Goal: Information Seeking & Learning: Learn about a topic

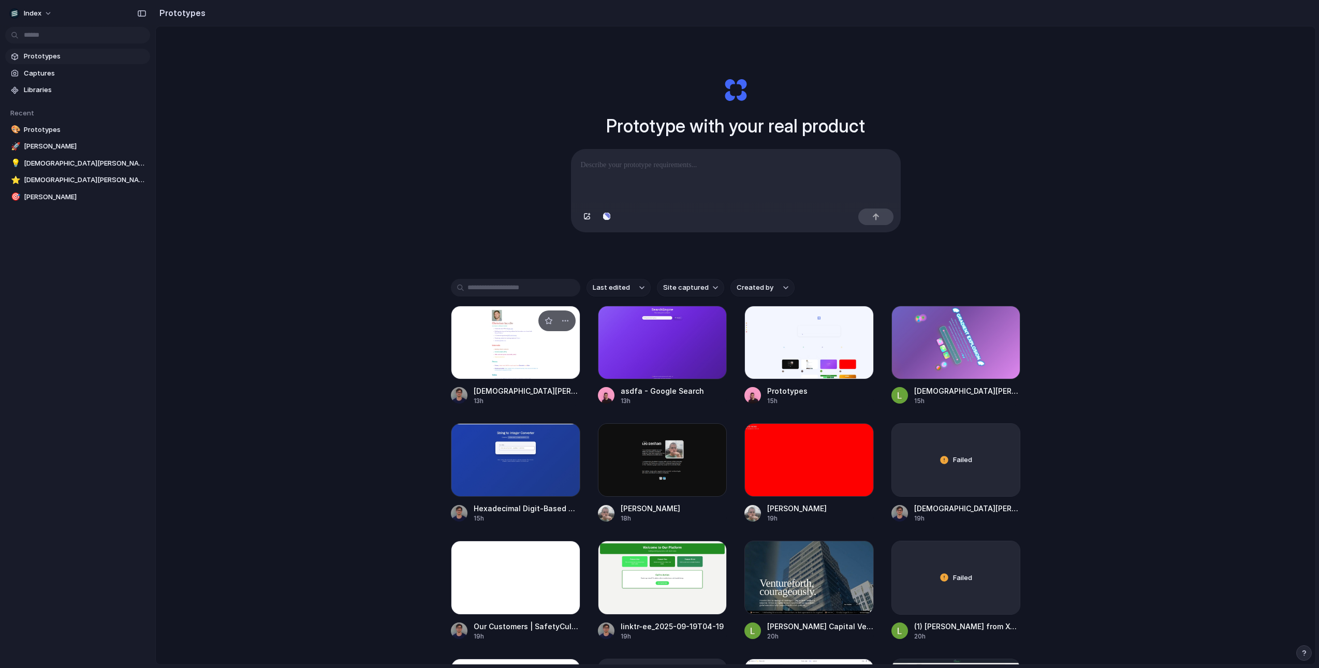
click at [491, 336] on div at bounding box center [515, 342] width 129 height 73
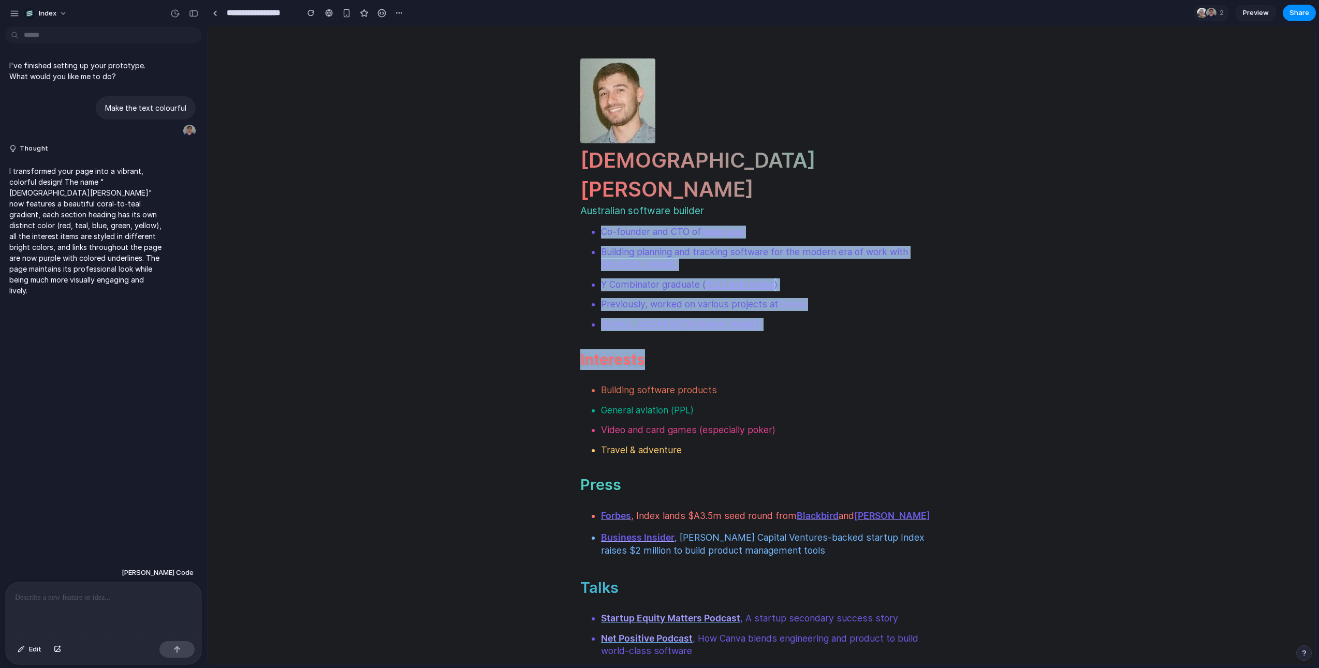
drag, startPoint x: 648, startPoint y: 189, endPoint x: 818, endPoint y: 335, distance: 223.9
click at [818, 335] on body "Christian Iacullo Australian software builder Co-founder and CTO of Index app B…" at bounding box center [761, 557] width 379 height 1062
click at [818, 349] on h2 "Interests" at bounding box center [761, 359] width 362 height 21
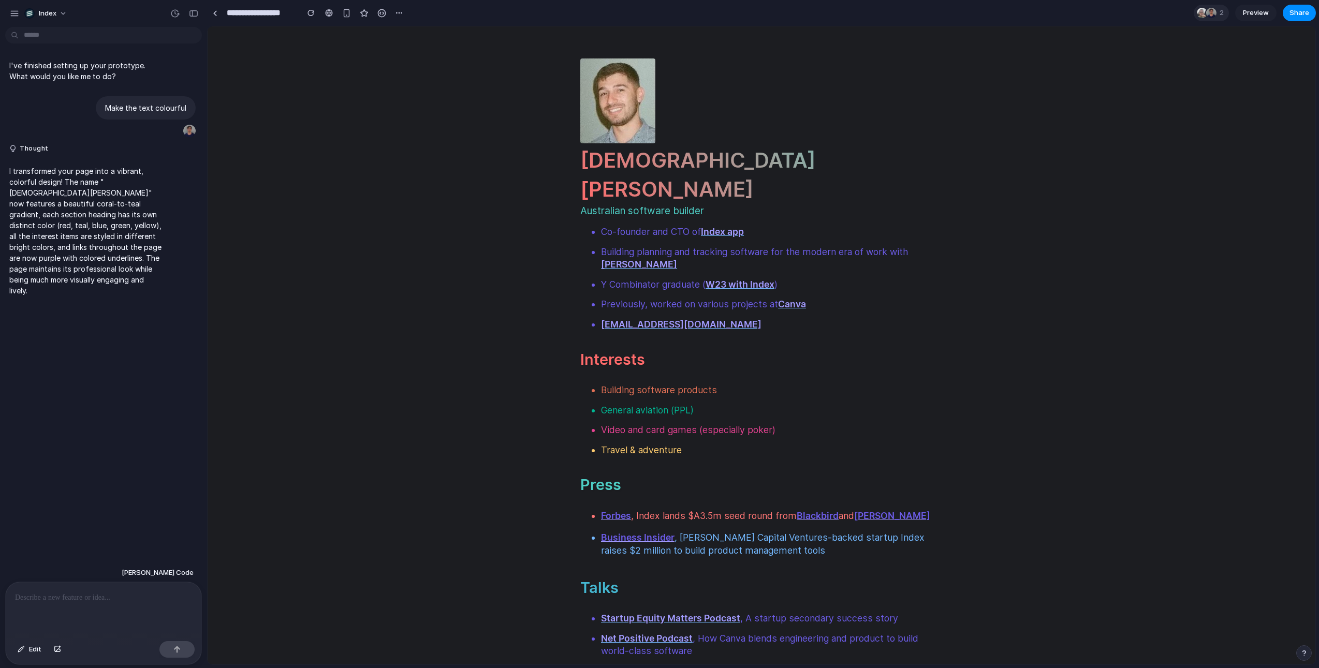
click at [1206, 11] on div at bounding box center [1211, 13] width 10 height 10
click at [1205, 11] on div "Seen by Leo Denham Christian Iacullo" at bounding box center [659, 334] width 1319 height 668
click at [1206, 11] on div at bounding box center [1211, 13] width 10 height 10
click at [1205, 11] on div "Seen by Leo Denham Christian Iacullo" at bounding box center [659, 334] width 1319 height 668
click at [847, 90] on header "Christian Iacullo Australian software builder" at bounding box center [761, 141] width 362 height 166
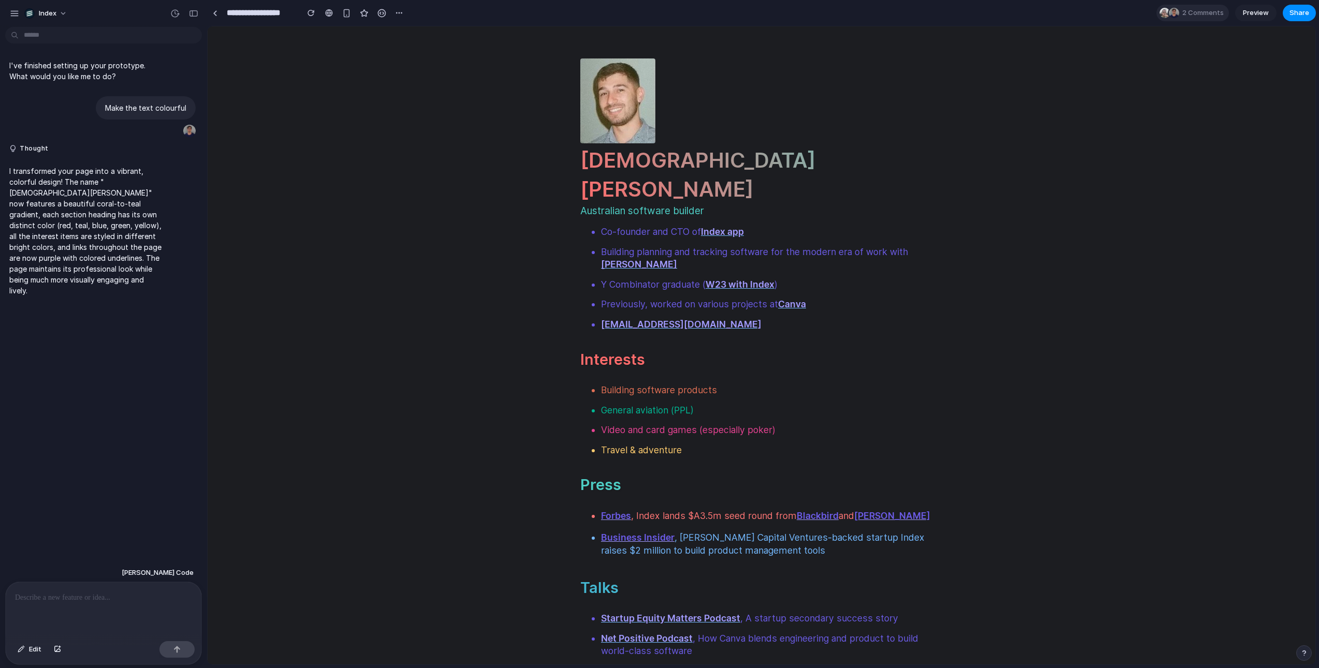
click at [1199, 9] on span "2 Comments" at bounding box center [1204, 13] width 45 height 10
click at [1199, 9] on div "Seen by Leo Denham Christian Iacullo" at bounding box center [659, 334] width 1319 height 668
click at [1027, 170] on html "Christian Iacullo Australian software builder Co-founder and CTO of Index app B…" at bounding box center [762, 557] width 1108 height 1062
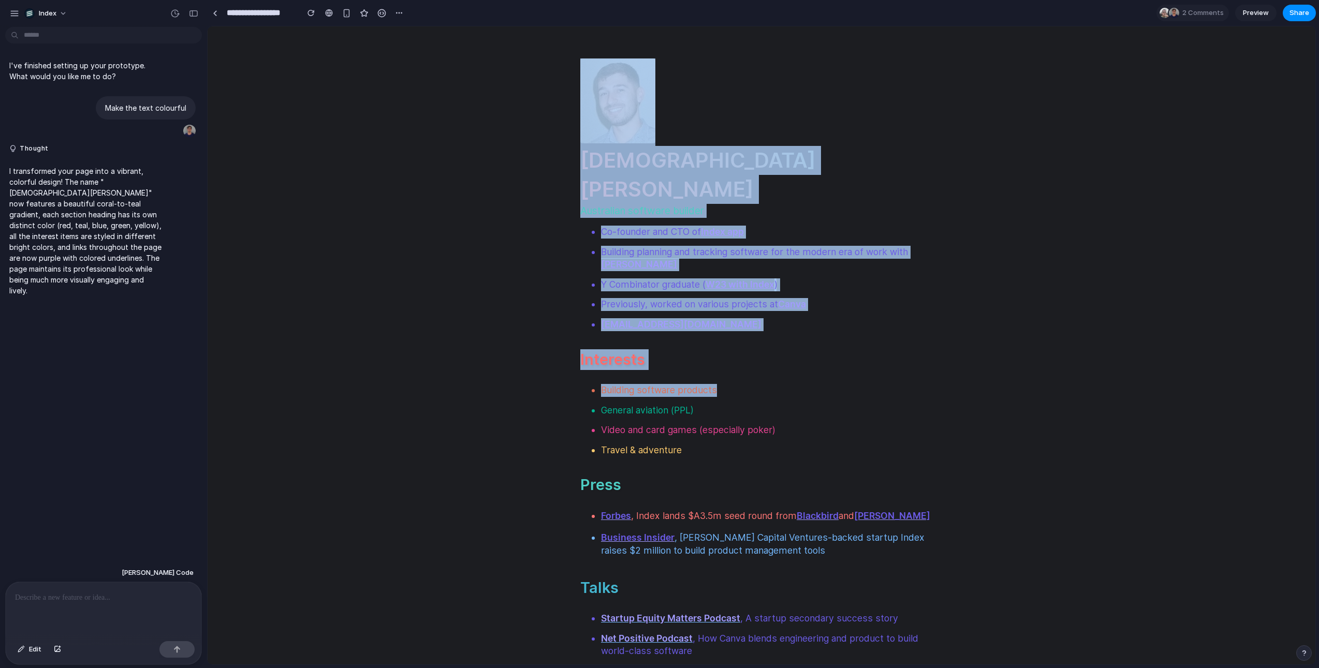
drag, startPoint x: 965, startPoint y: 224, endPoint x: 965, endPoint y: 385, distance: 161.5
click at [965, 385] on html "Christian Iacullo Australian software builder Co-founder and CTO of Index app B…" at bounding box center [762, 557] width 1108 height 1062
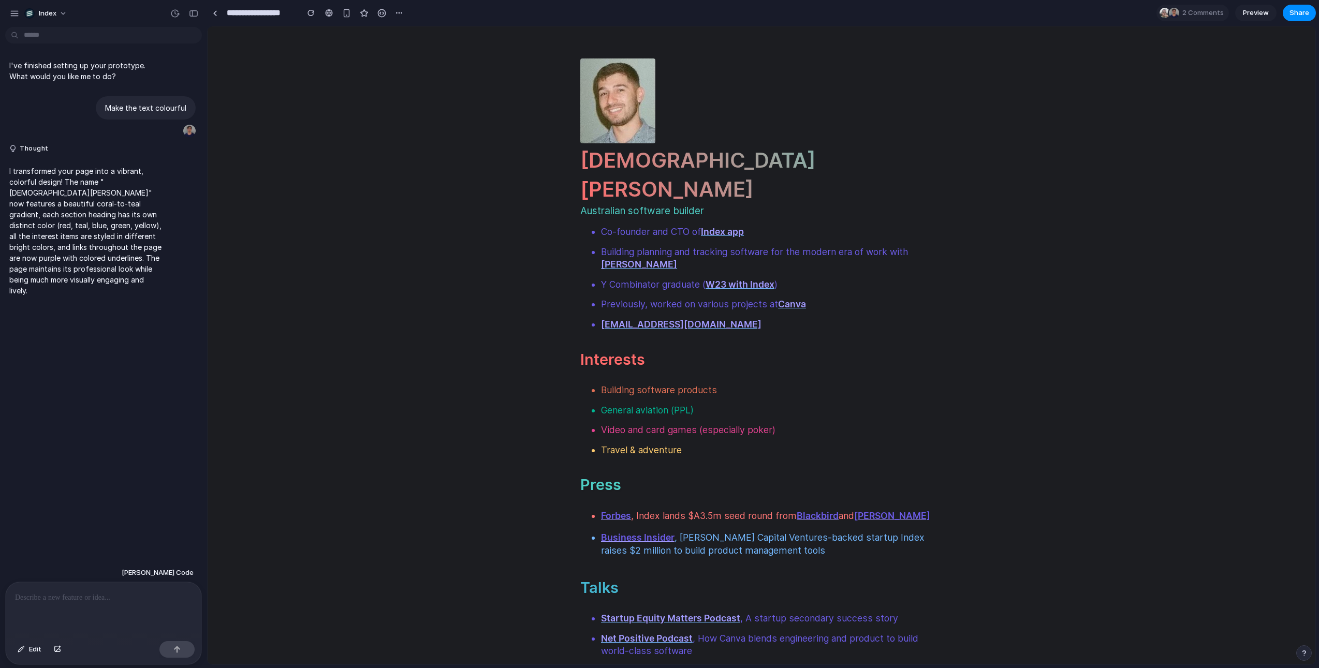
click at [965, 385] on html "Christian Iacullo Australian software builder Co-founder and CTO of Index app B…" at bounding box center [762, 557] width 1108 height 1062
click at [551, 377] on html "Christian Iacullo Australian software builder Co-founder and CTO of Index app B…" at bounding box center [762, 557] width 1108 height 1062
click at [14, 10] on div "button" at bounding box center [14, 13] width 9 height 9
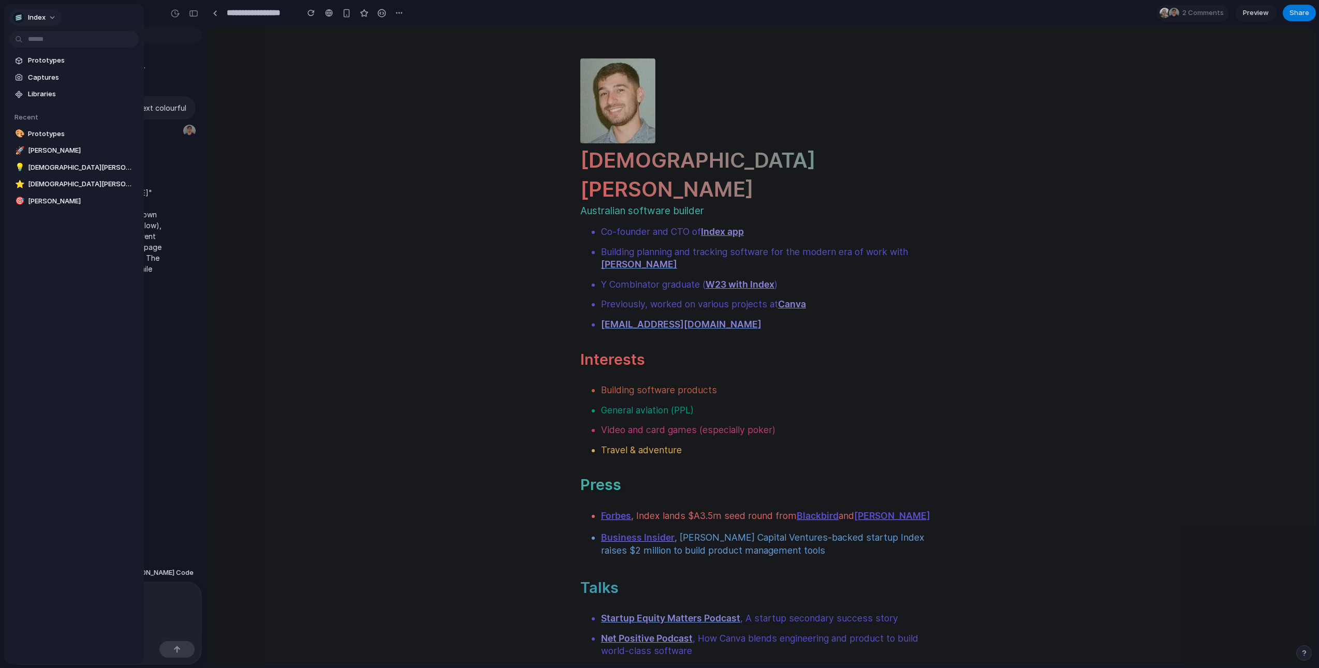
click at [32, 22] on button "Index" at bounding box center [35, 17] width 52 height 17
click at [33, 35] on li "Settings" at bounding box center [54, 41] width 86 height 17
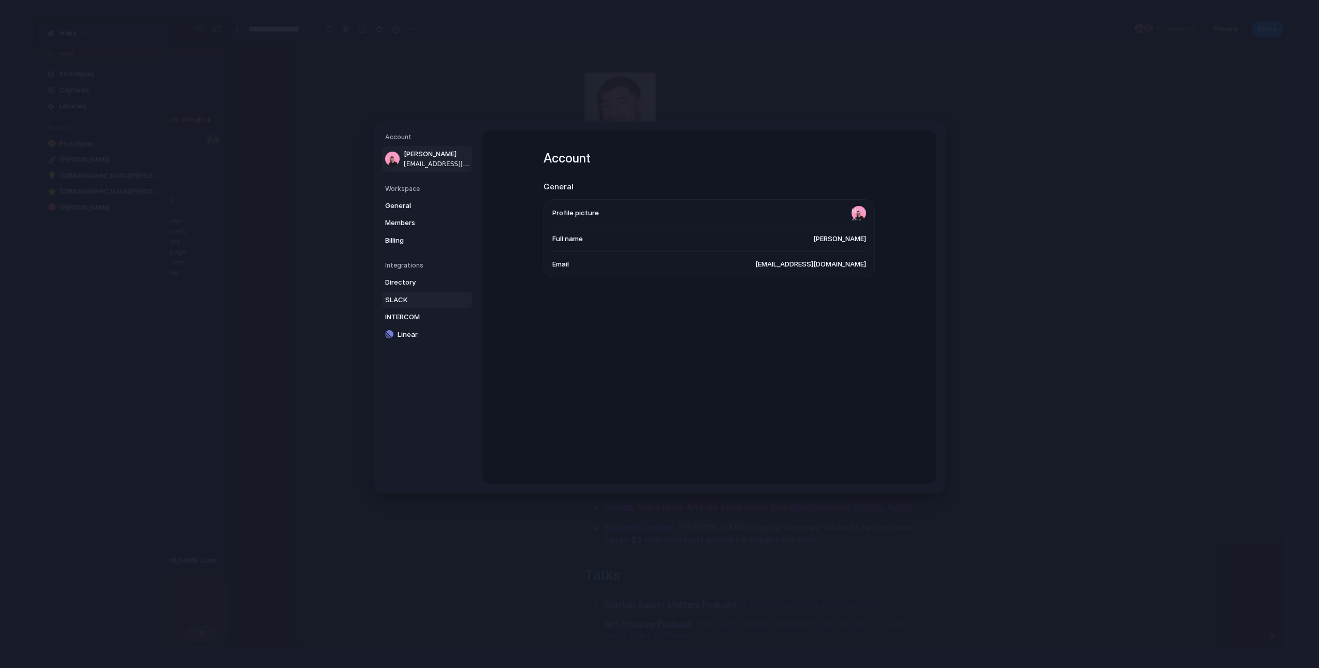
click at [395, 302] on span "SLACK" at bounding box center [418, 300] width 66 height 10
click at [420, 315] on span "INTERCOM" at bounding box center [418, 317] width 66 height 10
click at [420, 325] on link "INTERCOM" at bounding box center [427, 317] width 90 height 17
click at [406, 298] on span "SLACK" at bounding box center [418, 300] width 66 height 10
click at [406, 286] on span "Directory" at bounding box center [418, 282] width 66 height 10
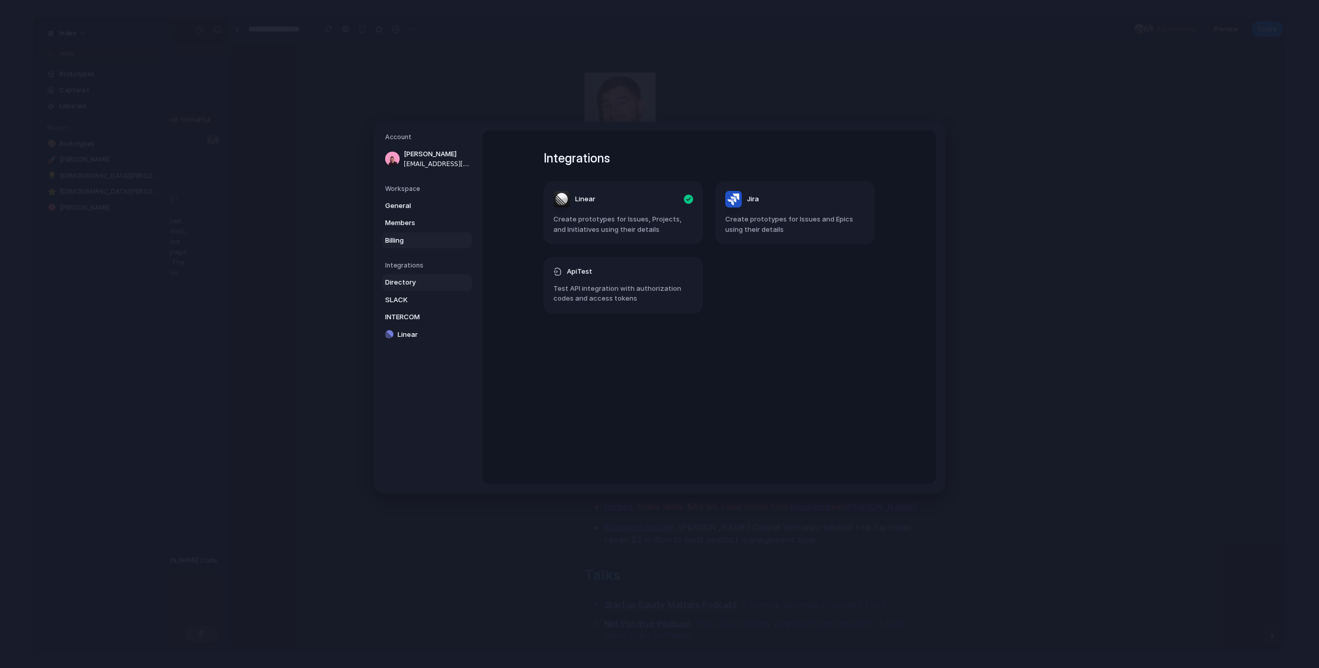
click at [415, 235] on span "Billing" at bounding box center [418, 240] width 66 height 10
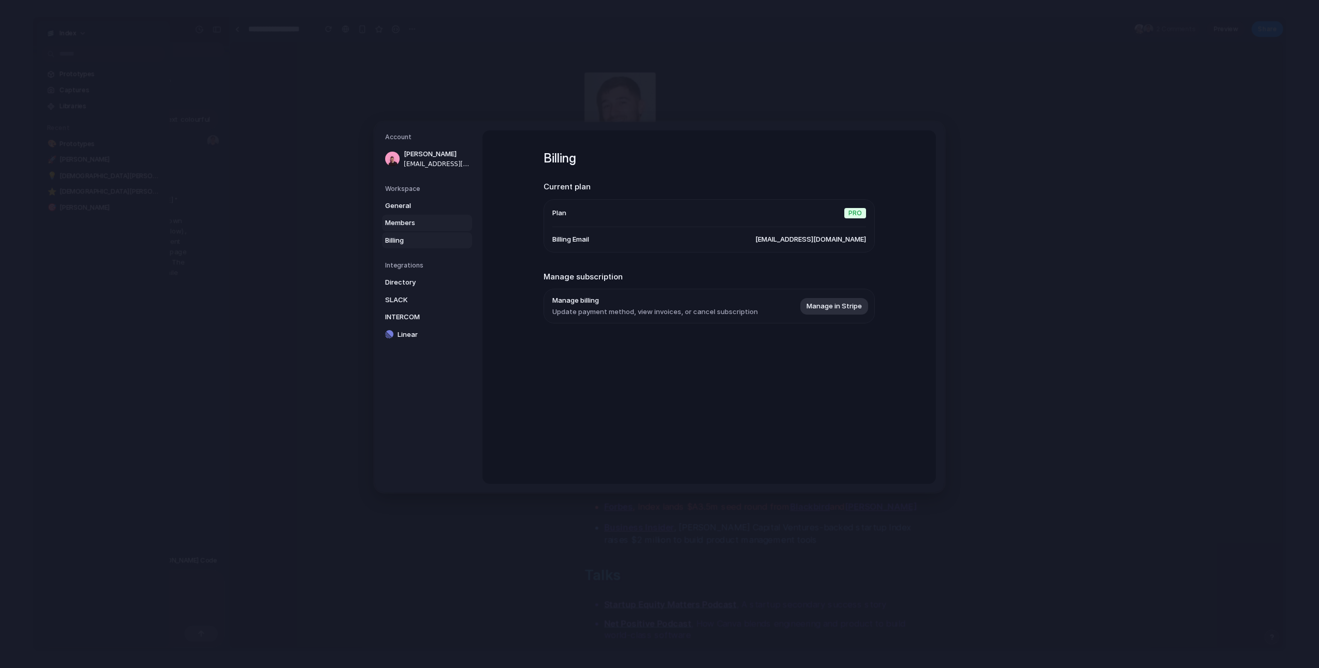
click at [407, 224] on span "Members" at bounding box center [418, 223] width 66 height 10
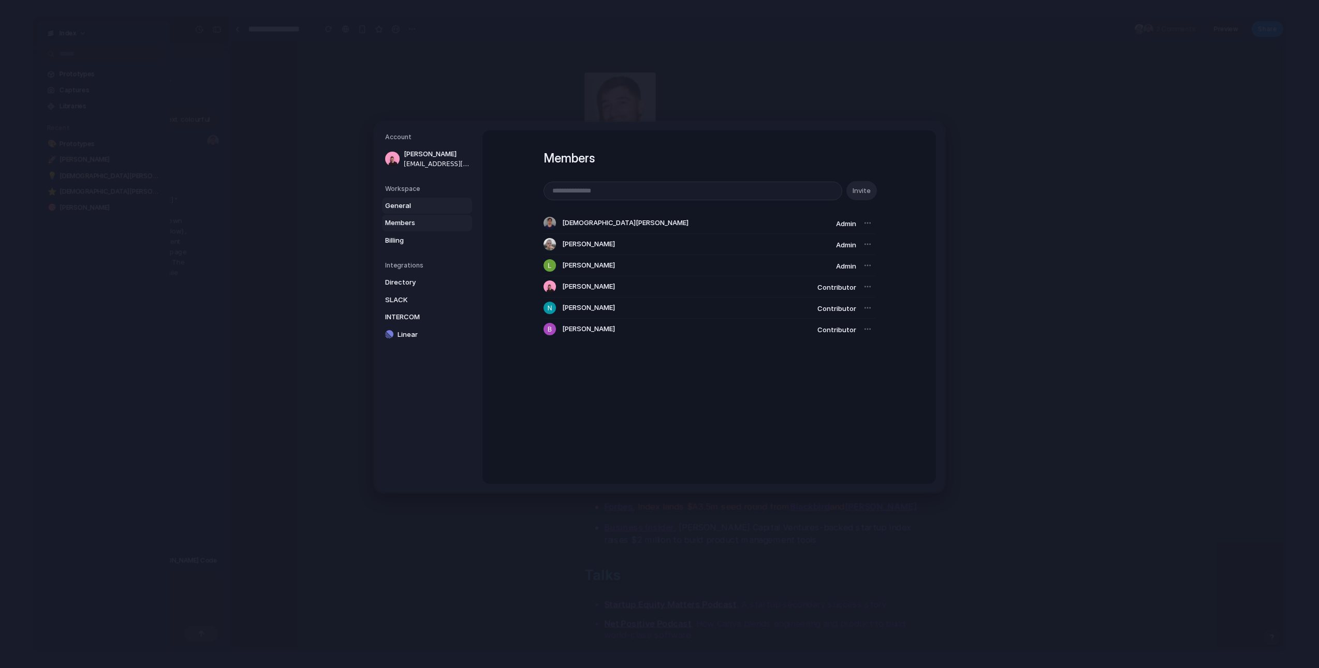
click at [394, 208] on span "General" at bounding box center [418, 206] width 66 height 10
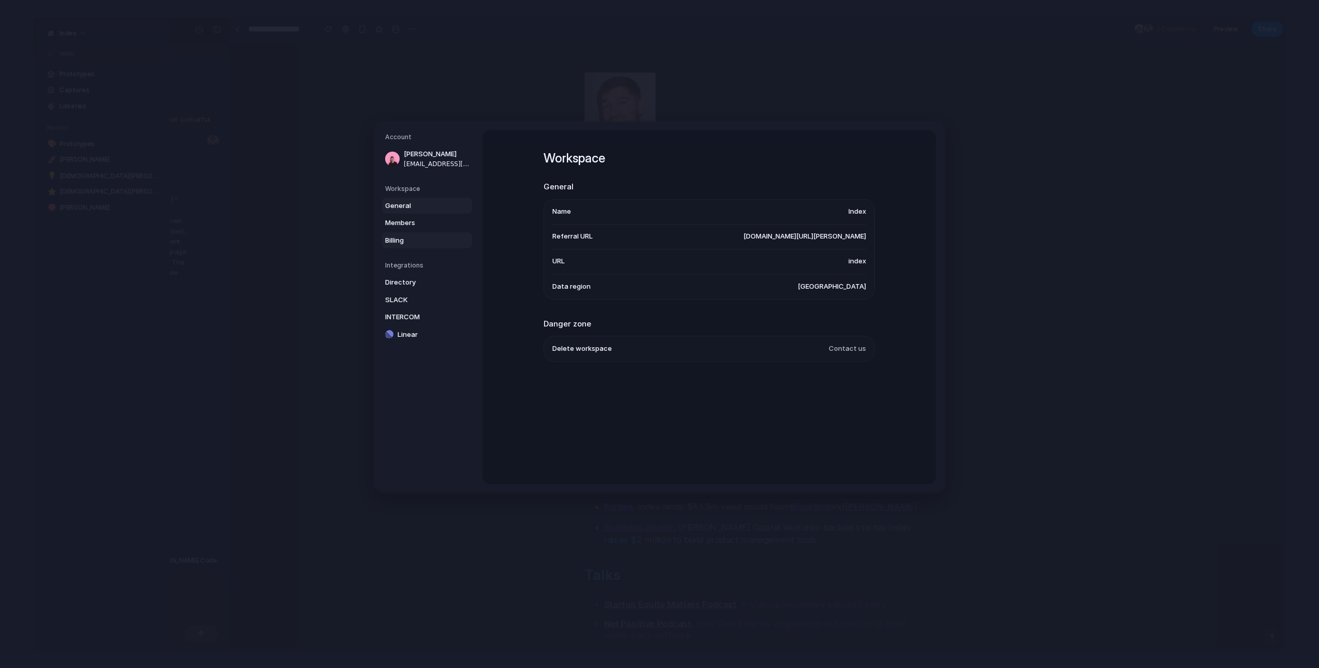
click at [400, 244] on span "Billing" at bounding box center [418, 240] width 66 height 10
click at [405, 284] on span "Directory" at bounding box center [418, 282] width 66 height 10
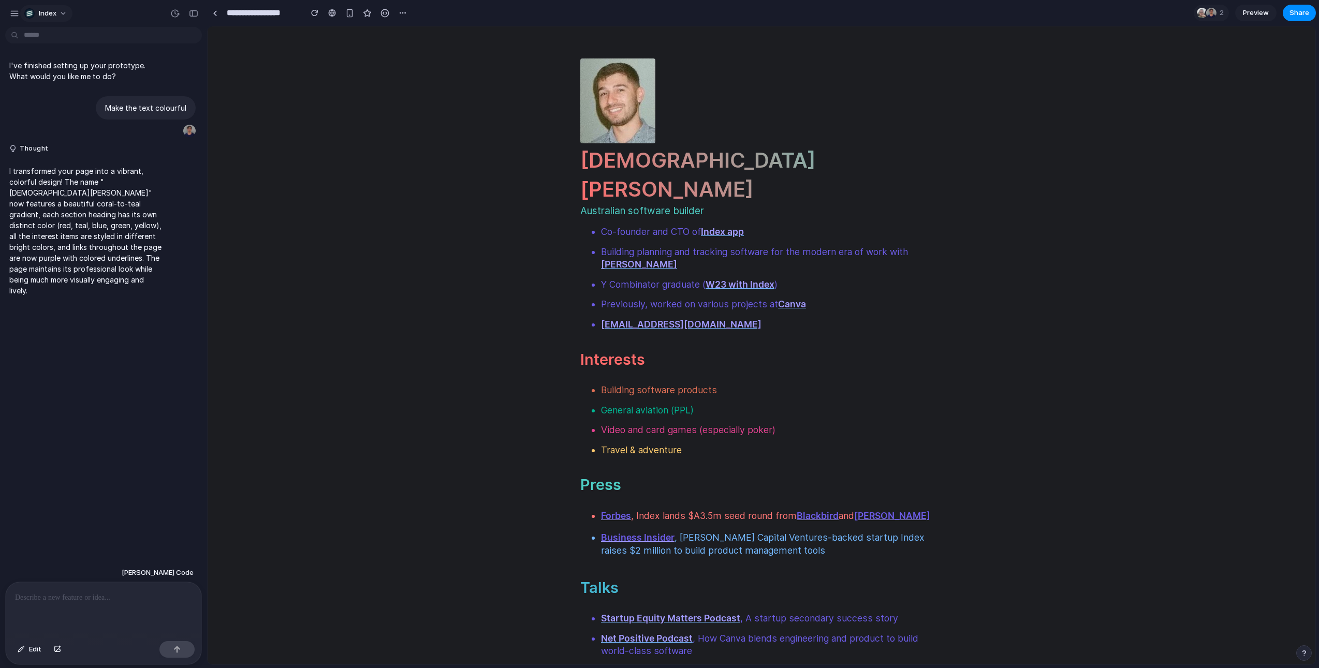
click at [41, 15] on span "Index" at bounding box center [48, 13] width 18 height 10
click at [40, 30] on li "Settings" at bounding box center [65, 36] width 86 height 17
click at [55, 15] on span "Index" at bounding box center [48, 13] width 18 height 10
click at [64, 37] on span "Settings" at bounding box center [53, 37] width 28 height 10
click at [219, 7] on div at bounding box center [215, 13] width 16 height 16
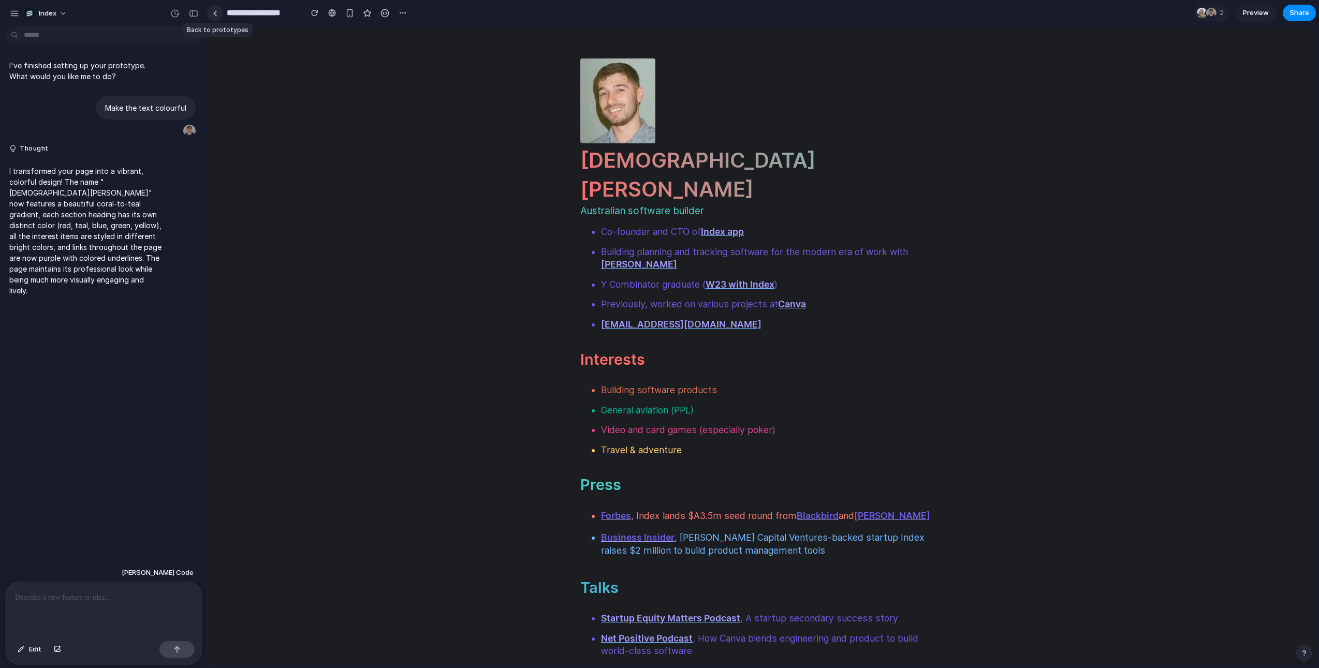
click at [219, 17] on link at bounding box center [215, 13] width 16 height 16
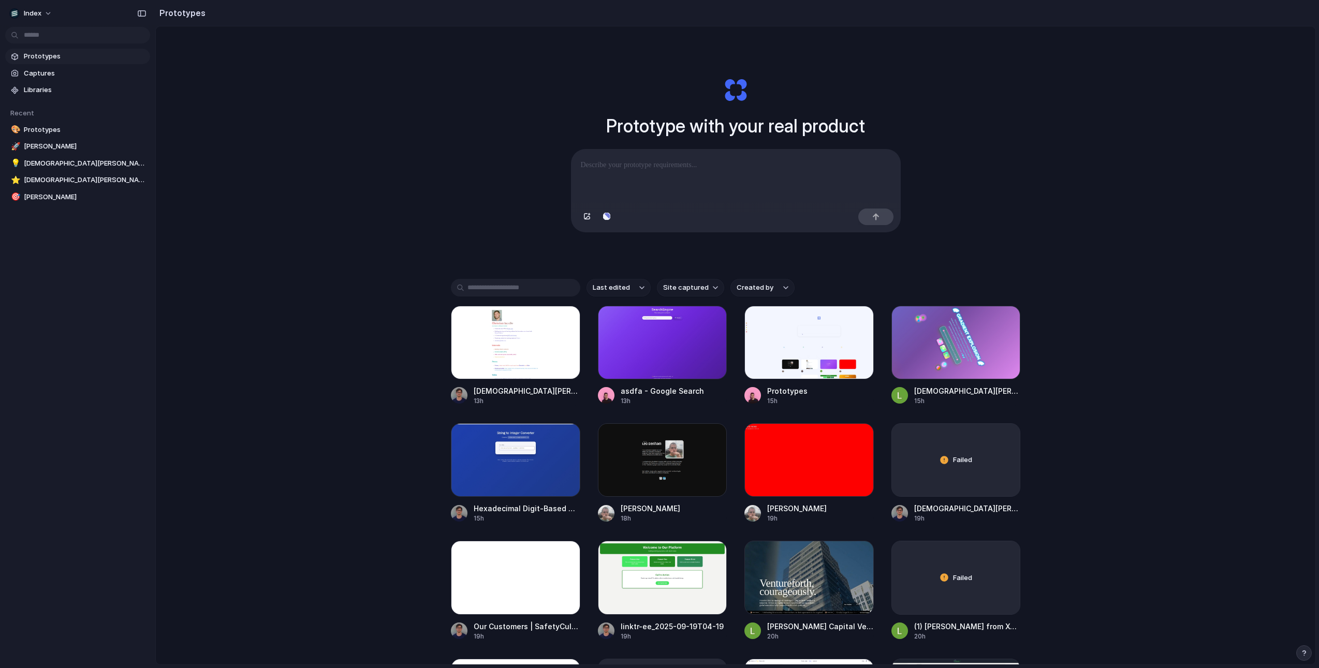
click at [498, 235] on div "Prototype with your real product Clone web app Clone screenshot Start from exis…" at bounding box center [735, 372] width 1159 height 693
click at [673, 291] on span "Site captured" at bounding box center [686, 288] width 46 height 10
type input "****"
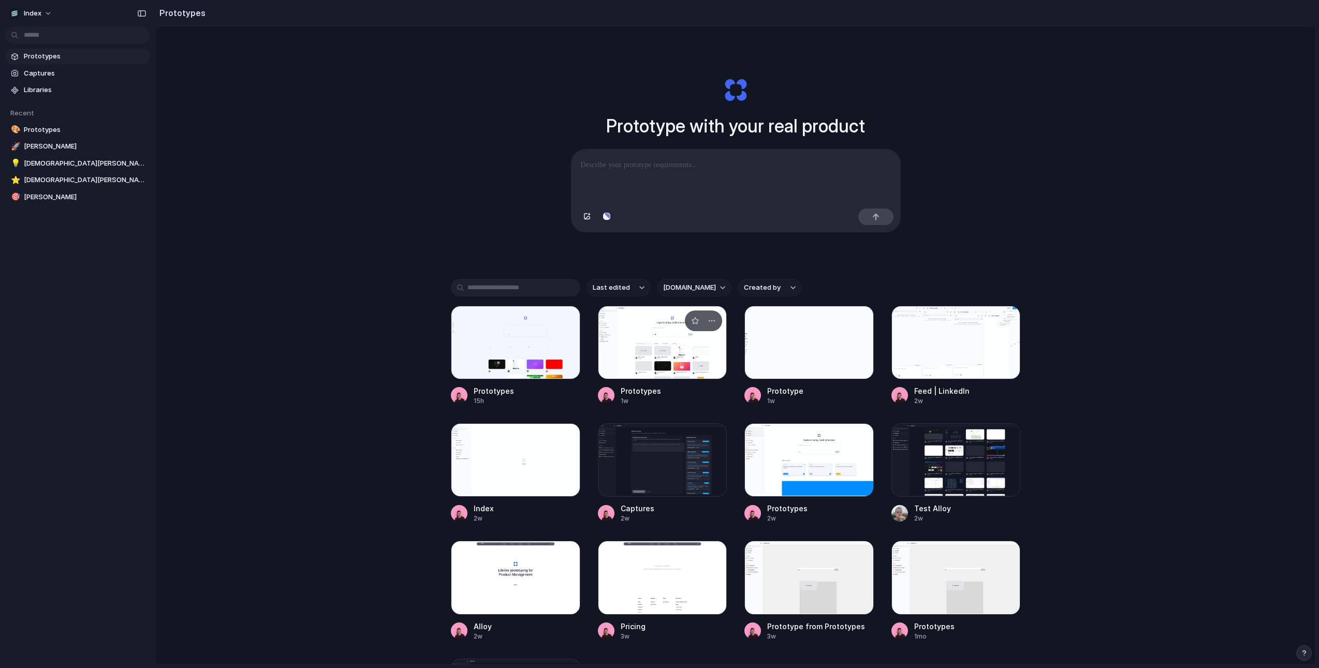
click at [632, 336] on div at bounding box center [662, 342] width 129 height 73
click at [499, 344] on div at bounding box center [515, 342] width 129 height 73
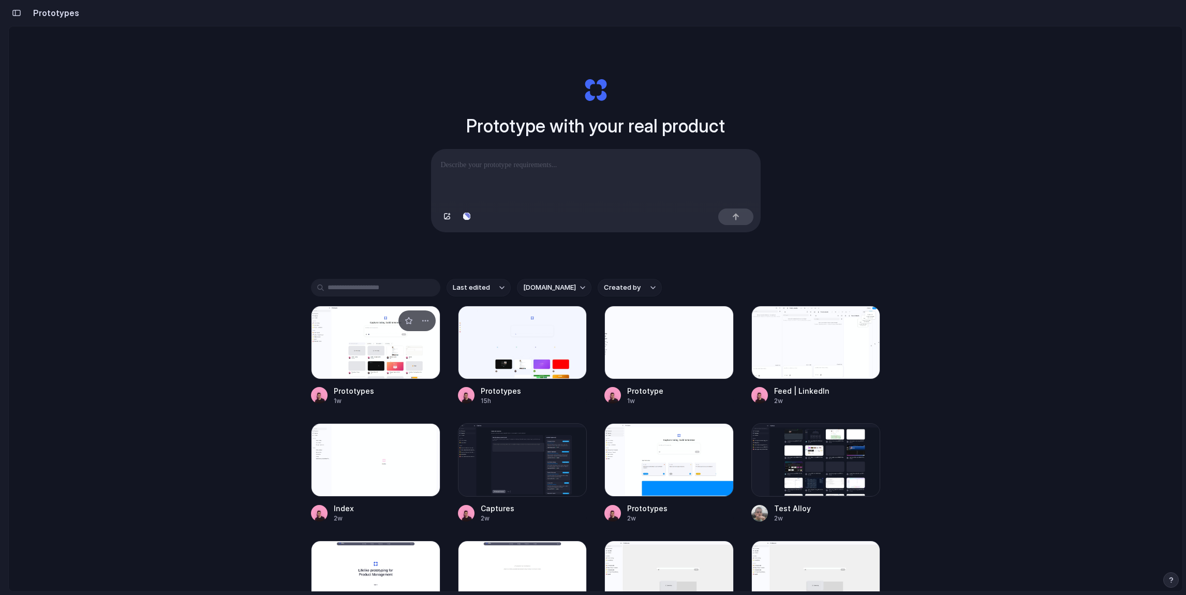
click at [371, 357] on div at bounding box center [375, 342] width 129 height 73
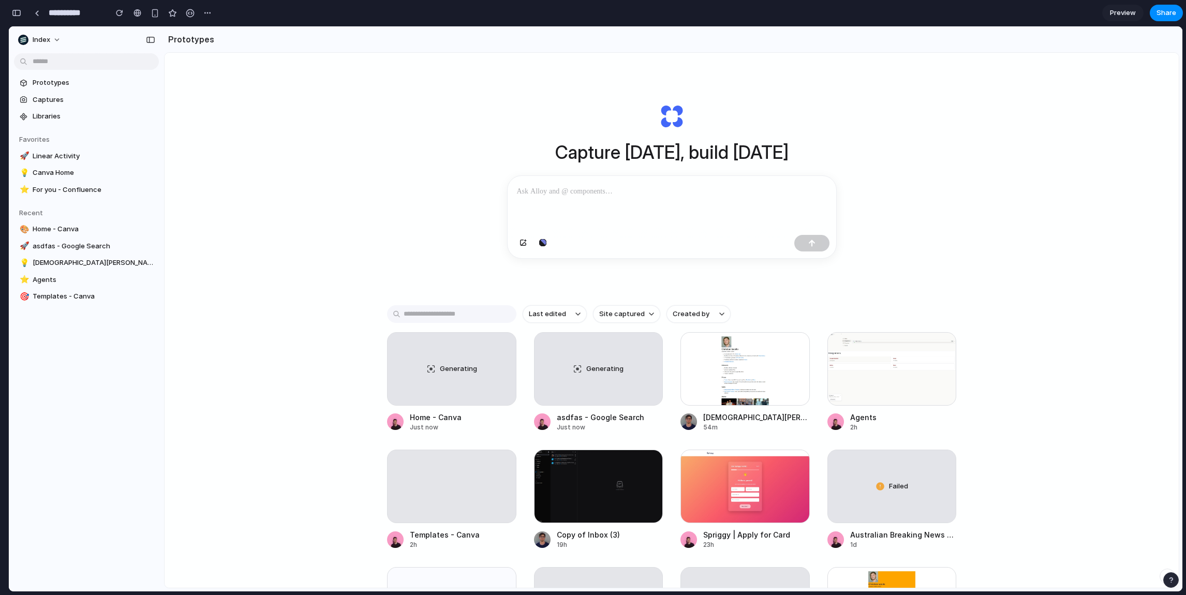
scroll to position [1351, 0]
click at [52, 120] on span "Libraries" at bounding box center [94, 116] width 122 height 10
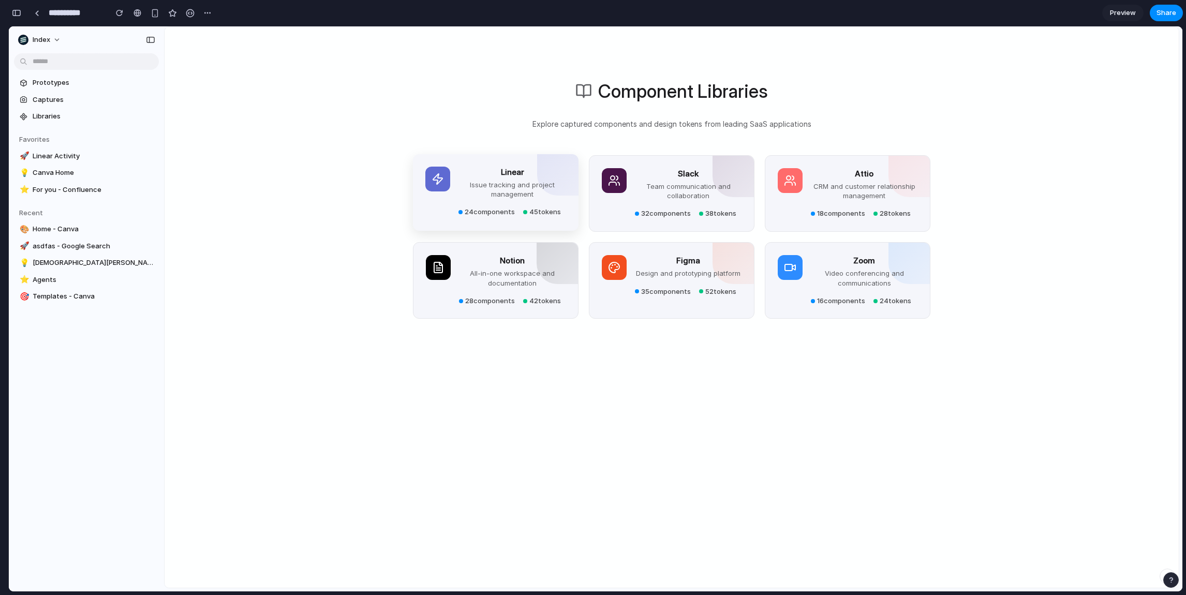
click at [451, 201] on div "Linear Issue tracking and project management 24 components 45 tokens" at bounding box center [495, 192] width 141 height 51
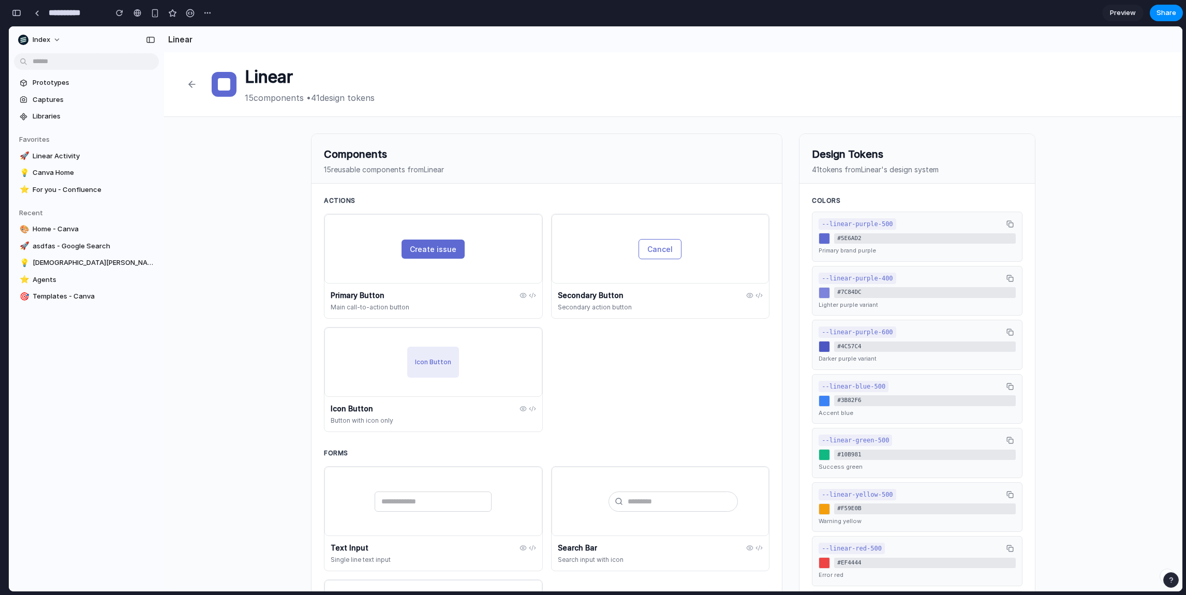
click at [428, 256] on button "Create issue" at bounding box center [433, 249] width 63 height 19
click at [329, 253] on div "Create issue" at bounding box center [434, 248] width 218 height 69
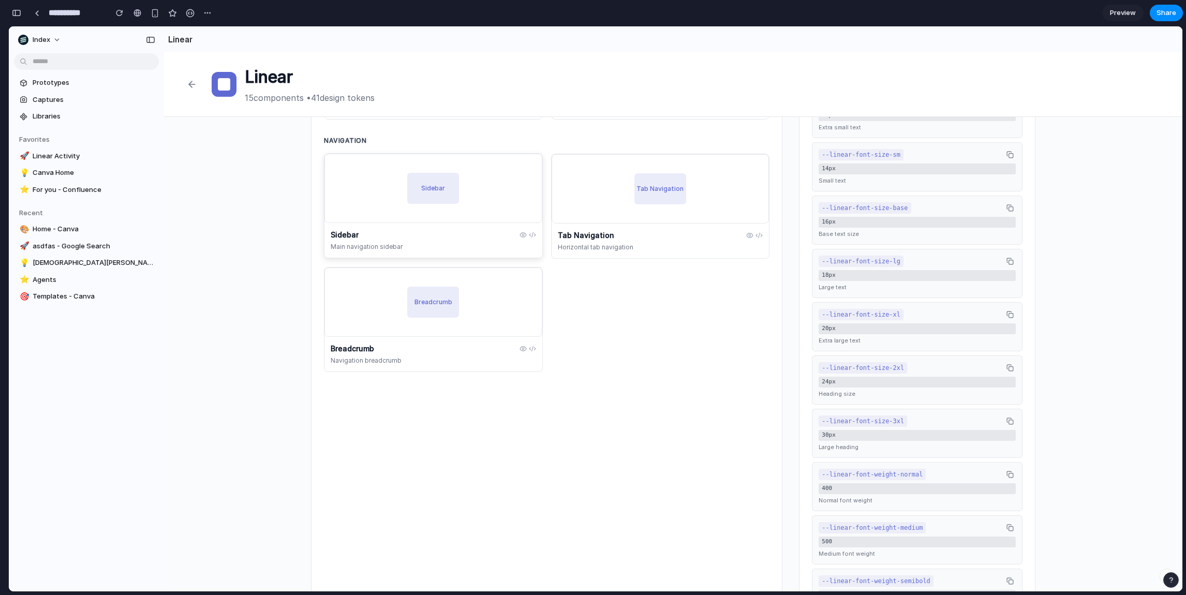
scroll to position [0, 0]
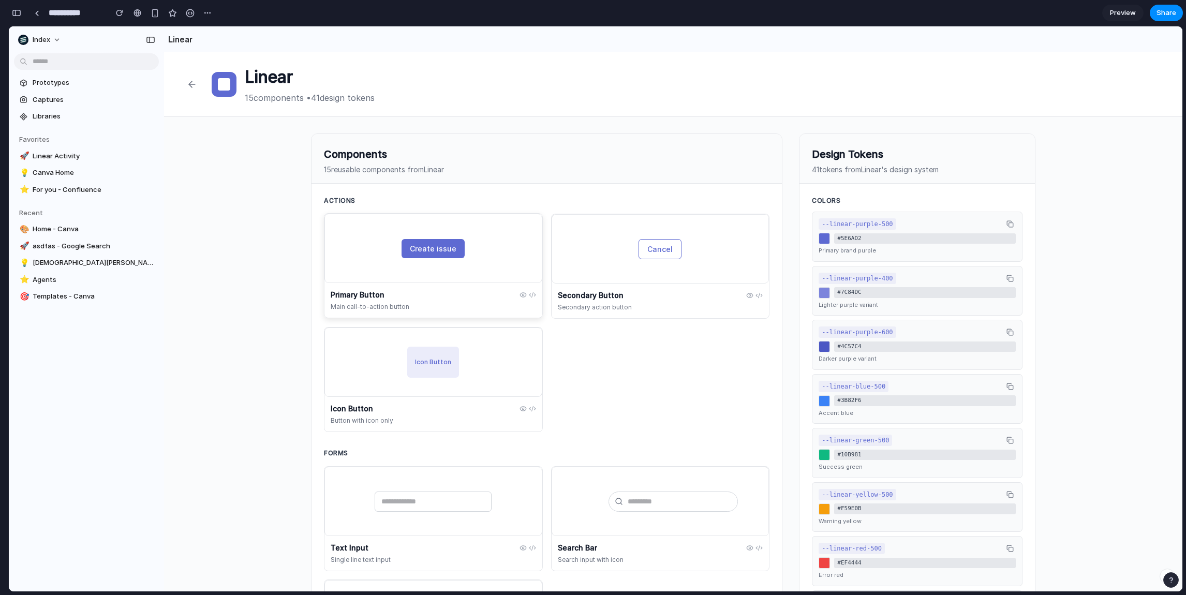
click at [501, 233] on div "Create issue" at bounding box center [434, 248] width 218 height 69
click at [573, 241] on div "Cancel" at bounding box center [661, 248] width 218 height 69
click at [197, 88] on button at bounding box center [192, 84] width 23 height 23
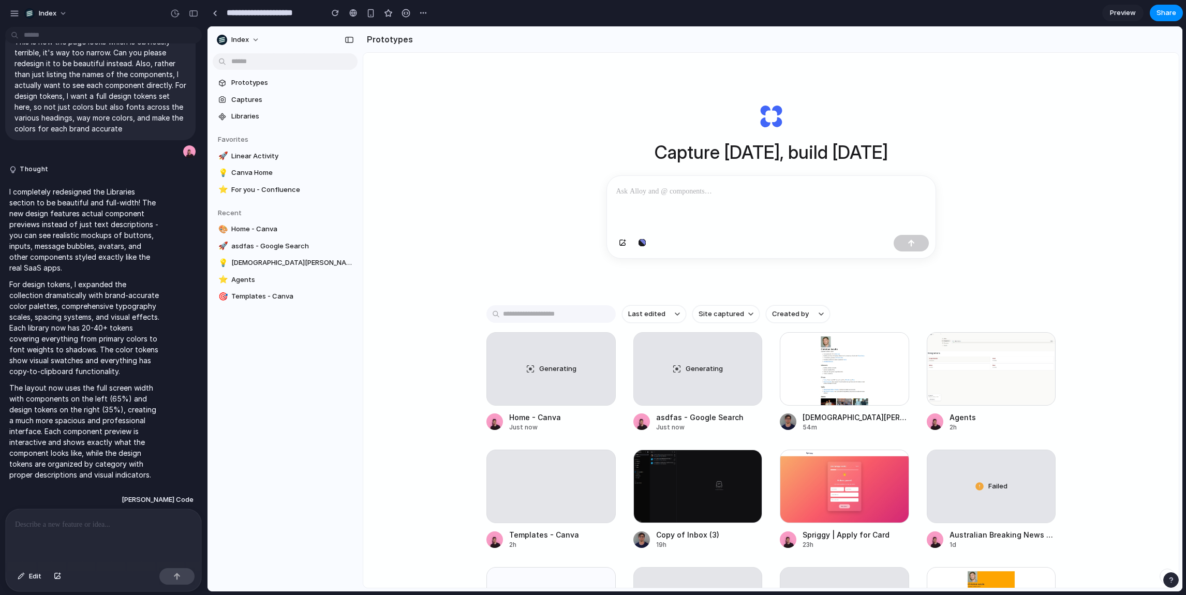
type input "**********"
click at [338, 252] on link "🚀 asdfas - Google Search" at bounding box center [285, 247] width 145 height 16
click at [243, 119] on span "Libraries" at bounding box center [292, 116] width 122 height 10
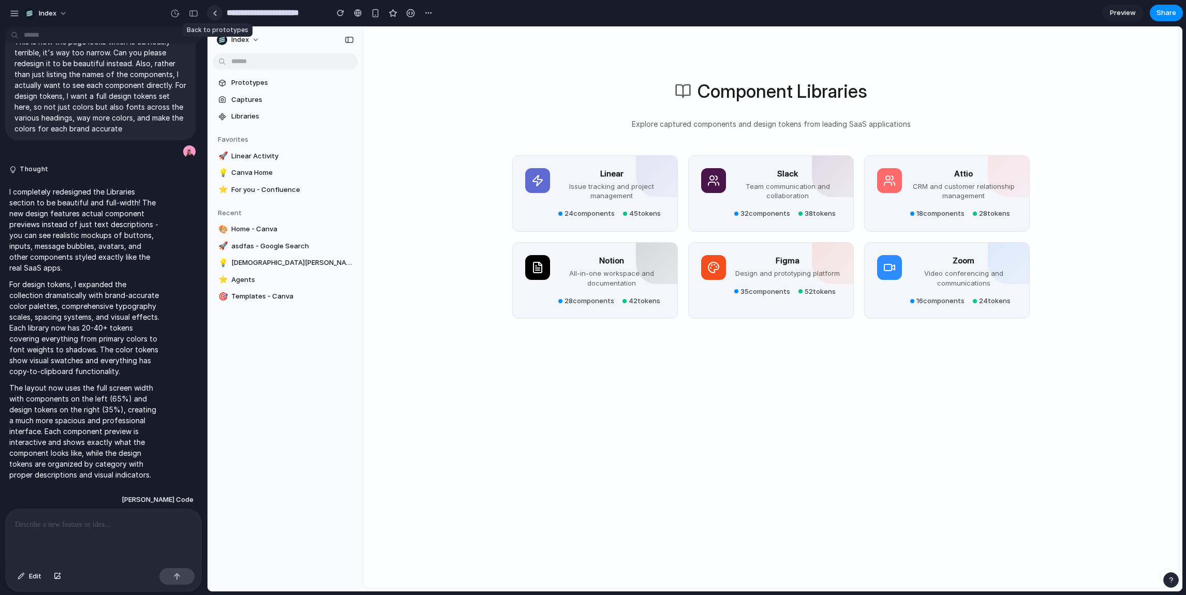
click at [214, 12] on div at bounding box center [215, 13] width 5 height 6
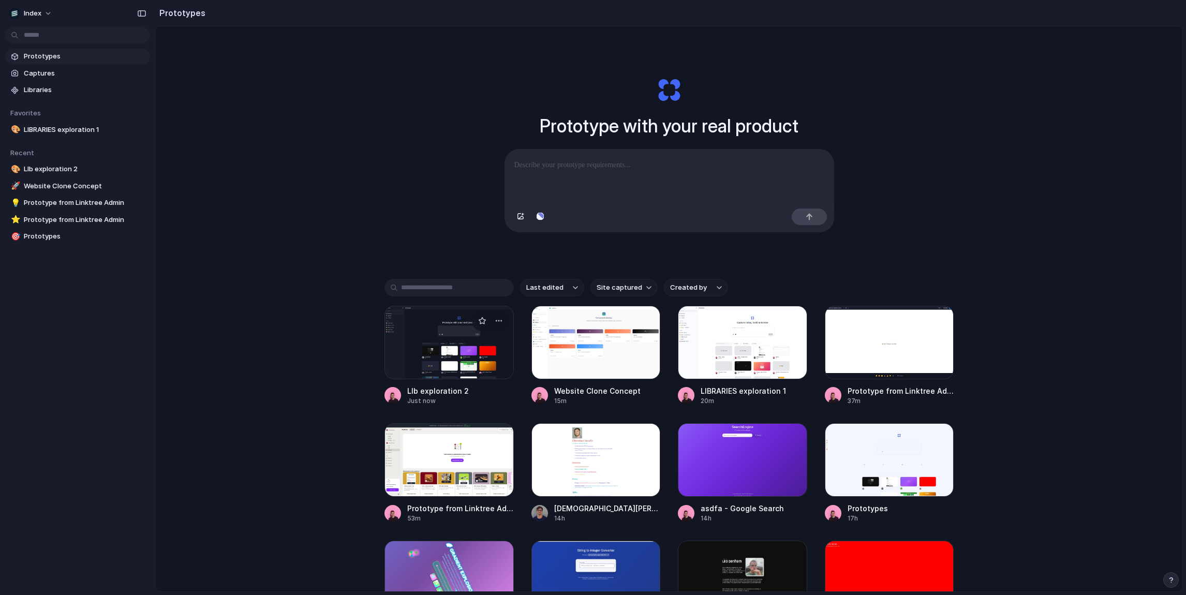
click at [445, 333] on div at bounding box center [449, 342] width 129 height 73
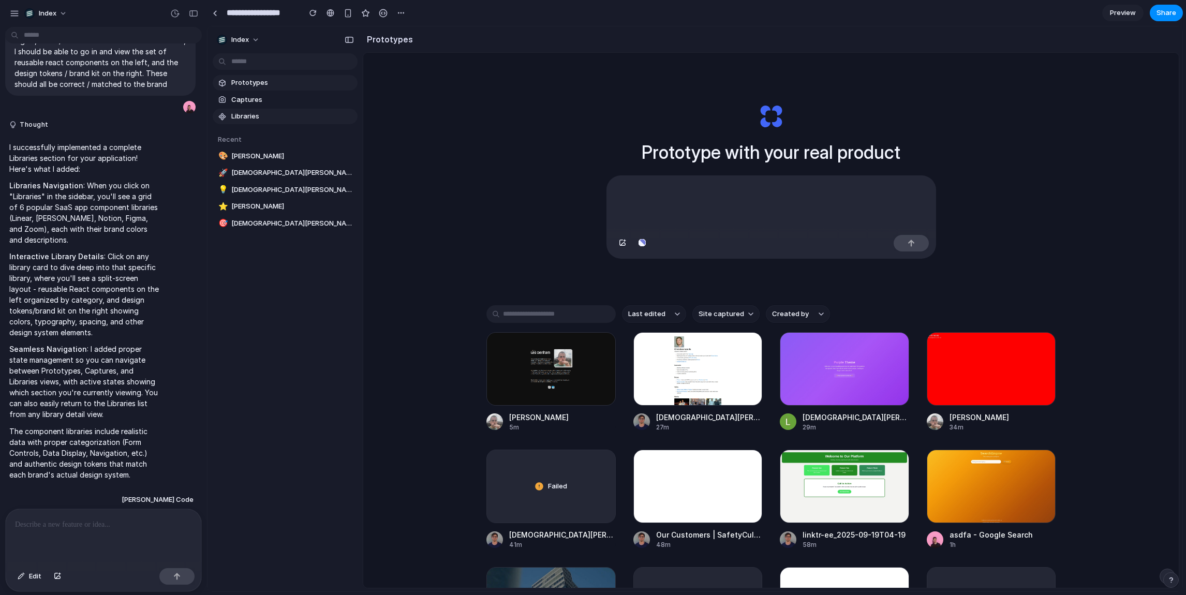
click at [246, 119] on span "Libraries" at bounding box center [292, 116] width 122 height 10
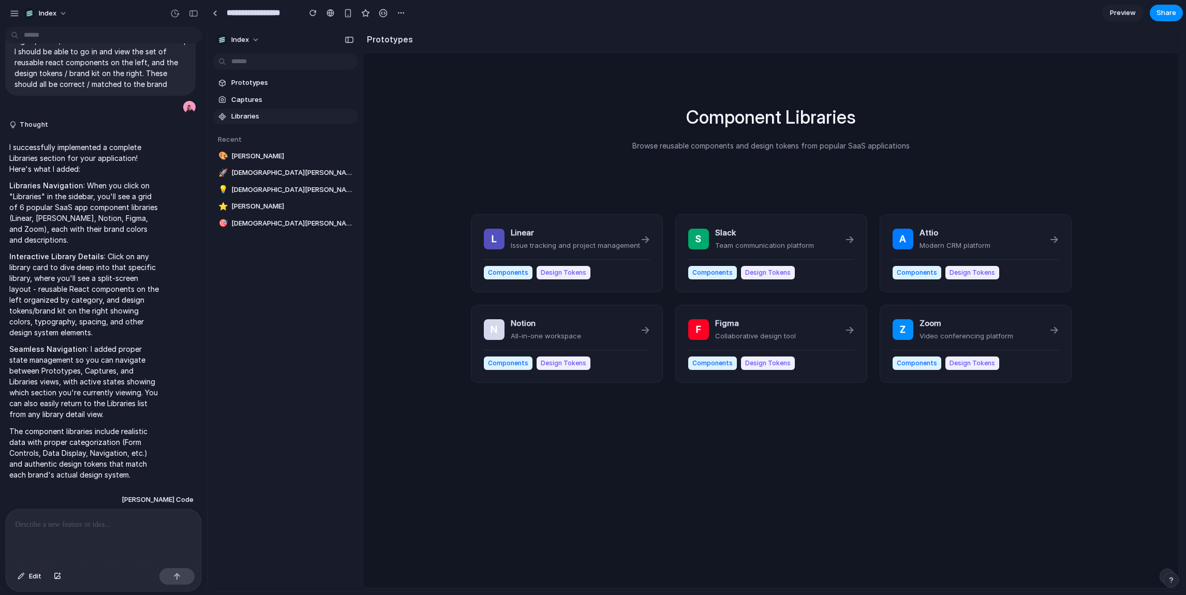
click at [731, 444] on div "Component Libraries Browse reusable components and design tokens from popular S…" at bounding box center [771, 348] width 816 height 590
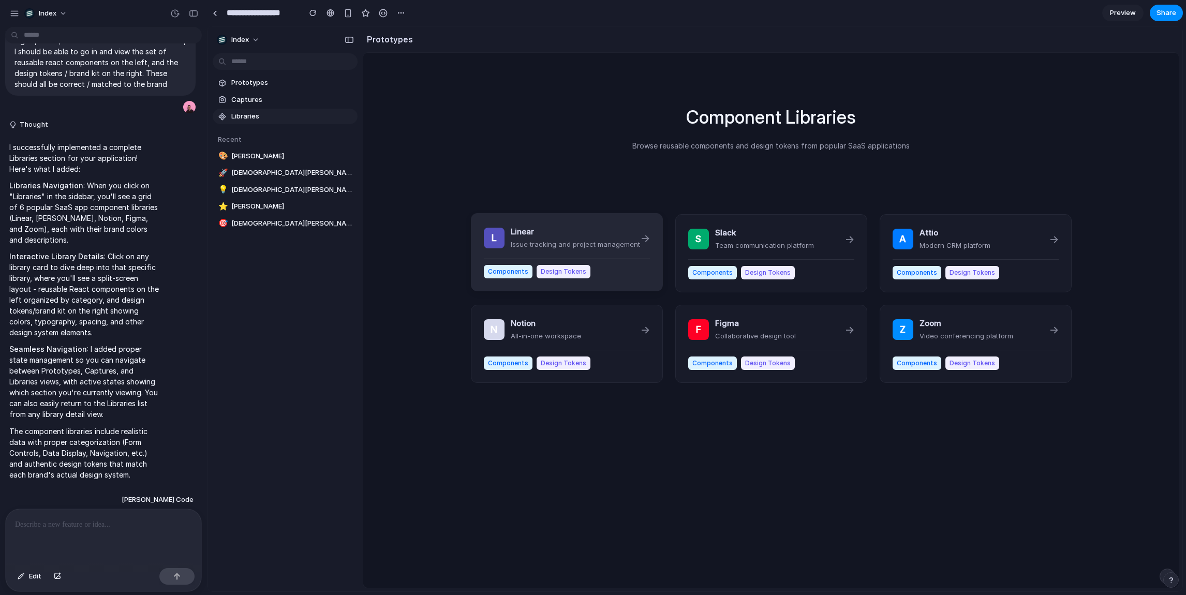
click at [599, 259] on div "Components Design Tokens" at bounding box center [567, 268] width 166 height 20
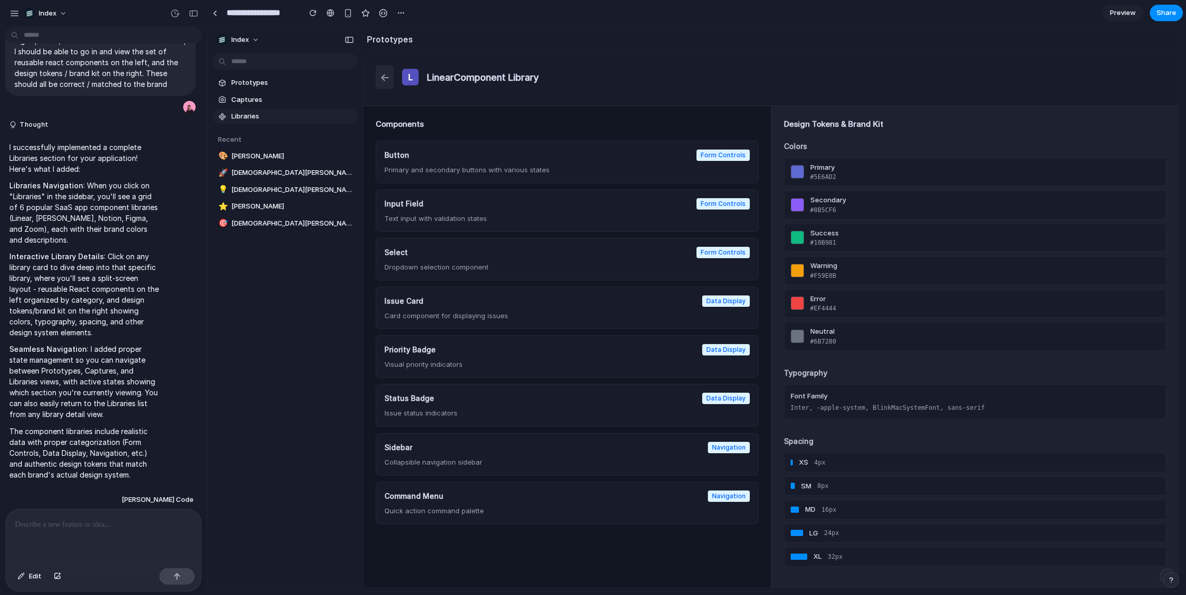
click at [381, 73] on button "←" at bounding box center [385, 77] width 18 height 24
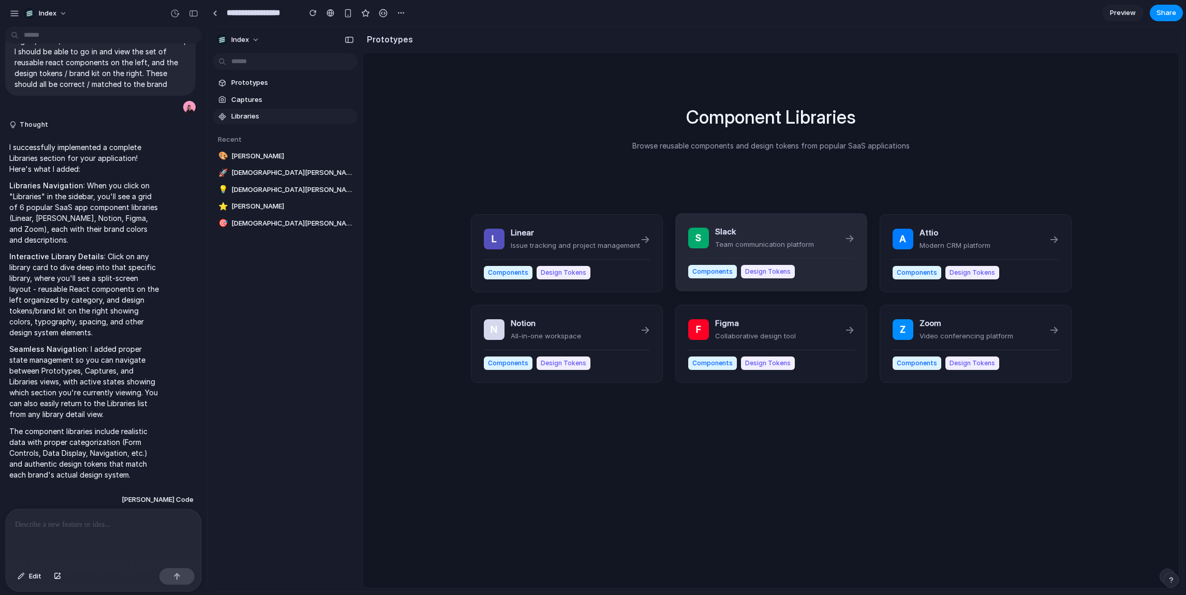
click at [799, 219] on div "S Slack Team communication platform → Components Design Tokens" at bounding box center [771, 252] width 192 height 78
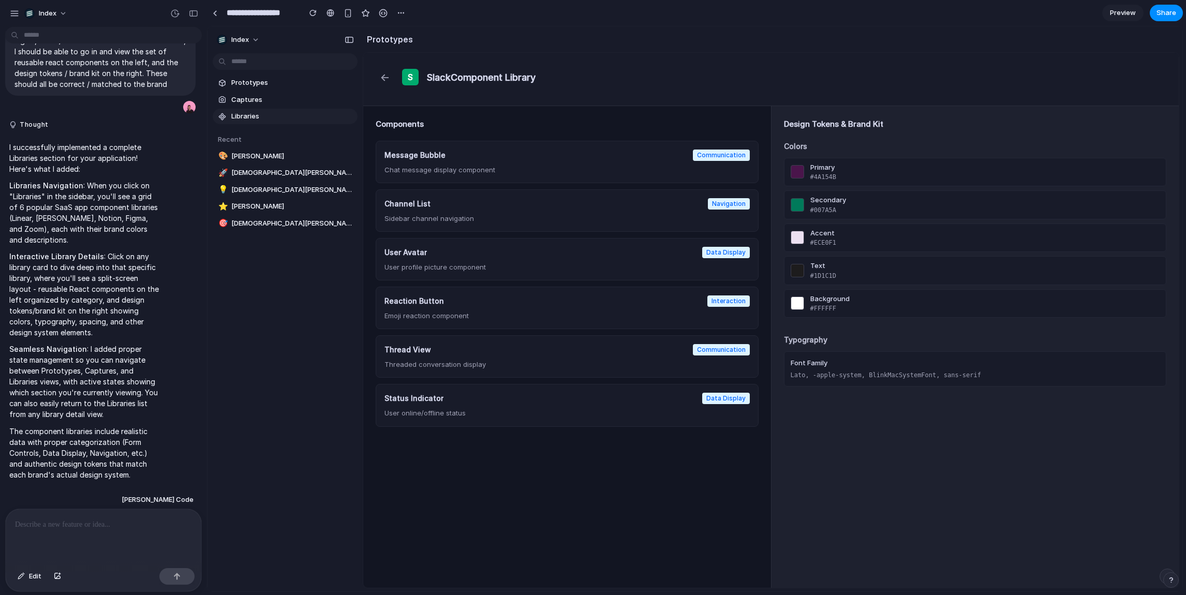
scroll to position [1, 0]
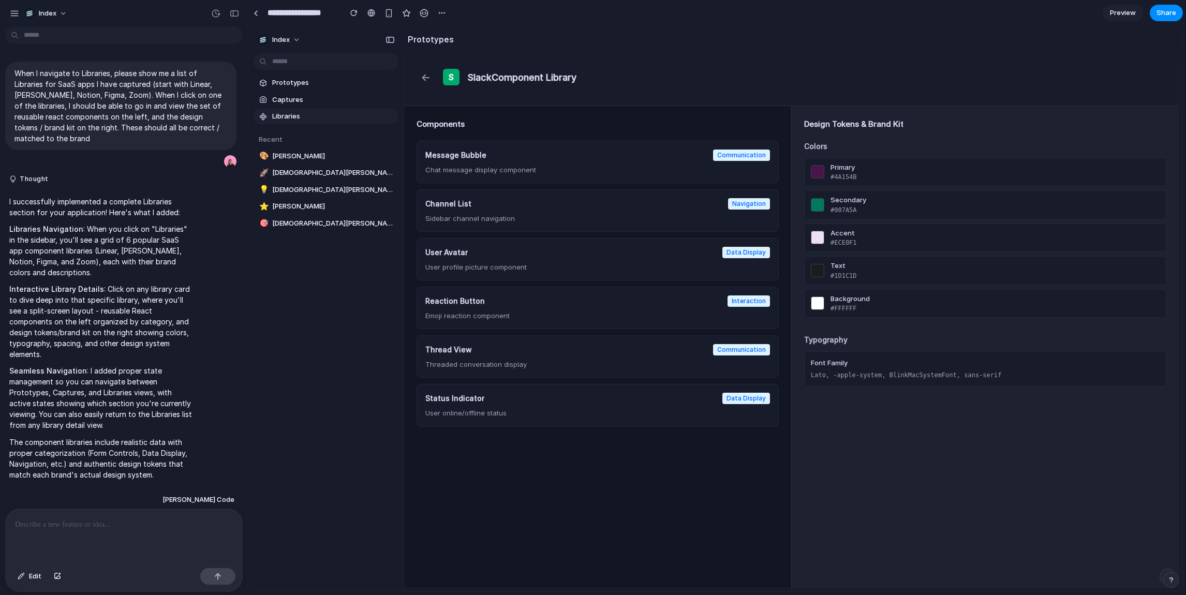
drag, startPoint x: 204, startPoint y: 299, endPoint x: 247, endPoint y: 302, distance: 43.6
drag, startPoint x: 647, startPoint y: 475, endPoint x: 579, endPoint y: -34, distance: 513.9
click at [579, 26] on html "Index Prototypes Captures Libraries Recent 🎨 Leo Denham 🚀 Christian Iacullo 💡 C…" at bounding box center [715, 308] width 935 height 565
click at [672, 49] on section "Prototypes" at bounding box center [791, 39] width 776 height 26
click at [431, 77] on button "←" at bounding box center [425, 77] width 18 height 24
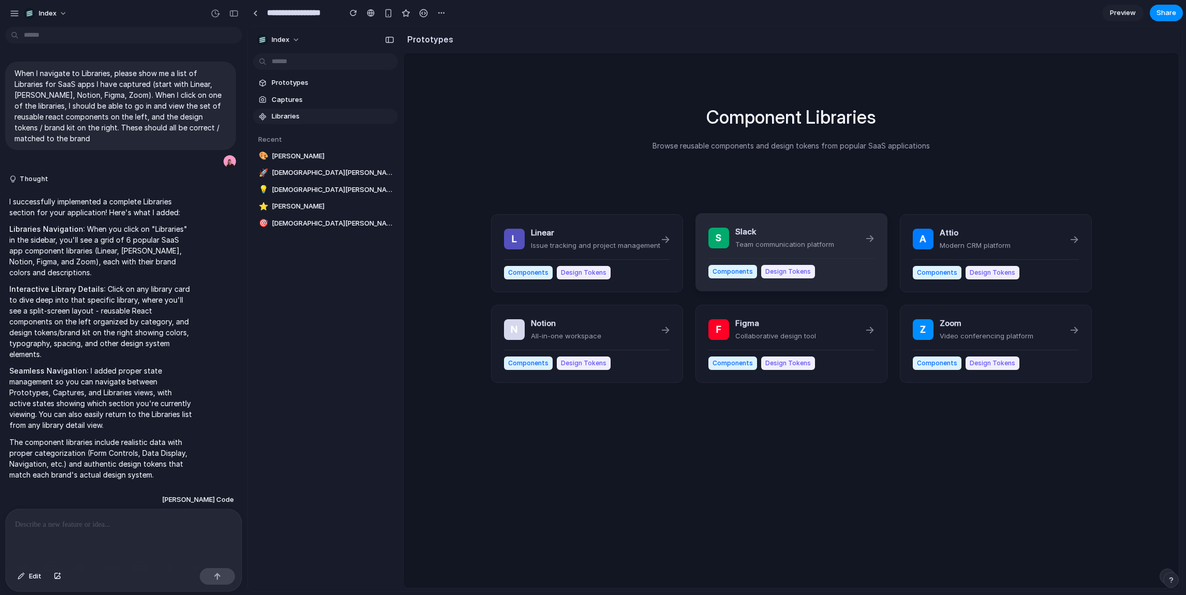
click at [885, 246] on div "S Slack Team communication platform → Components Design Tokens" at bounding box center [792, 252] width 192 height 78
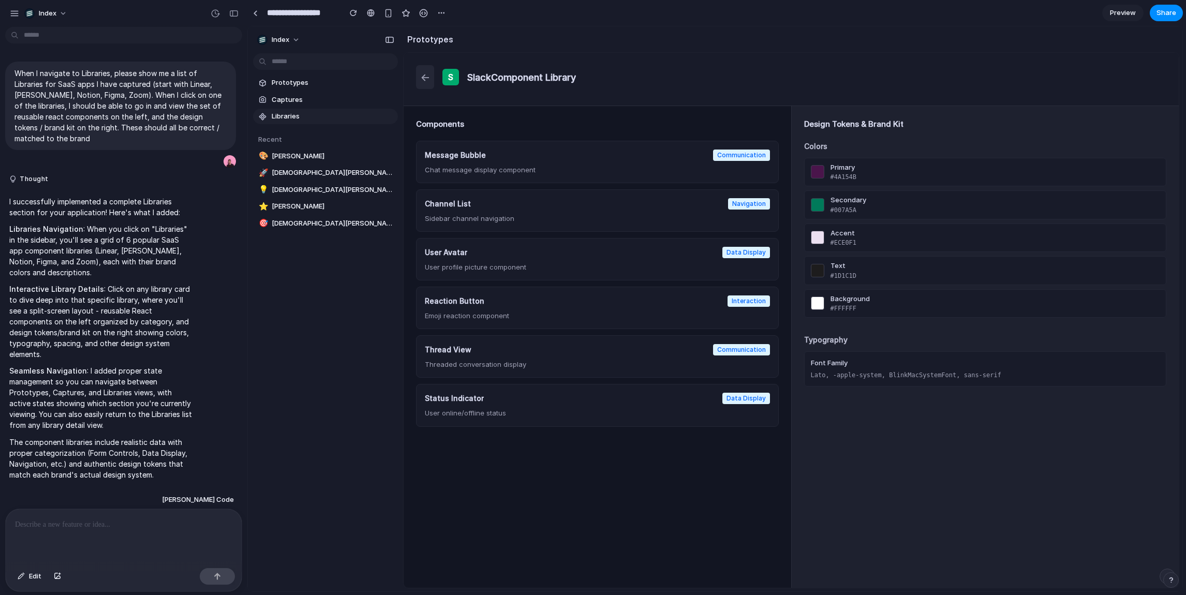
click at [421, 76] on button "←" at bounding box center [425, 77] width 18 height 24
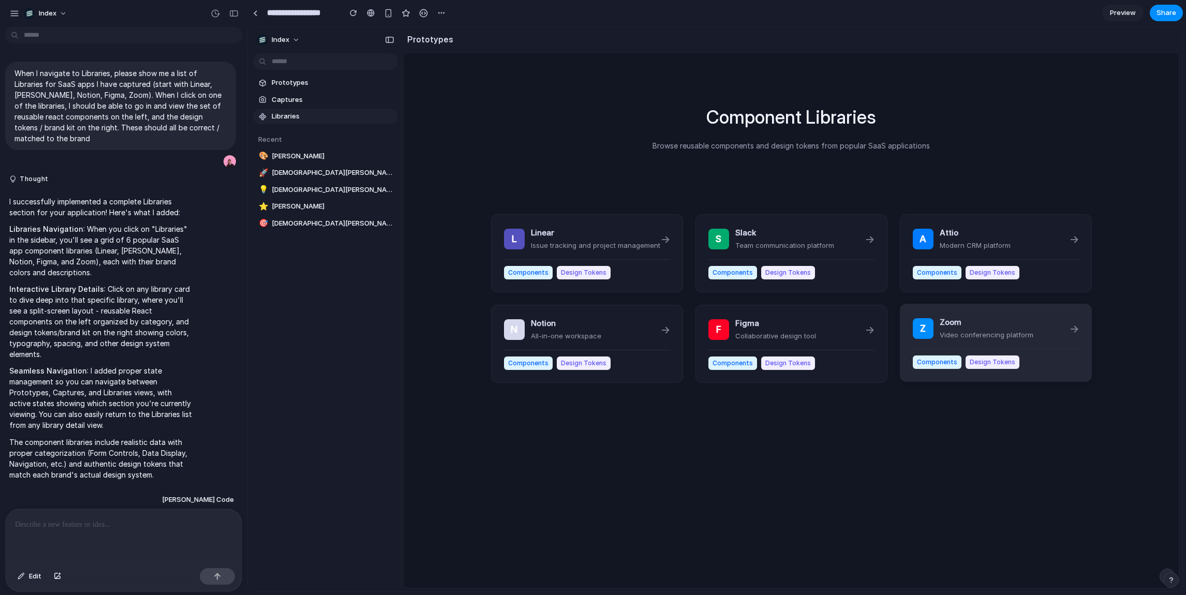
click at [971, 317] on h3 "Zoom" at bounding box center [987, 323] width 94 height 12
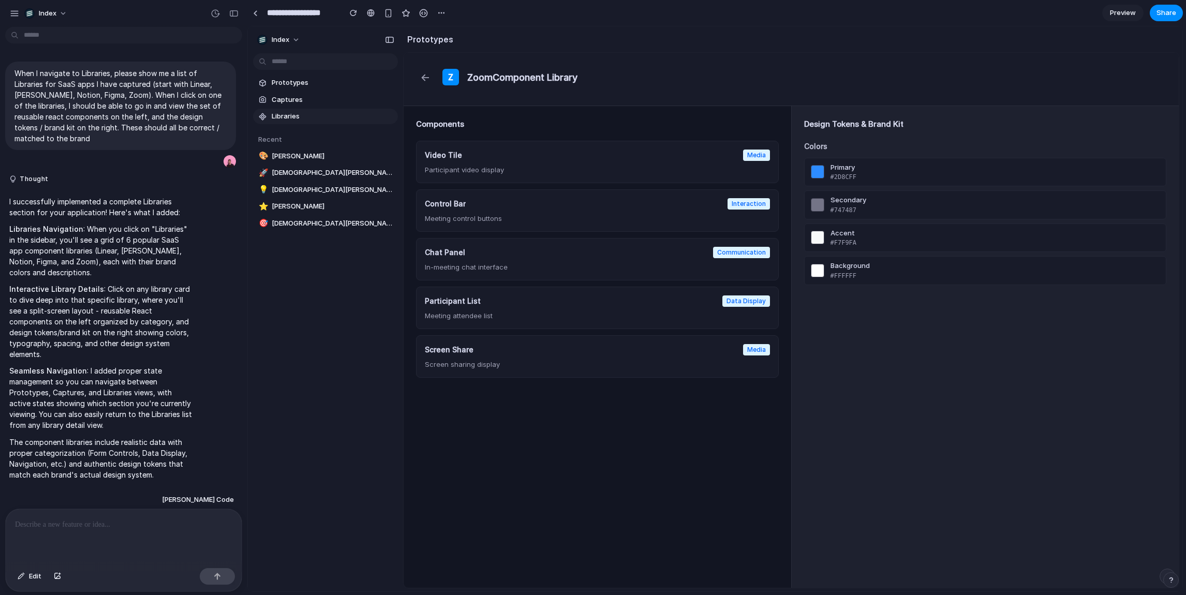
drag, startPoint x: 937, startPoint y: 312, endPoint x: 802, endPoint y: 37, distance: 306.5
click at [802, 37] on div "Prototypes ← Z Zoom Component Library Components Video Tile Media Participant v…" at bounding box center [792, 308] width 779 height 565
click at [802, 37] on section "Prototypes" at bounding box center [791, 39] width 776 height 26
click at [418, 82] on button "←" at bounding box center [425, 77] width 18 height 24
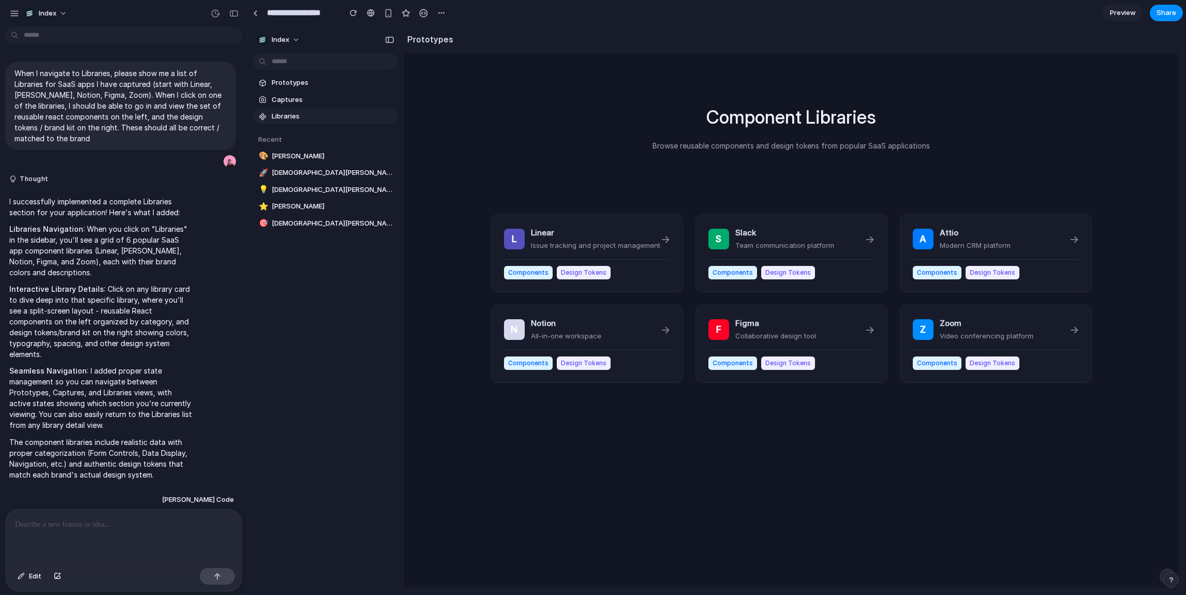
click at [538, 323] on h3 "Notion" at bounding box center [566, 324] width 70 height 12
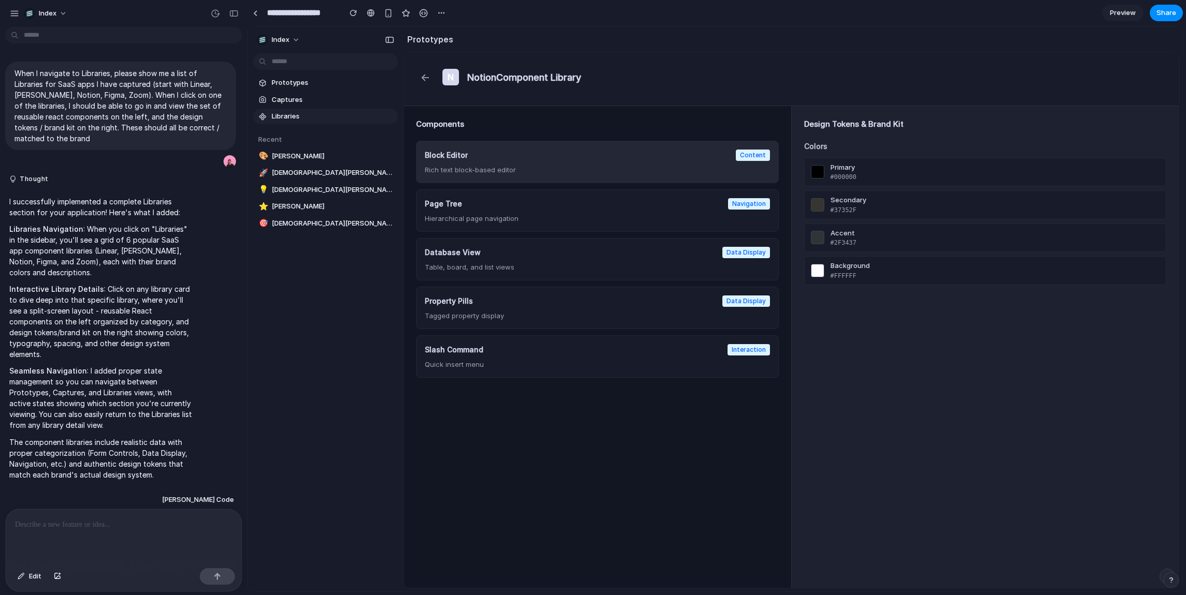
click at [518, 167] on p "Rich text block-based editor" at bounding box center [597, 169] width 345 height 9
click at [518, 196] on div "Page Tree Navigation Hierarchical page navigation" at bounding box center [597, 210] width 363 height 42
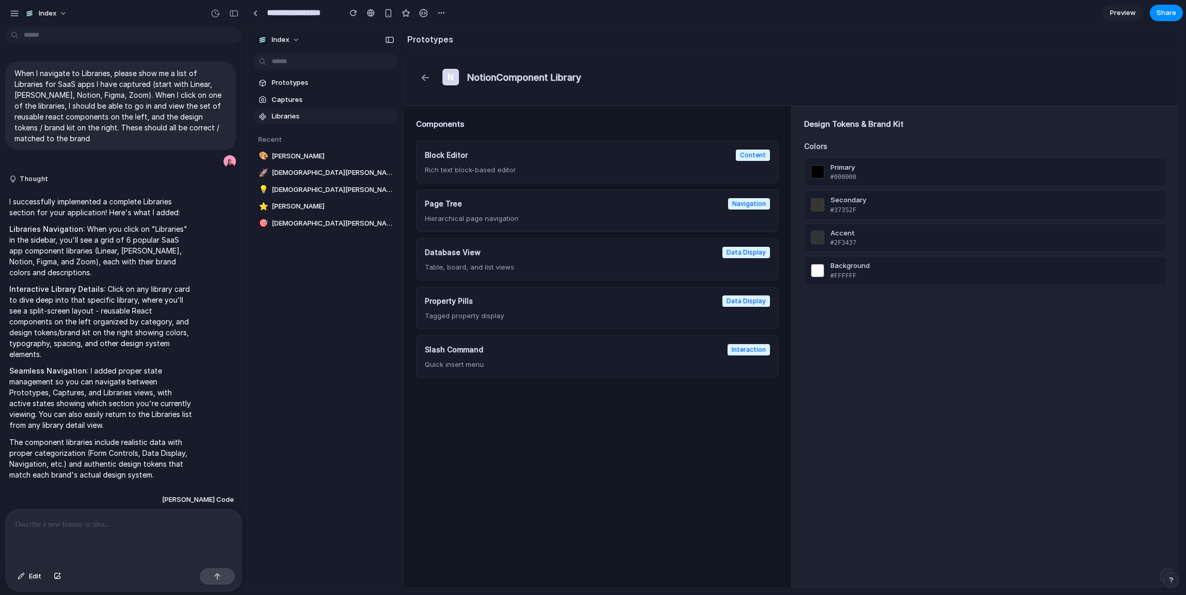
click at [930, 158] on div "primary #000000" at bounding box center [985, 172] width 363 height 29
drag, startPoint x: 876, startPoint y: 136, endPoint x: 926, endPoint y: 404, distance: 272.3
click at [926, 404] on div "Design Tokens & Brand Kit Colors primary #000000 secondary #37352F accent #2F34…" at bounding box center [986, 347] width 388 height 482
click at [420, 80] on button "←" at bounding box center [425, 77] width 18 height 24
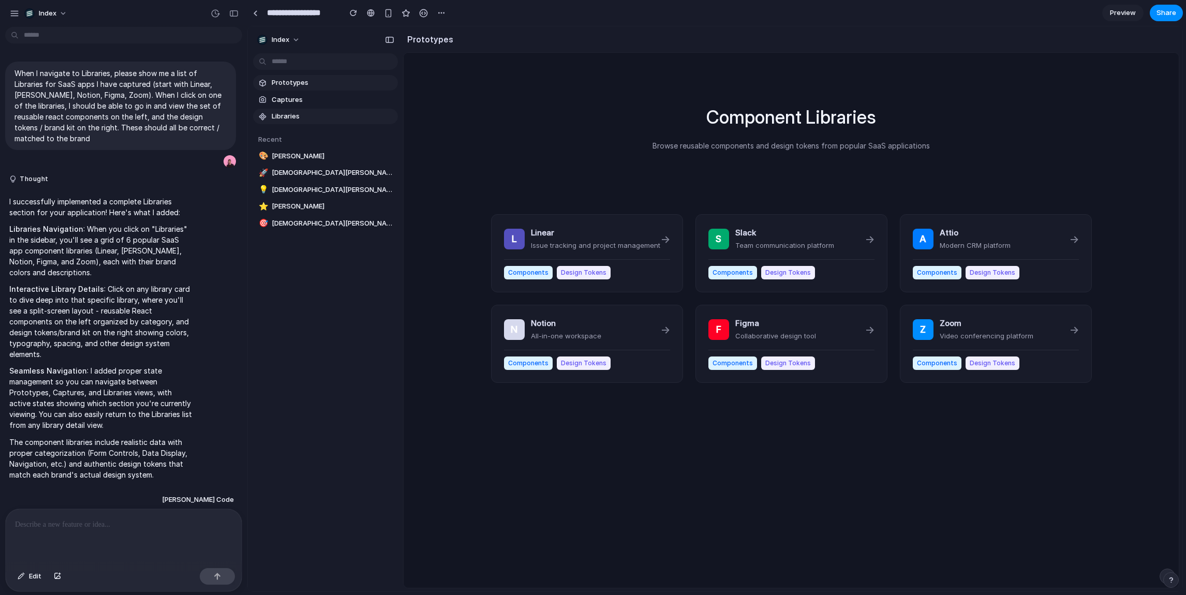
click at [326, 79] on span "Prototypes" at bounding box center [333, 83] width 122 height 10
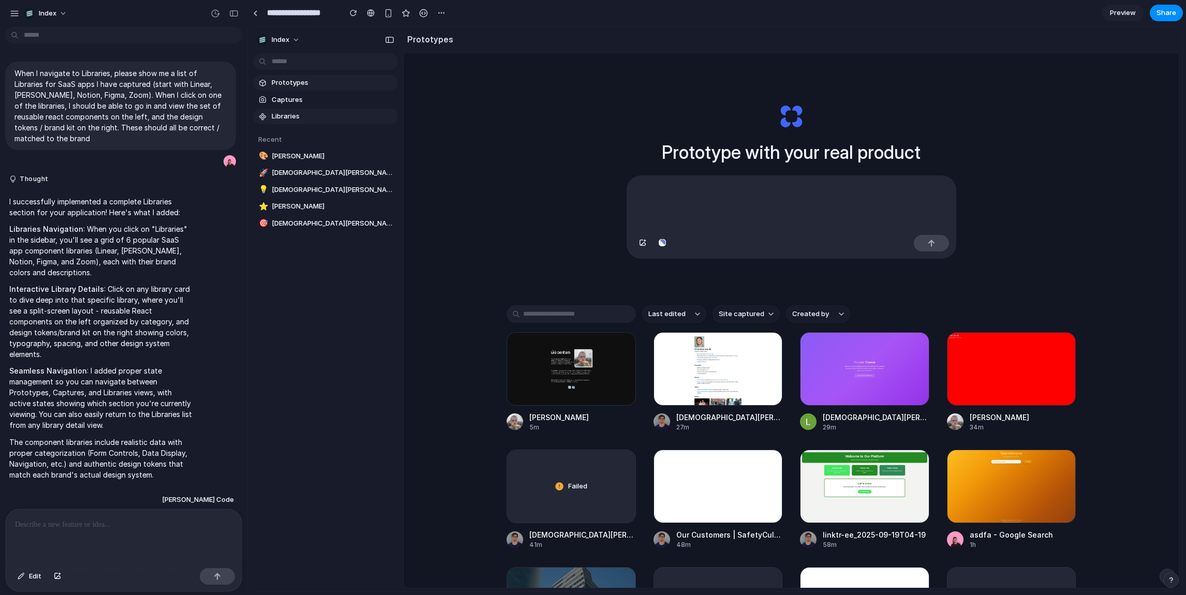
click at [292, 120] on span "Libraries" at bounding box center [333, 116] width 122 height 10
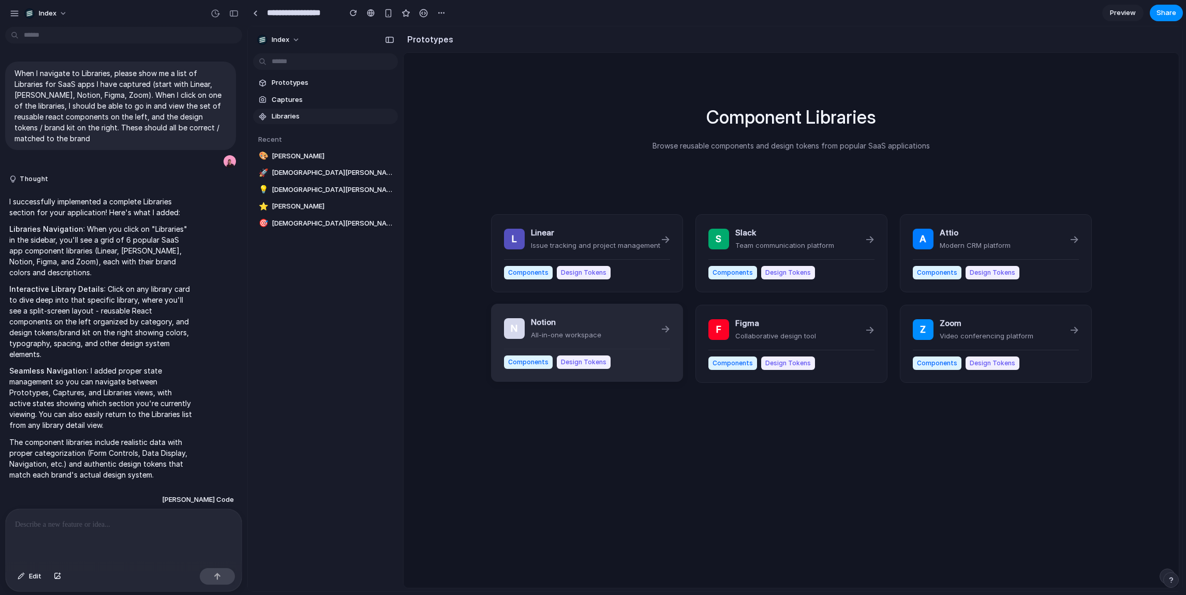
click at [558, 333] on p "All-in-one workspace" at bounding box center [566, 335] width 70 height 10
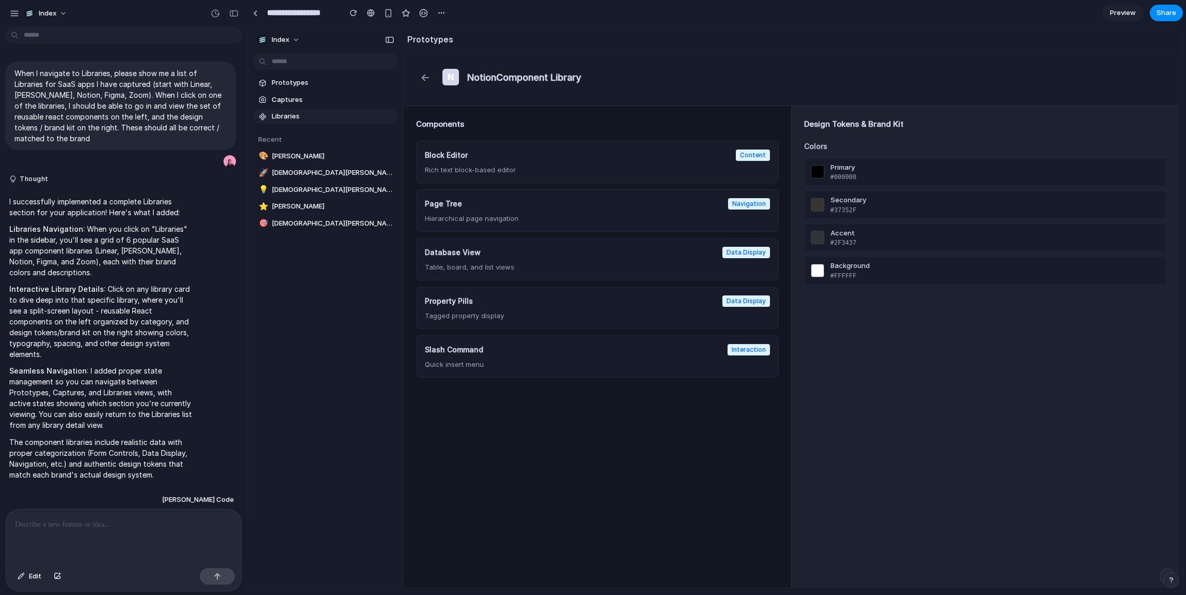
click at [713, 441] on div "Components Block Editor Content Rich text block-based editor Page Tree Navigati…" at bounding box center [598, 347] width 388 height 482
click at [423, 73] on button "←" at bounding box center [425, 77] width 18 height 24
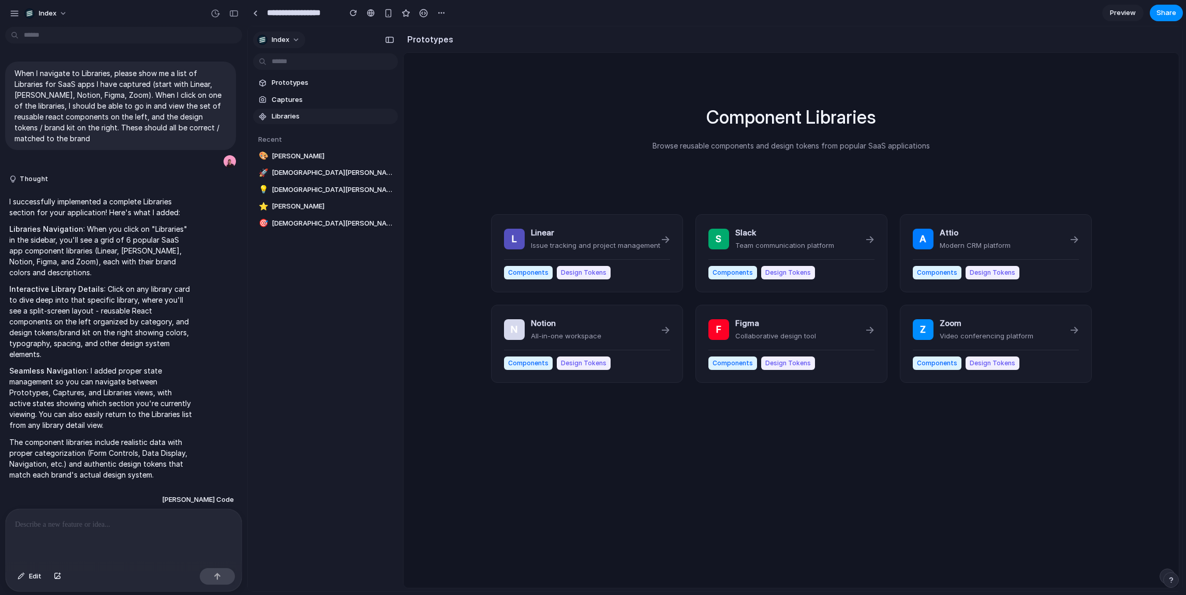
click at [277, 40] on span "Index" at bounding box center [281, 40] width 18 height 10
click at [429, 252] on div "Component Libraries Browse reusable components and design tokens from popular S…" at bounding box center [791, 348] width 775 height 590
click at [615, 232] on h3 "Linear" at bounding box center [595, 233] width 129 height 12
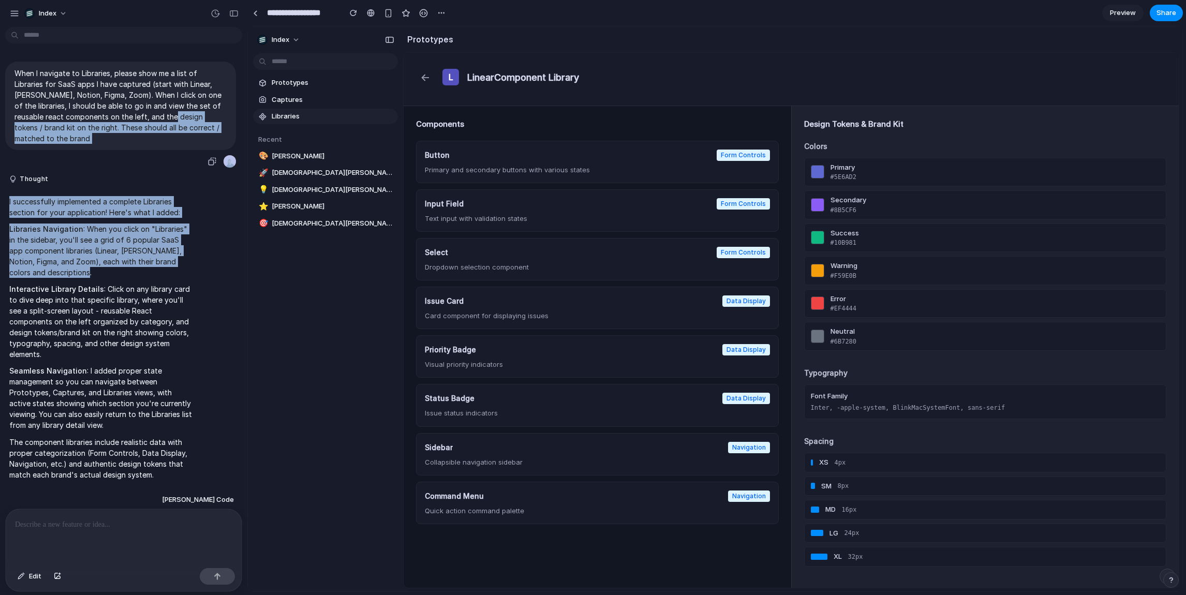
drag, startPoint x: 145, startPoint y: 119, endPoint x: 122, endPoint y: 277, distance: 160.1
click at [122, 277] on div "When I navigate to Libraries, please show me a list of Libraries for SaaS apps …" at bounding box center [120, 269] width 241 height 433
click at [122, 277] on p "Libraries Navigation : When you click on "Libraries" in the sidebar, you'll see…" at bounding box center [101, 251] width 185 height 54
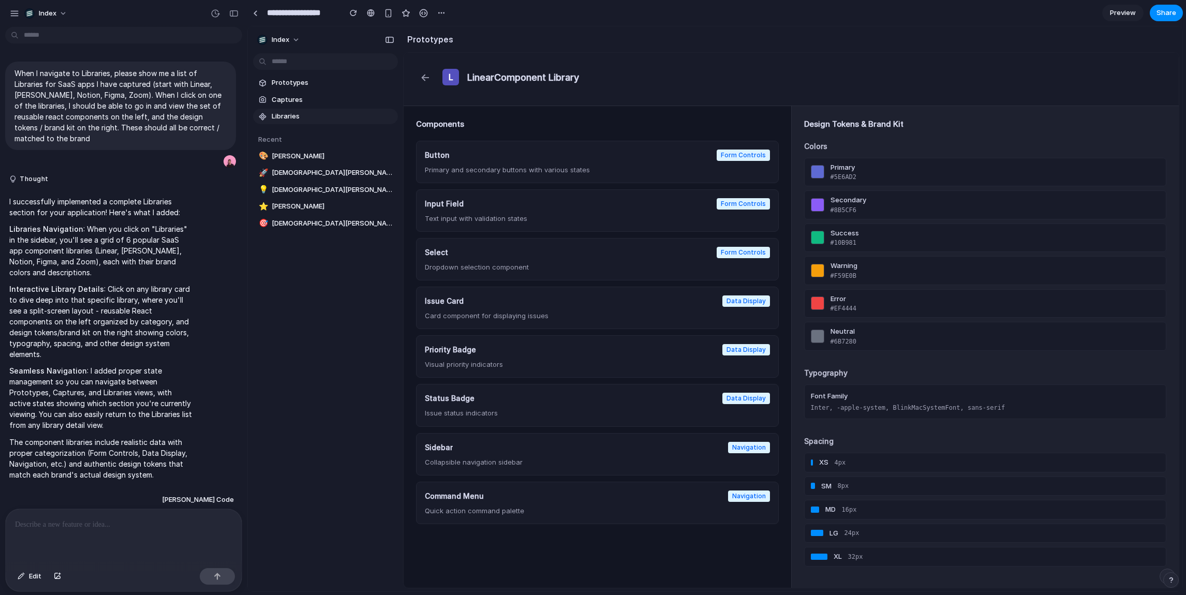
click at [261, 278] on div "Prototypes Captures Libraries Recent 🎨 Leo Denham 🚀 Christian Iacullo 💡 Christi…" at bounding box center [325, 196] width 155 height 341
click at [785, 170] on div "Components Button Form Controls Primary and secondary buttons with various stat…" at bounding box center [598, 347] width 388 height 482
click at [791, 33] on section "Prototypes" at bounding box center [791, 39] width 776 height 26
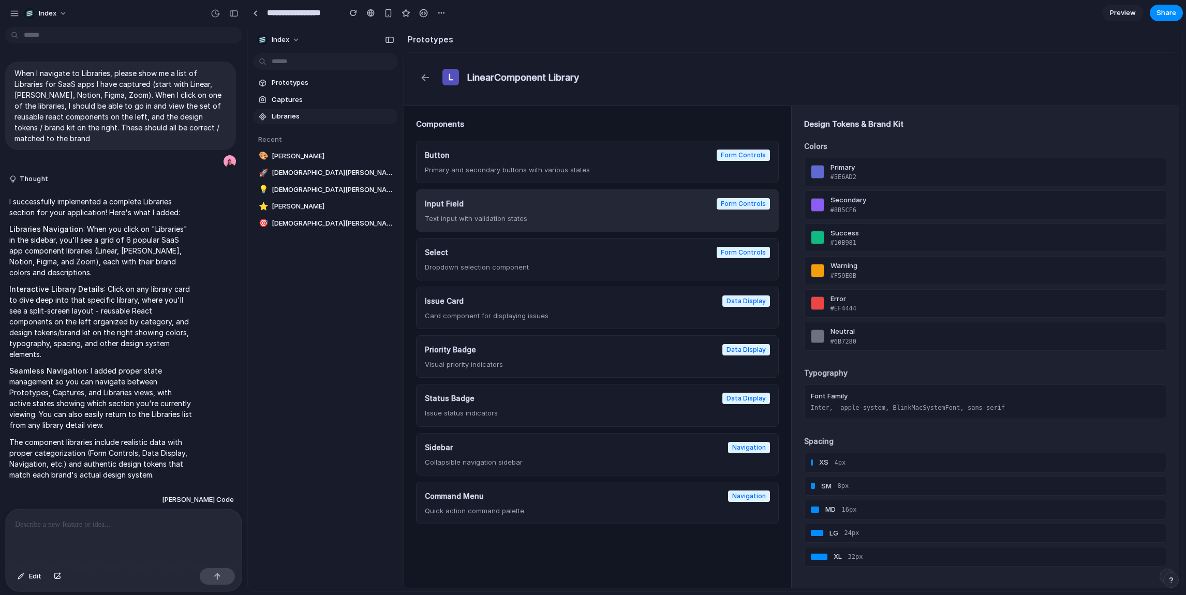
click at [666, 228] on div "Input Field Form Controls Text input with validation states" at bounding box center [597, 210] width 363 height 42
click at [429, 71] on button "←" at bounding box center [425, 77] width 18 height 24
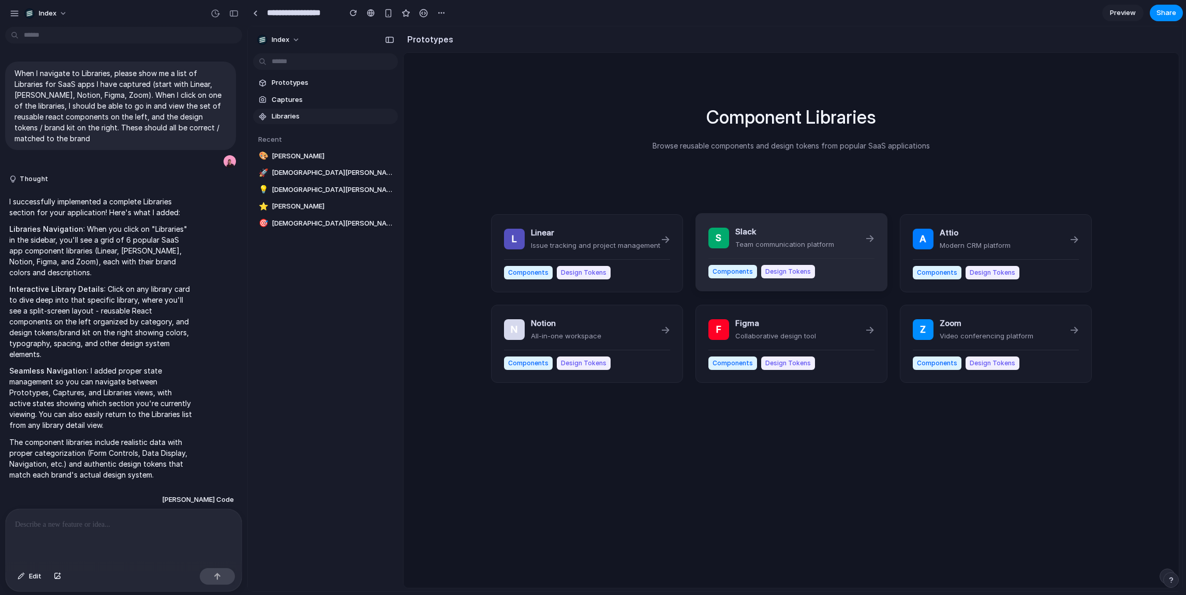
click at [753, 231] on h3 "Slack" at bounding box center [784, 232] width 99 height 12
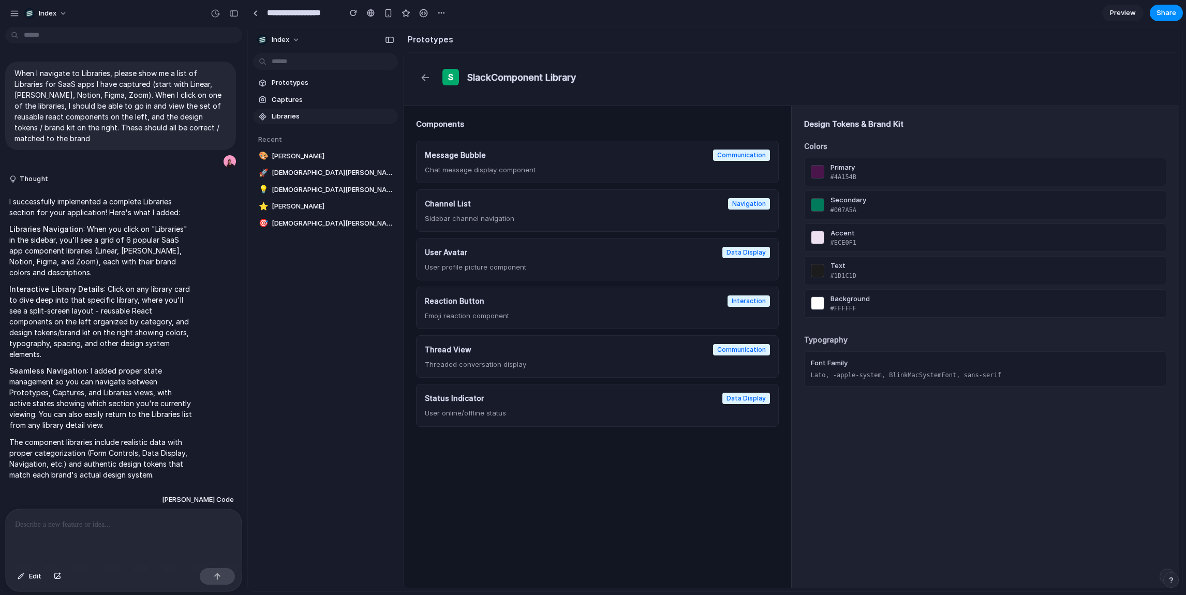
click at [415, 84] on div "← S Slack Component Library" at bounding box center [791, 79] width 775 height 53
click at [421, 80] on button "←" at bounding box center [425, 77] width 18 height 24
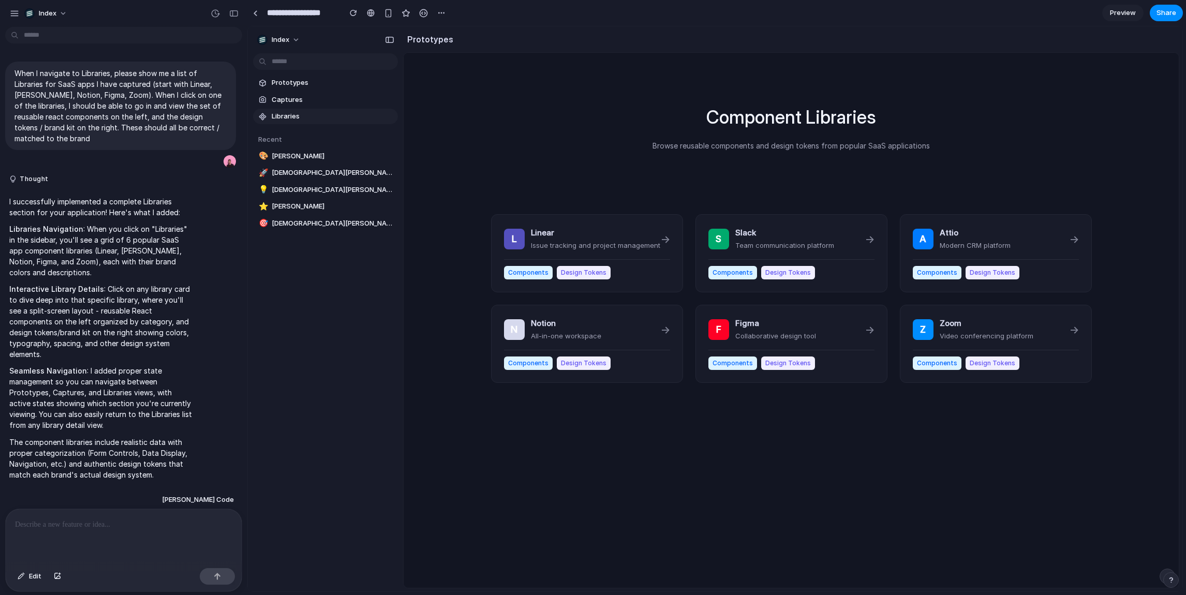
drag, startPoint x: 416, startPoint y: 73, endPoint x: 473, endPoint y: 372, distance: 304.0
click at [473, 372] on div "Component Libraries Browse reusable components and design tokens from popular S…" at bounding box center [791, 348] width 775 height 590
click at [762, 357] on div "Design Tokens" at bounding box center [788, 363] width 54 height 13
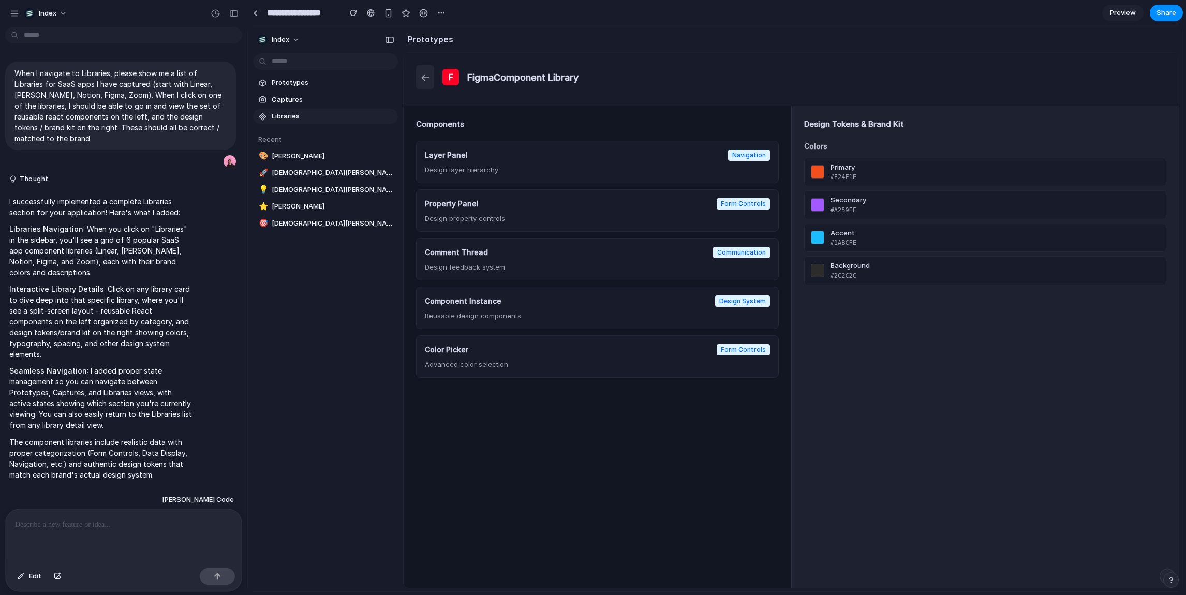
click at [421, 84] on button "←" at bounding box center [425, 77] width 18 height 24
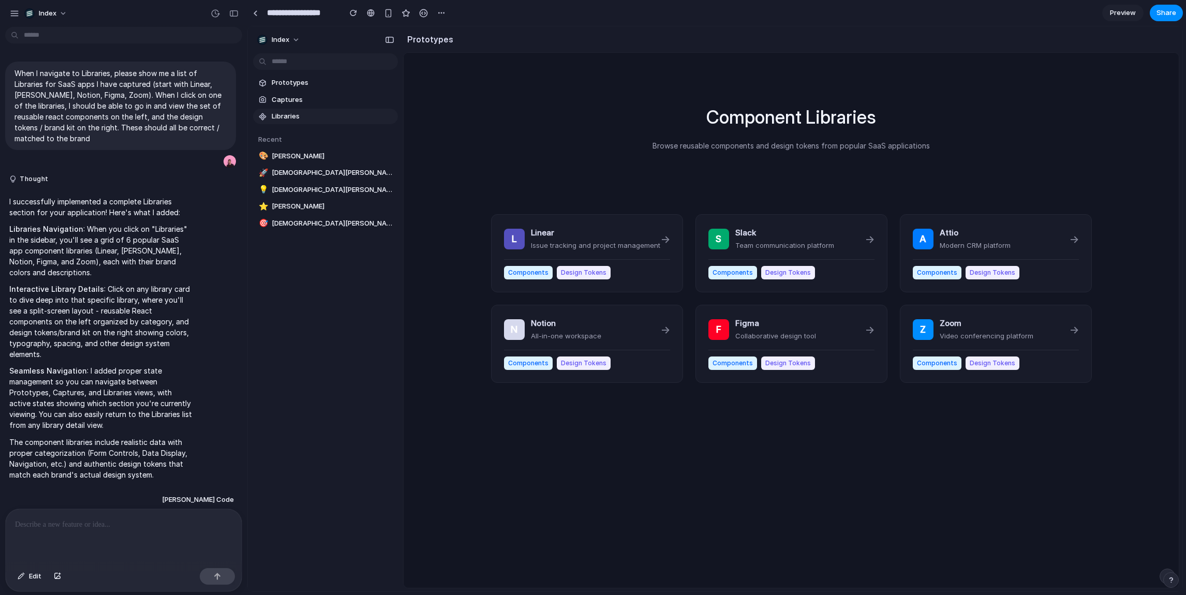
click at [468, 143] on div "Component Libraries Browse reusable components and design tokens from popular S…" at bounding box center [791, 348] width 775 height 590
click at [829, 353] on div "Components Design Tokens" at bounding box center [792, 359] width 166 height 20
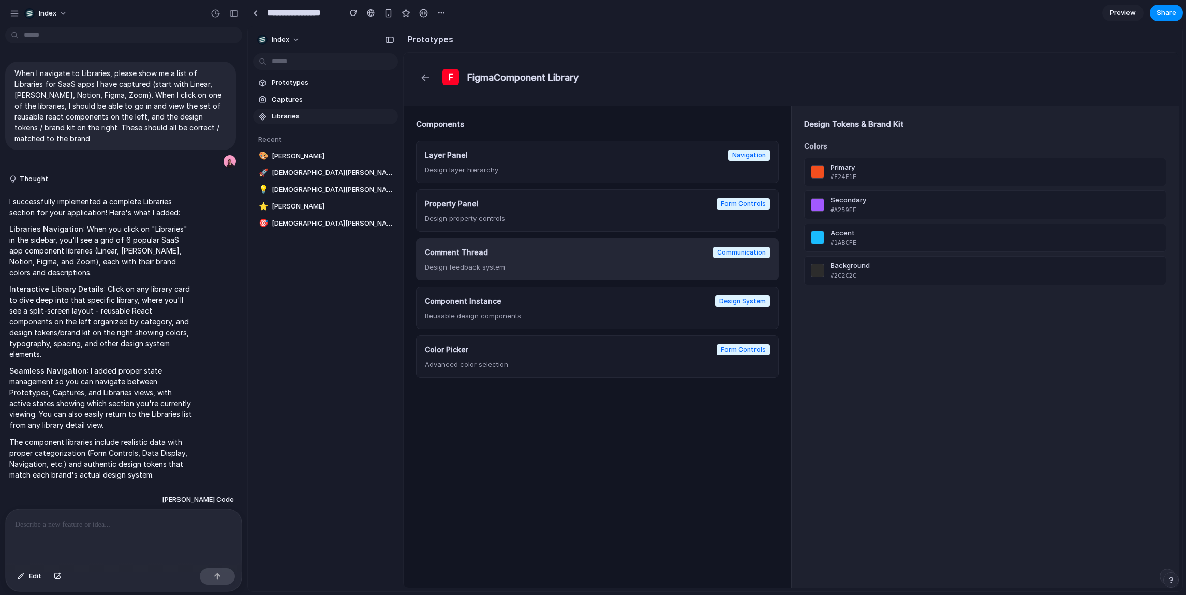
click at [695, 254] on div "Comment Thread Communication" at bounding box center [597, 252] width 345 height 11
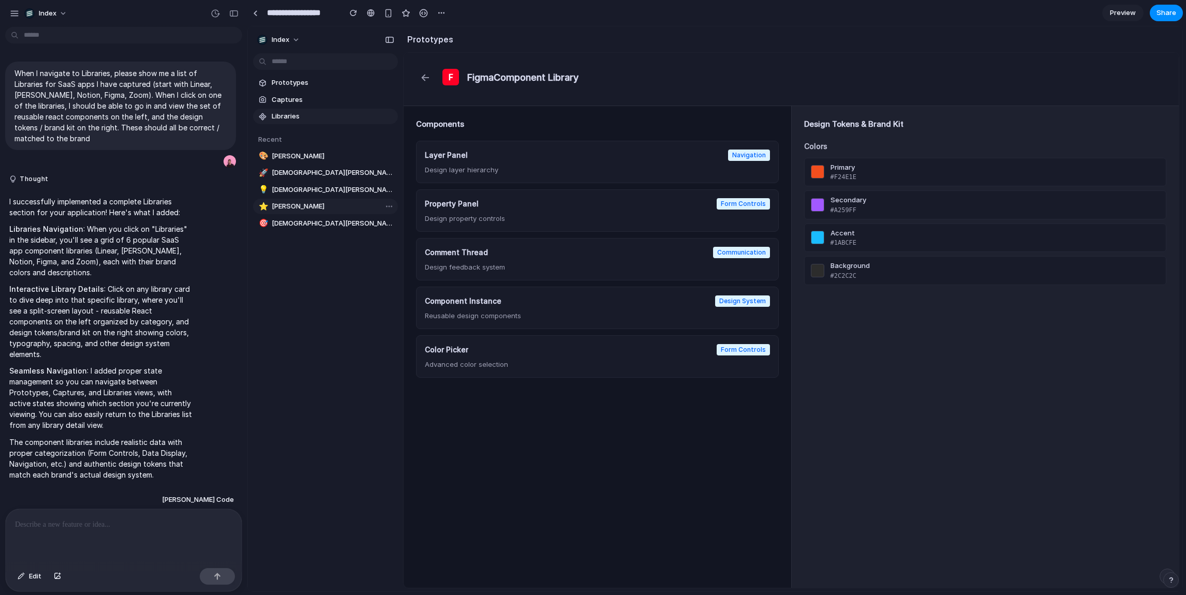
click at [306, 213] on link "⭐ Leo Denham" at bounding box center [325, 207] width 145 height 16
click at [333, 223] on span "[DEMOGRAPHIC_DATA][PERSON_NAME]" at bounding box center [333, 223] width 122 height 10
click at [296, 90] on link "Prototypes" at bounding box center [325, 83] width 145 height 16
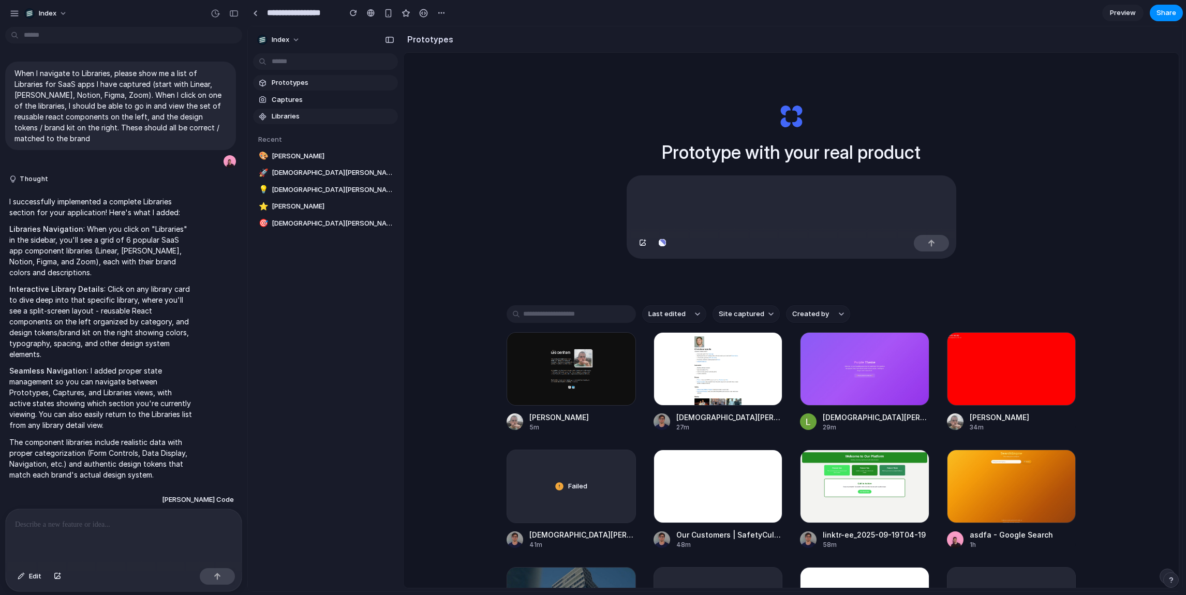
click at [297, 113] on span "Libraries" at bounding box center [333, 116] width 122 height 10
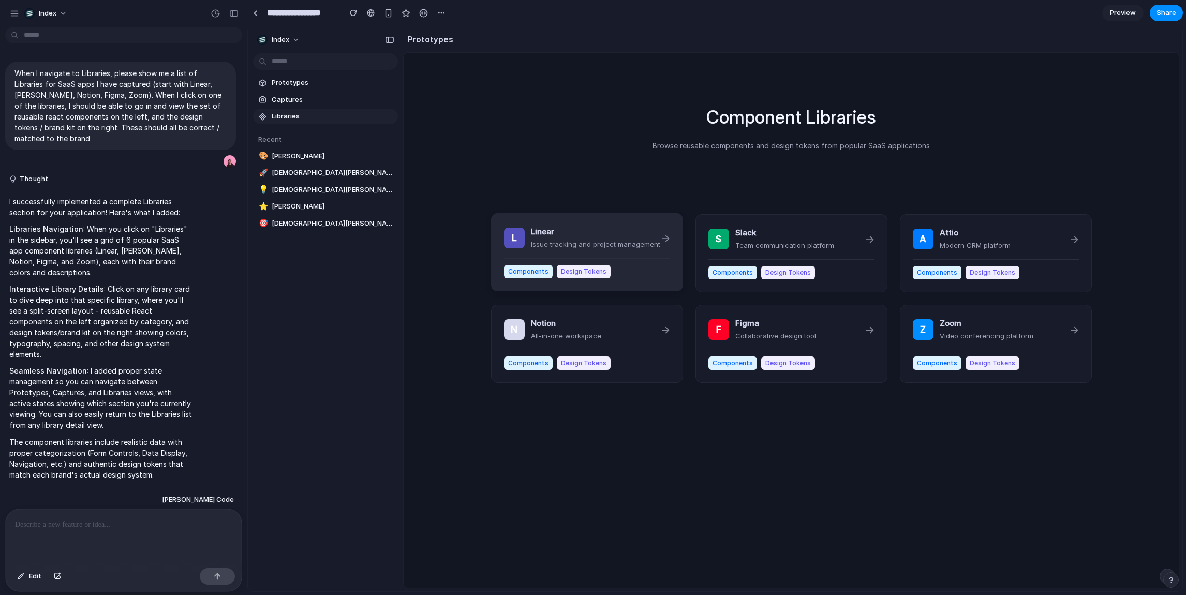
click at [657, 224] on div "L Linear Issue tracking and project management → Components Design Tokens" at bounding box center [587, 252] width 192 height 78
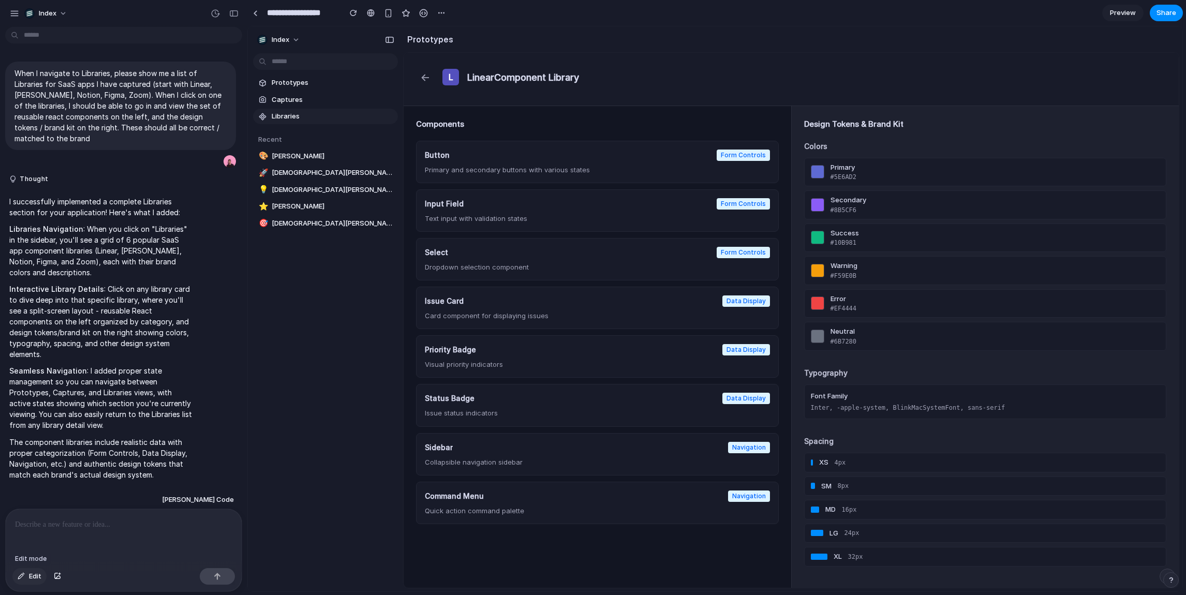
click at [23, 572] on button "Edit" at bounding box center [29, 576] width 34 height 17
drag, startPoint x: 636, startPoint y: 364, endPoint x: 685, endPoint y: 54, distance: 313.3
click at [689, 39] on div "Prototypes ← L Linear Component Library Components Button Form Controls Primary…" at bounding box center [792, 308] width 779 height 565
click at [685, 54] on div "← L Linear Component Library" at bounding box center [791, 79] width 775 height 53
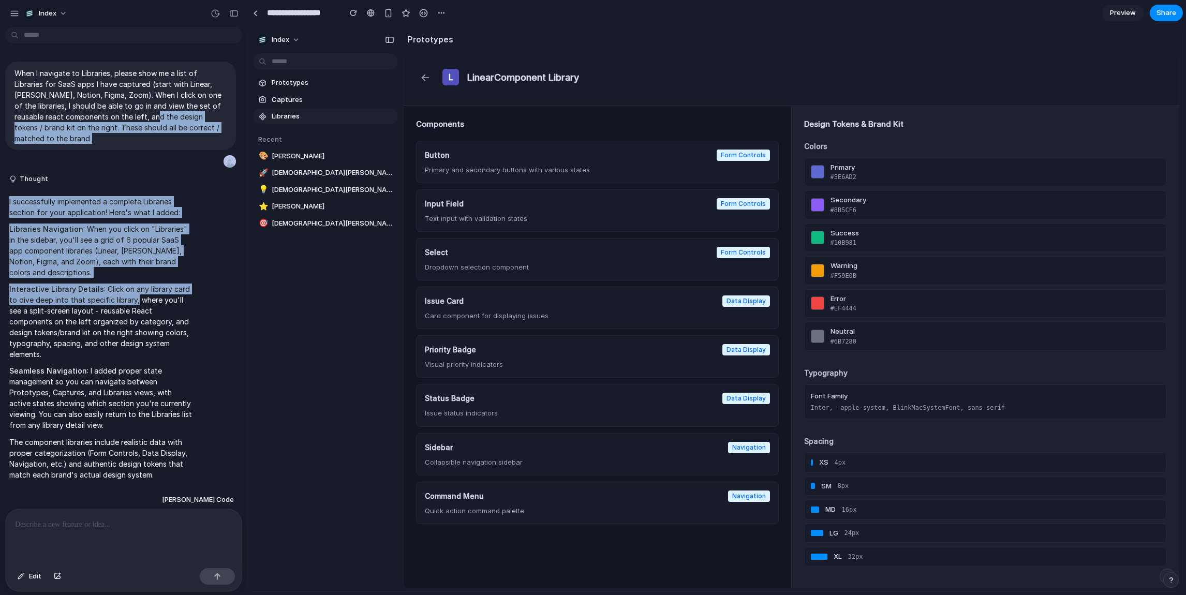
drag, startPoint x: 128, startPoint y: 205, endPoint x: 128, endPoint y: 315, distance: 109.2
click at [128, 315] on div "When I navigate to Libraries, please show me a list of Libraries for SaaS apps …" at bounding box center [120, 269] width 241 height 433
click at [128, 315] on p "Interactive Library Details : Click on any library card to dive deep into that …" at bounding box center [101, 322] width 185 height 76
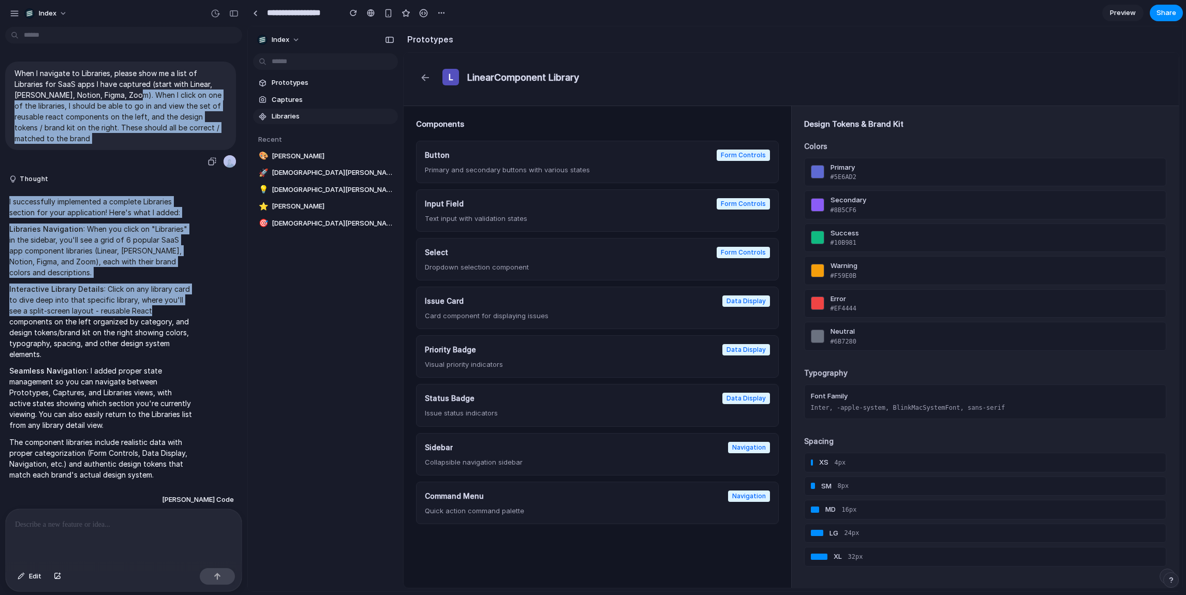
drag, startPoint x: 128, startPoint y: 315, endPoint x: 127, endPoint y: 95, distance: 219.5
click at [127, 96] on div "When I navigate to Libraries, please show me a list of Libraries for SaaS apps …" at bounding box center [120, 269] width 241 height 433
click at [127, 95] on p "When I navigate to Libraries, please show me a list of Libraries for SaaS apps …" at bounding box center [120, 106] width 212 height 76
drag, startPoint x: 127, startPoint y: 139, endPoint x: 127, endPoint y: 302, distance: 163.0
click at [127, 302] on div "When I navigate to Libraries, please show me a list of Libraries for SaaS apps …" at bounding box center [120, 269] width 241 height 433
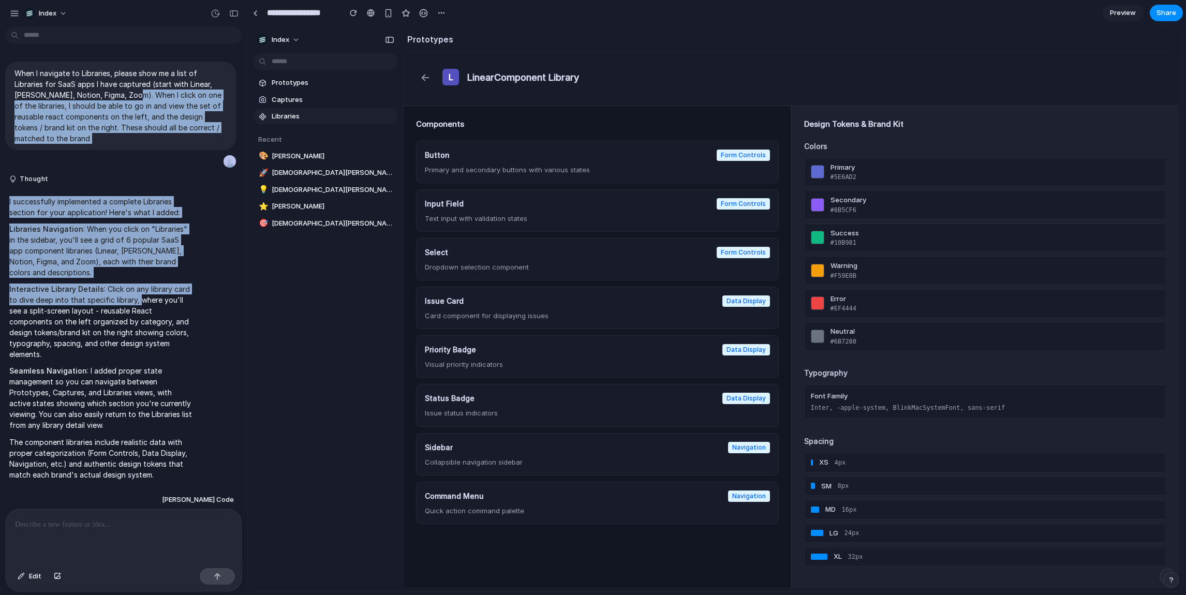
click at [127, 302] on p "Interactive Library Details : Click on any library card to dive deep into that …" at bounding box center [101, 322] width 185 height 76
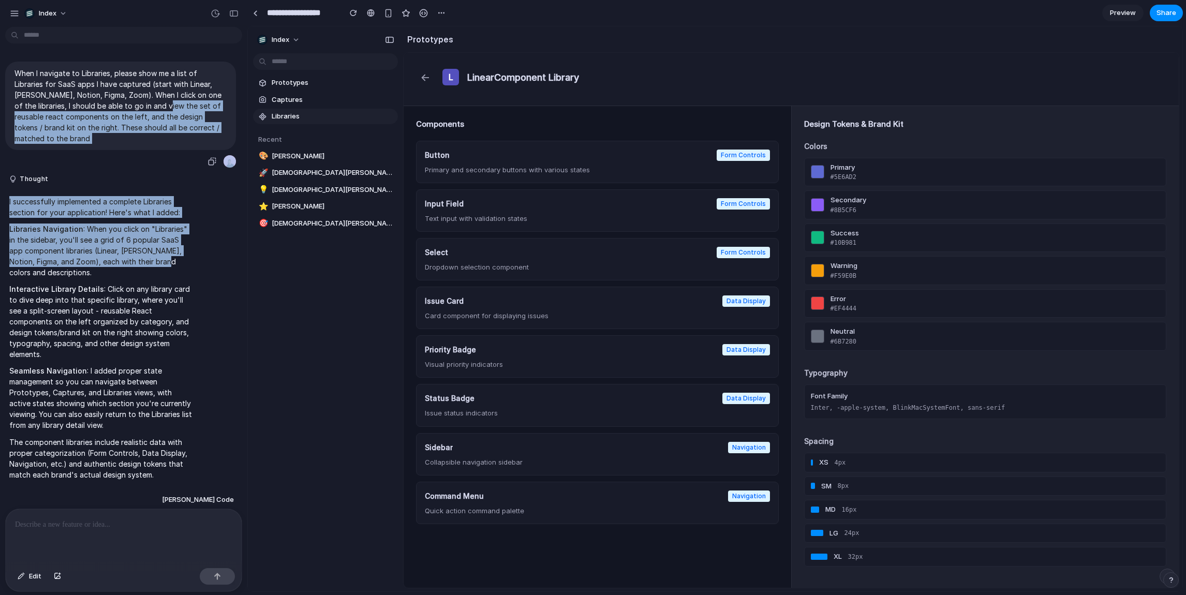
drag, startPoint x: 151, startPoint y: 107, endPoint x: 148, endPoint y: 271, distance: 164.1
click at [148, 271] on div "When I navigate to Libraries, please show me a list of Libraries for SaaS apps …" at bounding box center [120, 269] width 241 height 433
click at [148, 271] on p "Libraries Navigation : When you click on "Libraries" in the sidebar, you'll see…" at bounding box center [101, 251] width 185 height 54
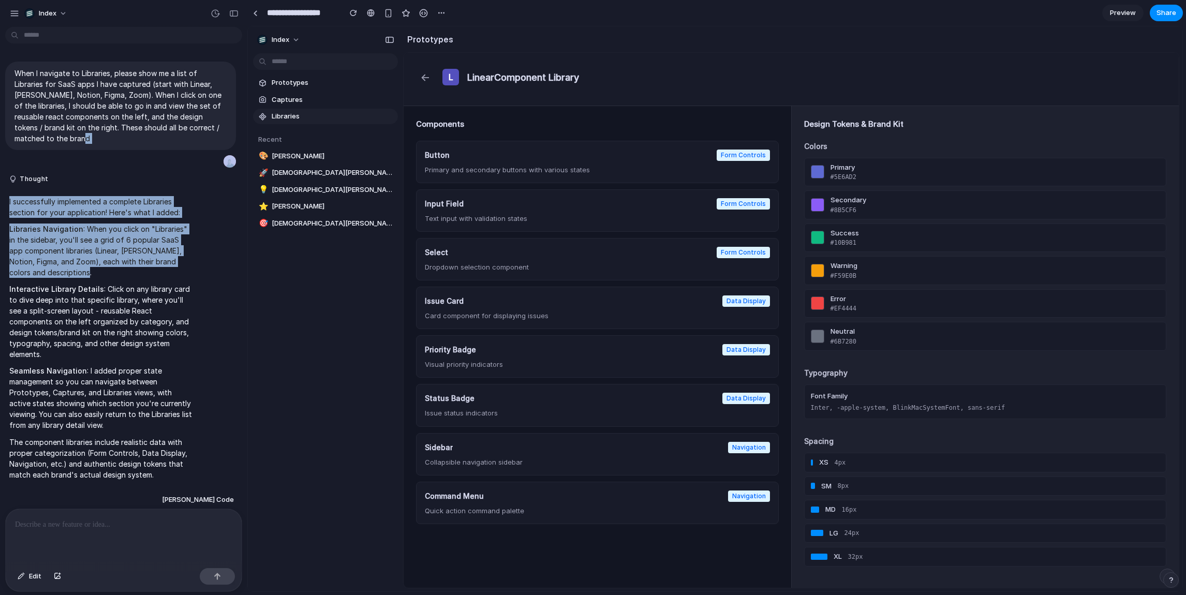
drag, startPoint x: 144, startPoint y: 249, endPoint x: 142, endPoint y: 122, distance: 127.3
click at [142, 122] on div "When I navigate to Libraries, please show me a list of Libraries for SaaS apps …" at bounding box center [120, 269] width 241 height 433
click at [142, 122] on p "When I navigate to Libraries, please show me a list of Libraries for SaaS apps …" at bounding box center [120, 106] width 212 height 76
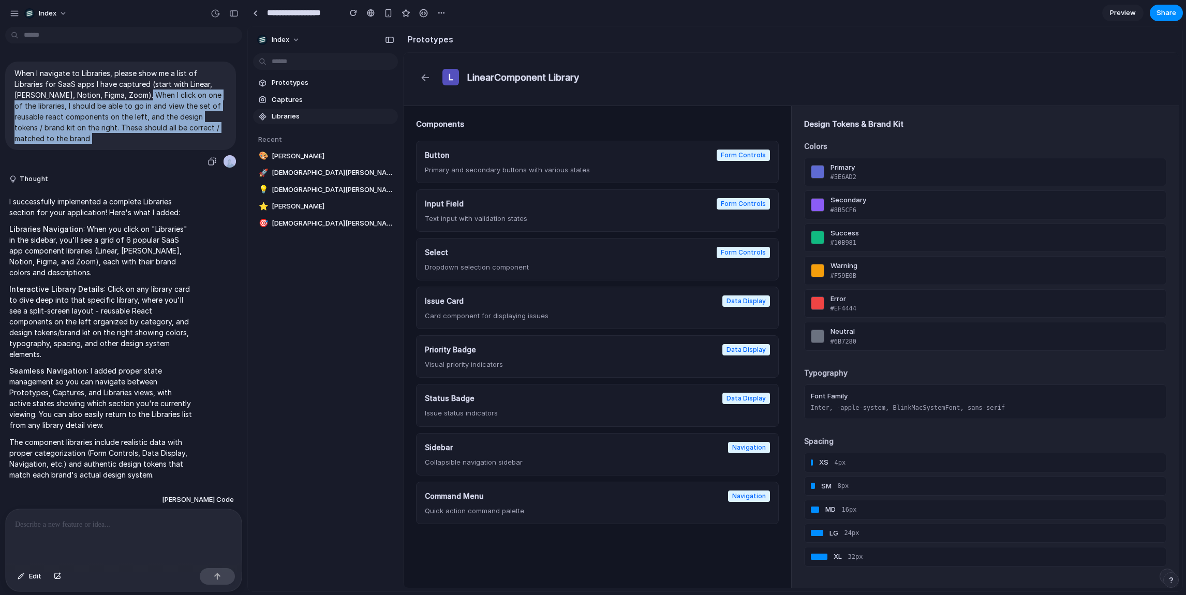
drag, startPoint x: 134, startPoint y: 90, endPoint x: 134, endPoint y: 247, distance: 157.3
click at [134, 239] on div "When I navigate to Libraries, please show me a list of Libraries for SaaS apps …" at bounding box center [120, 269] width 241 height 433
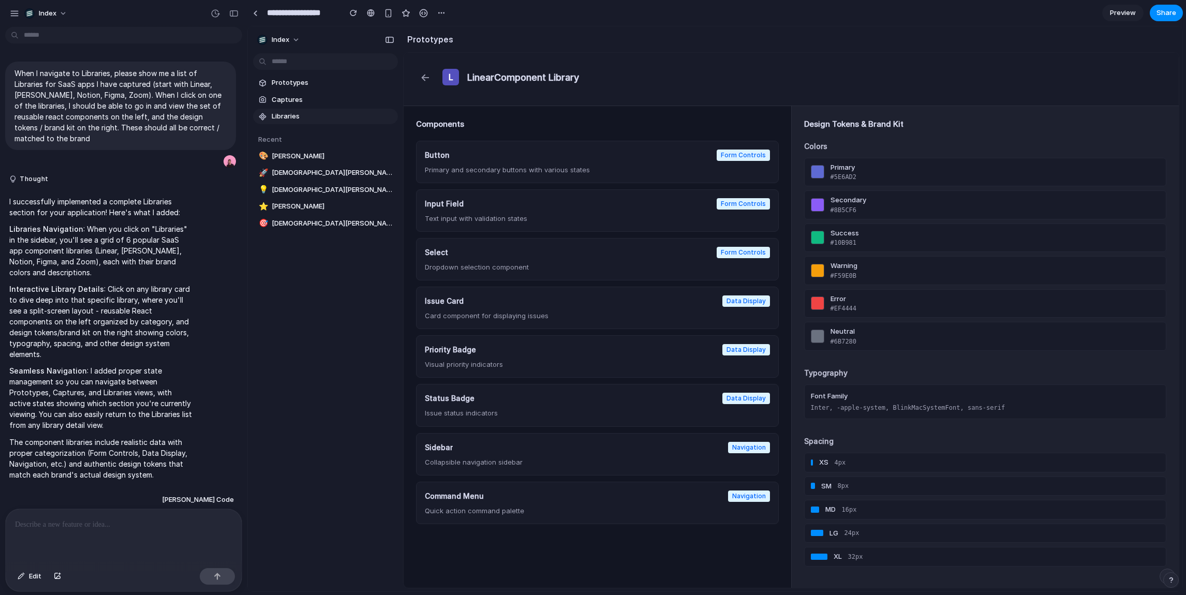
click at [134, 247] on p "Libraries Navigation : When you click on "Libraries" in the sidebar, you'll see…" at bounding box center [101, 251] width 185 height 54
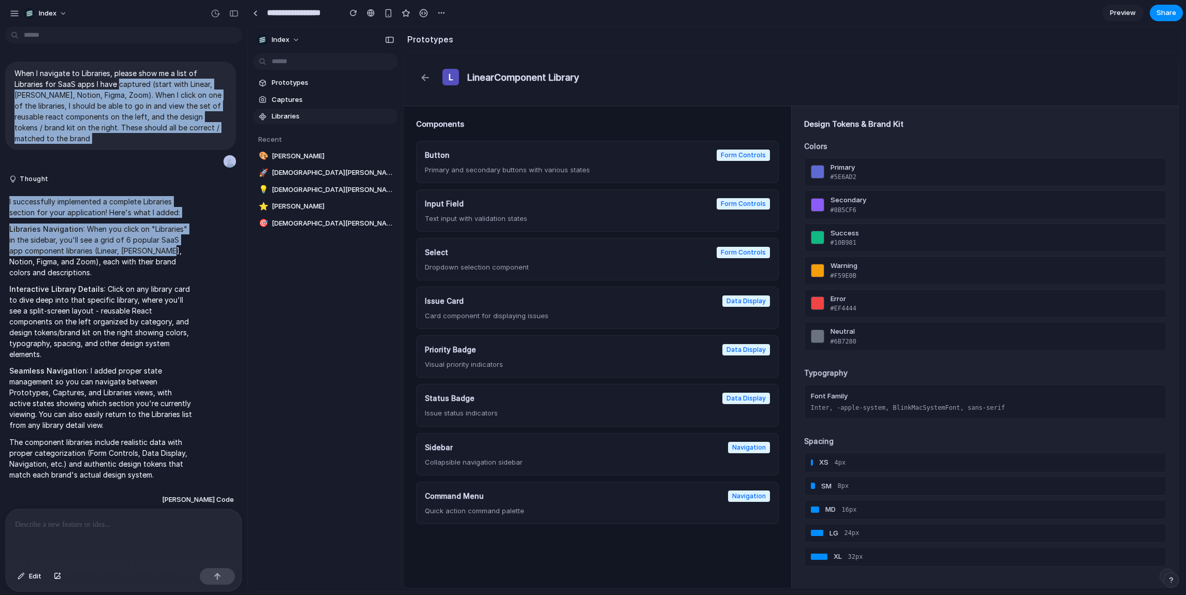
drag, startPoint x: 134, startPoint y: 247, endPoint x: 128, endPoint y: 75, distance: 172.4
click at [128, 75] on div "When I navigate to Libraries, please show me a list of Libraries for SaaS apps …" at bounding box center [120, 269] width 241 height 433
click at [128, 75] on p "When I navigate to Libraries, please show me a list of Libraries for SaaS apps …" at bounding box center [120, 106] width 212 height 76
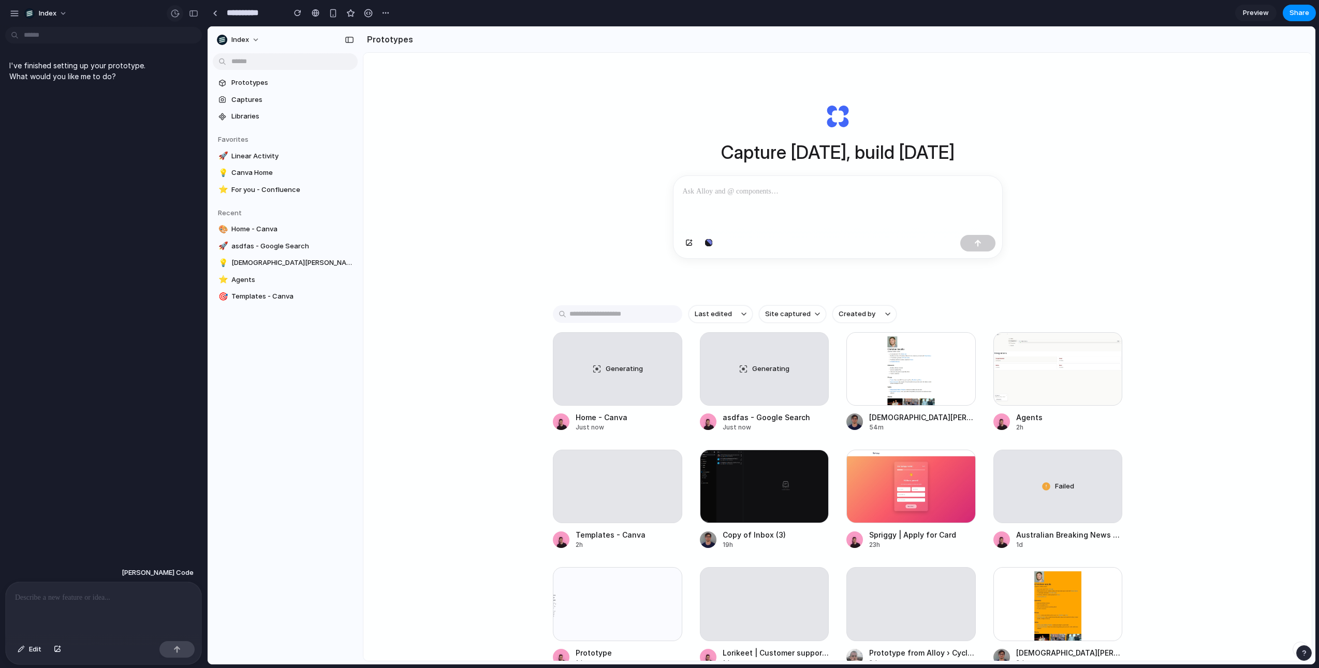
click at [178, 9] on div "button" at bounding box center [174, 13] width 9 height 9
click at [178, 9] on div "No version history yet" at bounding box center [659, 334] width 1319 height 668
click at [178, 9] on div "button" at bounding box center [174, 13] width 9 height 9
click at [178, 9] on div "No version history yet" at bounding box center [659, 334] width 1319 height 668
click at [453, 196] on div "Capture today, build tomorrow Last edited Site captured Created by Generating H…" at bounding box center [837, 384] width 948 height 663
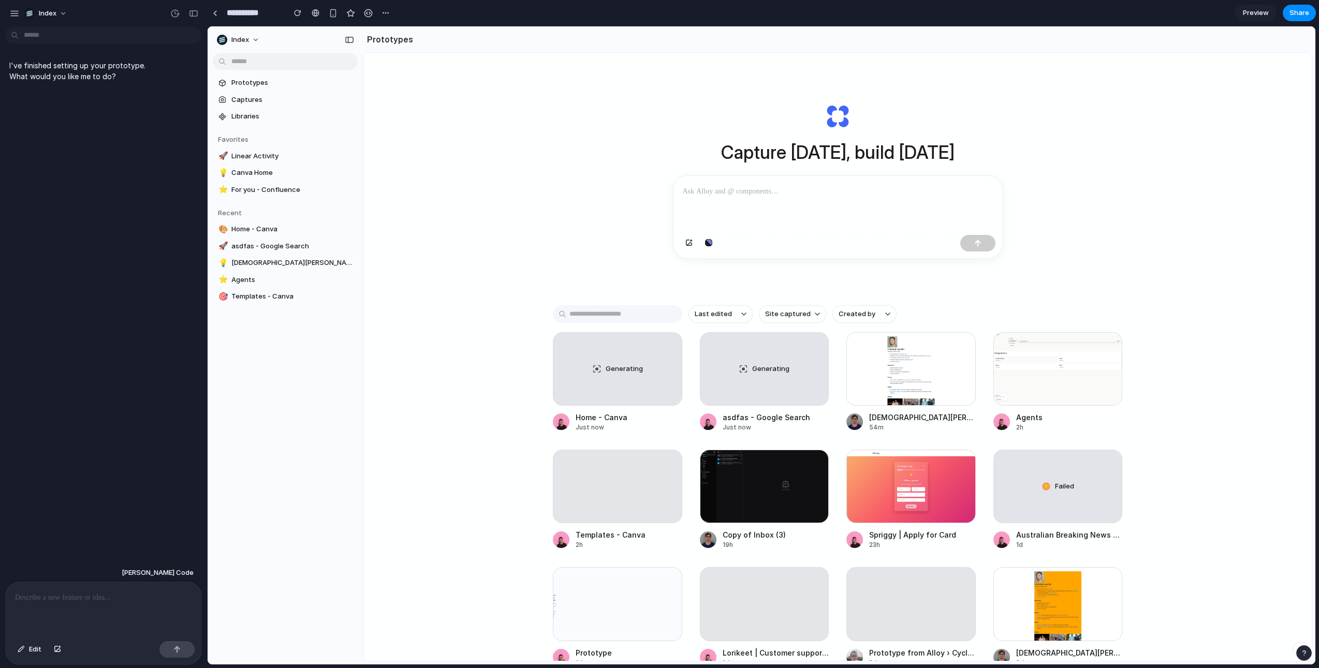
click at [87, 588] on div at bounding box center [104, 609] width 196 height 55
click at [108, 600] on p at bounding box center [103, 598] width 177 height 12
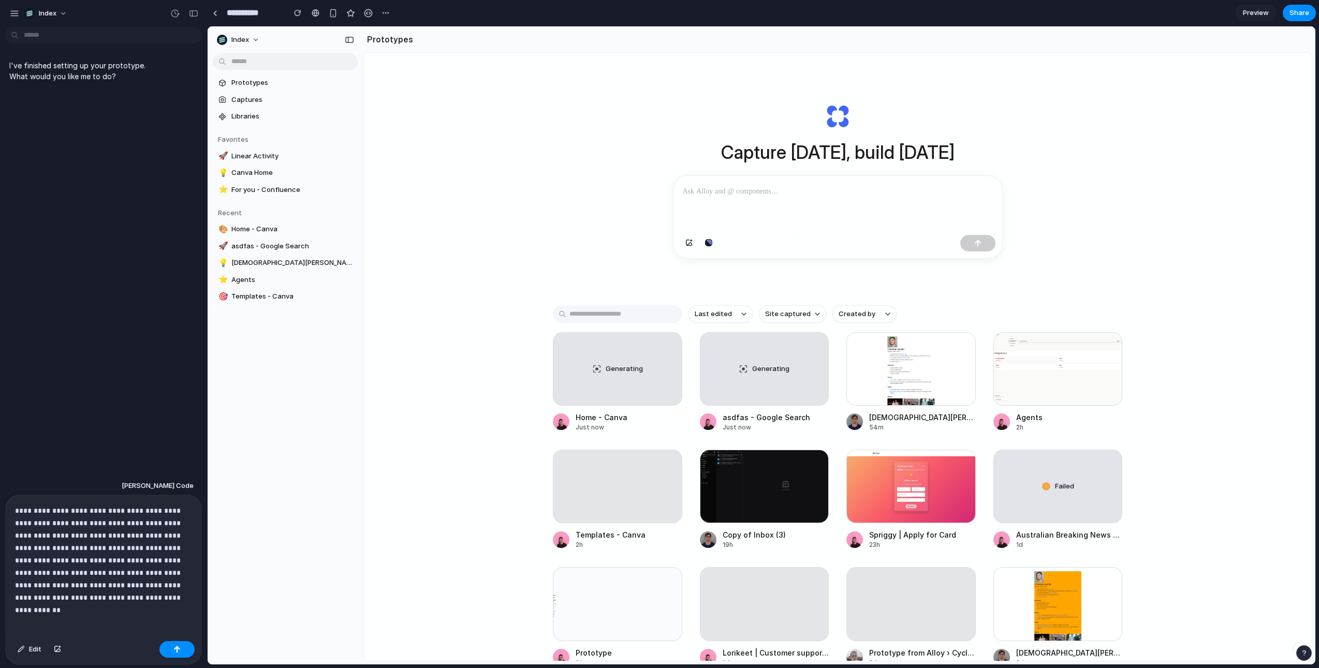
click at [100, 514] on p "**********" at bounding box center [103, 554] width 177 height 99
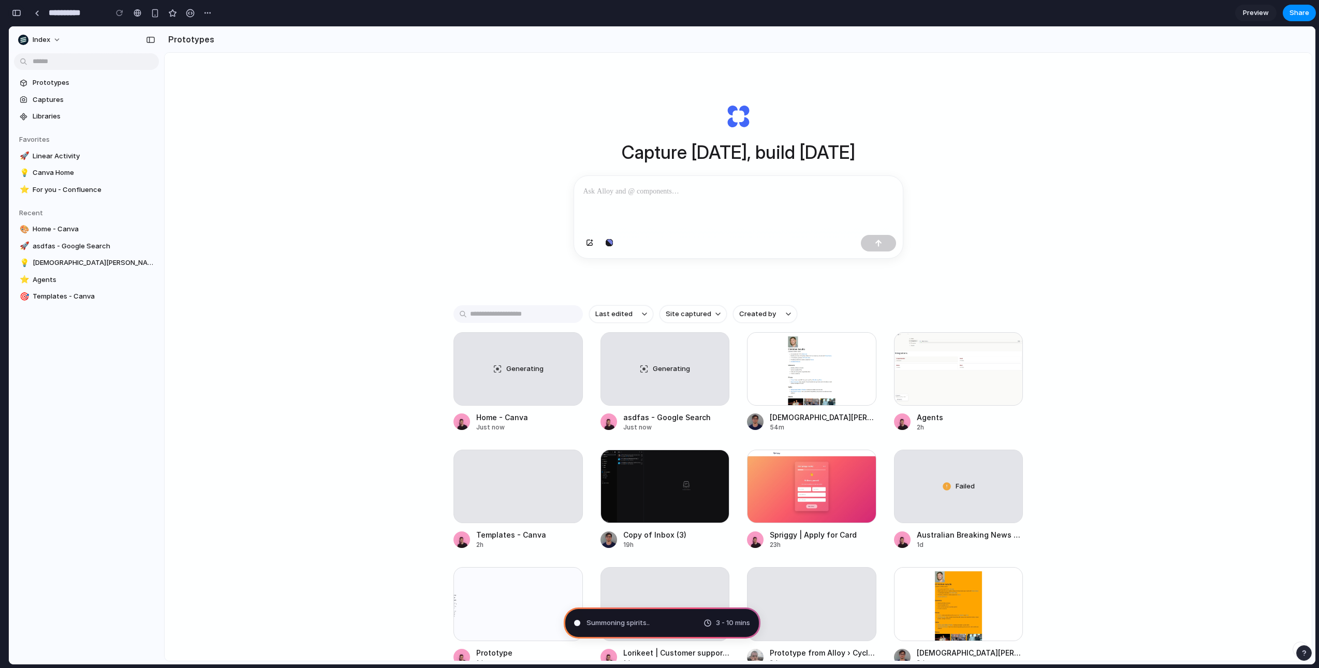
click at [20, 10] on div "button" at bounding box center [16, 12] width 9 height 7
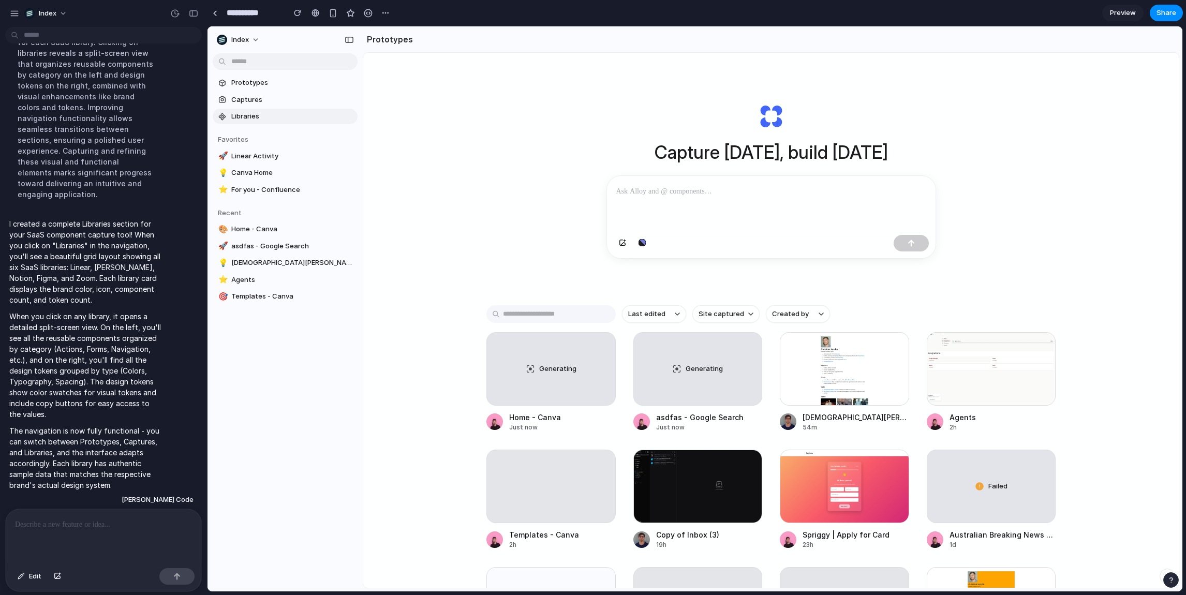
click at [278, 112] on span "Libraries" at bounding box center [292, 116] width 122 height 10
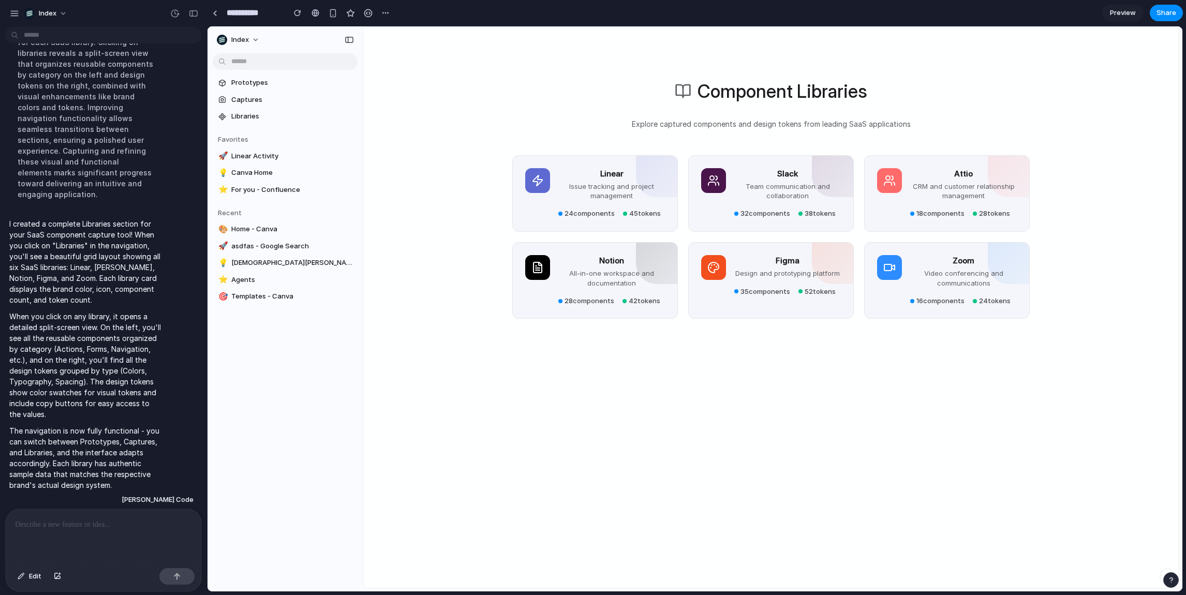
click at [499, 78] on div "Component Libraries Explore captured components and design tokens from leading …" at bounding box center [771, 322] width 816 height 590
click at [428, 207] on div "Component Libraries Explore captured components and design tokens from leading …" at bounding box center [771, 322] width 816 height 590
click at [370, 114] on div "Component Libraries Explore captured components and design tokens from leading …" at bounding box center [771, 322] width 816 height 590
click at [558, 182] on p "Issue tracking and project management" at bounding box center [612, 189] width 108 height 19
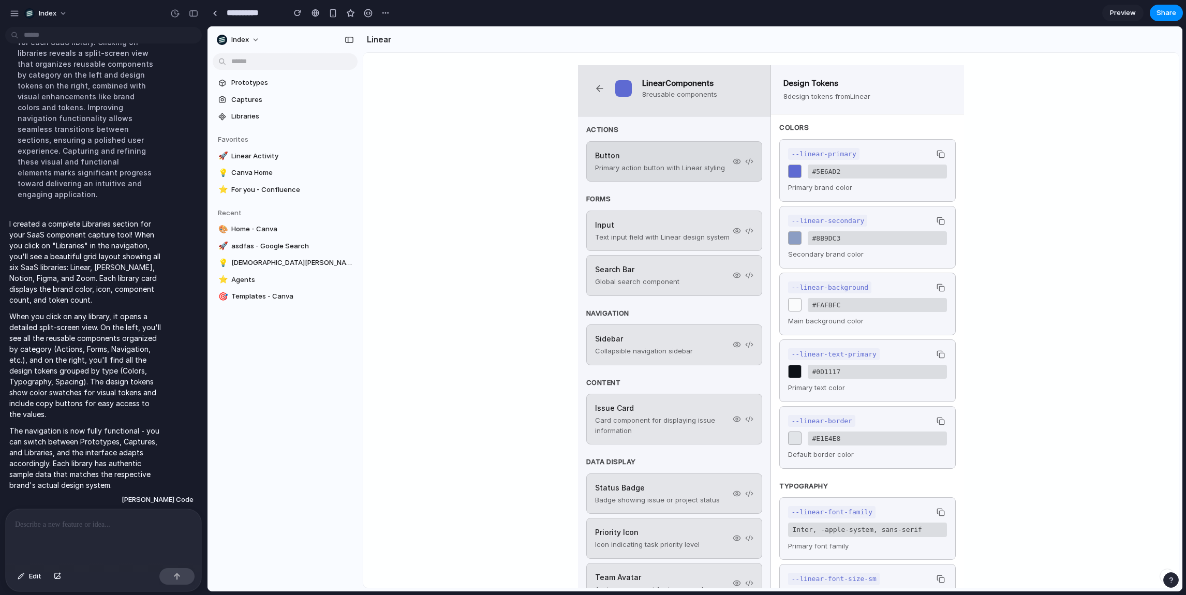
click at [654, 166] on p "Primary action button with Linear styling" at bounding box center [660, 168] width 130 height 10
click at [633, 210] on div "Forms Input Text input field with Linear design system Search Bar Global search…" at bounding box center [674, 246] width 176 height 102
click at [664, 201] on h3 "Forms" at bounding box center [674, 200] width 176 height 10
click at [661, 231] on div "Input Text input field with Linear design system" at bounding box center [662, 231] width 135 height 23
click at [628, 242] on p "Text input field with Linear design system" at bounding box center [663, 238] width 135 height 10
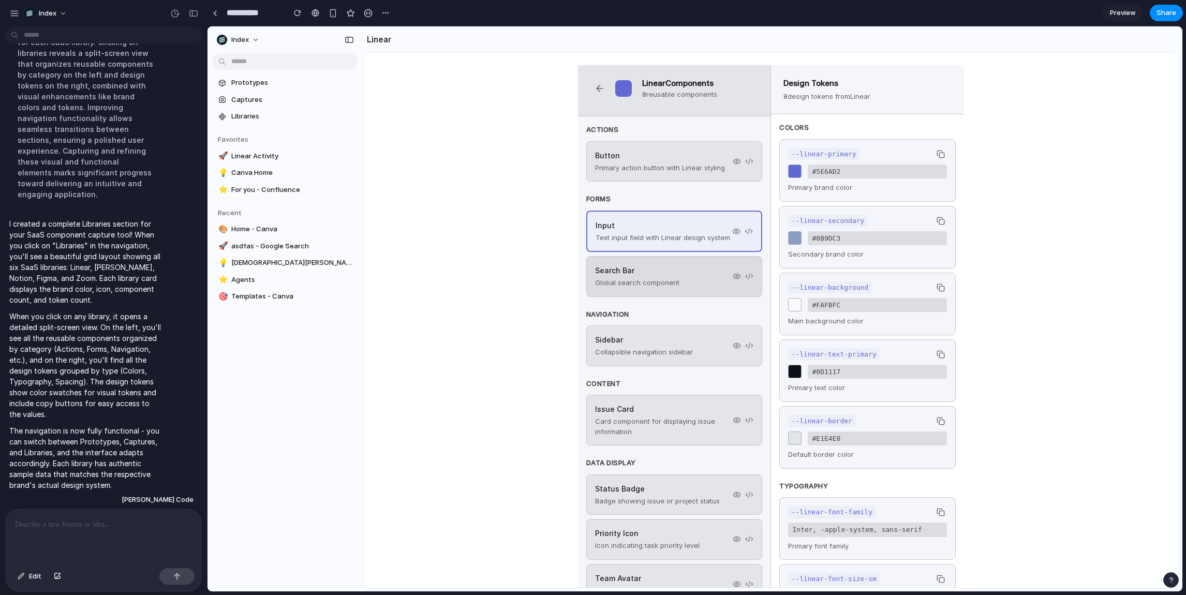
click at [630, 273] on h4 "Search Bar" at bounding box center [637, 270] width 84 height 11
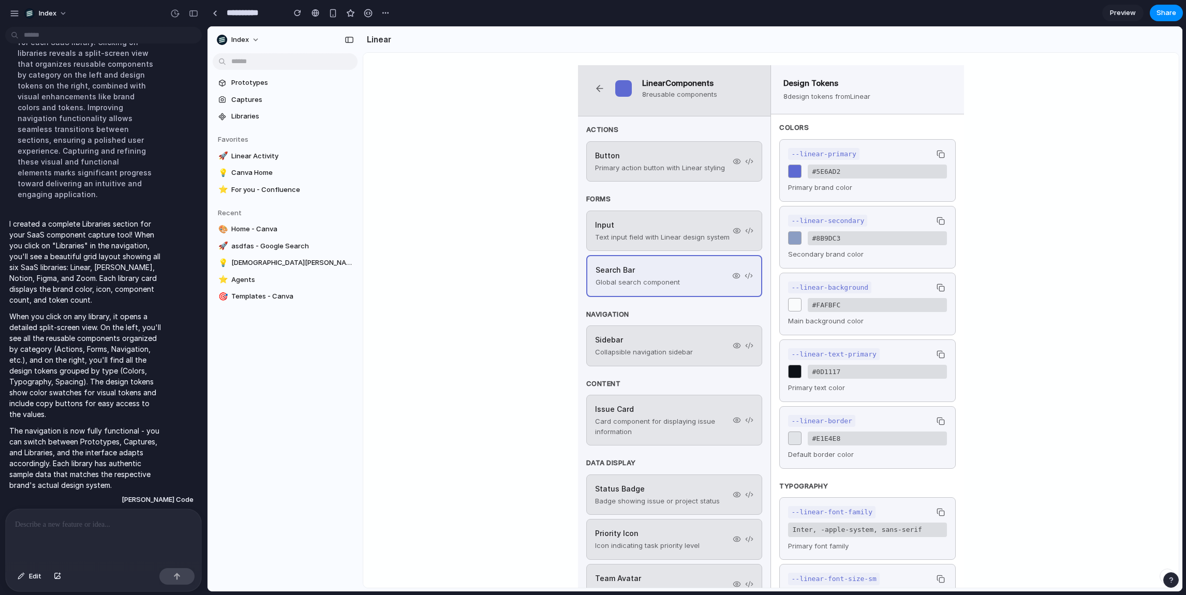
click at [630, 336] on h4 "Sidebar" at bounding box center [644, 339] width 98 height 11
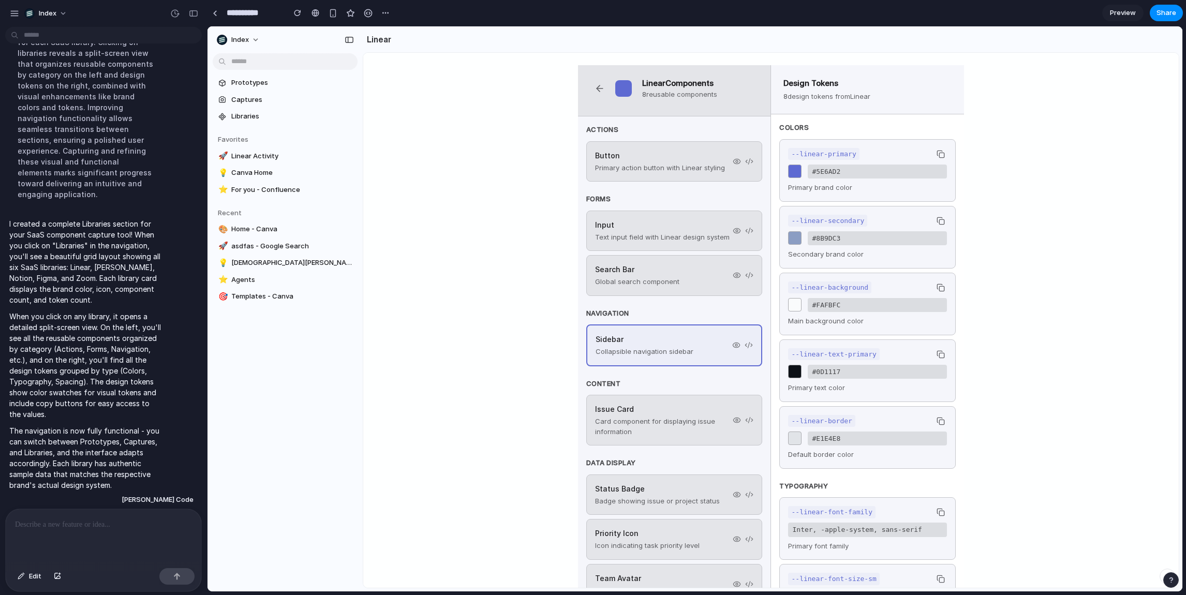
click at [393, 131] on div "Linear Components 8 reusable components Actions Button Primary action button wi…" at bounding box center [771, 348] width 816 height 590
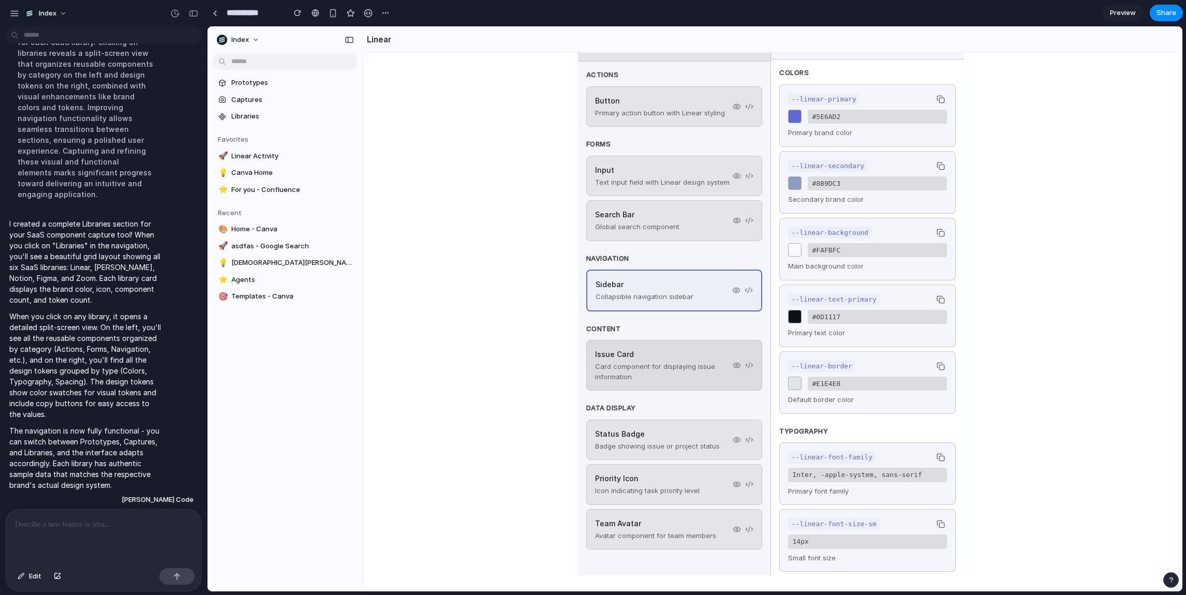
click at [652, 356] on h4 "Issue Card" at bounding box center [664, 354] width 138 height 11
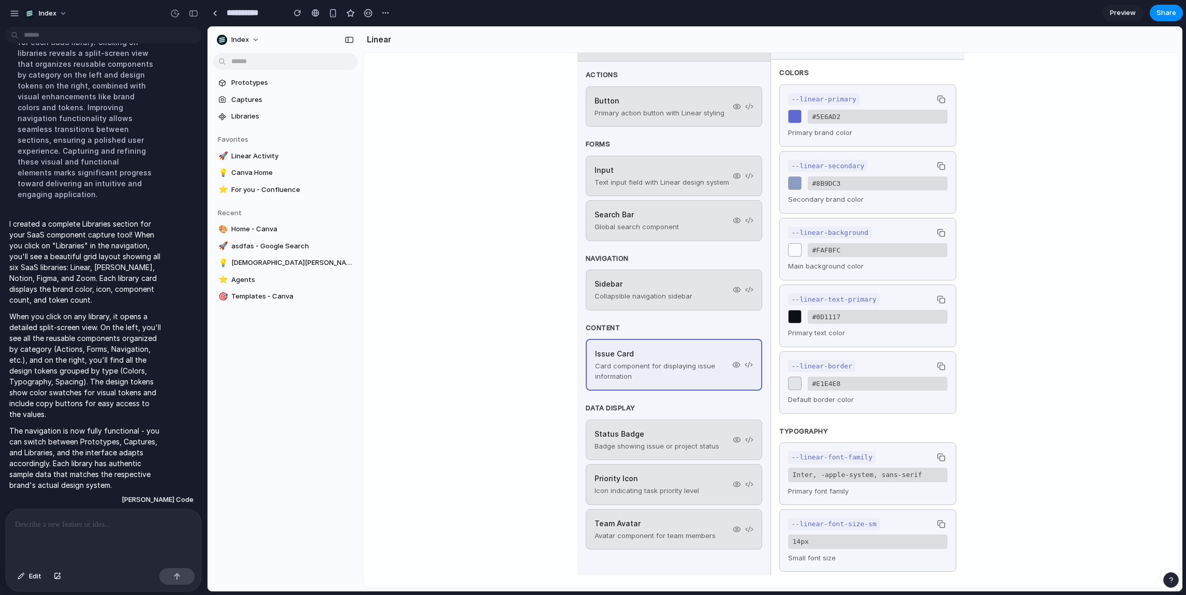
click at [647, 429] on h4 "Status Badge" at bounding box center [657, 434] width 125 height 11
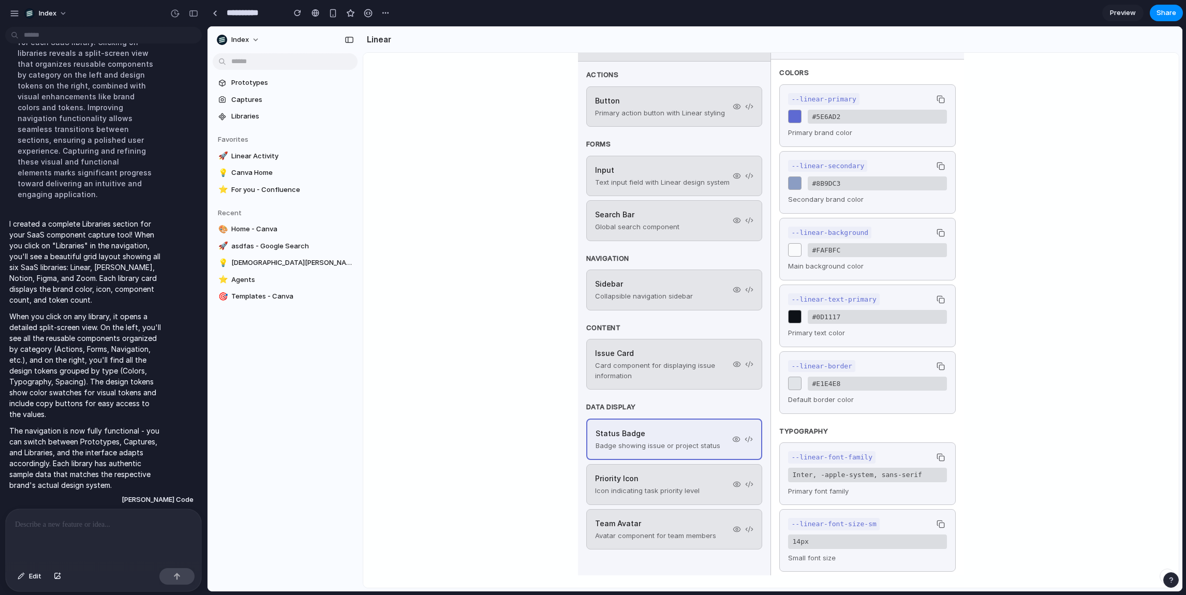
click at [645, 490] on p "Icon indicating task priority level" at bounding box center [647, 491] width 105 height 10
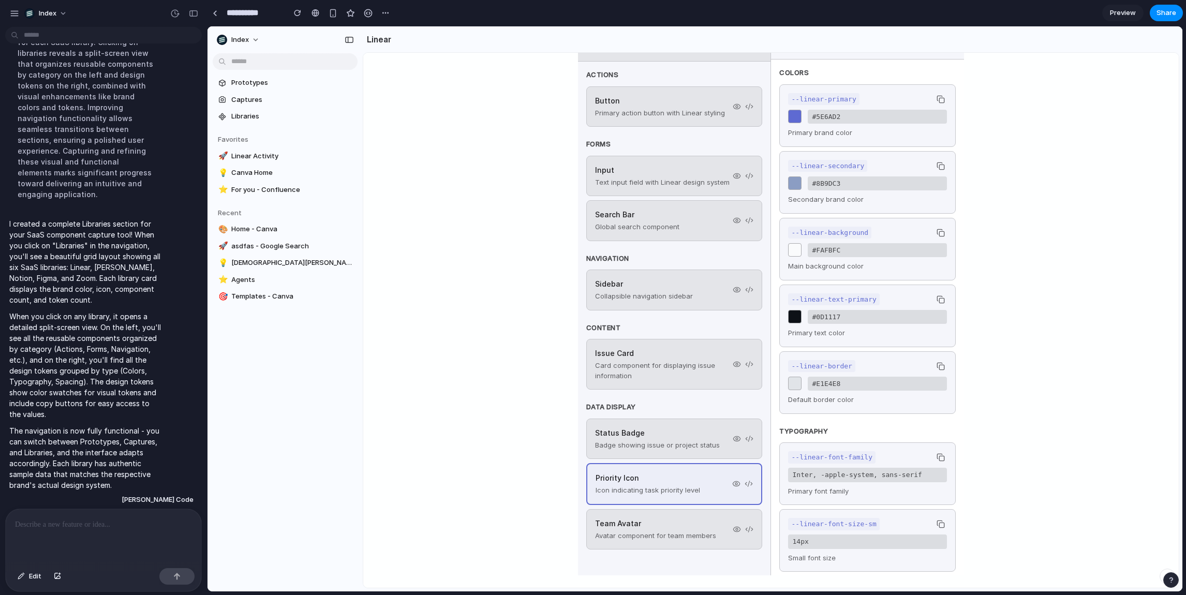
scroll to position [0, 0]
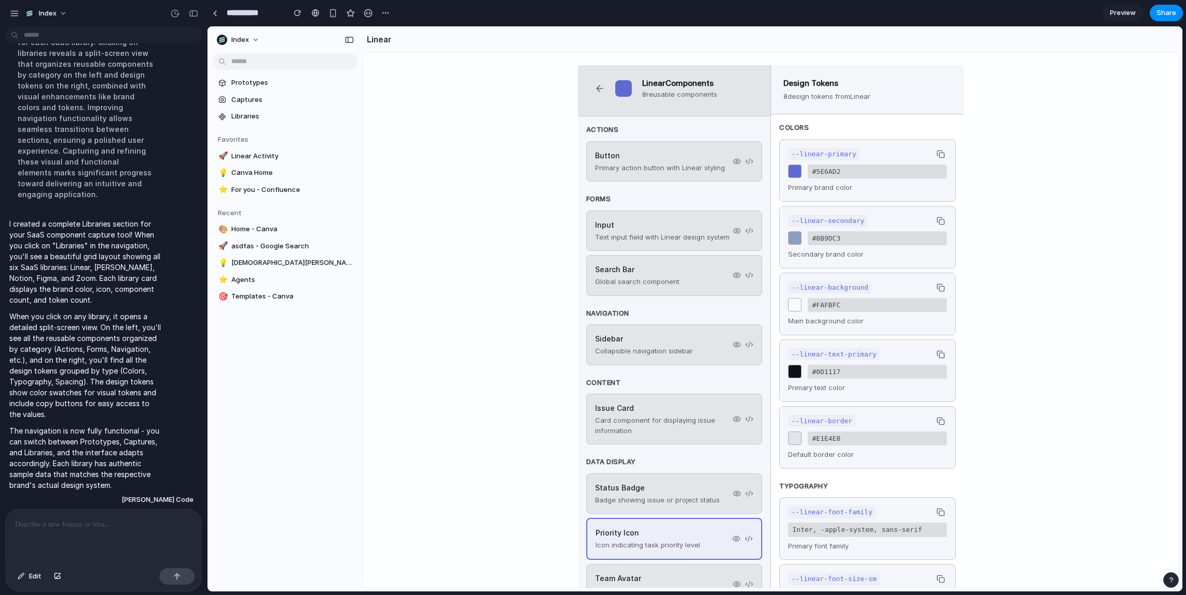
click at [995, 141] on div "Linear Components 8 reusable components Actions Button Primary action button wi…" at bounding box center [771, 348] width 816 height 590
drag, startPoint x: 1022, startPoint y: 124, endPoint x: 676, endPoint y: 396, distance: 439.3
click at [677, 396] on div "Linear Components 8 reusable components Actions Button Primary action button wi…" at bounding box center [771, 348] width 816 height 590
click at [676, 396] on div "Issue Card Card component for displaying issue information" at bounding box center [674, 419] width 176 height 51
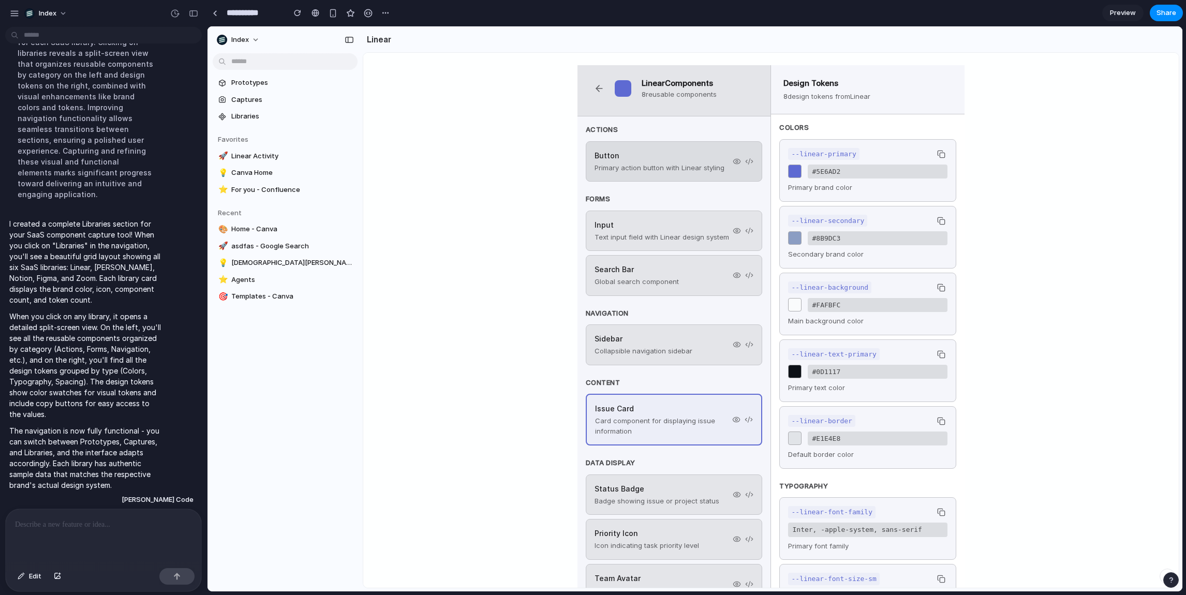
click at [608, 164] on p "Primary action button with Linear styling" at bounding box center [660, 168] width 130 height 10
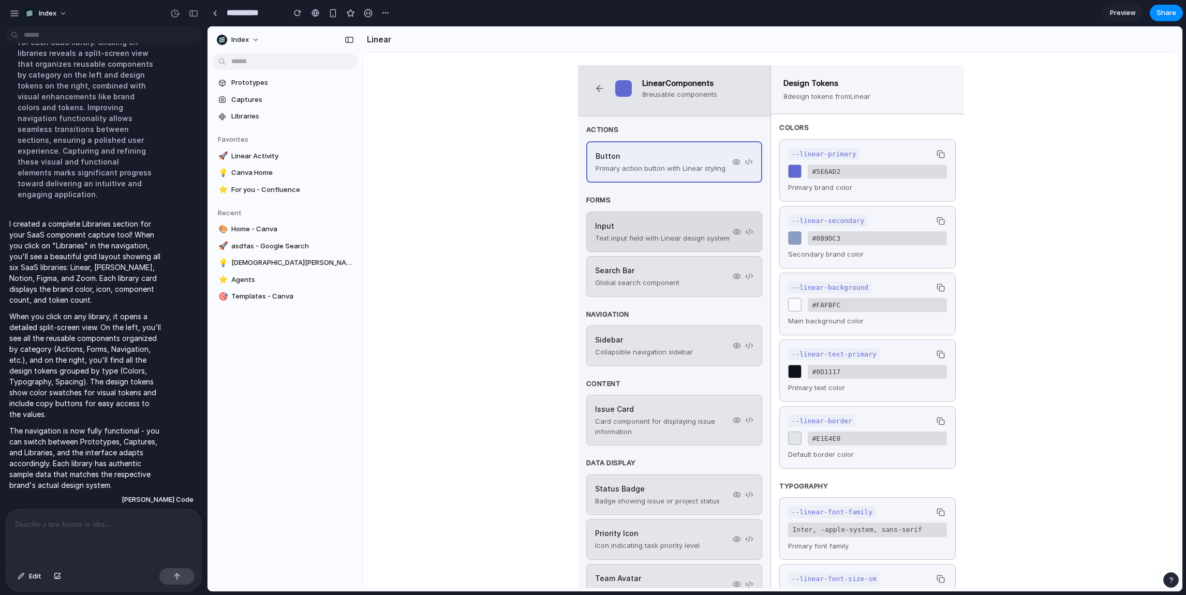
click at [629, 224] on h4 "Input" at bounding box center [662, 225] width 135 height 11
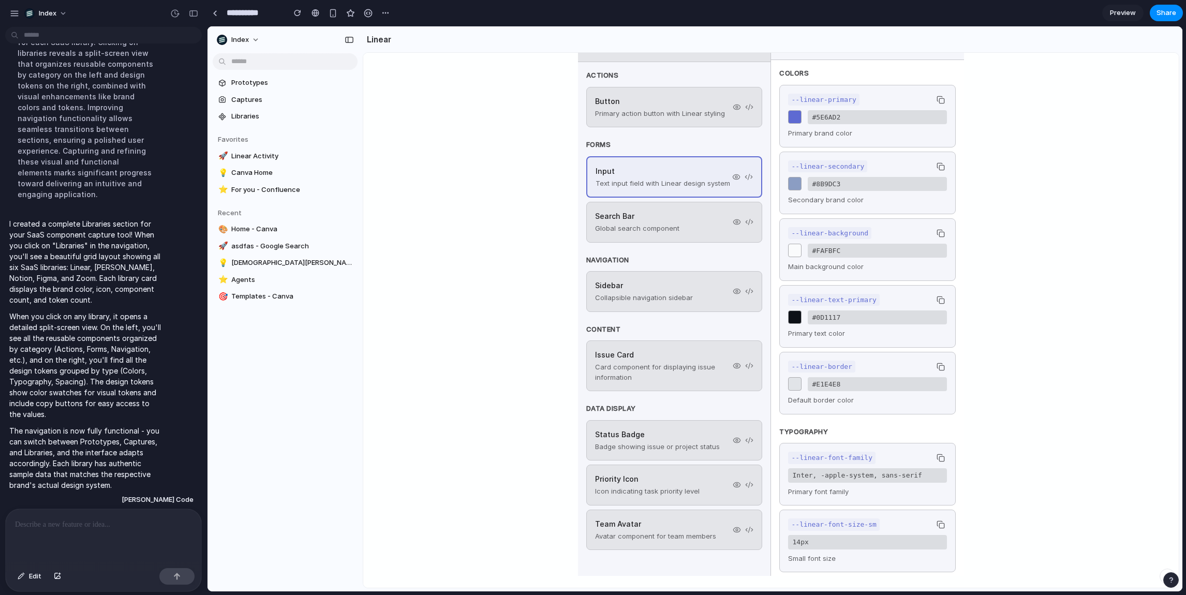
scroll to position [55, 0]
click at [620, 198] on div "Input Text input field with Linear design system Search Bar Global search compo…" at bounding box center [674, 199] width 176 height 86
click at [620, 227] on p "Global search component" at bounding box center [637, 228] width 84 height 10
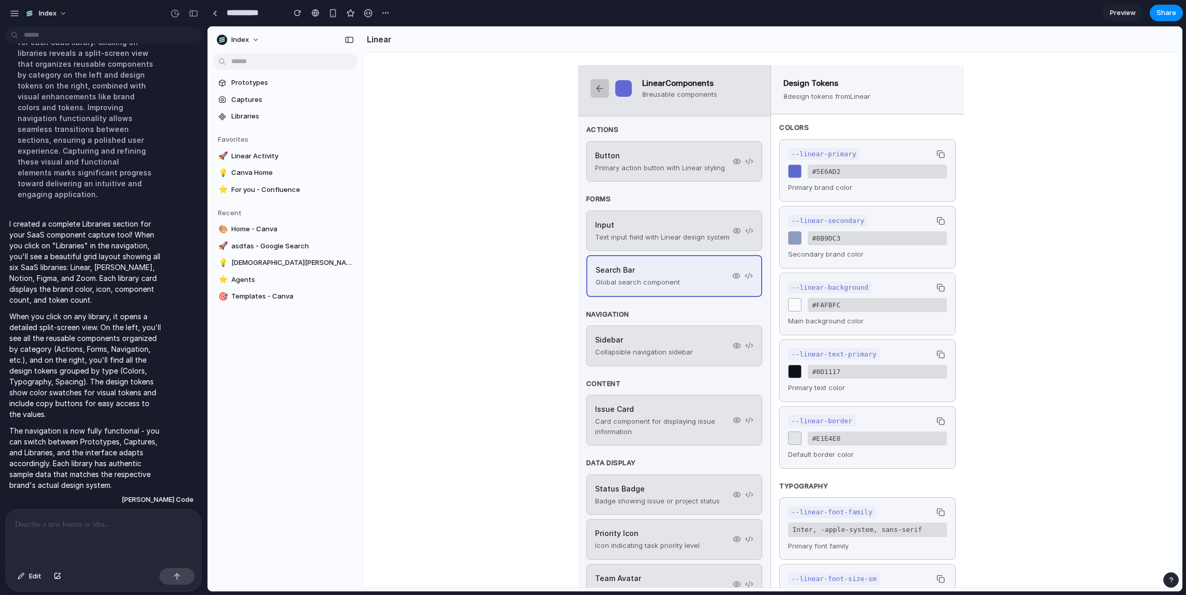
click at [595, 83] on button at bounding box center [600, 88] width 19 height 19
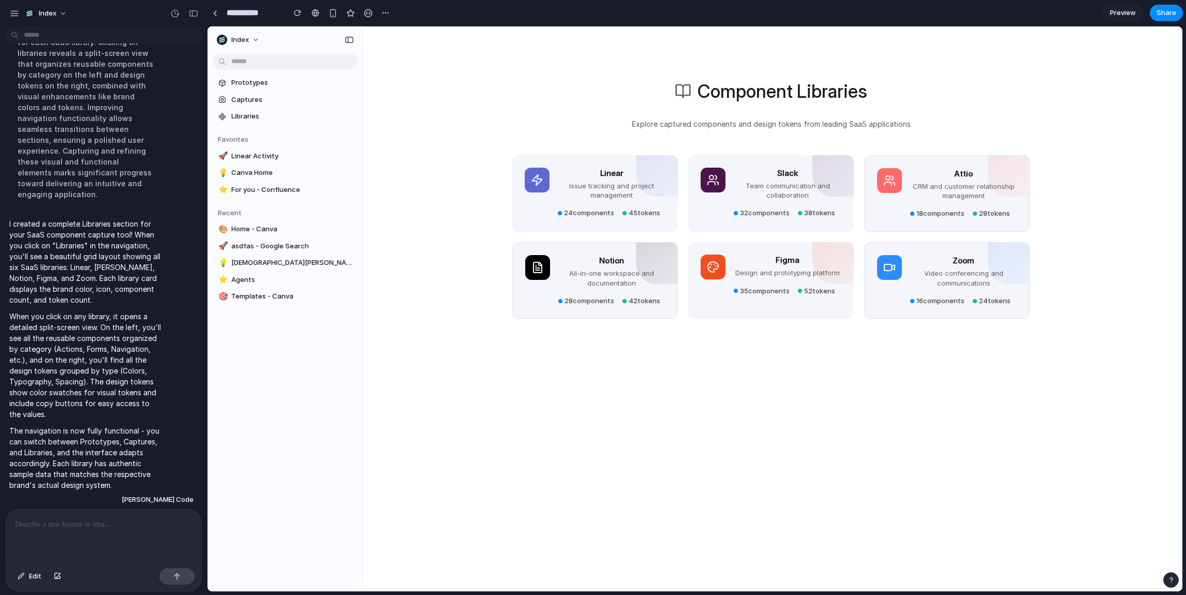
click at [763, 380] on div "Component Libraries Explore captured components and design tokens from leading …" at bounding box center [771, 322] width 816 height 590
click at [766, 299] on div "Figma Design and prototyping platform 35 components 52 tokens" at bounding box center [771, 279] width 166 height 77
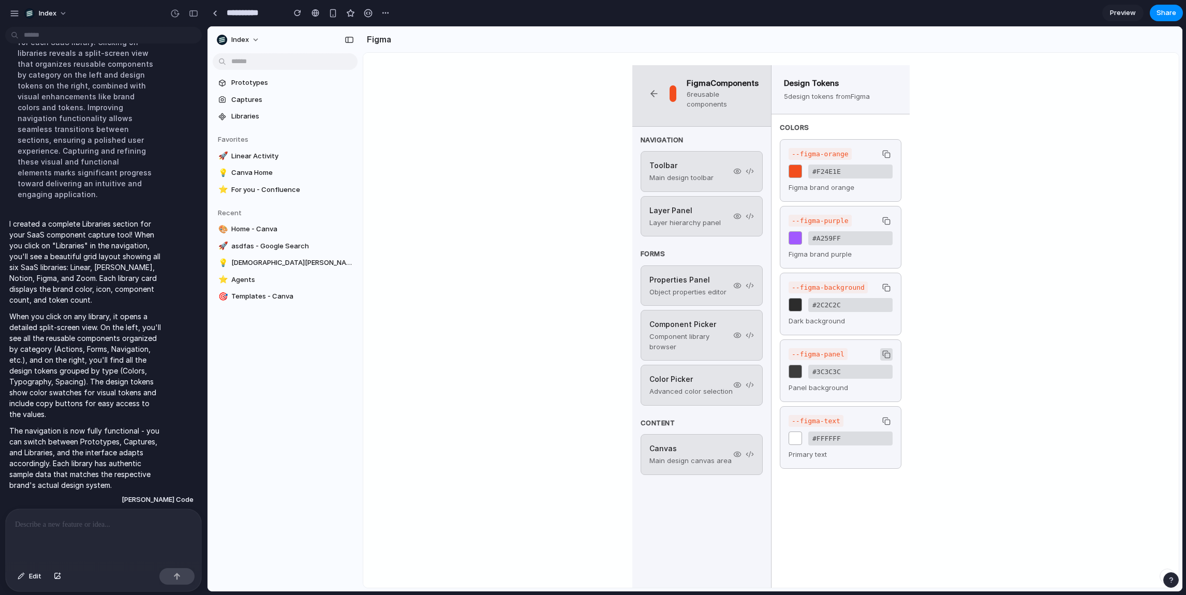
click at [887, 351] on button at bounding box center [886, 354] width 12 height 12
drag, startPoint x: 655, startPoint y: 98, endPoint x: 561, endPoint y: 113, distance: 95.3
click at [561, 113] on div "Figma Components 6 reusable components Navigation Toolbar Main design toolbar L…" at bounding box center [771, 348] width 816 height 590
click at [66, 527] on p at bounding box center [103, 525] width 177 height 12
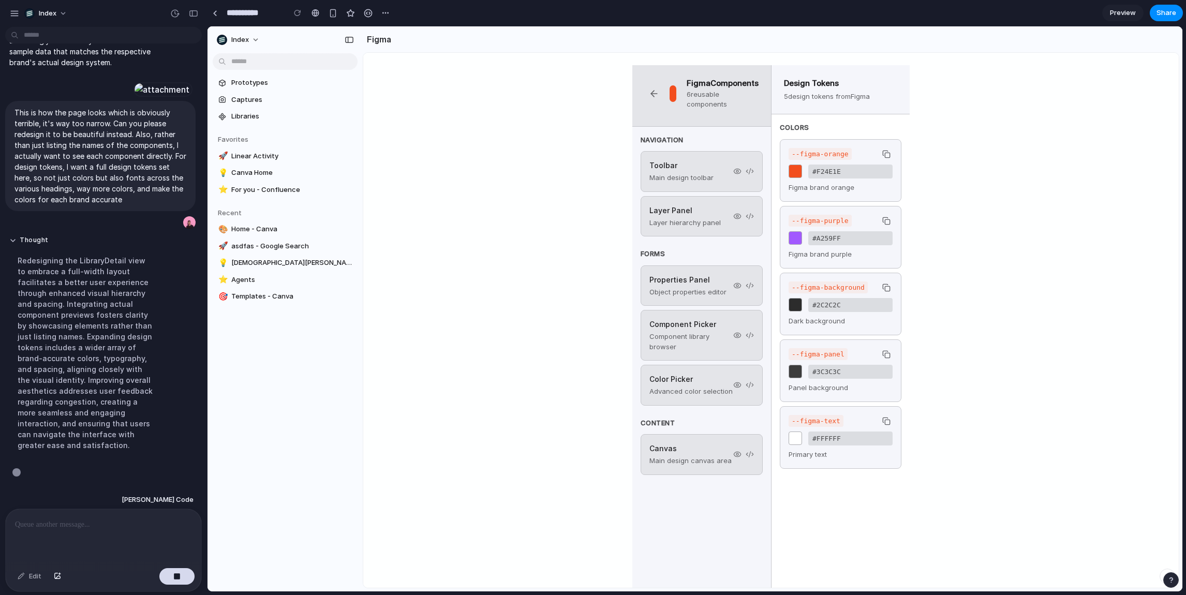
scroll to position [542, 0]
click at [450, 181] on div "Figma Components 6 reusable components Navigation Toolbar Main design toolbar L…" at bounding box center [771, 348] width 816 height 590
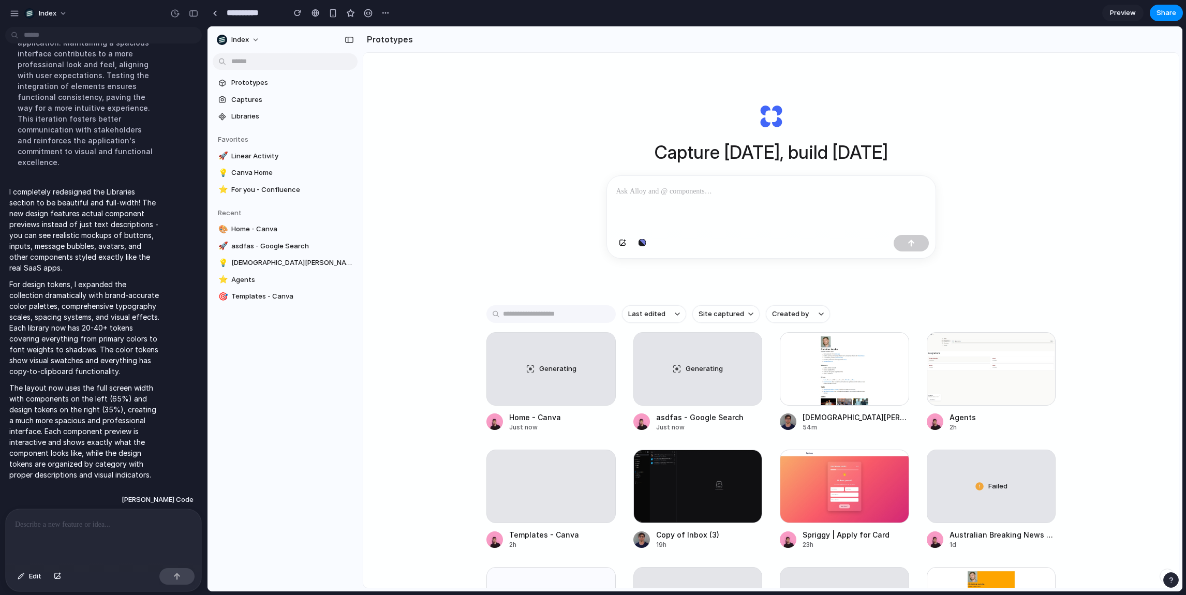
scroll to position [0, 0]
click at [523, 206] on div "Capture today, build tomorrow Last edited Site captured Created by Generating H…" at bounding box center [771, 348] width 816 height 590
click at [452, 201] on div "Capture today, build tomorrow Last edited Site captured Created by Generating H…" at bounding box center [771, 348] width 816 height 590
click at [255, 117] on span "Libraries" at bounding box center [292, 116] width 122 height 10
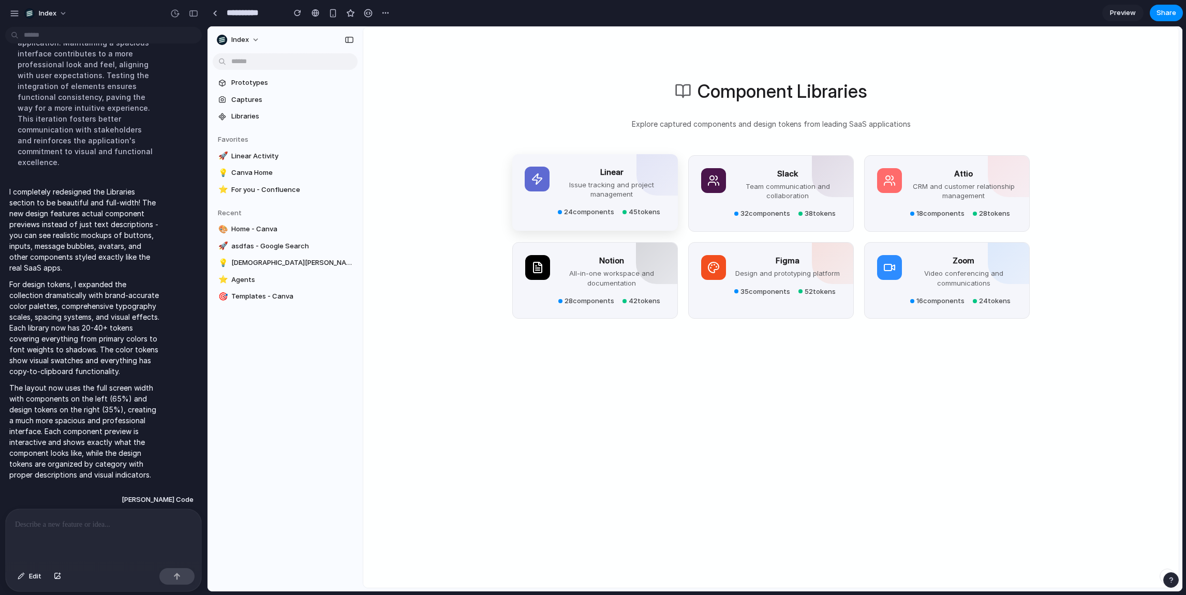
click at [601, 195] on p "Issue tracking and project management" at bounding box center [612, 189] width 108 height 19
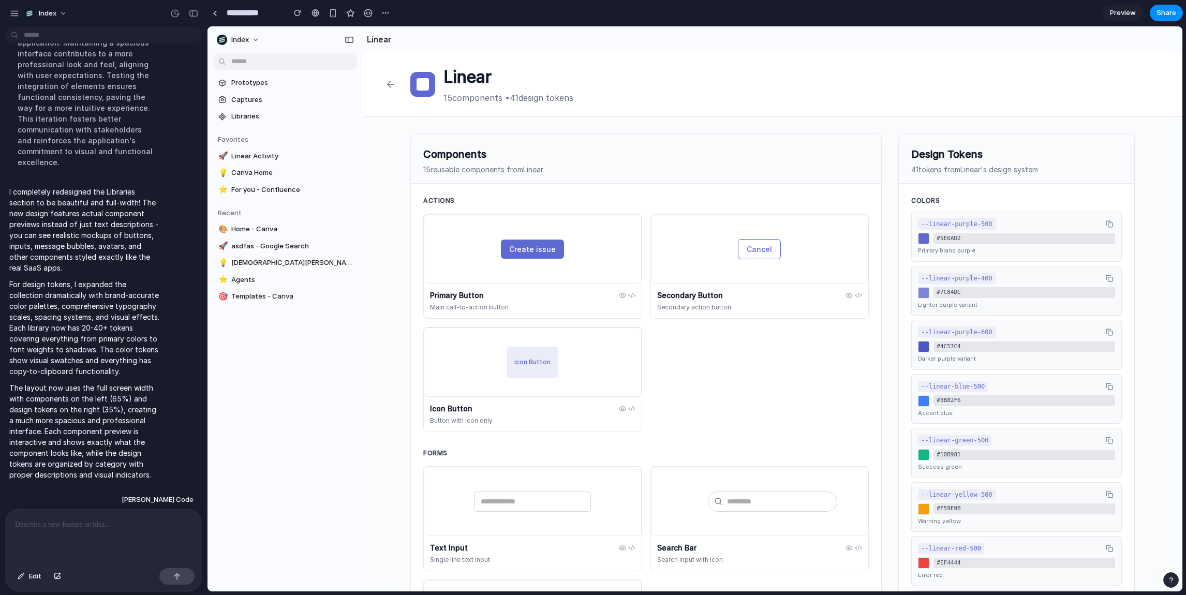
click at [402, 96] on div "Linear 15 components • 41 design tokens" at bounding box center [773, 84] width 820 height 65
click at [394, 81] on button at bounding box center [390, 84] width 23 height 23
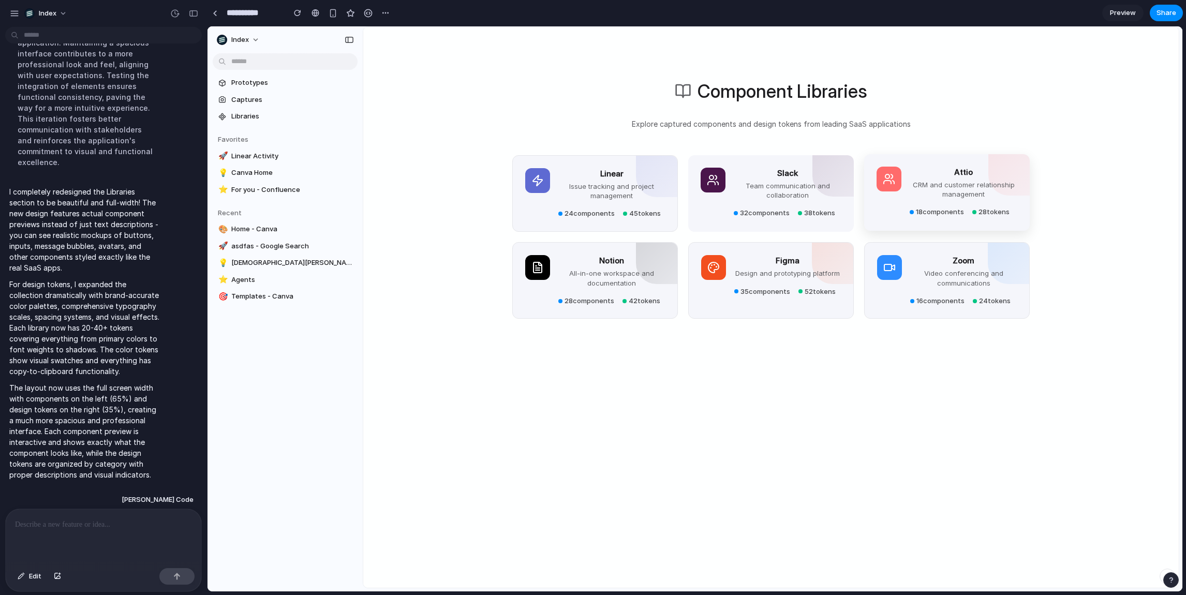
click at [904, 183] on div "Attio CRM and customer relationship management 18 components 28 tokens" at bounding box center [947, 192] width 141 height 51
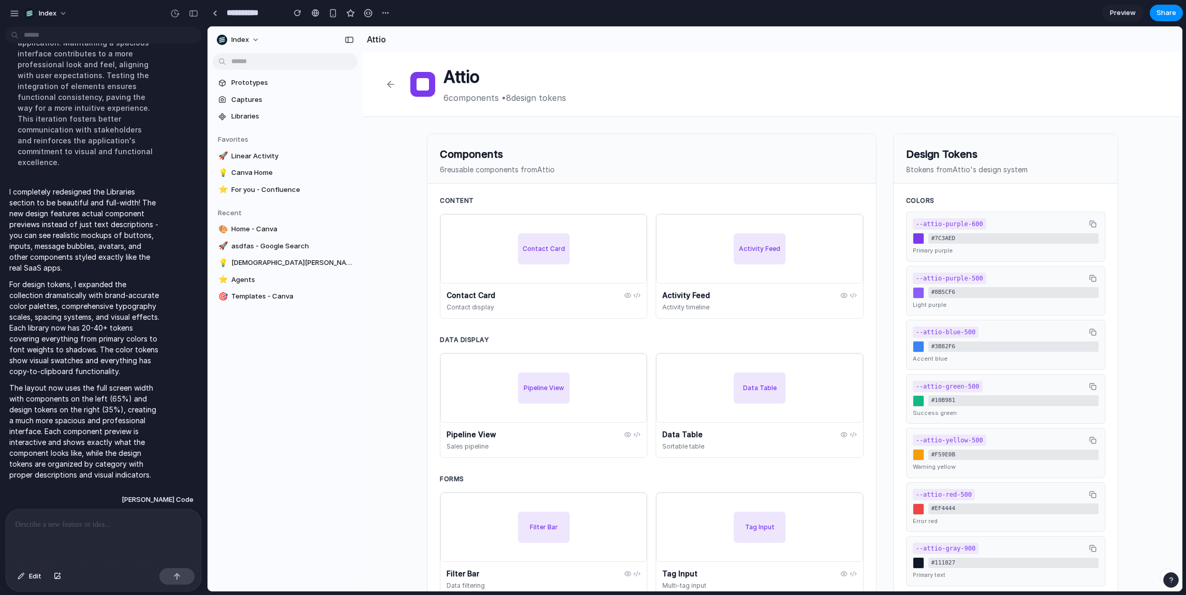
click at [398, 80] on button at bounding box center [390, 84] width 23 height 23
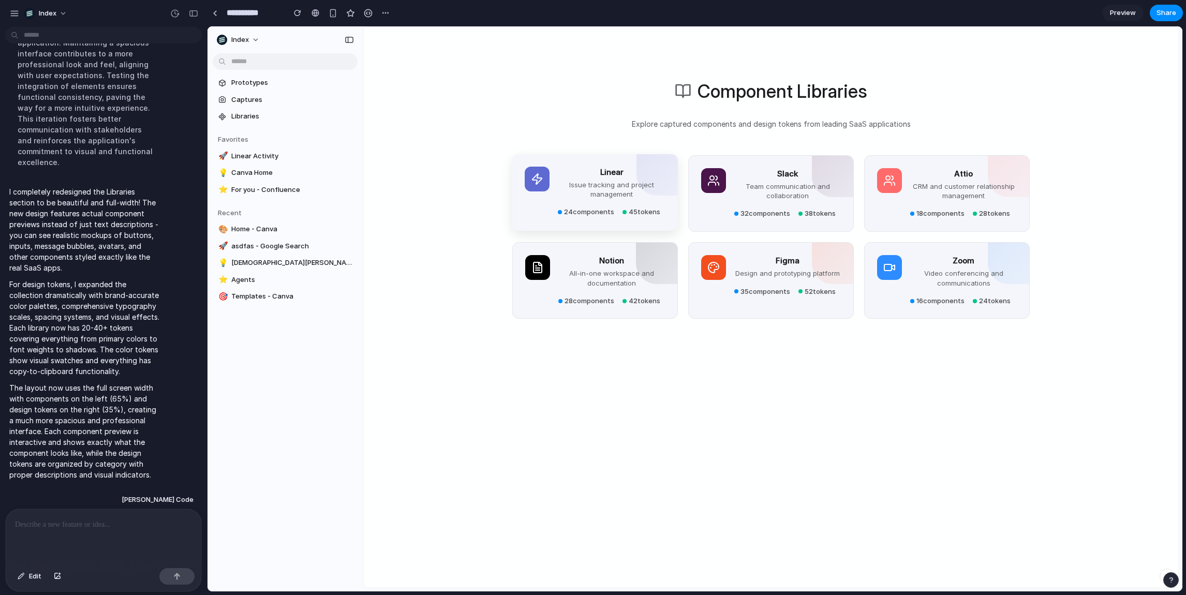
click at [577, 207] on div "Linear Issue tracking and project management 24 components 45 tokens" at bounding box center [612, 192] width 108 height 51
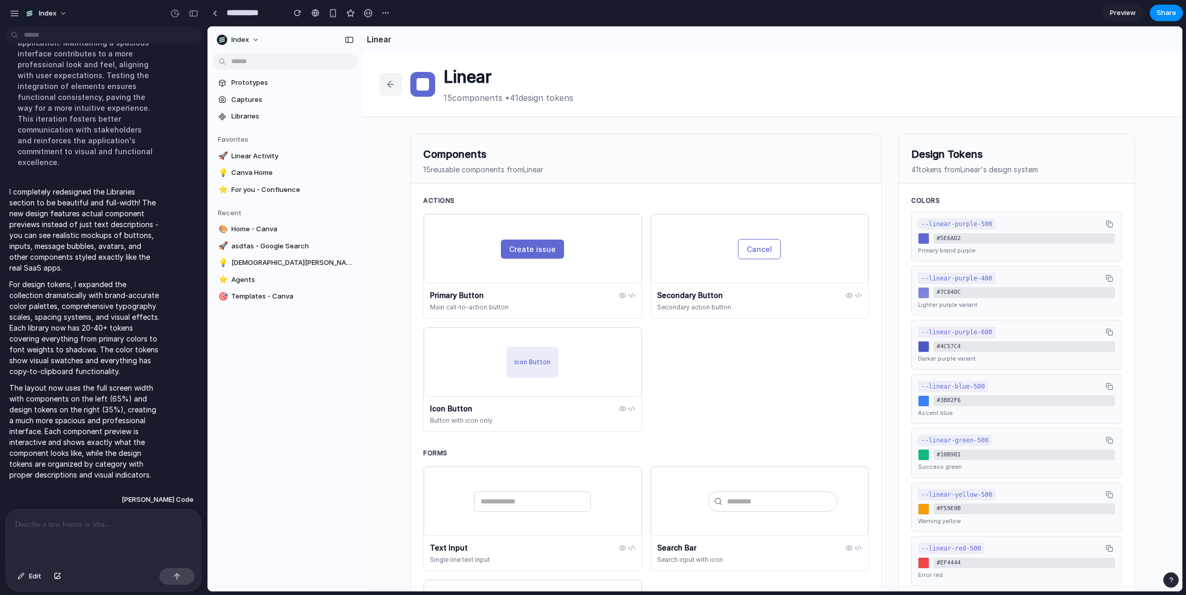
click at [377, 82] on div "Linear 15 components • 41 design tokens" at bounding box center [773, 84] width 820 height 65
click at [382, 82] on button at bounding box center [390, 84] width 23 height 23
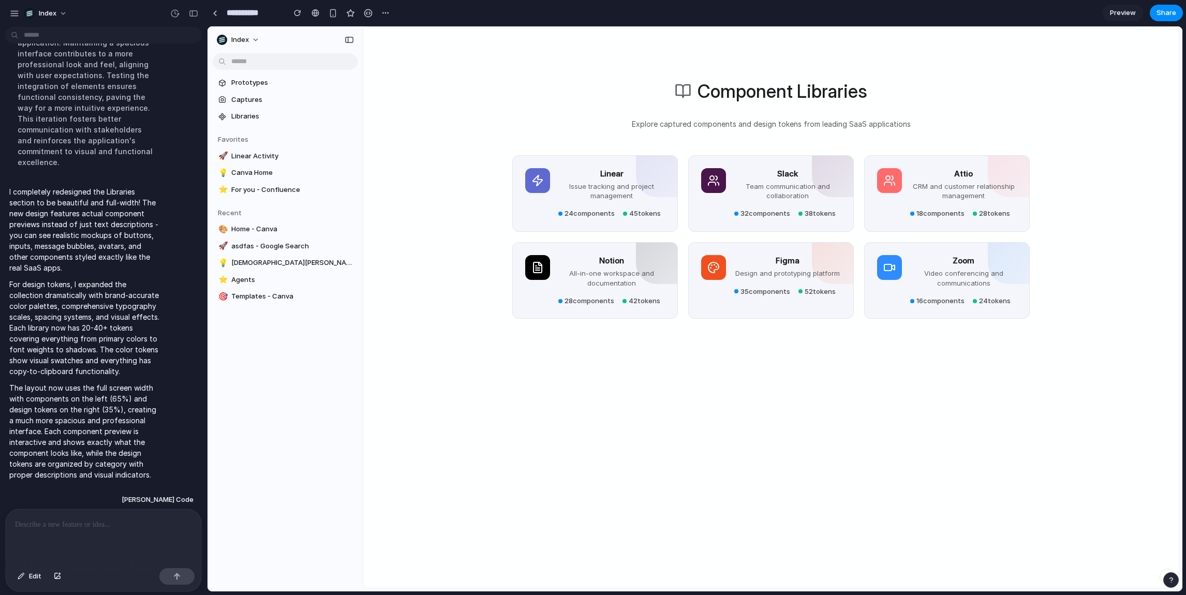
click at [425, 231] on div "Component Libraries Explore captured components and design tokens from leading …" at bounding box center [771, 322] width 816 height 590
click at [466, 217] on div "Component Libraries Explore captured components and design tokens from leading …" at bounding box center [771, 322] width 816 height 590
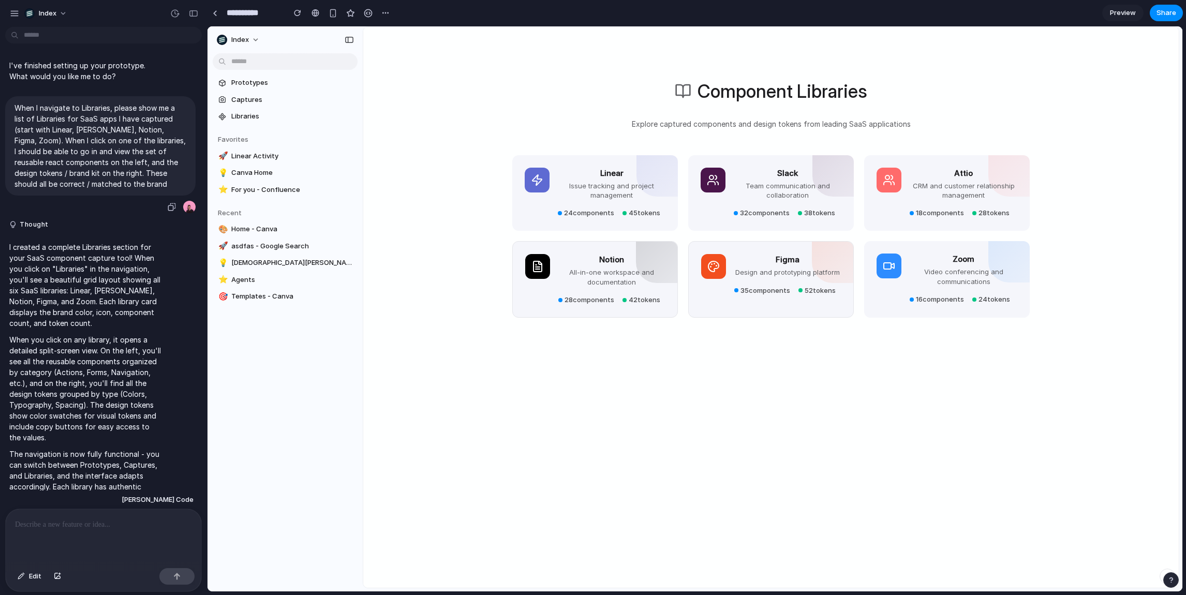
click at [103, 171] on p "When I navigate to Libraries, please show me a list of Libraries for SaaS apps …" at bounding box center [100, 145] width 172 height 87
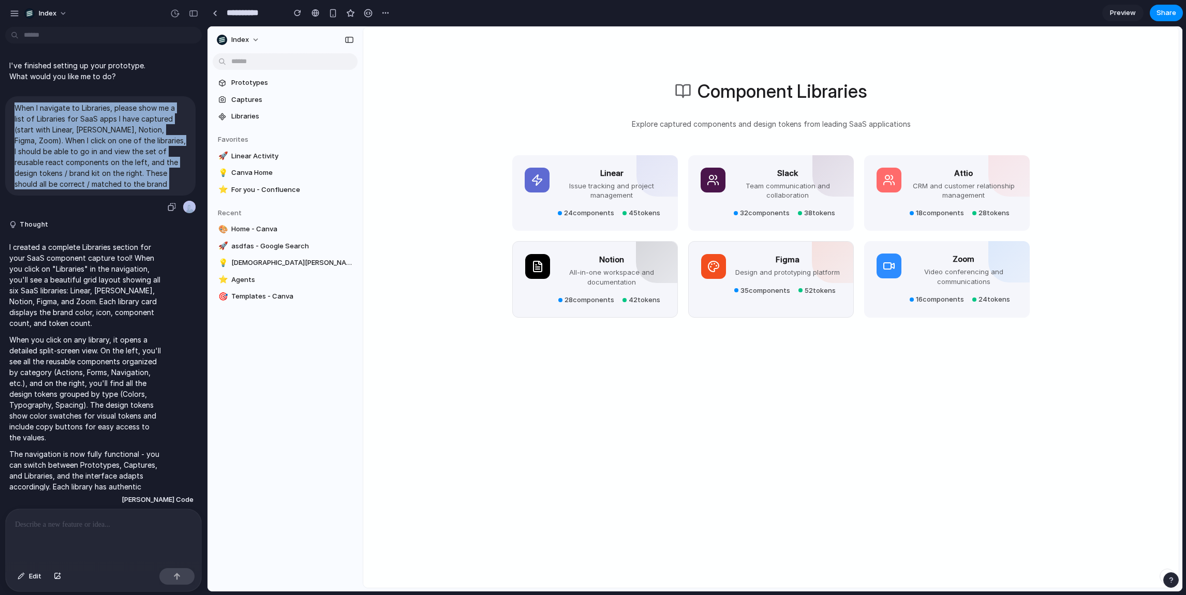
copy div "When I navigate to Libraries, please show me a list of Libraries for SaaS apps …"
click at [103, 171] on p "When I navigate to Libraries, please show me a list of Libraries for SaaS apps …" at bounding box center [100, 145] width 172 height 87
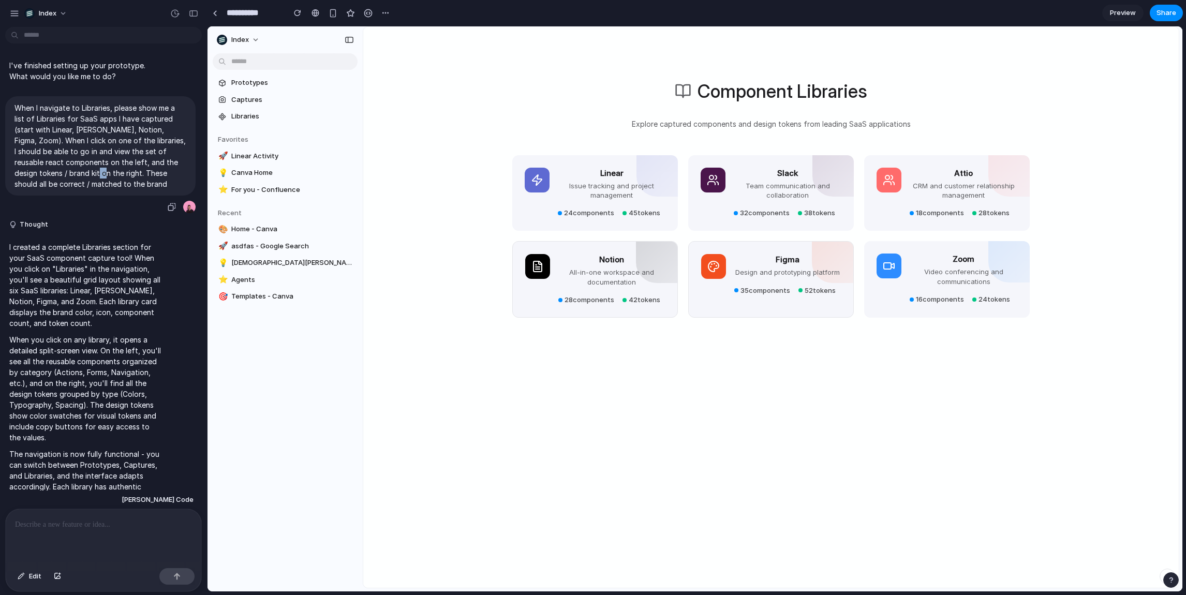
click at [103, 171] on p "When I navigate to Libraries, please show me a list of Libraries for SaaS apps …" at bounding box center [100, 145] width 172 height 87
click at [411, 143] on div "Component Libraries Explore captured components and design tokens from leading …" at bounding box center [771, 322] width 816 height 590
click at [280, 74] on section "Prototypes Captures Libraries" at bounding box center [285, 98] width 155 height 51
click at [260, 84] on span "Prototypes" at bounding box center [292, 83] width 122 height 10
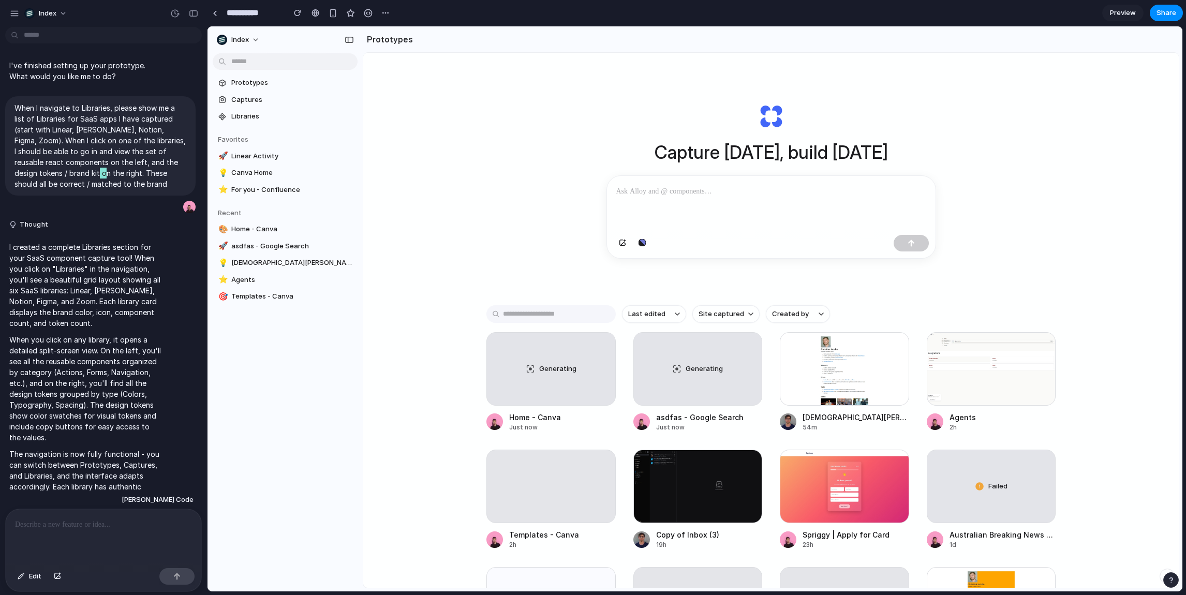
click at [511, 165] on div "Capture today, build tomorrow Last edited Site captured Created by Generating H…" at bounding box center [771, 348] width 816 height 590
click at [123, 305] on p "I created a complete Libraries section for your SaaS component capture tool! Wh…" at bounding box center [85, 285] width 152 height 87
click at [243, 117] on span "Libraries" at bounding box center [292, 116] width 122 height 10
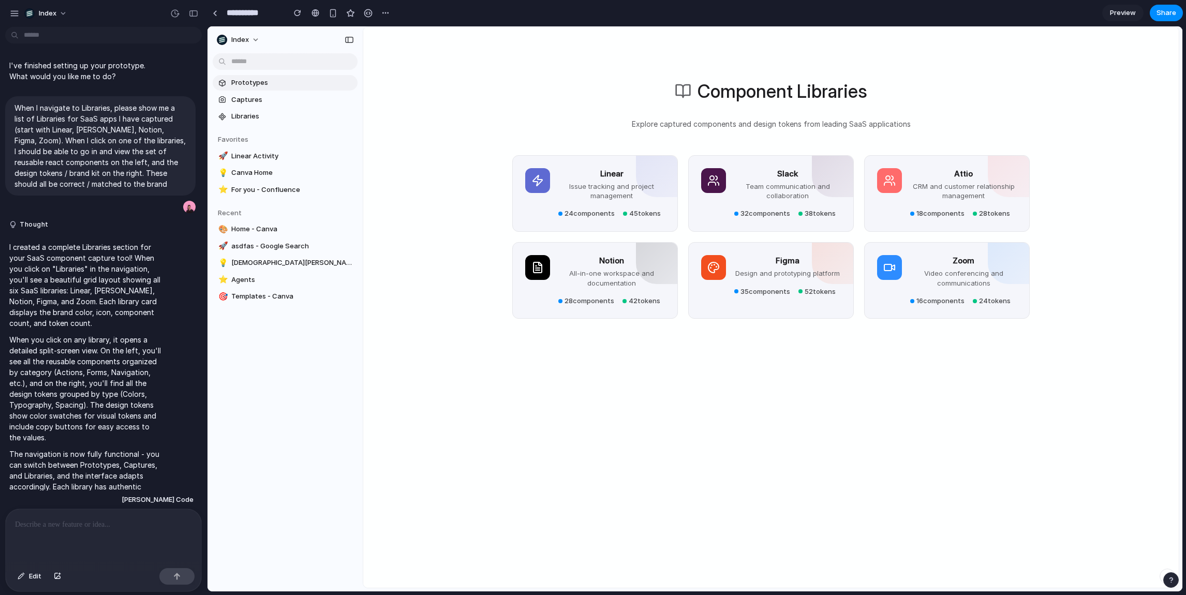
click at [251, 80] on span "Prototypes" at bounding box center [292, 83] width 122 height 10
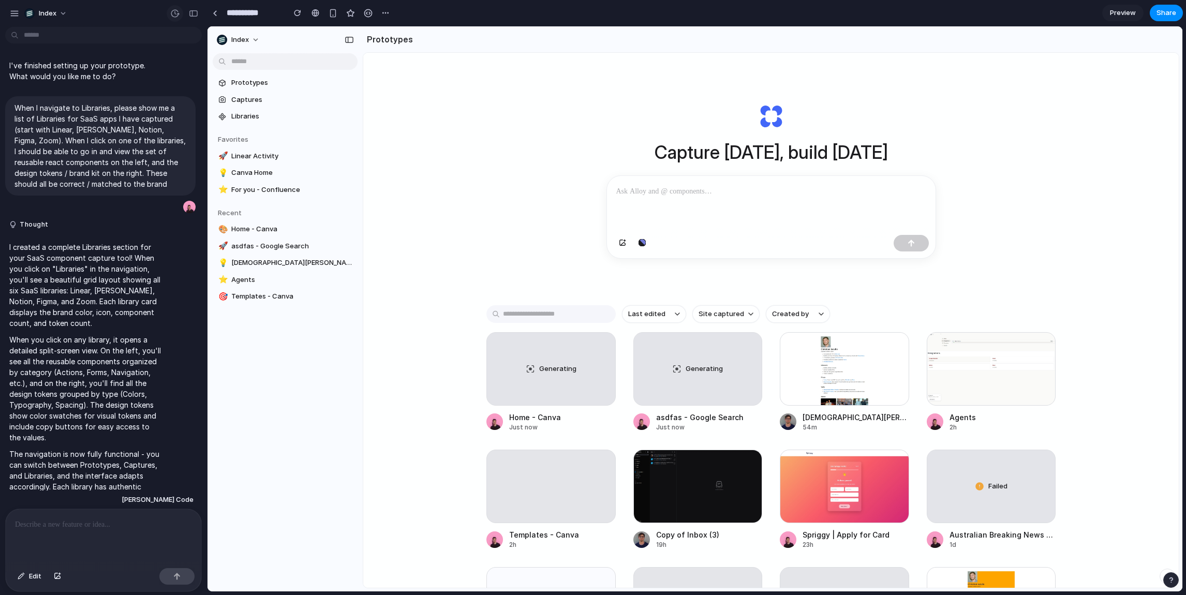
click at [176, 5] on button "button" at bounding box center [175, 13] width 17 height 17
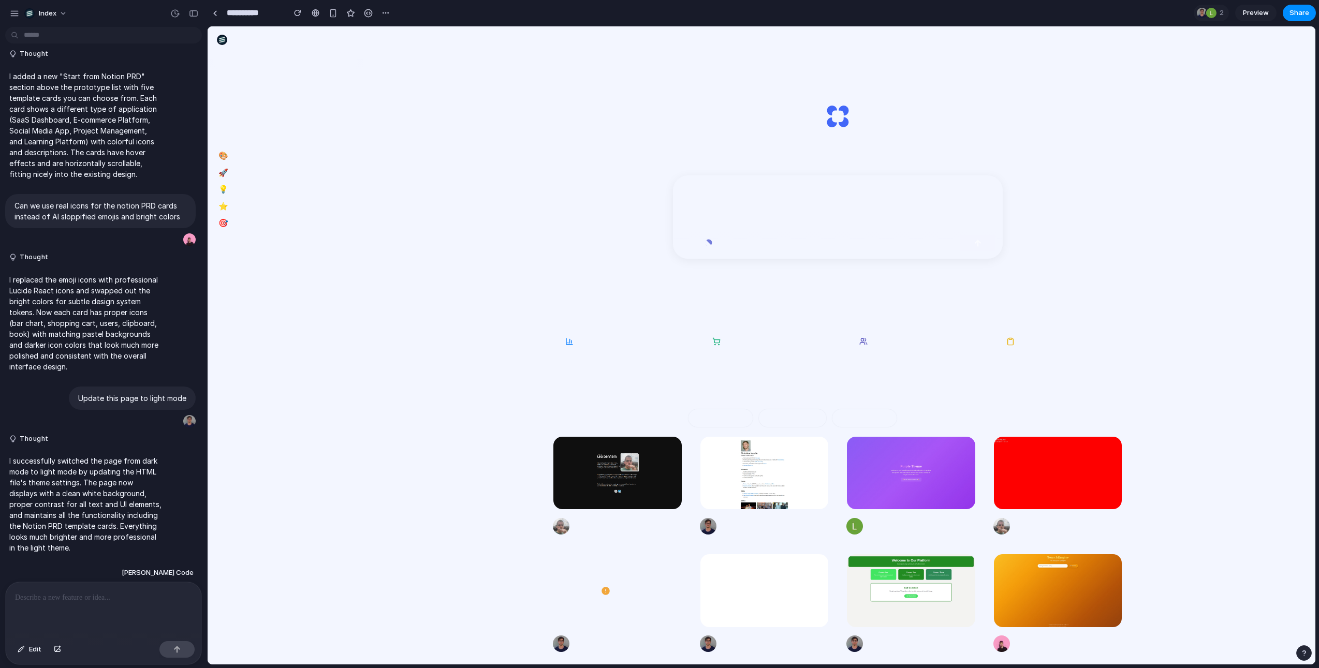
drag, startPoint x: 465, startPoint y: 212, endPoint x: 454, endPoint y: 556, distance: 344.3
click at [455, 547] on div "Prototype with your real product Start from Notion PRD New SaaS Dashboard Compl…" at bounding box center [837, 384] width 948 height 663
drag, startPoint x: 454, startPoint y: 556, endPoint x: 152, endPoint y: 9, distance: 624.6
click at [208, 26] on html "Index Prototypes Captures Libraries Recent 🎨 Leo Denham 🚀 Christian Iacullo 💡 C…" at bounding box center [762, 345] width 1108 height 638
drag, startPoint x: 229, startPoint y: 352, endPoint x: 244, endPoint y: 90, distance: 262.8
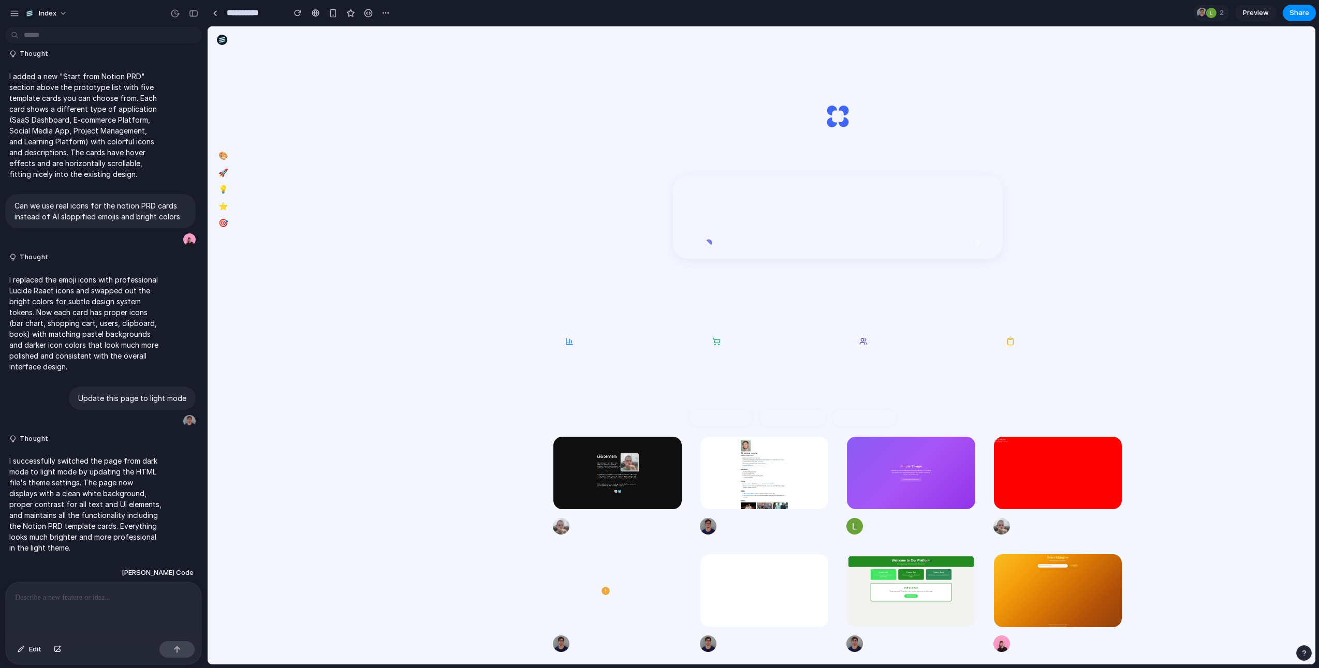
click at [244, 90] on div "Prototypes Captures Libraries Recent 🎨 Leo Denham 🚀 Christian Iacullo 💡 Christi…" at bounding box center [285, 196] width 155 height 341
click at [429, 116] on div "Prototype with your real product Start from Notion PRD New SaaS Dashboard Compl…" at bounding box center [837, 384] width 948 height 663
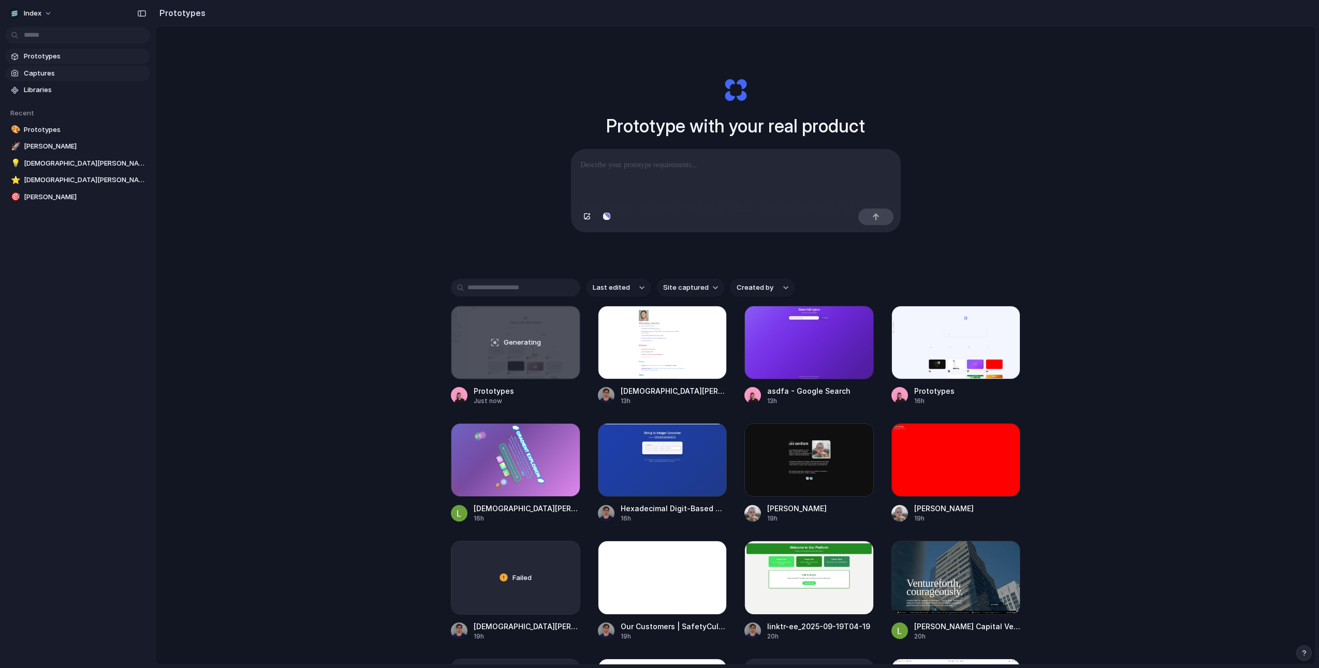
click at [26, 70] on span "Captures" at bounding box center [85, 73] width 122 height 10
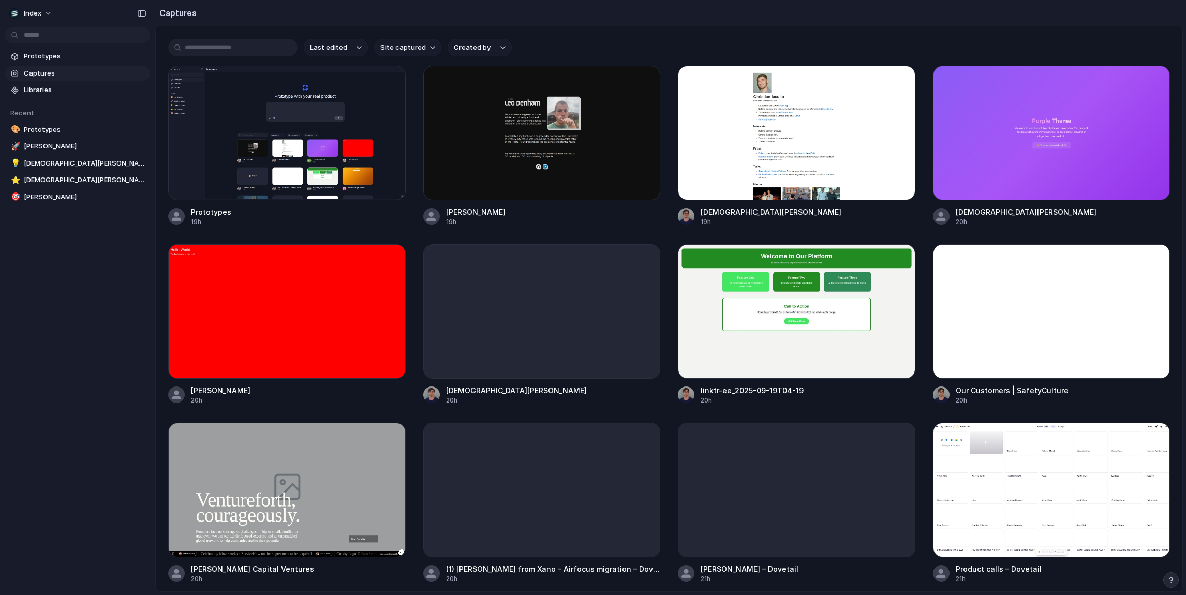
click at [673, 19] on section "Captures" at bounding box center [669, 13] width 1028 height 26
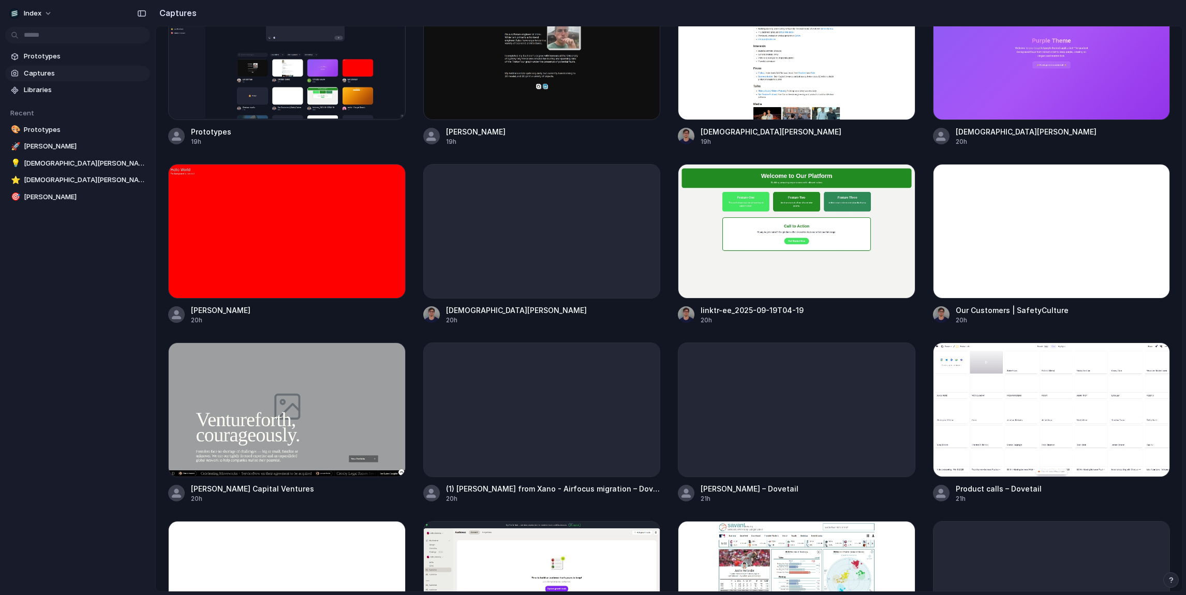
scroll to position [344, 0]
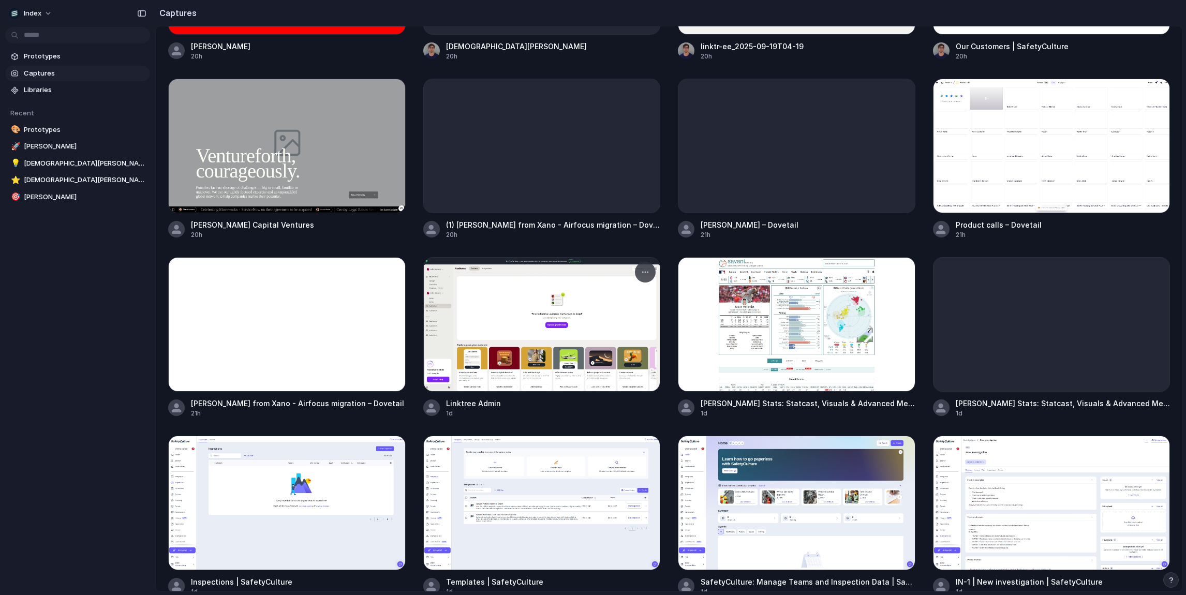
click at [595, 331] on div at bounding box center [542, 324] width 238 height 135
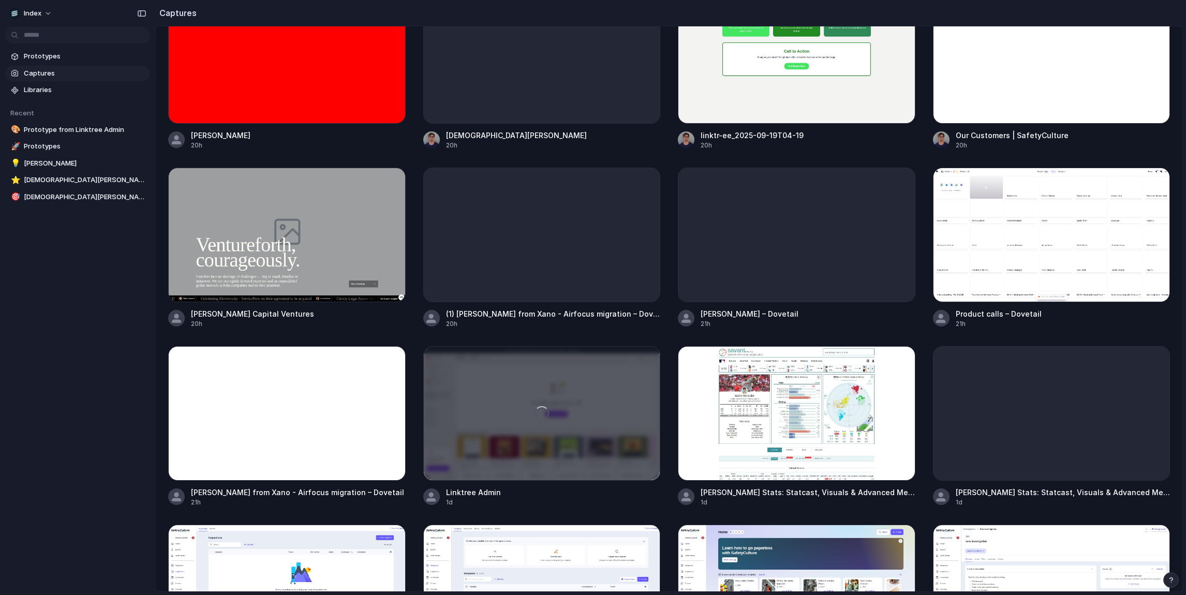
scroll to position [167, 0]
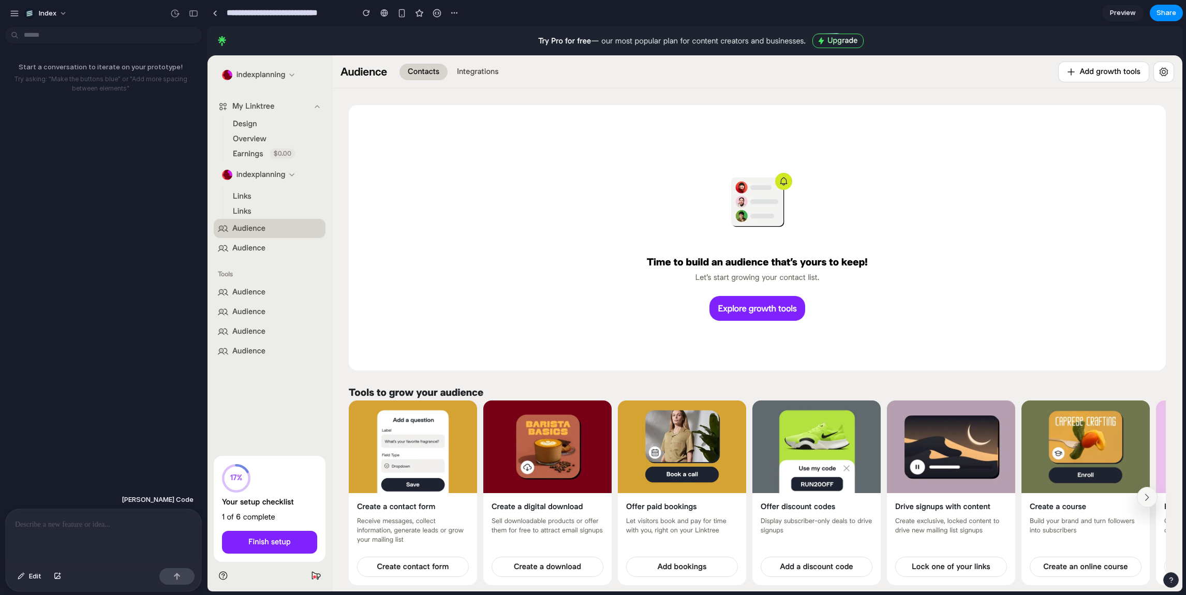
click at [1127, 14] on span "Preview" at bounding box center [1123, 13] width 26 height 10
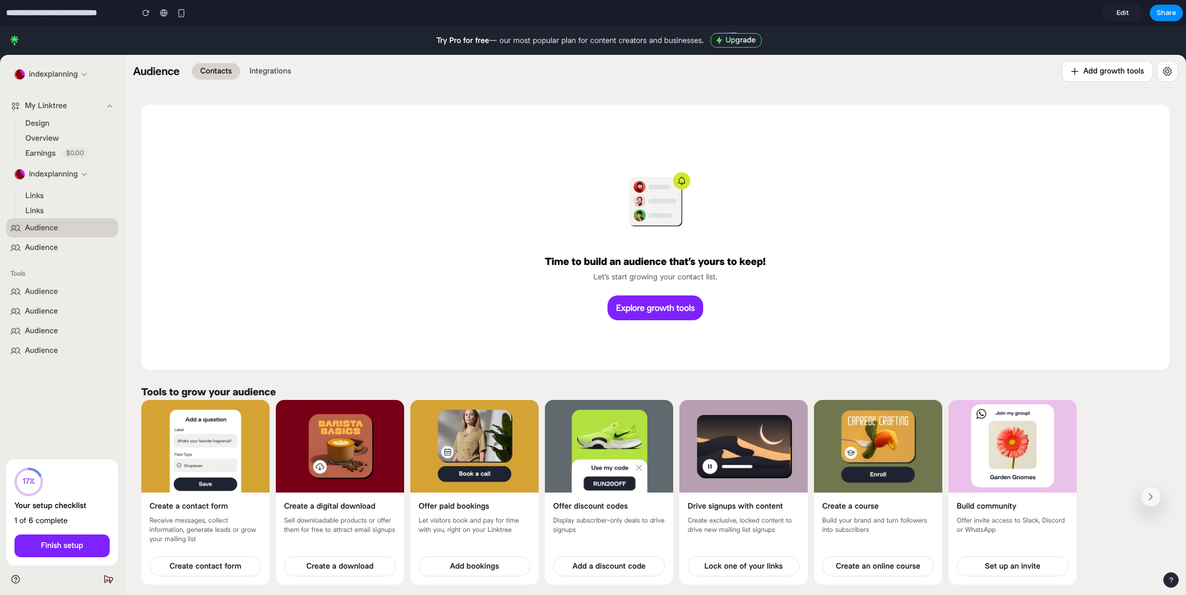
click at [593, 298] on div at bounding box center [593, 298] width 0 height 0
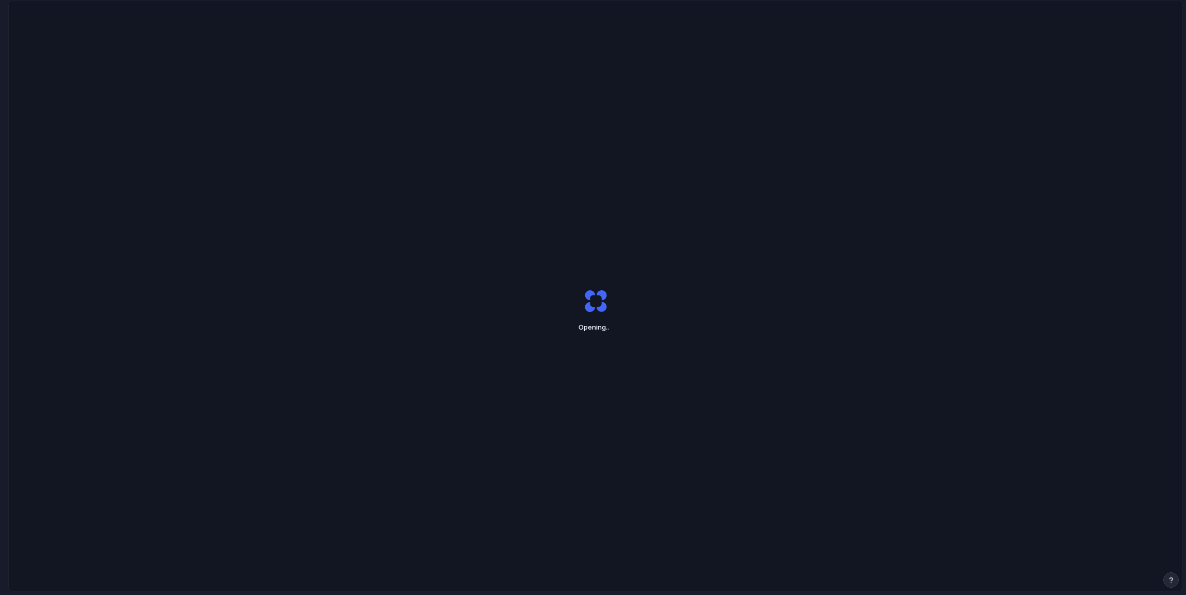
scroll to position [0, 9]
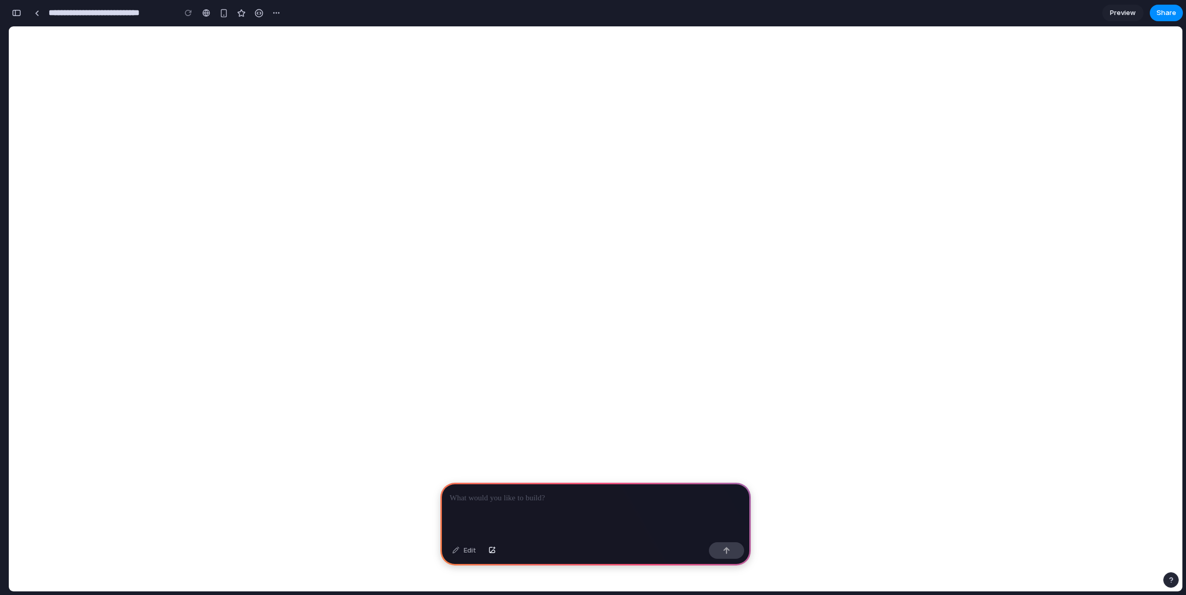
click at [508, 497] on p at bounding box center [596, 498] width 292 height 12
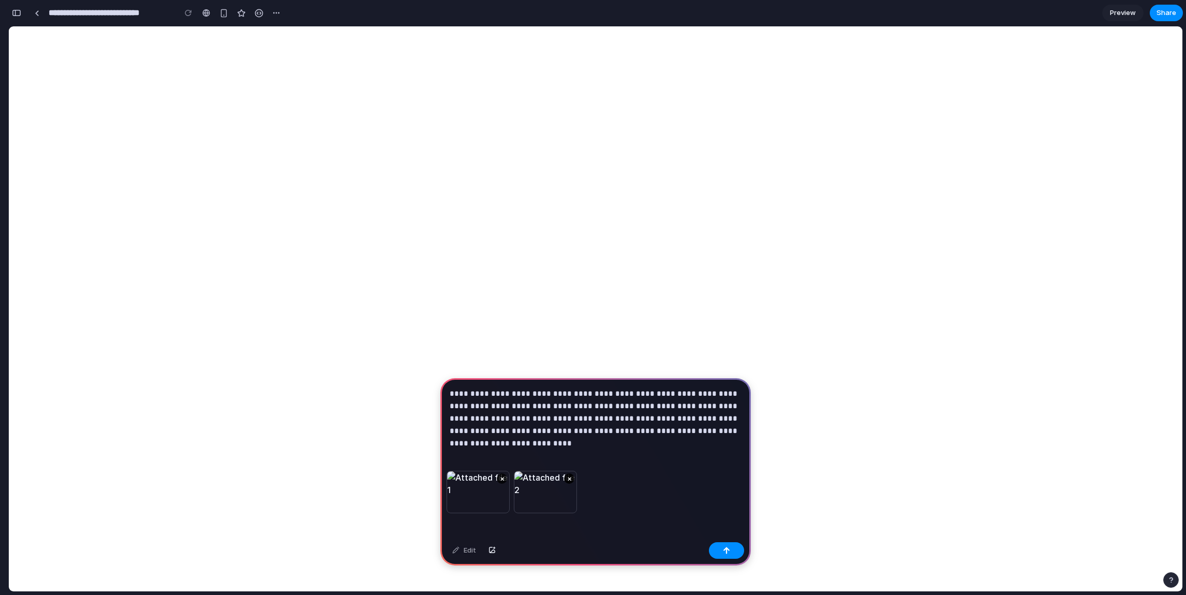
click at [571, 477] on button "×" at bounding box center [569, 479] width 10 height 10
click at [653, 436] on p "**********" at bounding box center [596, 413] width 292 height 50
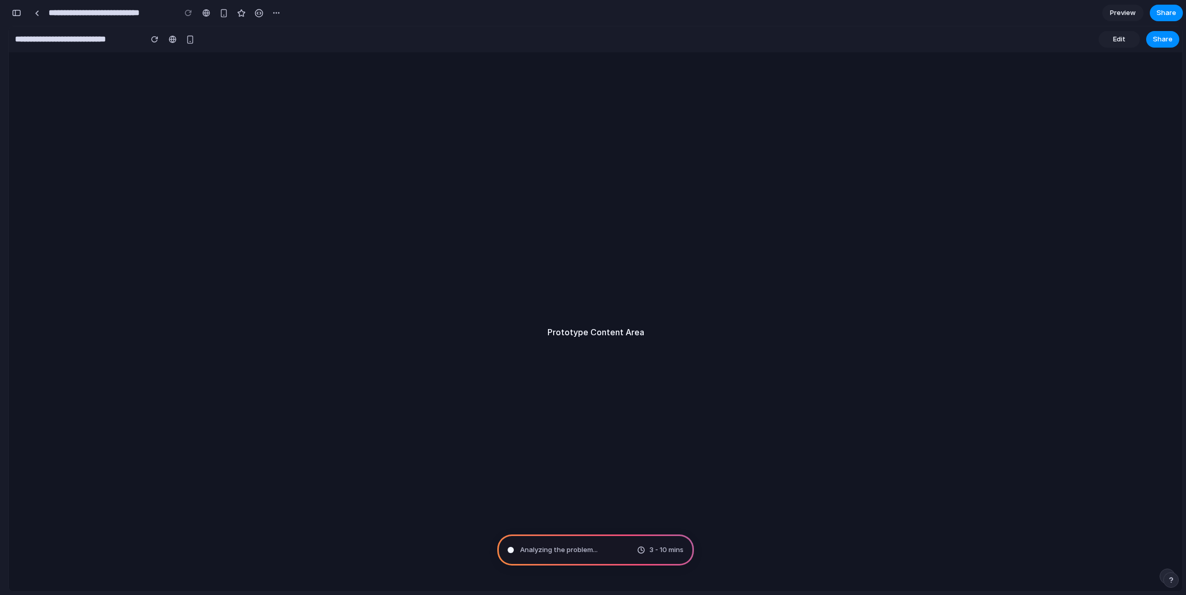
scroll to position [444, 0]
click at [144, 165] on div "Prototype Content Area" at bounding box center [596, 332] width 1174 height 560
click at [10, 11] on button "button" at bounding box center [16, 13] width 17 height 17
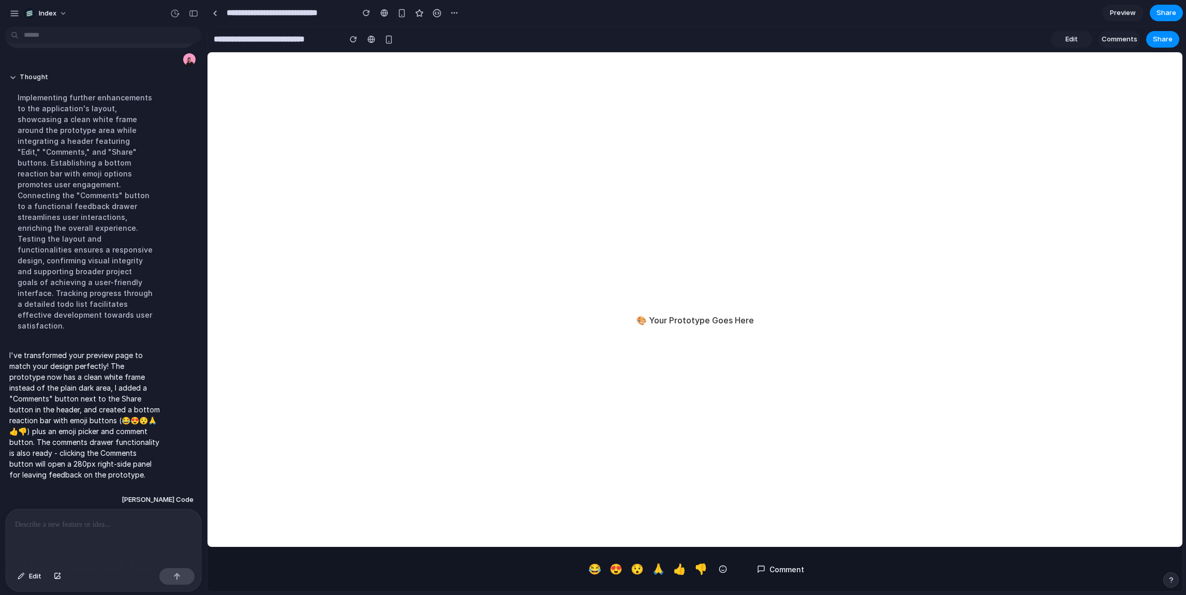
click at [1126, 17] on span "Preview" at bounding box center [1123, 13] width 26 height 10
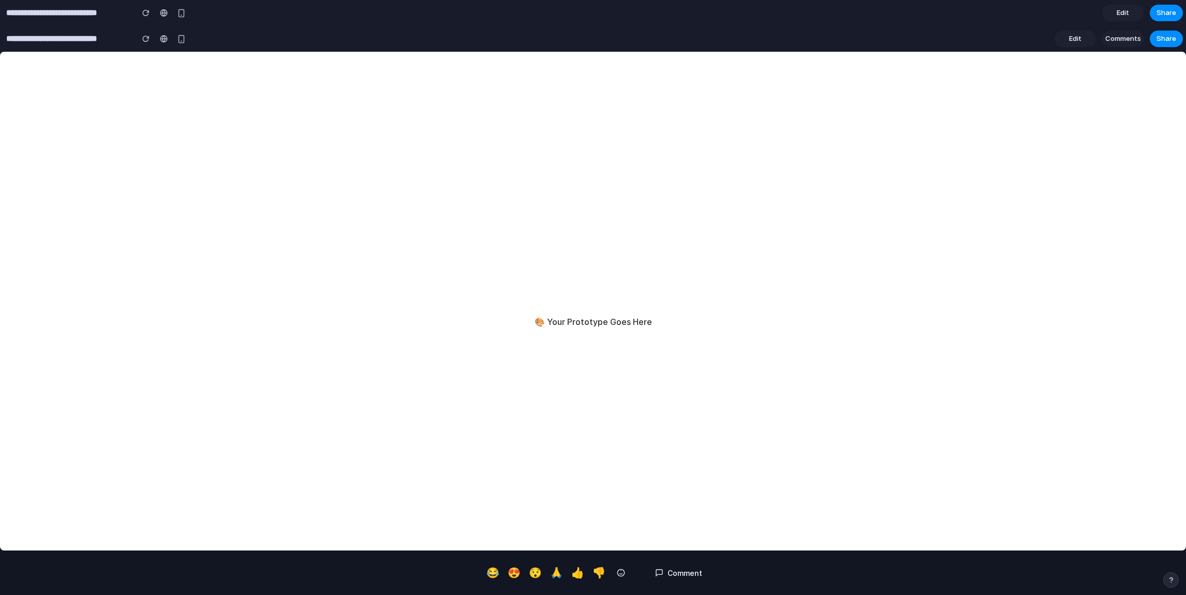
click at [488, 292] on div "🎨 Your Prototype Goes Here" at bounding box center [593, 322] width 1186 height 540
click at [518, 573] on button "😍" at bounding box center [514, 573] width 17 height 20
click at [672, 573] on button "Comment" at bounding box center [679, 573] width 64 height 19
click at [1126, 36] on span "Comments" at bounding box center [1124, 39] width 36 height 10
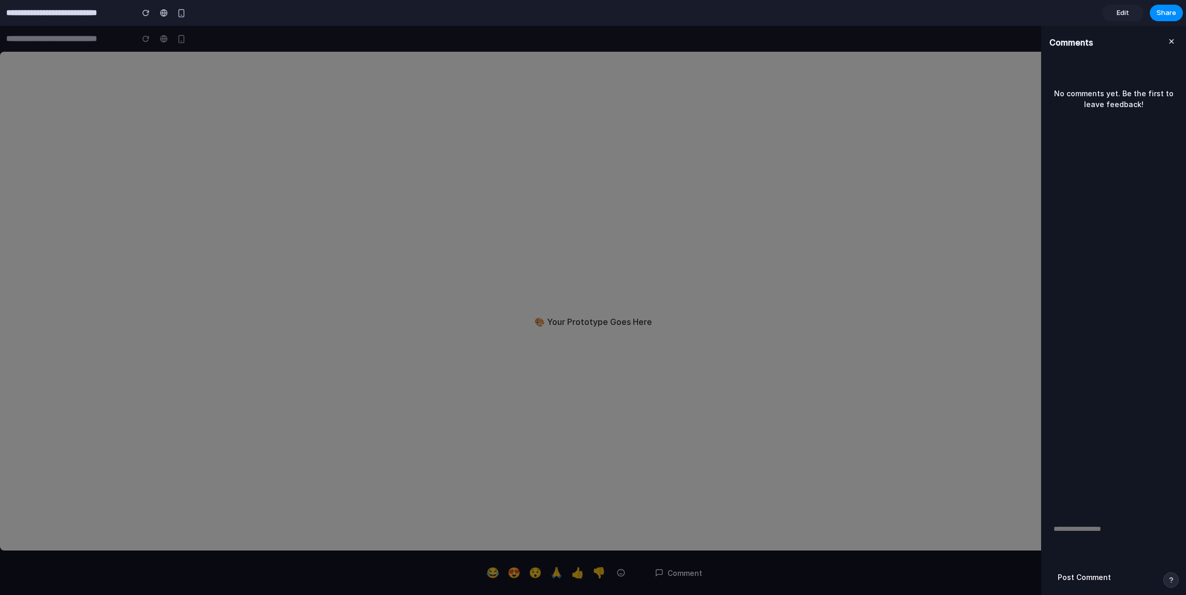
click at [1168, 41] on button at bounding box center [1172, 42] width 12 height 17
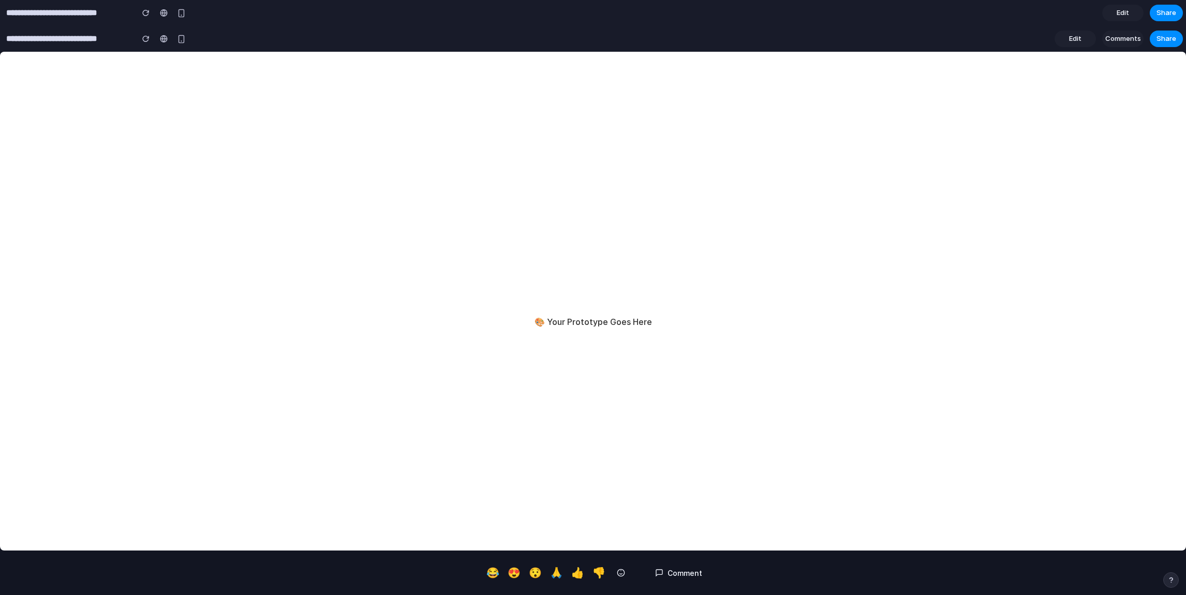
click at [1120, 43] on span "Comments" at bounding box center [1124, 39] width 36 height 10
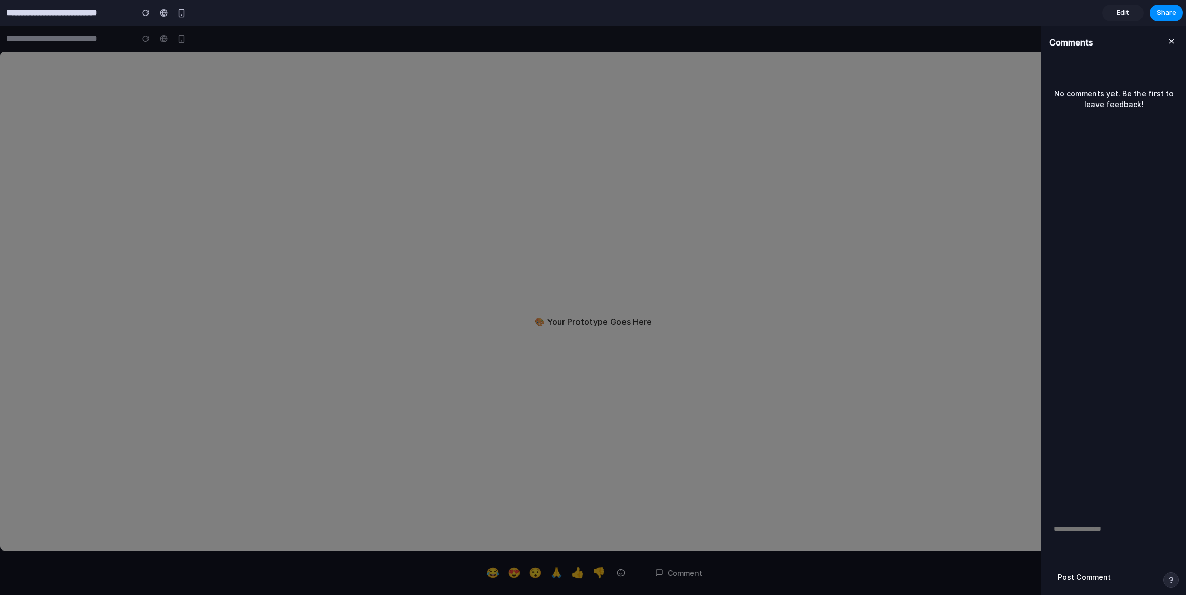
drag, startPoint x: 1117, startPoint y: 79, endPoint x: 1117, endPoint y: 221, distance: 142.3
click at [1117, 221] on div "No comments yet. Be the first to leave feedback!" at bounding box center [1113, 286] width 145 height 454
click at [1094, 535] on textarea at bounding box center [1118, 540] width 137 height 39
type textarea "**********"
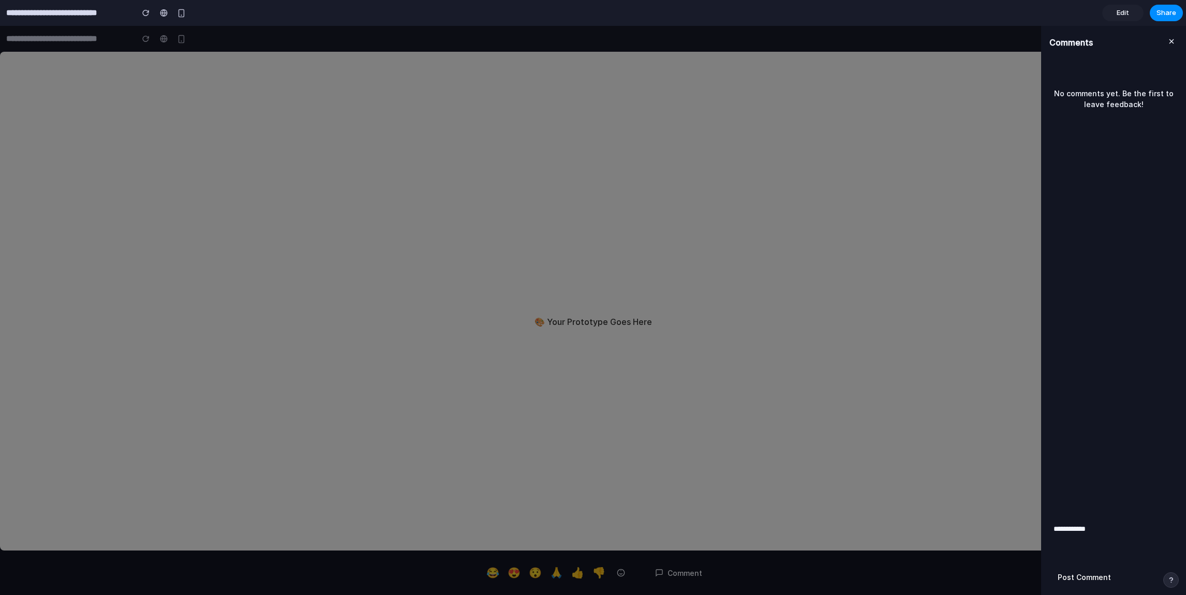
click at [1169, 46] on button at bounding box center [1172, 42] width 12 height 17
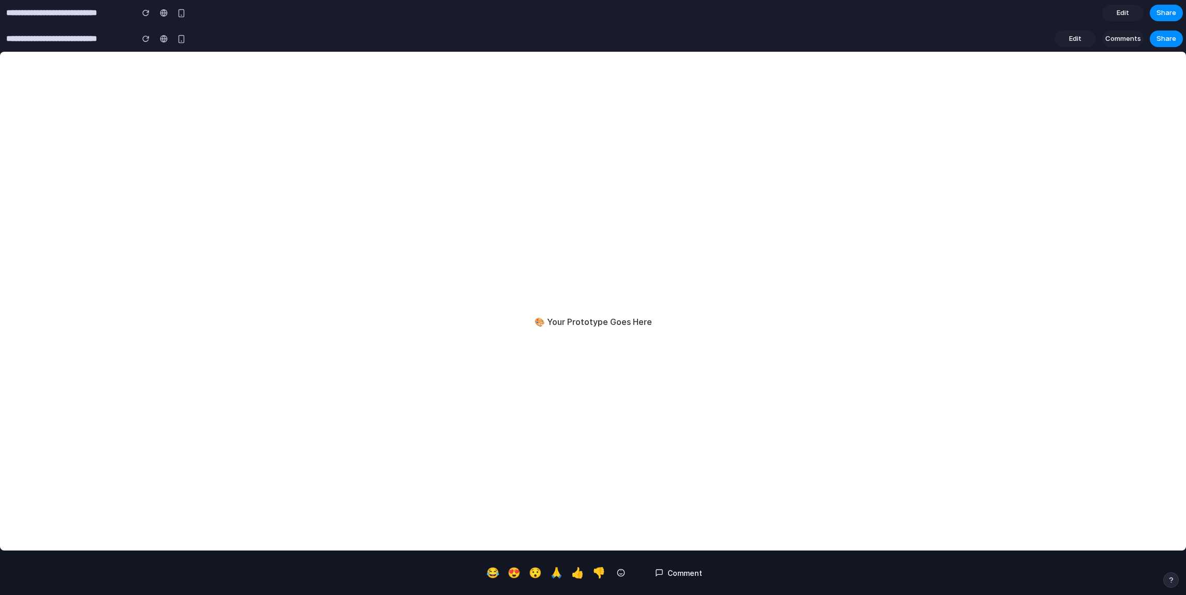
click at [1063, 163] on div "🎨 Your Prototype Goes Here" at bounding box center [593, 322] width 1186 height 540
click at [1114, 47] on section "**********" at bounding box center [591, 39] width 1183 height 26
click at [1124, 42] on span "Comments" at bounding box center [1124, 39] width 36 height 10
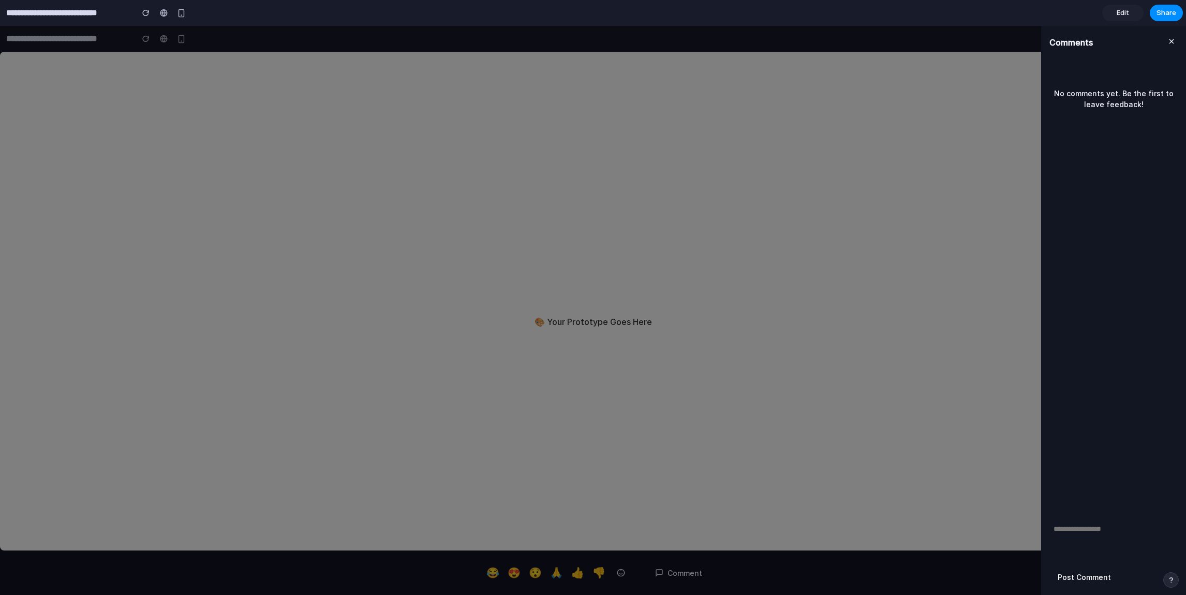
click at [1182, 43] on div "Comments" at bounding box center [1113, 42] width 145 height 33
click at [1167, 41] on button at bounding box center [1172, 42] width 12 height 17
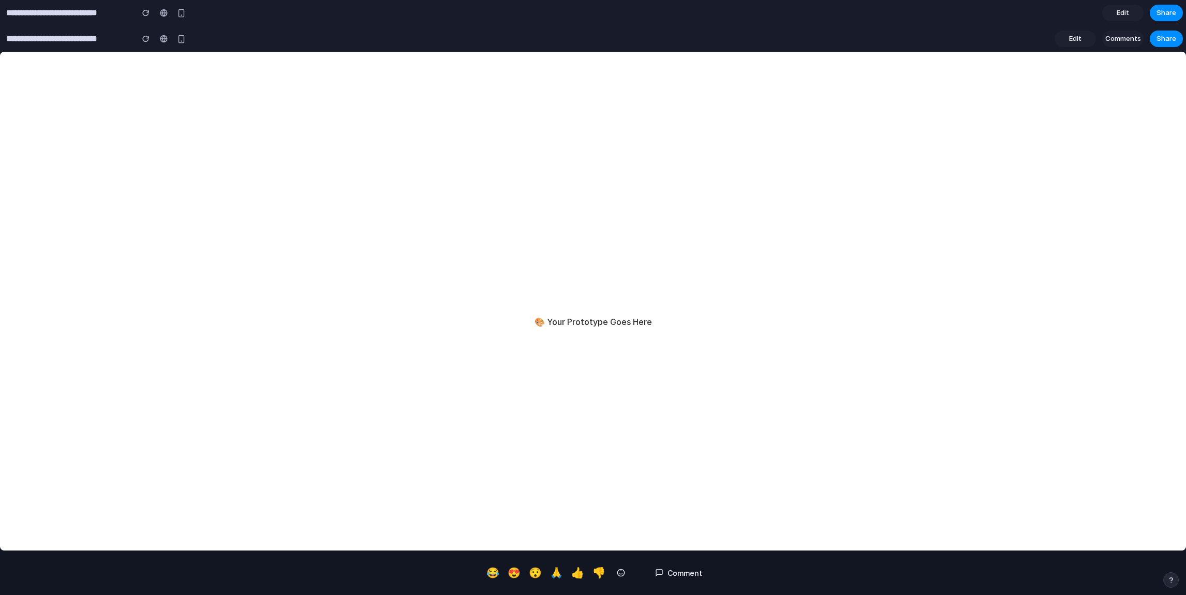
click at [501, 573] on button "😂" at bounding box center [492, 573] width 17 height 20
click at [519, 573] on button "😍" at bounding box center [514, 573] width 17 height 20
click at [593, 510] on div "🎨 Your Prototype Goes Here" at bounding box center [593, 322] width 1186 height 540
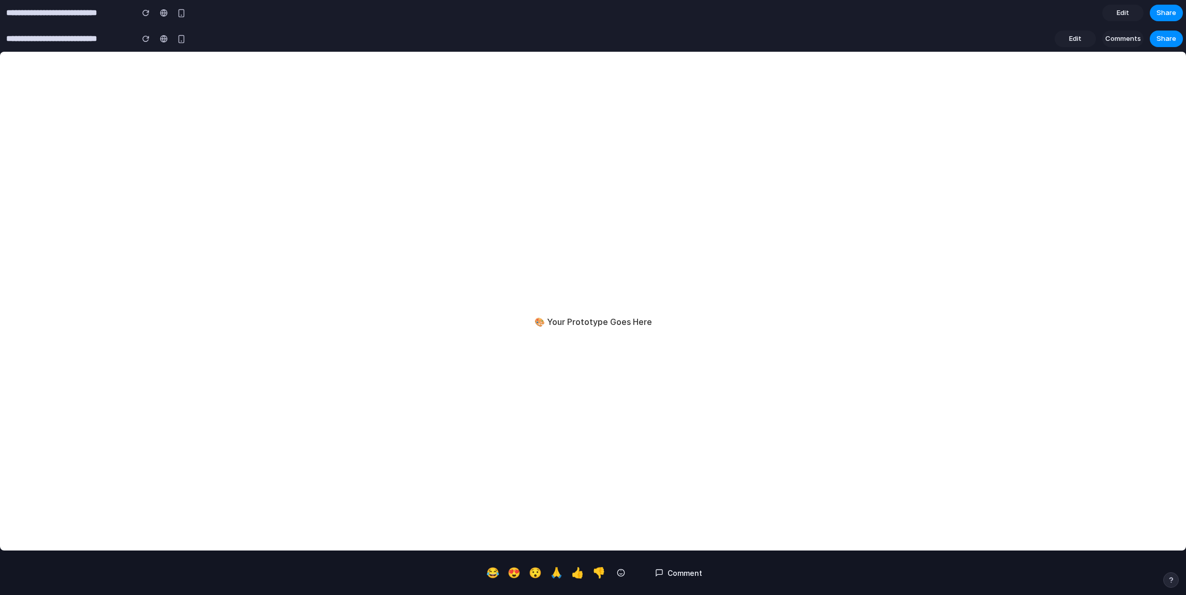
click at [1121, 13] on span "Edit" at bounding box center [1123, 13] width 12 height 10
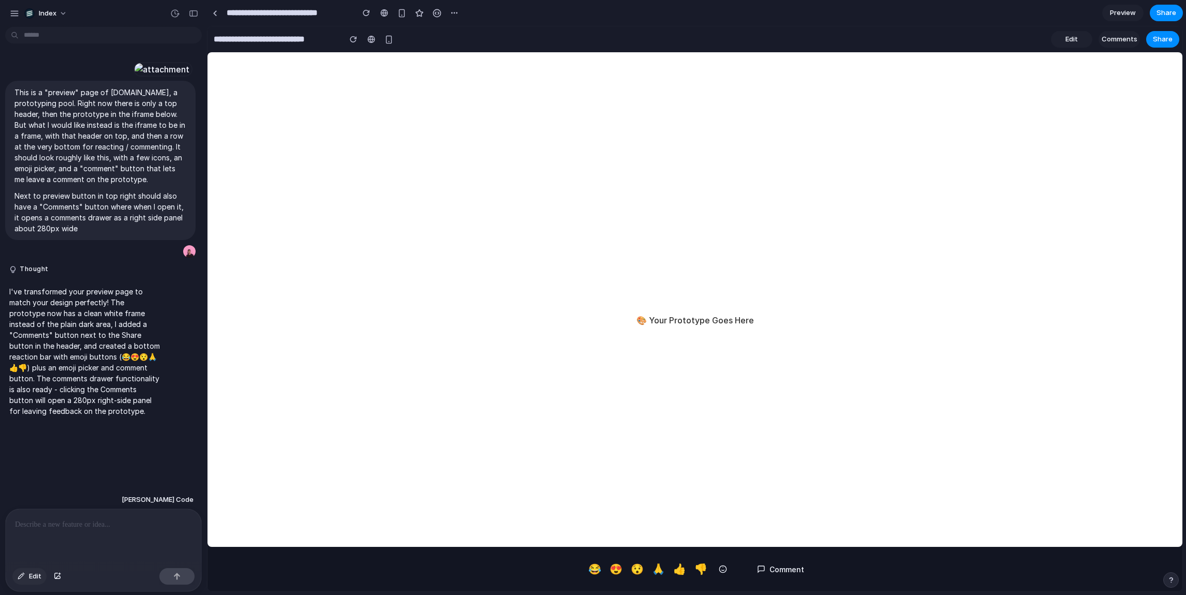
click at [22, 573] on div "button" at bounding box center [21, 576] width 7 height 6
click at [724, 568] on div at bounding box center [695, 309] width 975 height 565
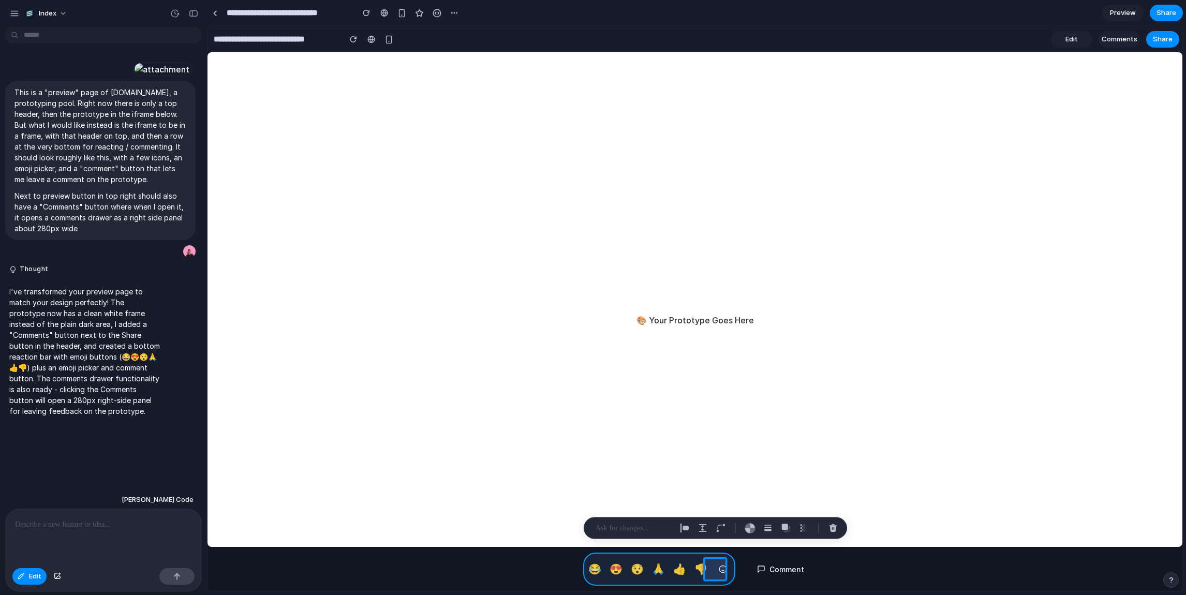
click at [587, 566] on div at bounding box center [695, 309] width 975 height 565
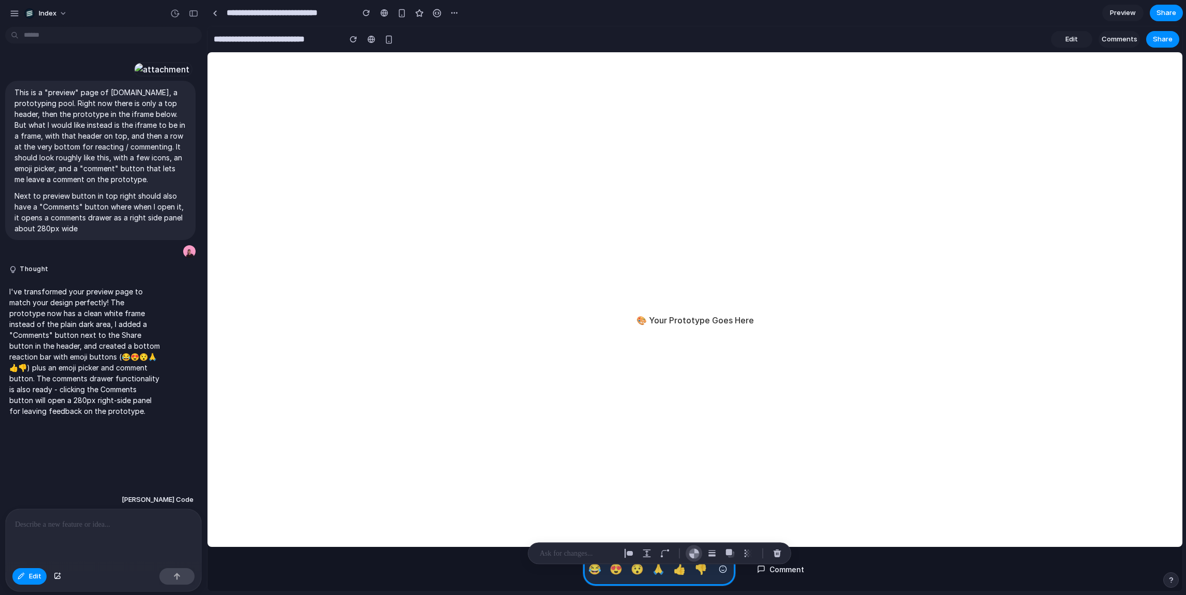
click at [698, 552] on div "button" at bounding box center [694, 553] width 11 height 11
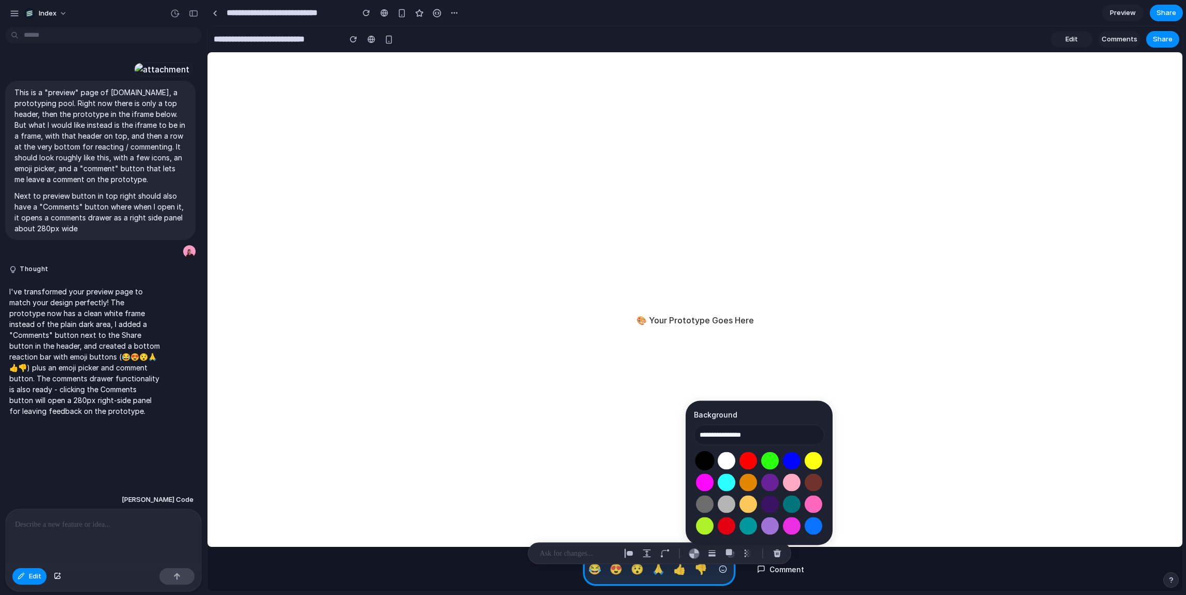
click at [709, 458] on button "Select color oklch(0 0 0)" at bounding box center [704, 460] width 19 height 19
click at [753, 430] on input "**********" at bounding box center [759, 435] width 130 height 21
click at [728, 458] on button "Select color oklch(1 0 0)" at bounding box center [726, 460] width 19 height 19
click at [724, 435] on input "**********" at bounding box center [759, 435] width 130 height 21
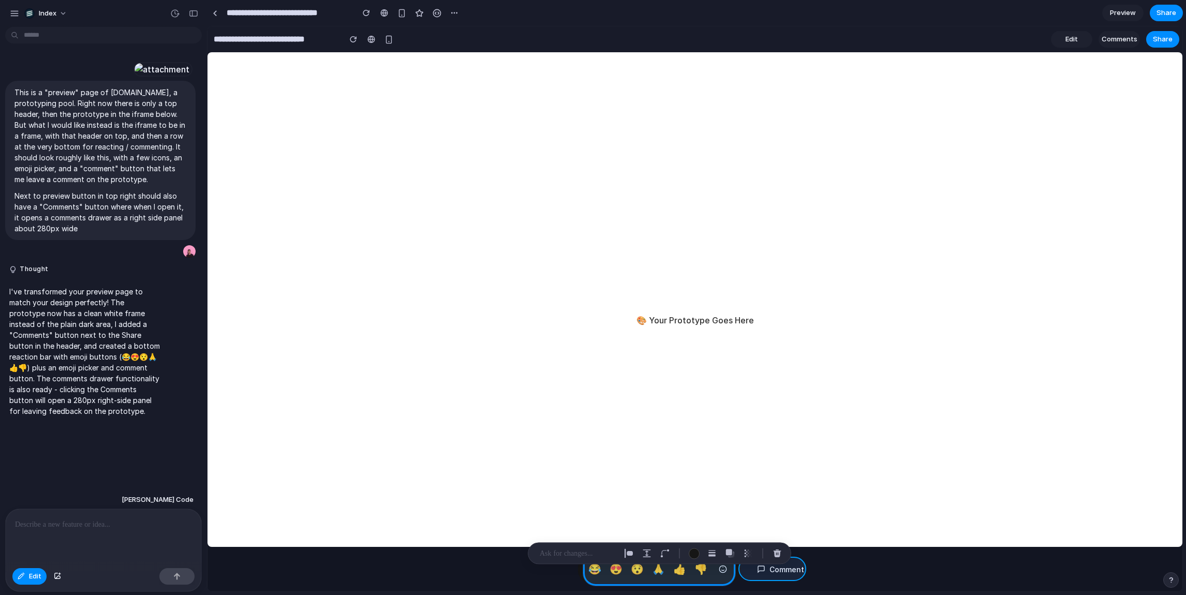
click at [752, 576] on div at bounding box center [695, 309] width 975 height 565
type input "**********"
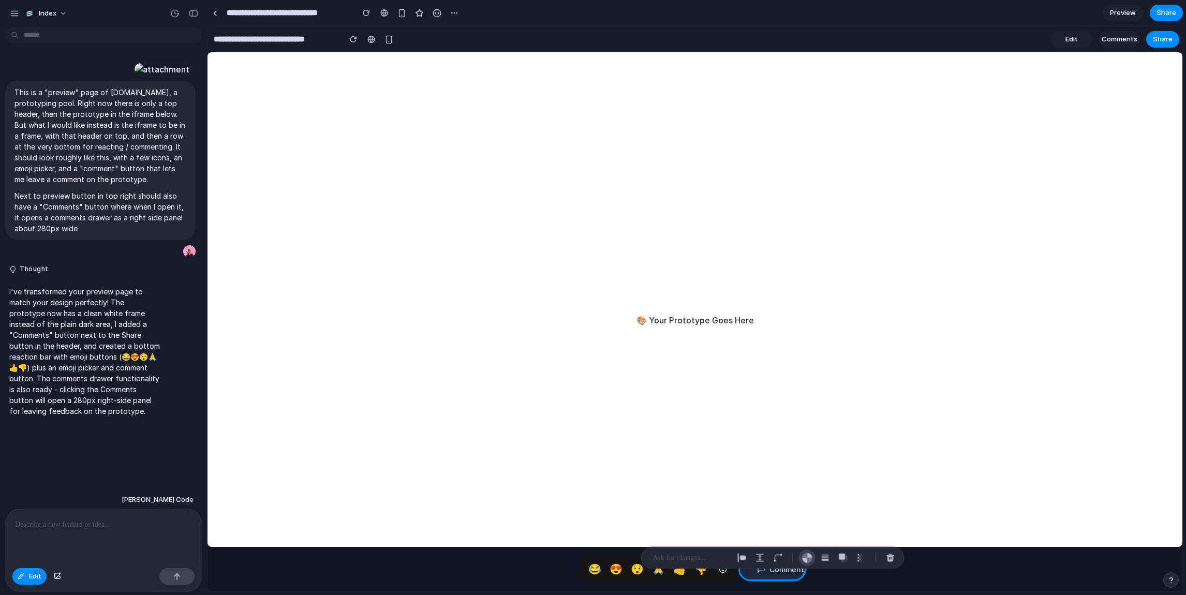
click at [804, 558] on div "button" at bounding box center [807, 558] width 11 height 11
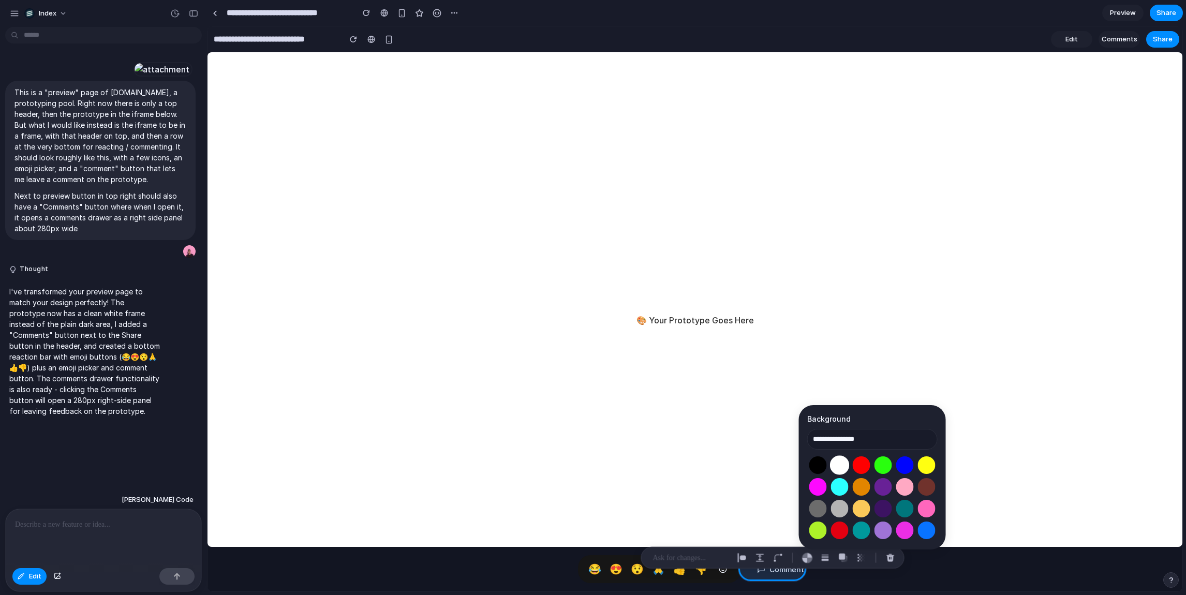
click at [835, 461] on button "Select color oklch(1 0 0)" at bounding box center [839, 464] width 19 height 19
click at [833, 441] on input "**********" at bounding box center [872, 439] width 130 height 21
type input "**********"
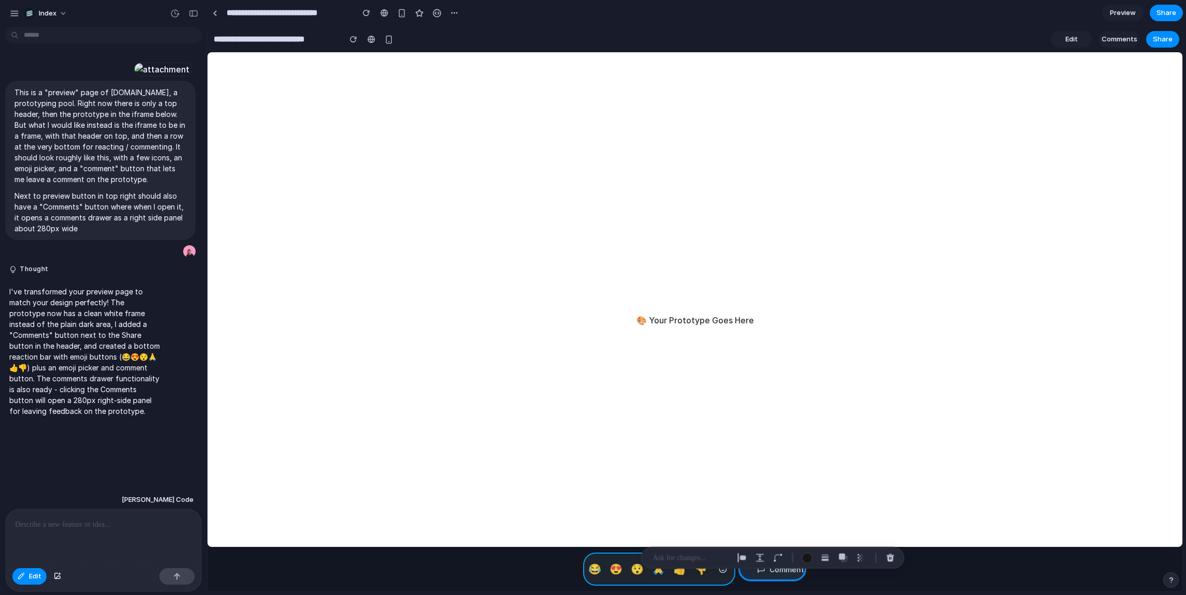
click at [590, 571] on div at bounding box center [695, 309] width 975 height 565
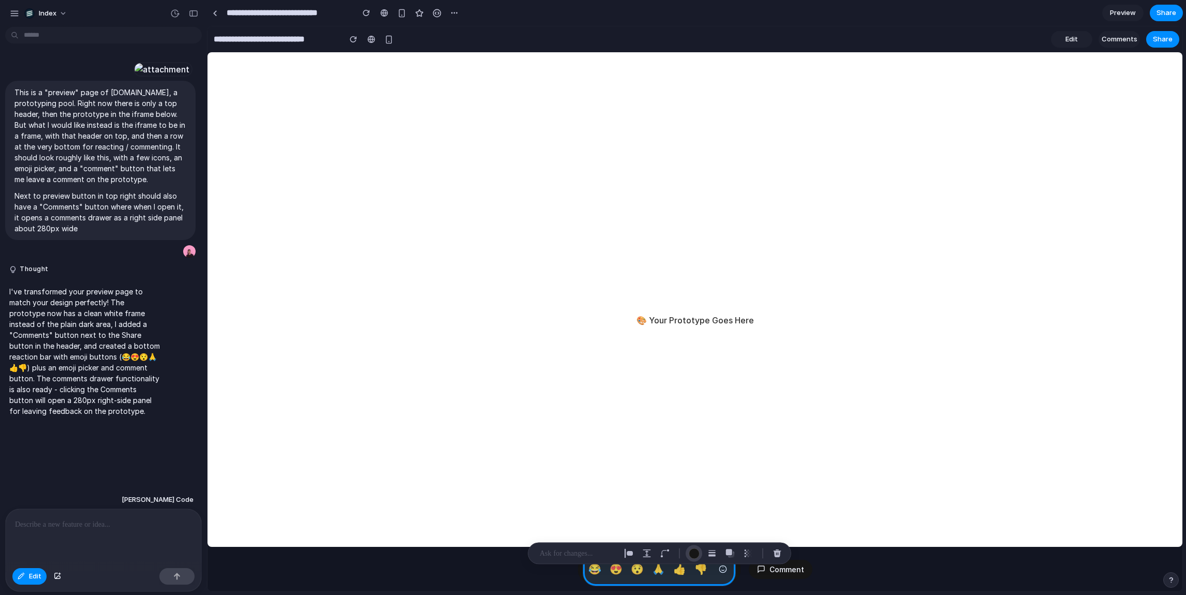
click at [691, 553] on div "button" at bounding box center [694, 553] width 11 height 11
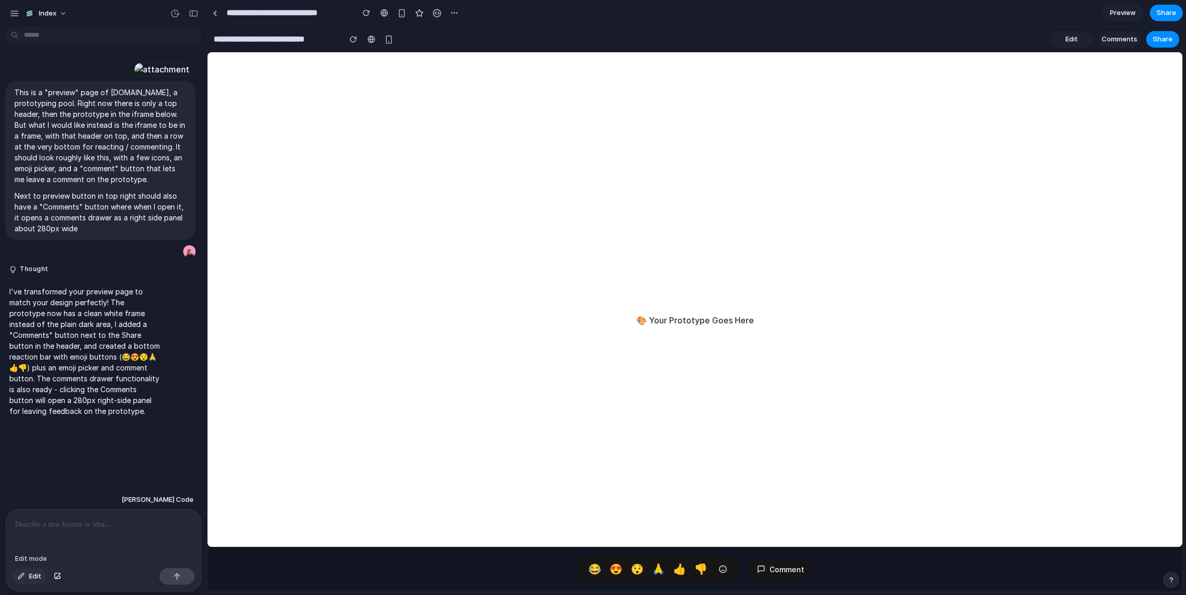
click at [33, 573] on span "Edit" at bounding box center [35, 576] width 12 height 10
click at [589, 571] on div at bounding box center [695, 309] width 975 height 565
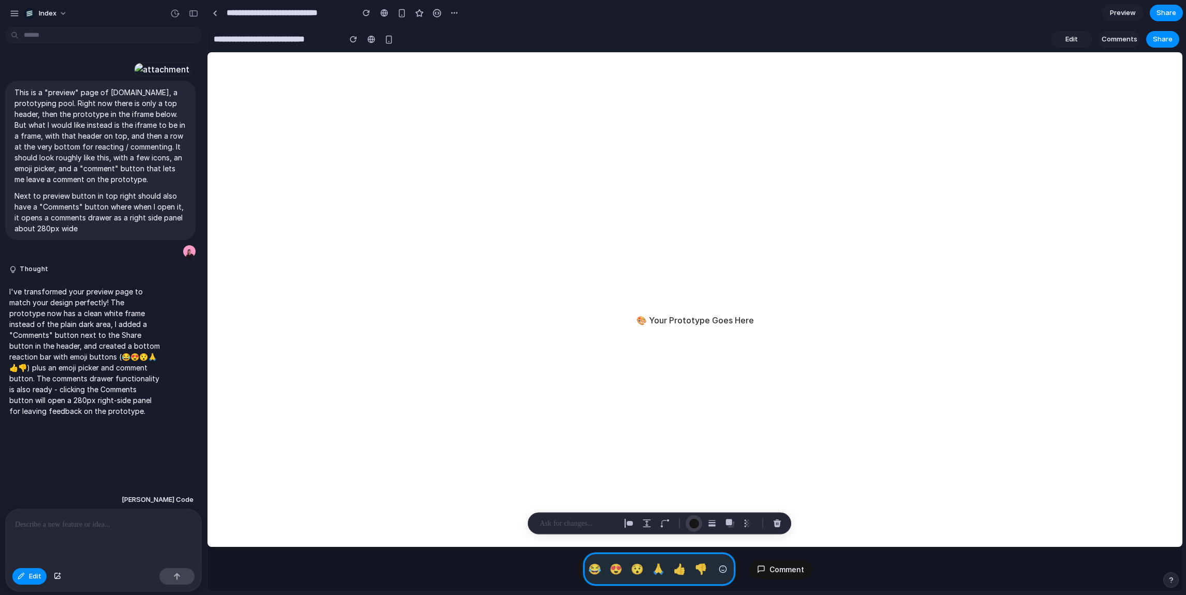
click at [690, 522] on div "button" at bounding box center [694, 523] width 11 height 11
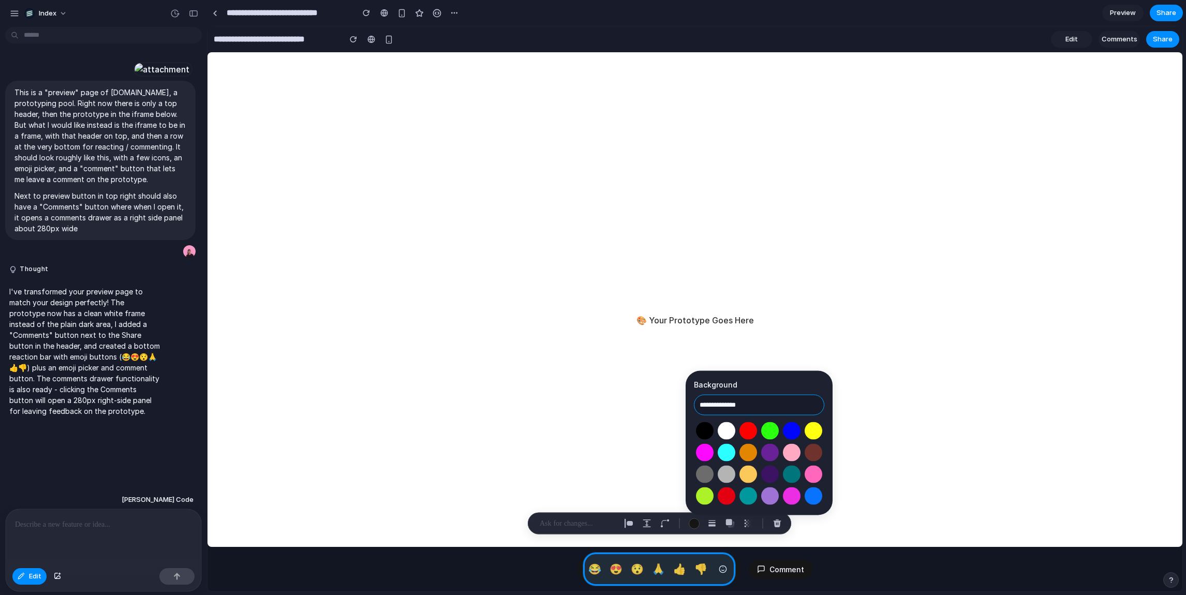
click at [750, 410] on input "**********" at bounding box center [759, 405] width 130 height 21
click at [729, 403] on input "**********" at bounding box center [759, 405] width 130 height 21
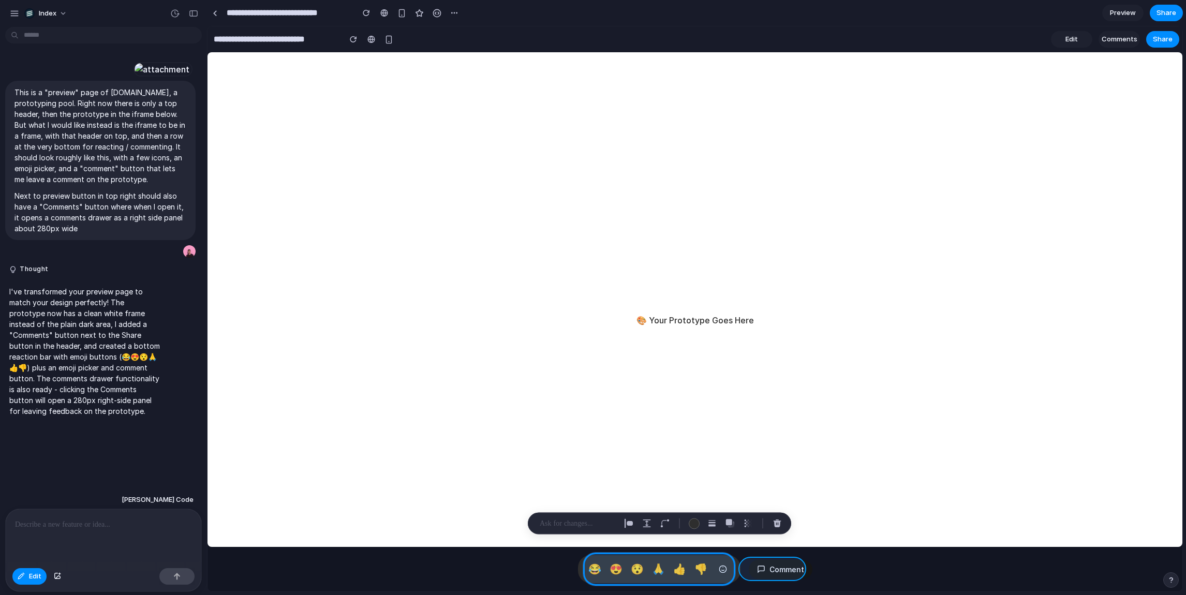
click at [749, 566] on div at bounding box center [695, 309] width 975 height 565
type input "**********"
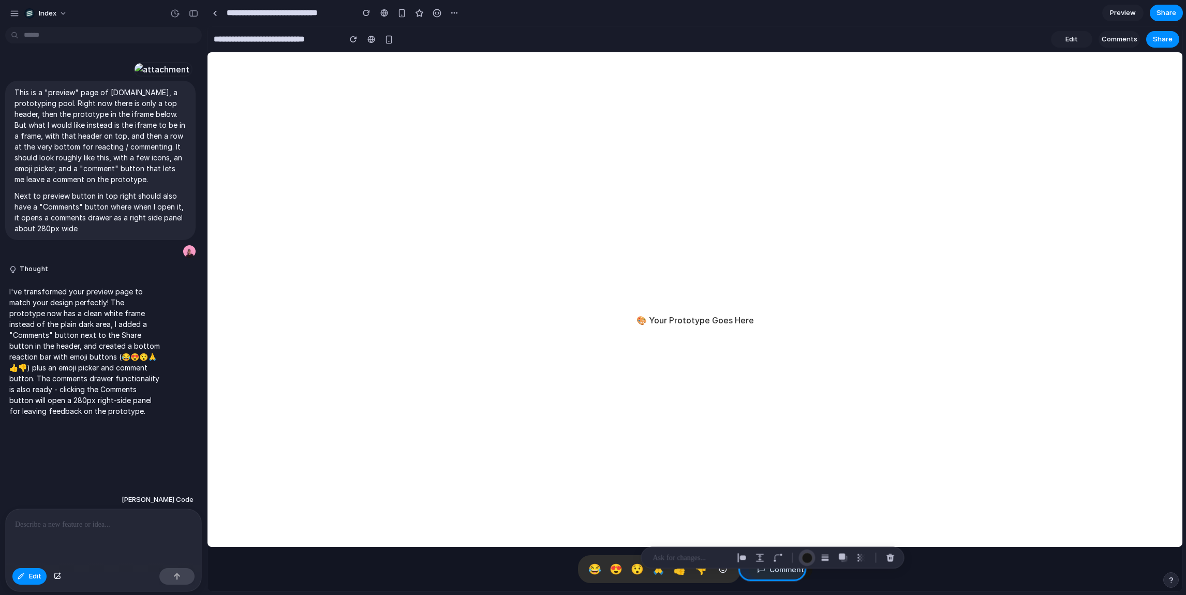
click at [804, 556] on div "button" at bounding box center [807, 558] width 11 height 11
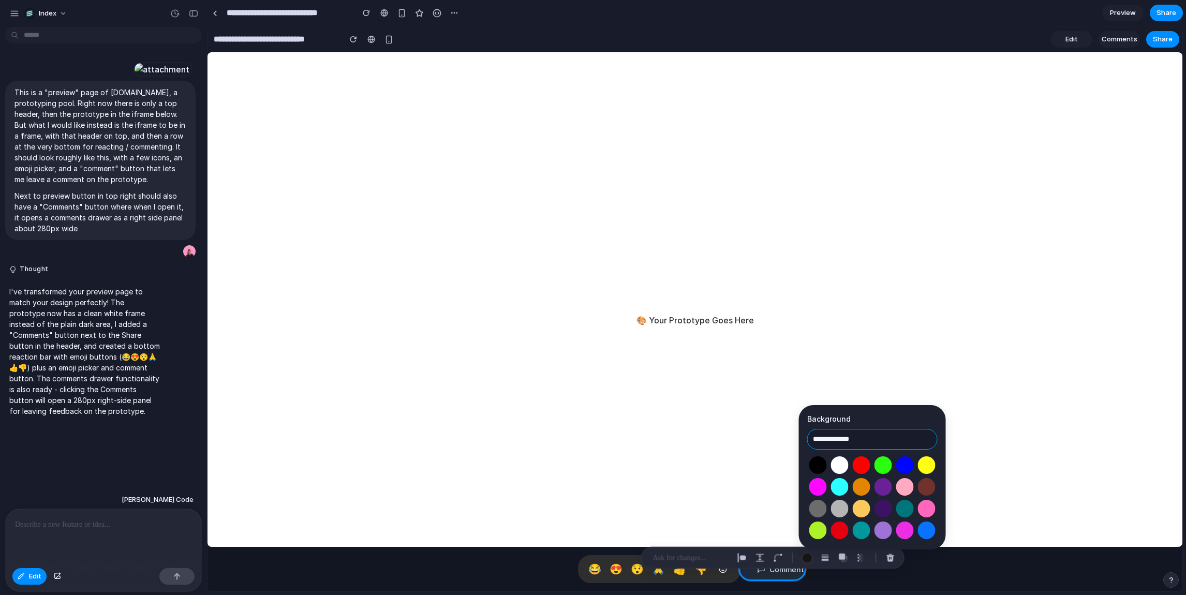
click at [840, 437] on input "**********" at bounding box center [872, 439] width 130 height 21
type input "**********"
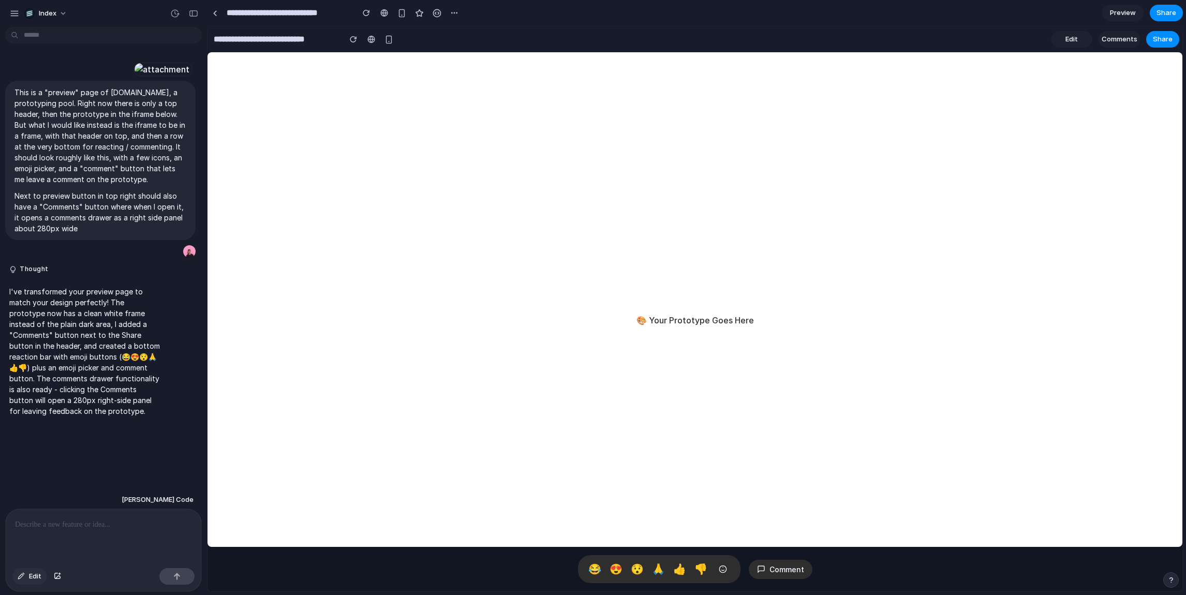
click at [32, 581] on button "Edit" at bounding box center [29, 576] width 34 height 17
click at [746, 564] on div at bounding box center [695, 309] width 975 height 565
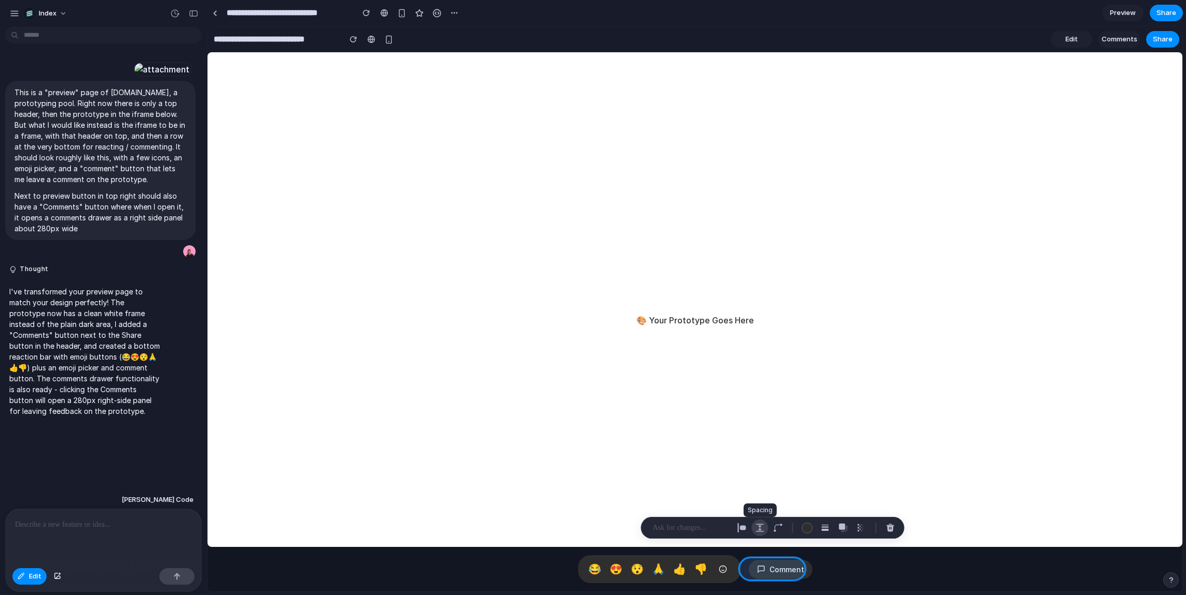
click at [760, 527] on div "button" at bounding box center [760, 527] width 9 height 9
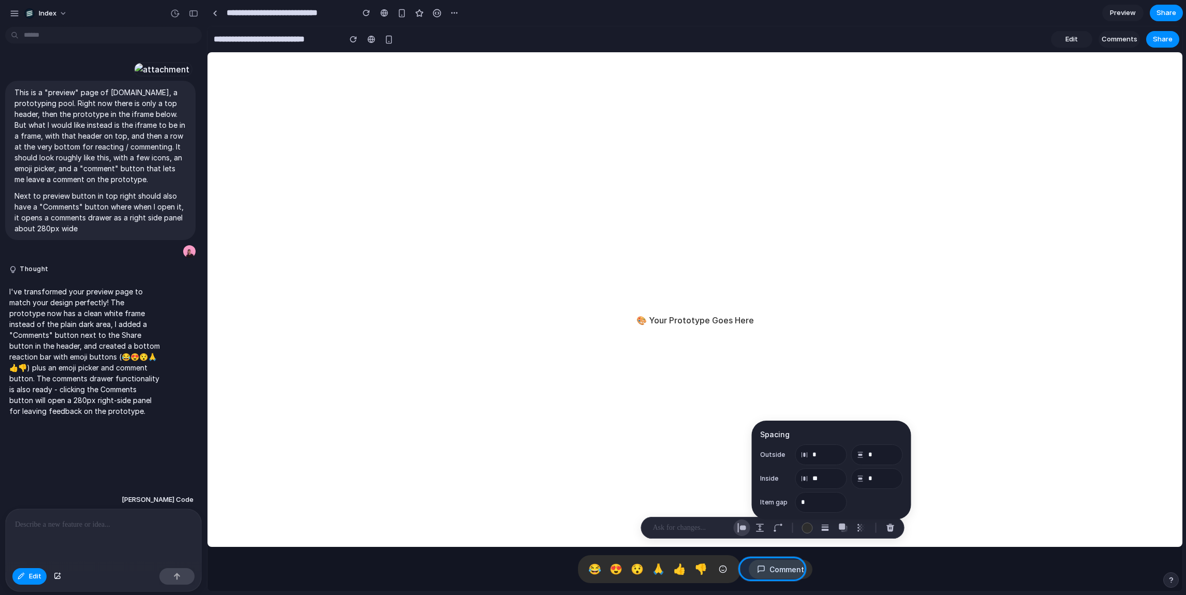
click at [745, 523] on button "button" at bounding box center [742, 528] width 17 height 17
select select "******"
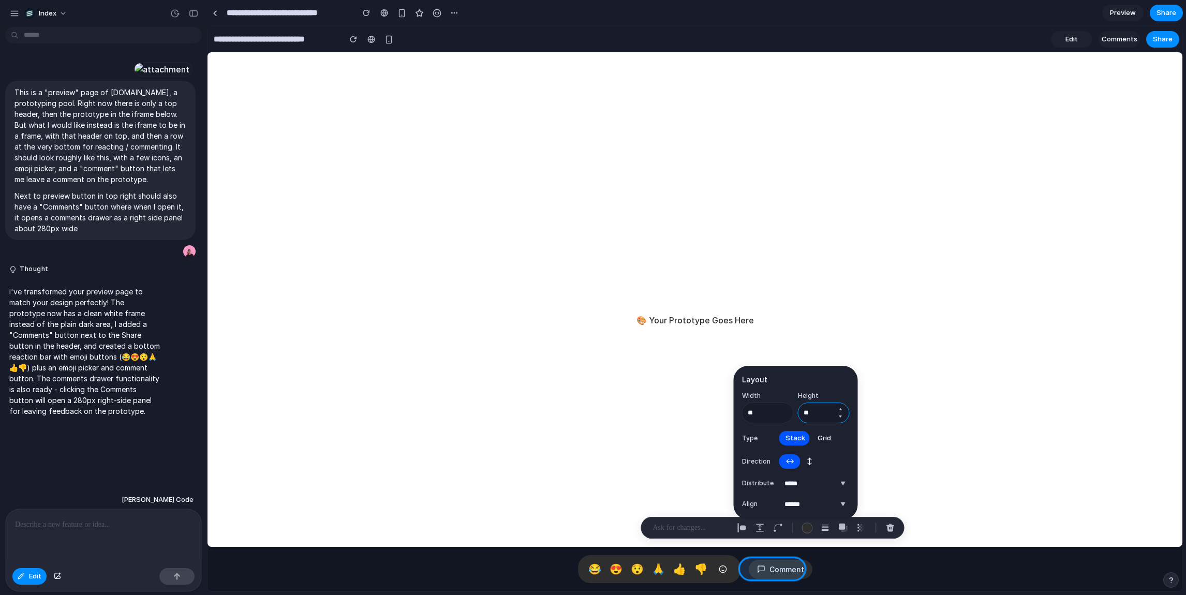
click at [819, 415] on input "**" at bounding box center [824, 413] width 52 height 21
type input "**"
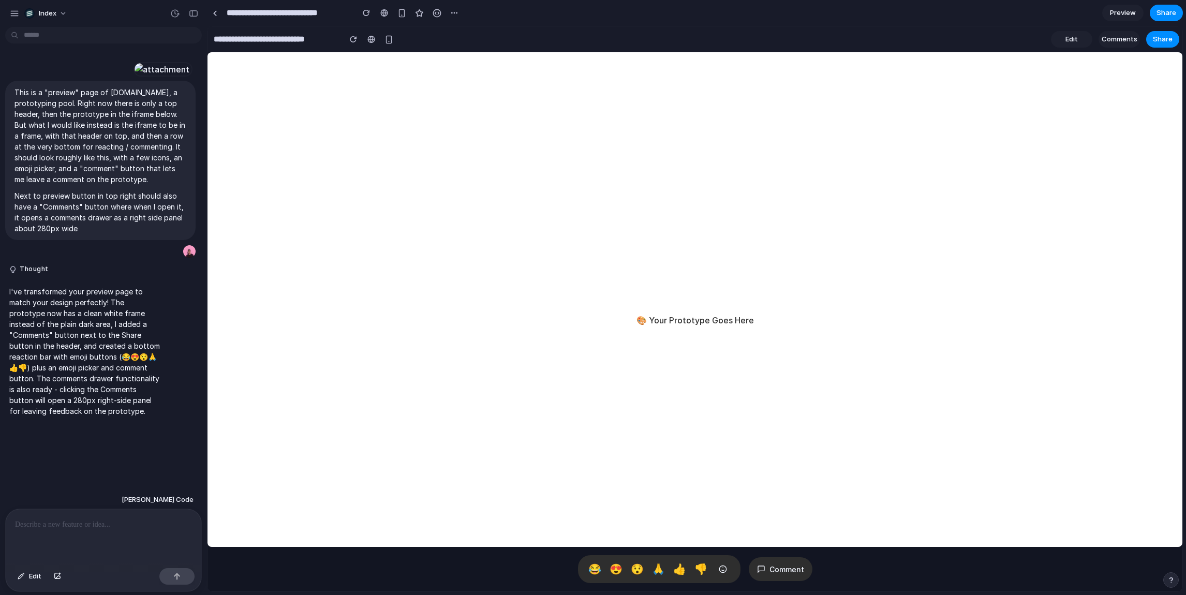
click at [717, 569] on button at bounding box center [723, 569] width 19 height 19
click at [774, 568] on button "Comment" at bounding box center [781, 569] width 64 height 24
click at [106, 552] on div at bounding box center [104, 536] width 196 height 55
click at [33, 574] on span "Edit" at bounding box center [35, 576] width 12 height 10
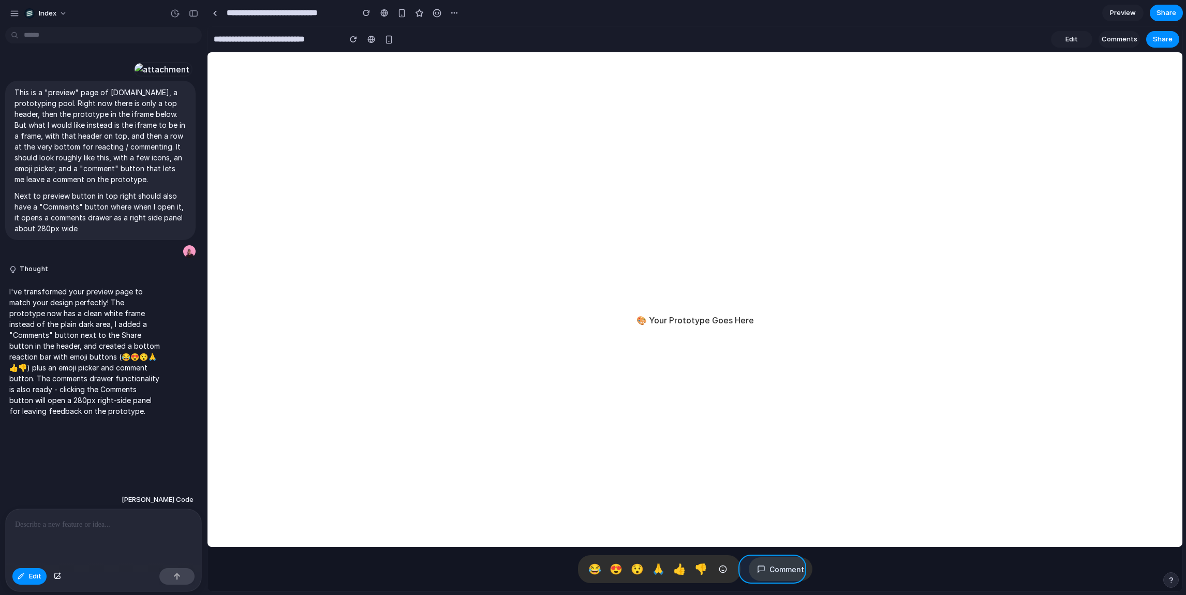
click at [747, 568] on div at bounding box center [695, 309] width 975 height 565
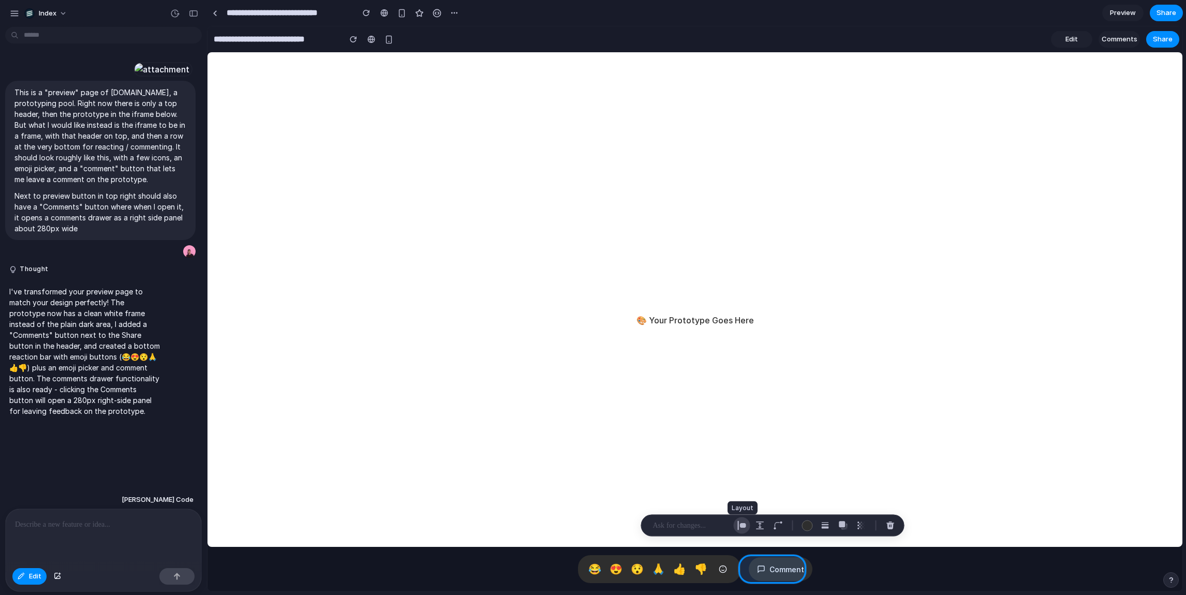
click at [746, 523] on button "button" at bounding box center [742, 526] width 17 height 17
select select "******"
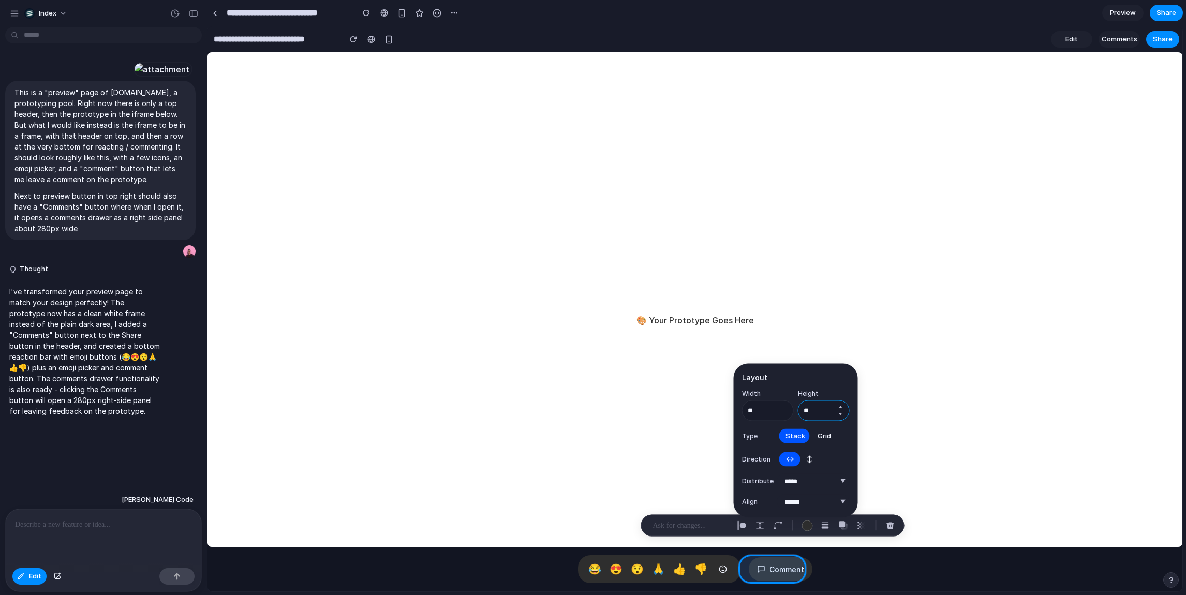
click at [818, 410] on input "**" at bounding box center [824, 411] width 52 height 21
type input "**"
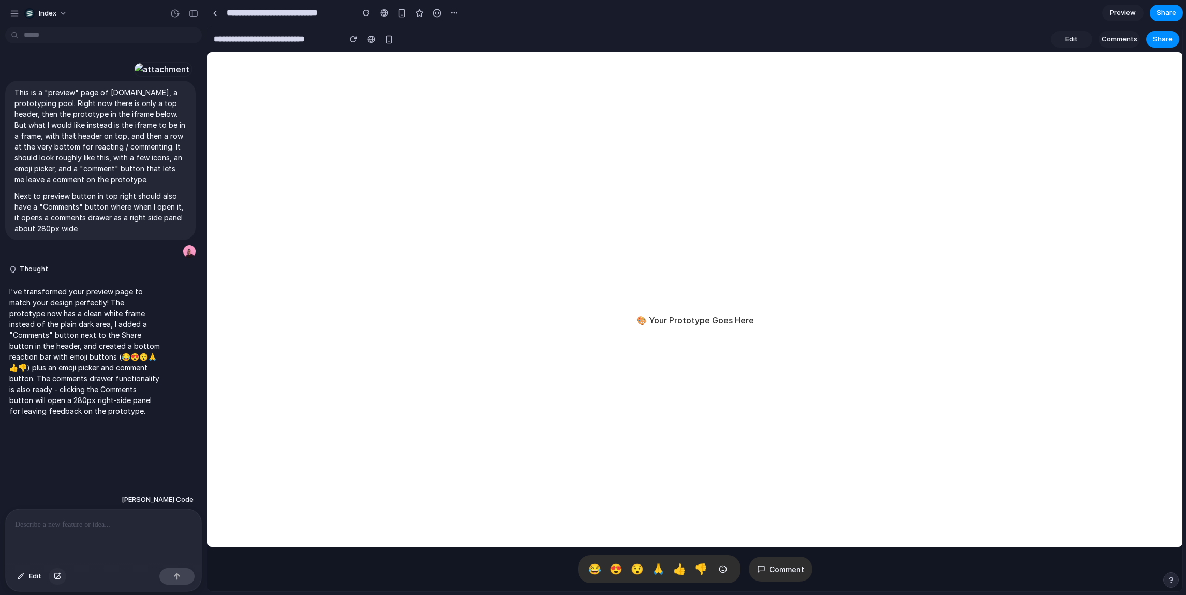
click at [57, 575] on div "button" at bounding box center [57, 576] width 7 height 6
click at [35, 575] on span "Edit" at bounding box center [35, 576] width 12 height 10
click at [714, 559] on div at bounding box center [695, 309] width 975 height 565
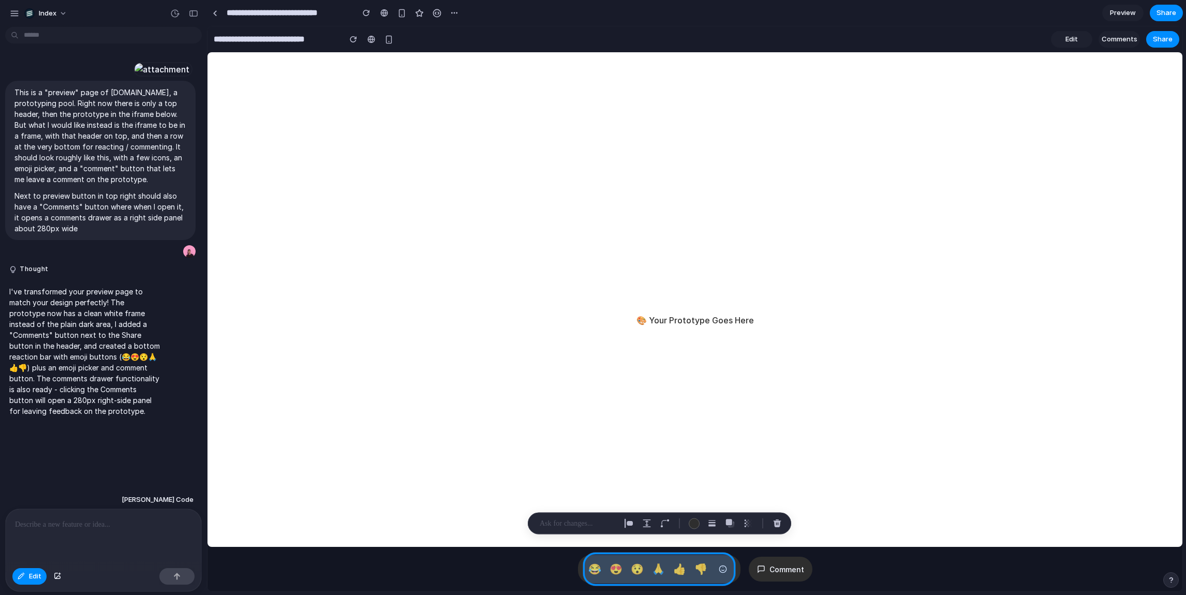
click at [709, 559] on div at bounding box center [695, 309] width 975 height 565
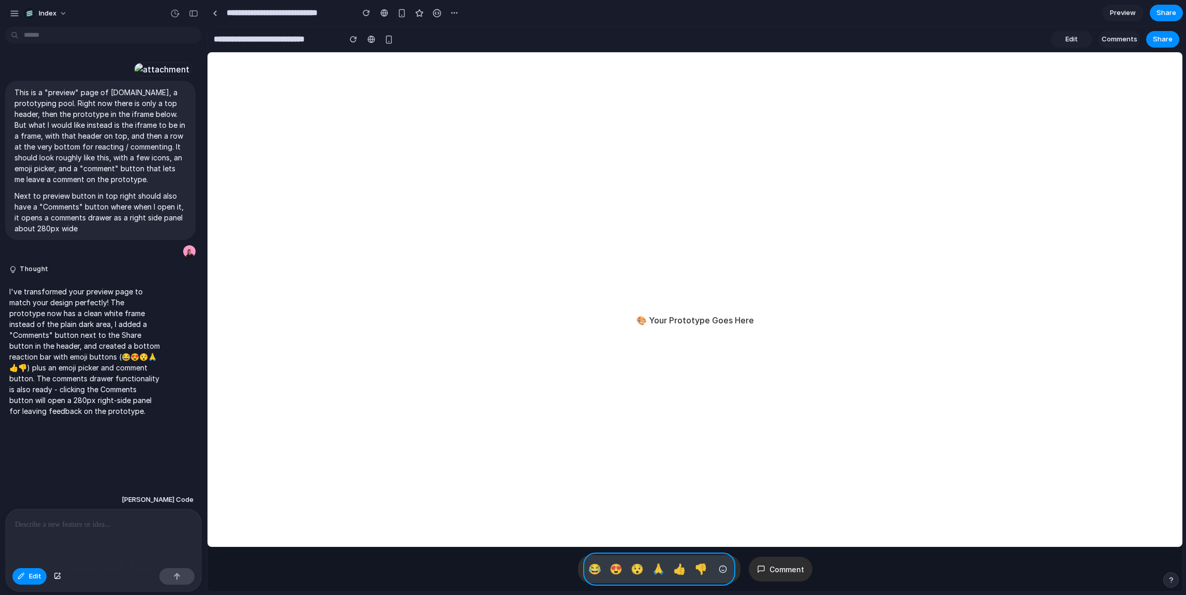
click at [678, 557] on div at bounding box center [695, 309] width 975 height 565
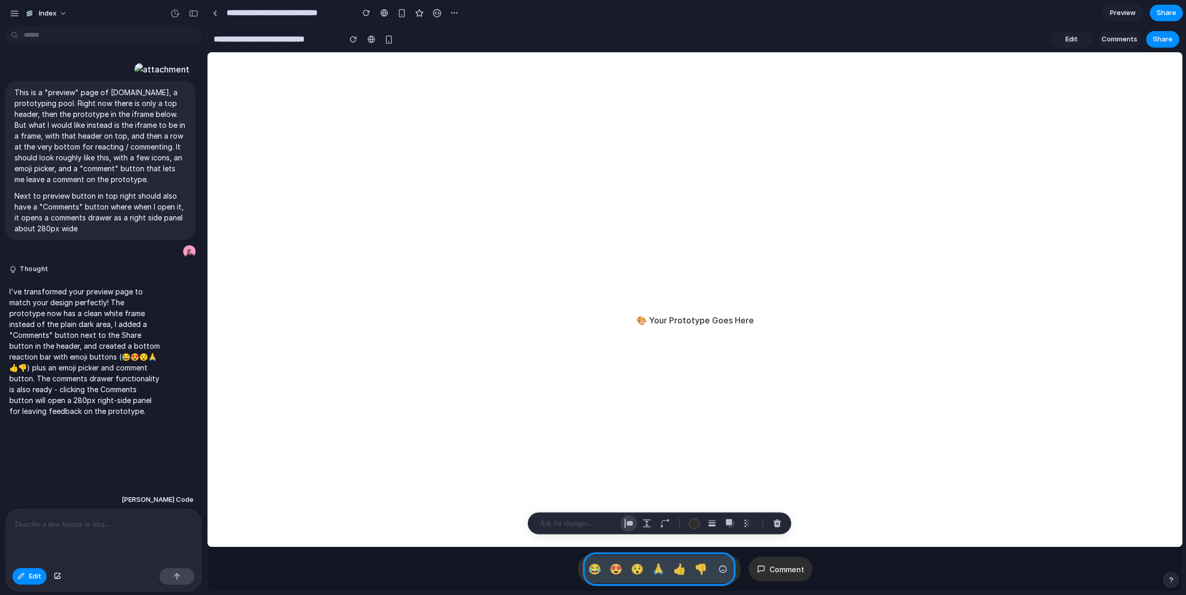
click at [634, 523] on button "button" at bounding box center [629, 524] width 17 height 17
select select "******"
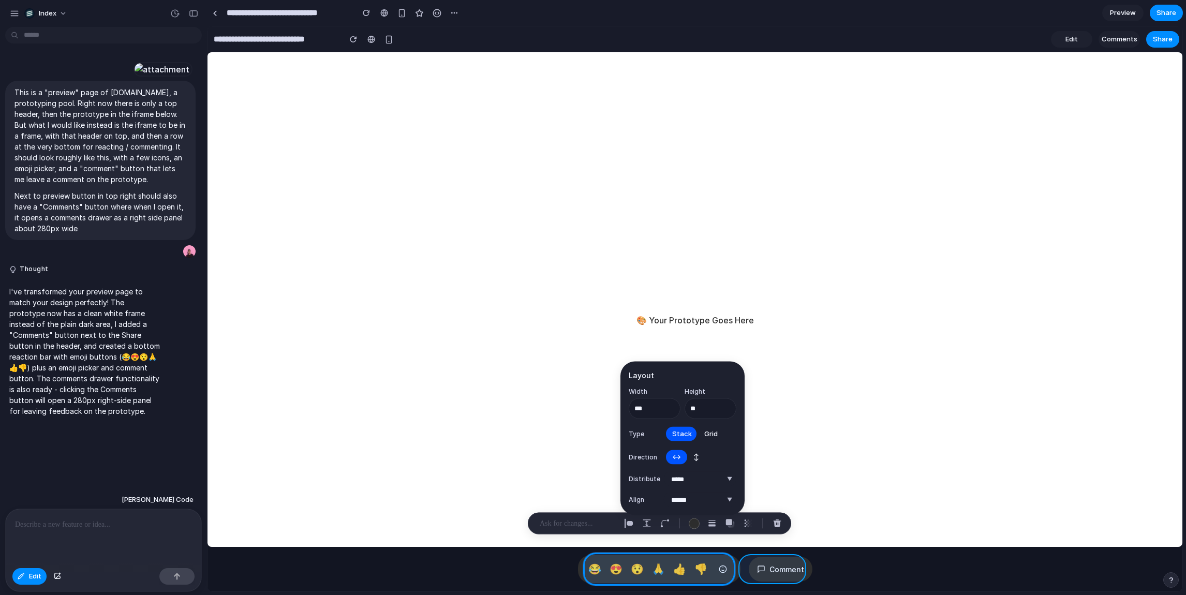
click at [782, 562] on div at bounding box center [695, 309] width 975 height 565
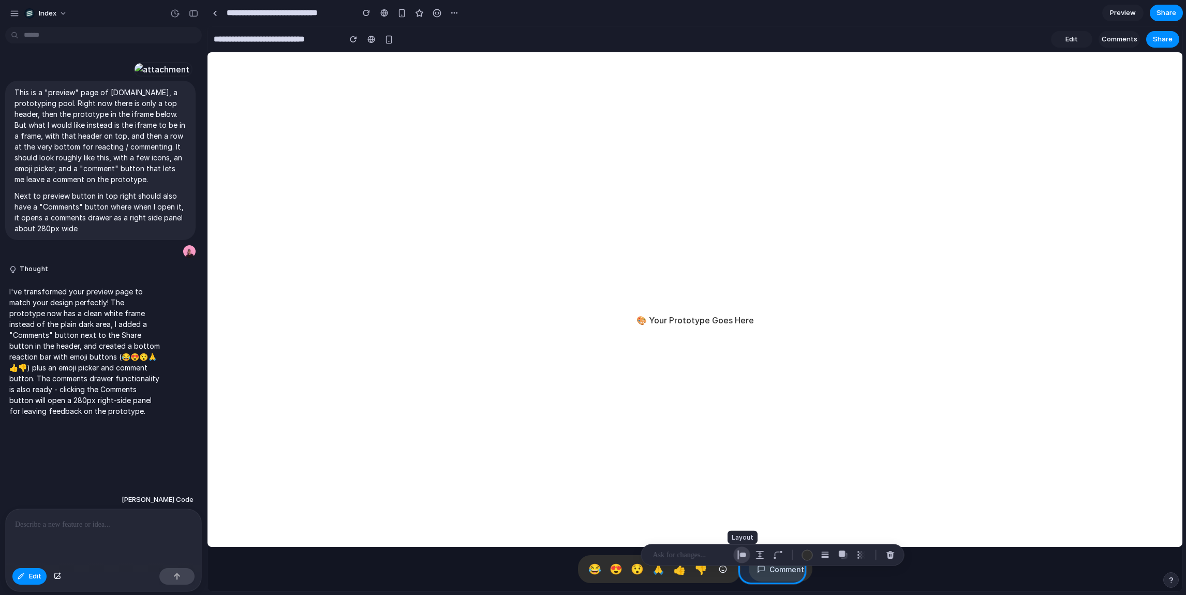
click at [743, 557] on div "button" at bounding box center [742, 555] width 9 height 9
select select "******"
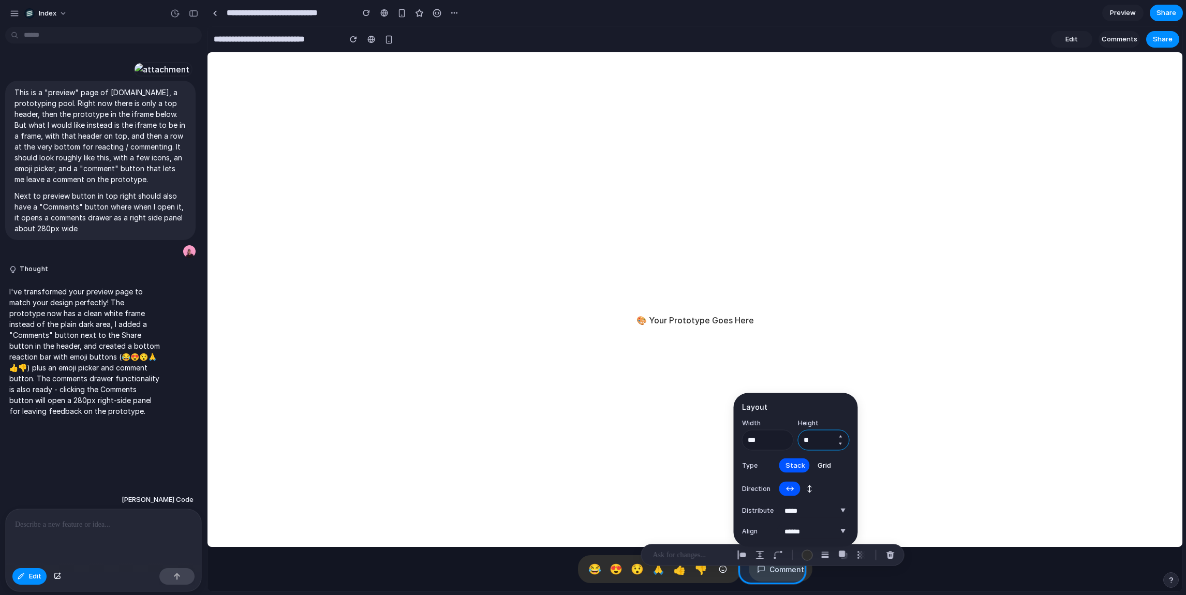
click at [822, 448] on input "**" at bounding box center [824, 440] width 52 height 21
type input "**"
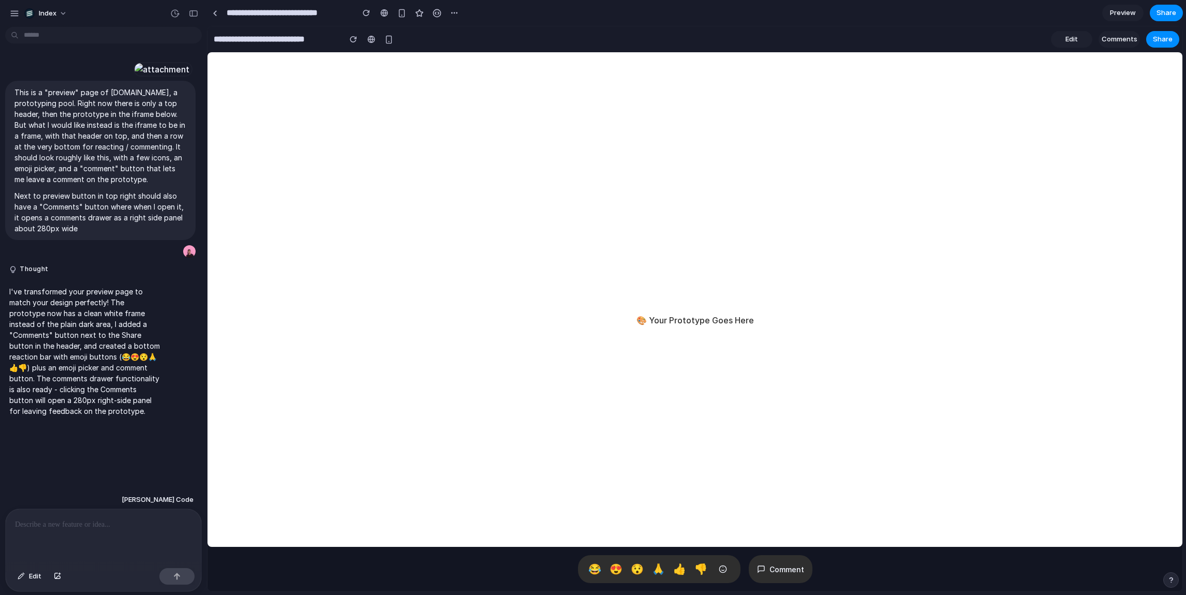
click at [1081, 39] on link "Edit" at bounding box center [1071, 39] width 41 height 17
click at [1119, 11] on span "Preview" at bounding box center [1123, 13] width 26 height 10
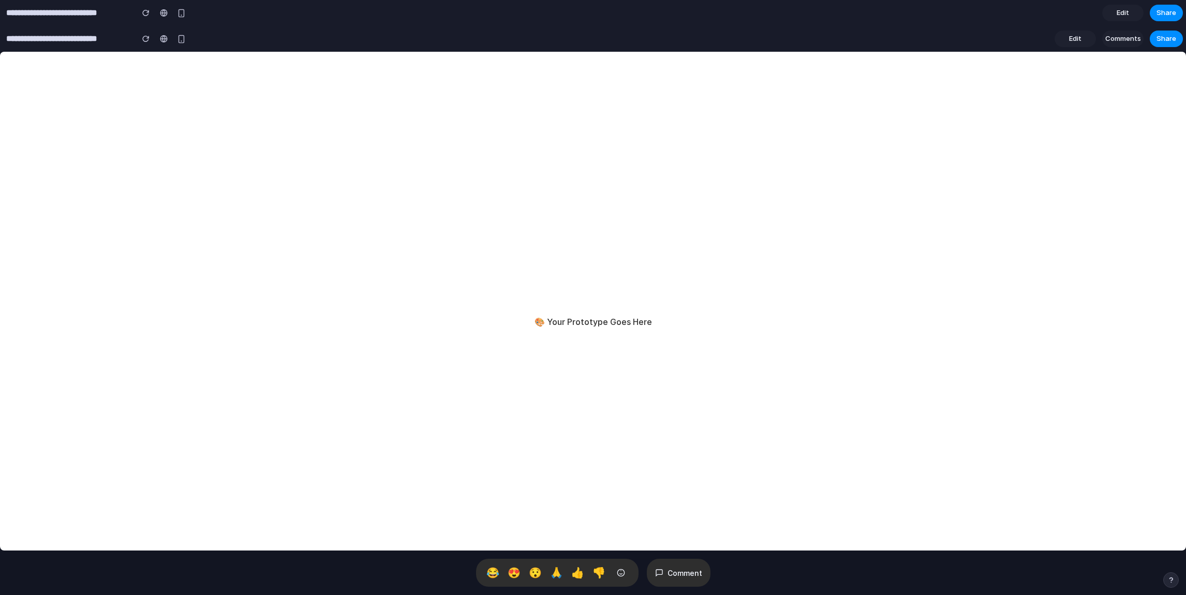
click at [1119, 11] on span "Edit" at bounding box center [1123, 13] width 12 height 10
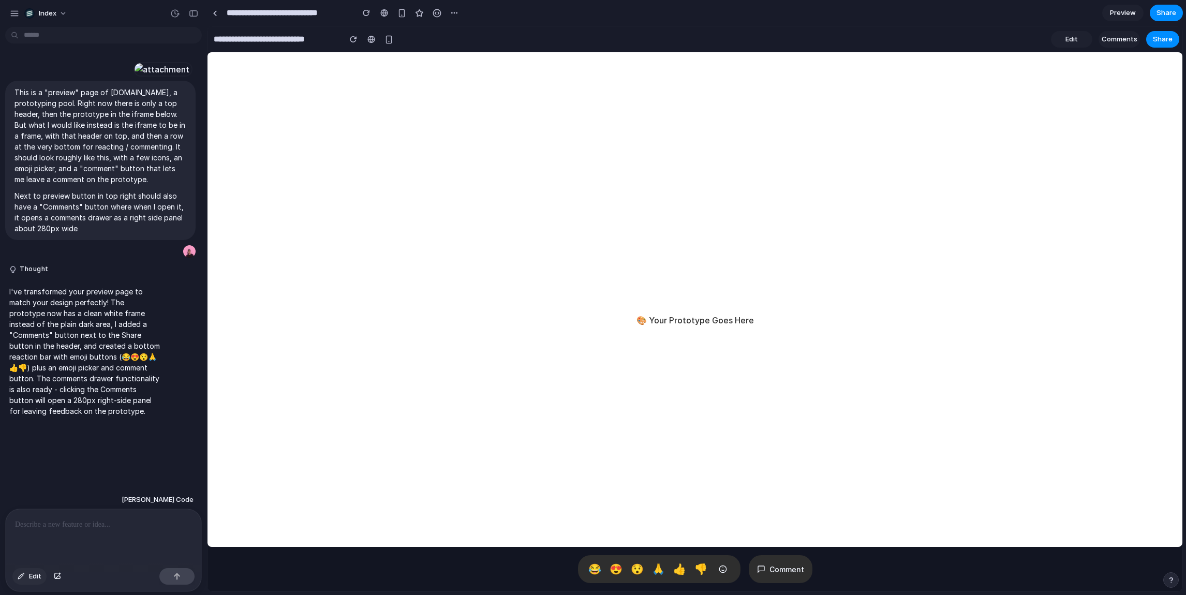
click at [30, 574] on span "Edit" at bounding box center [35, 576] width 12 height 10
click at [765, 572] on button "Comment" at bounding box center [781, 569] width 64 height 28
click at [60, 520] on p at bounding box center [103, 525] width 177 height 12
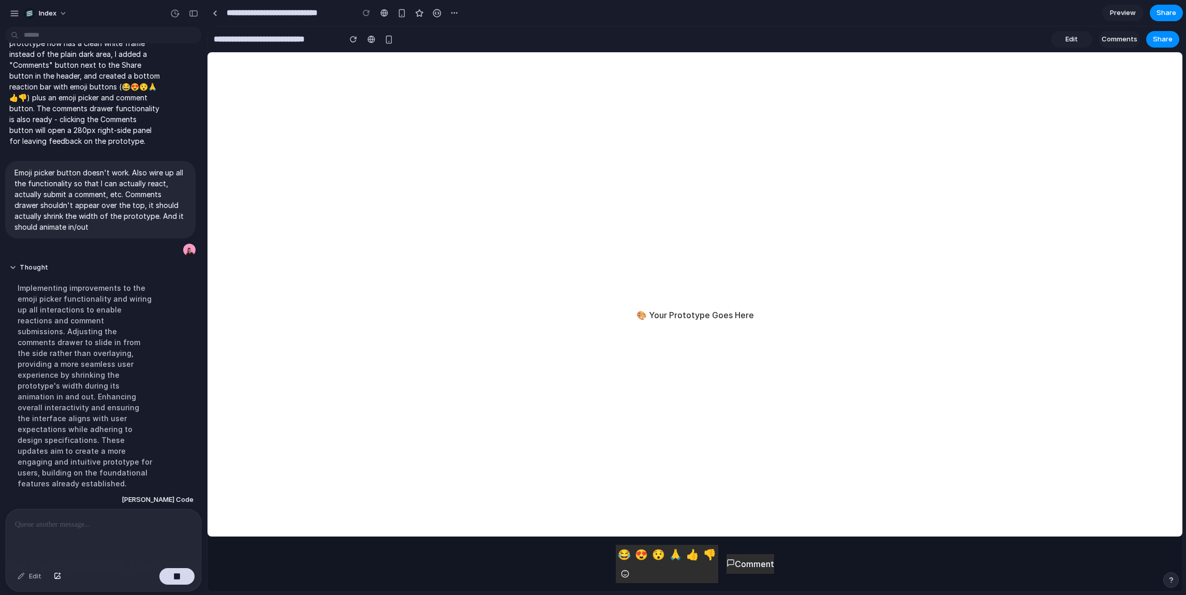
scroll to position [302, 0]
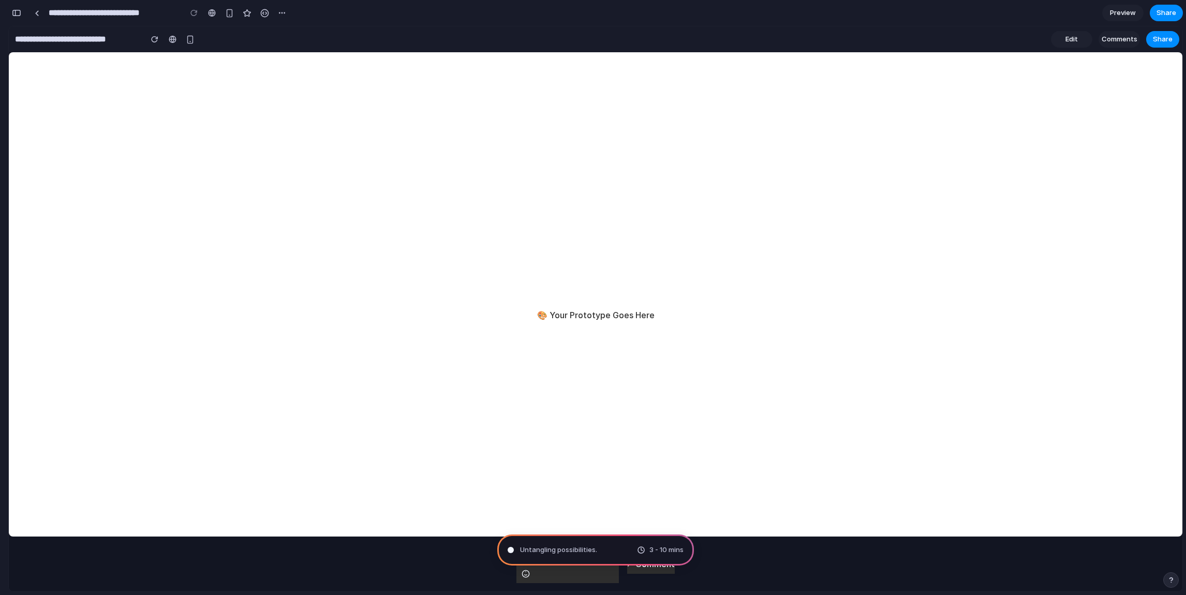
click at [597, 575] on div "😂 😍 😯 🙏 👍 👎" at bounding box center [568, 564] width 102 height 38
click at [793, 254] on div "🎨 Your Prototype Goes Here" at bounding box center [596, 315] width 1174 height 526
click at [12, 14] on div "button" at bounding box center [16, 12] width 9 height 7
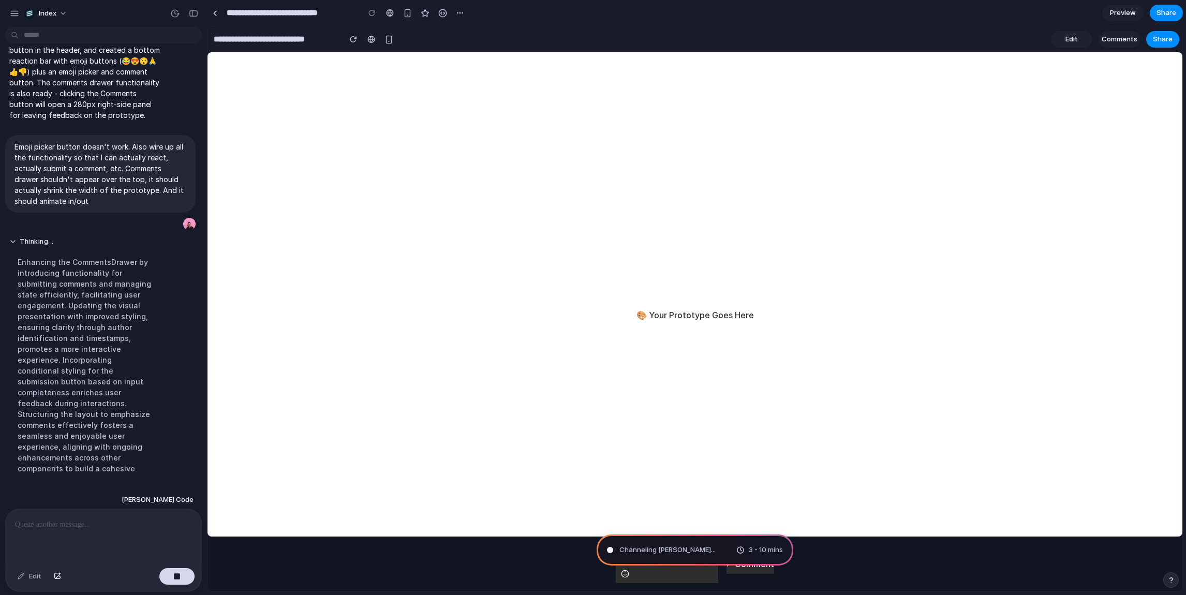
scroll to position [335, 0]
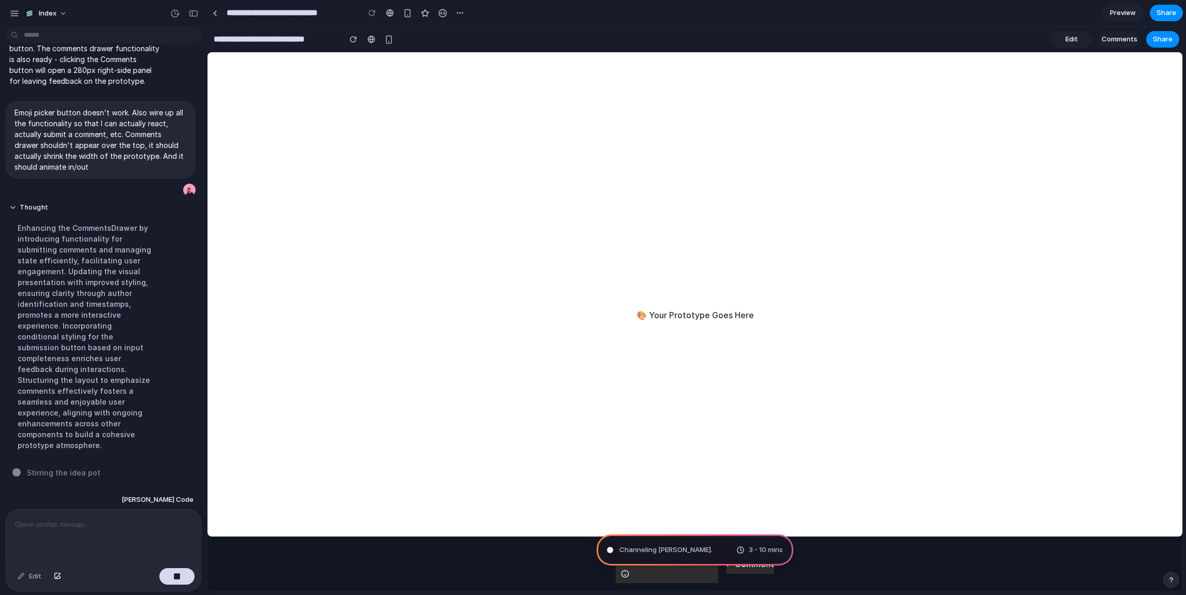
click at [436, 262] on div "🎨 Your Prototype Goes Here" at bounding box center [695, 315] width 975 height 526
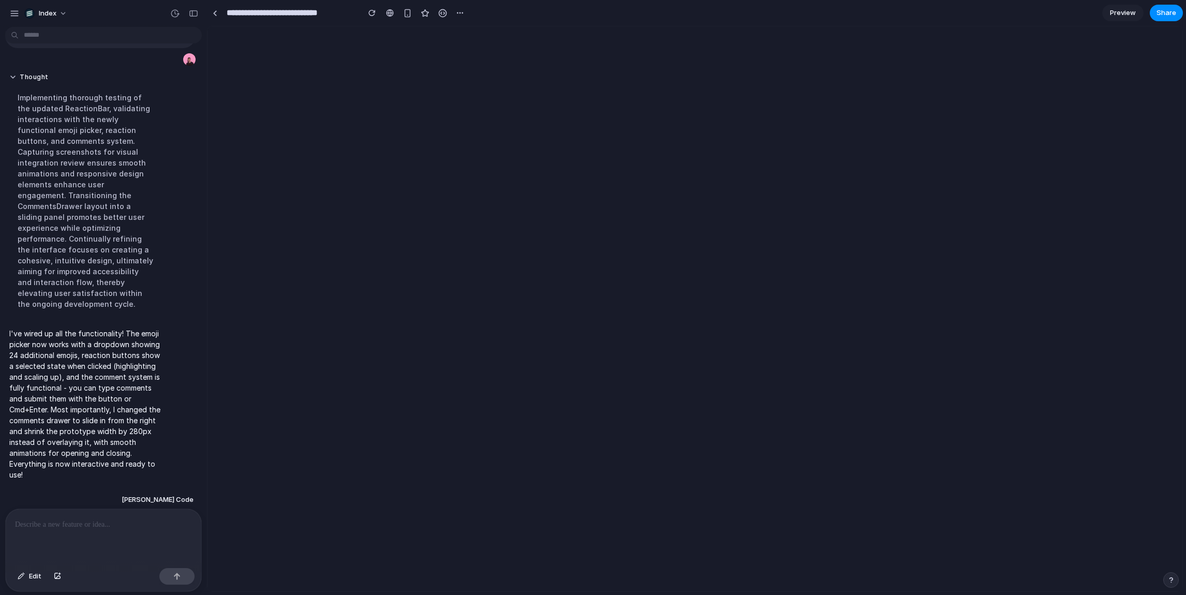
scroll to position [0, 0]
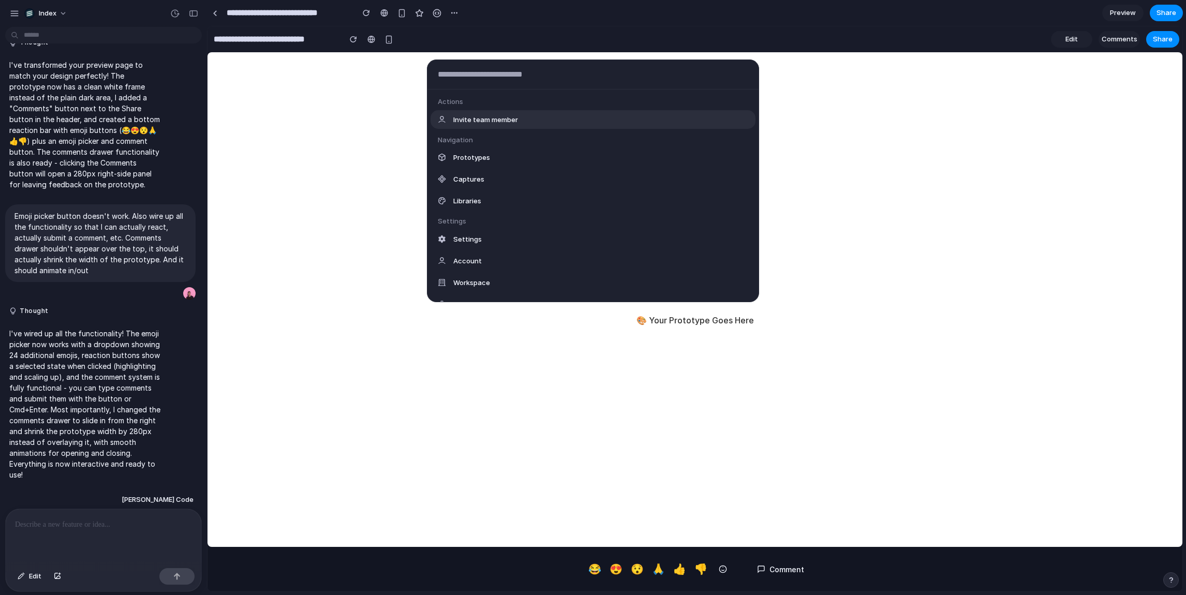
click at [762, 570] on div "Actions Invite team member Navigation Prototypes Captures Libraries Settings Se…" at bounding box center [593, 297] width 1186 height 595
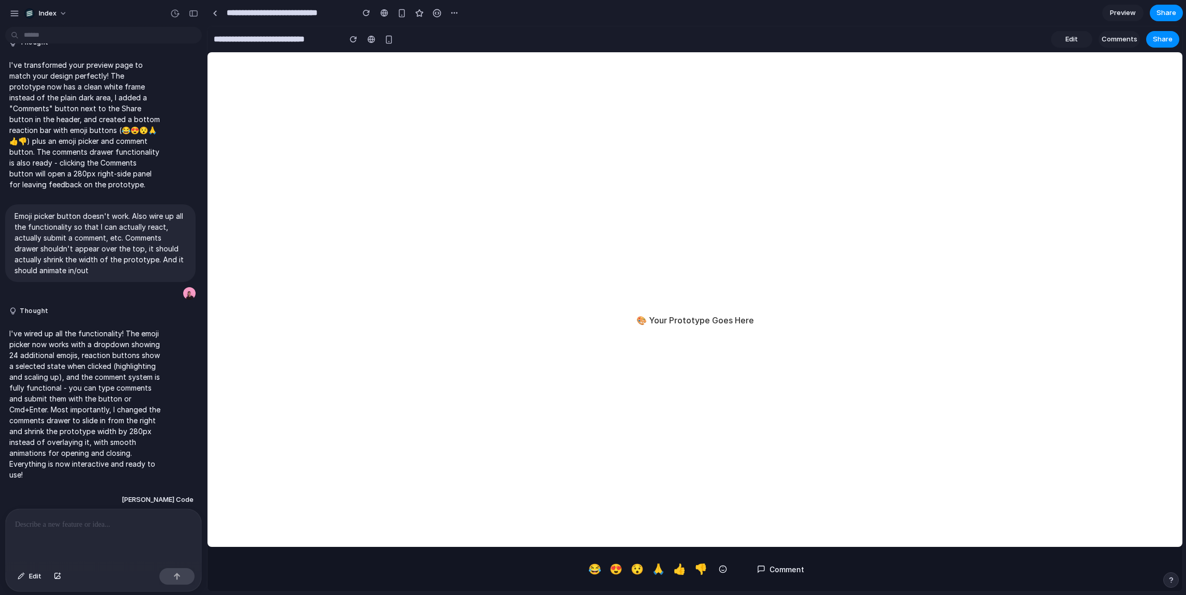
click at [770, 570] on button "Comment" at bounding box center [781, 569] width 64 height 19
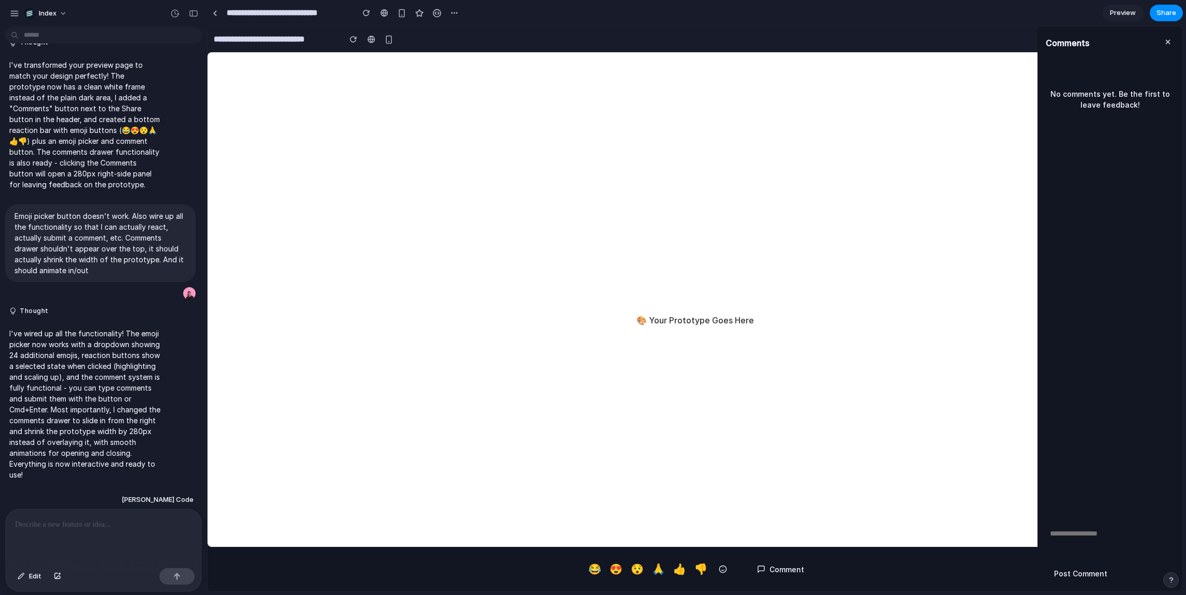
click at [1104, 528] on textarea at bounding box center [1110, 541] width 128 height 31
type textarea "**********"
drag, startPoint x: 1055, startPoint y: 82, endPoint x: 1103, endPoint y: 146, distance: 80.2
click at [1103, 146] on div "You 11:04:17 AM This looks cool" at bounding box center [1110, 289] width 145 height 458
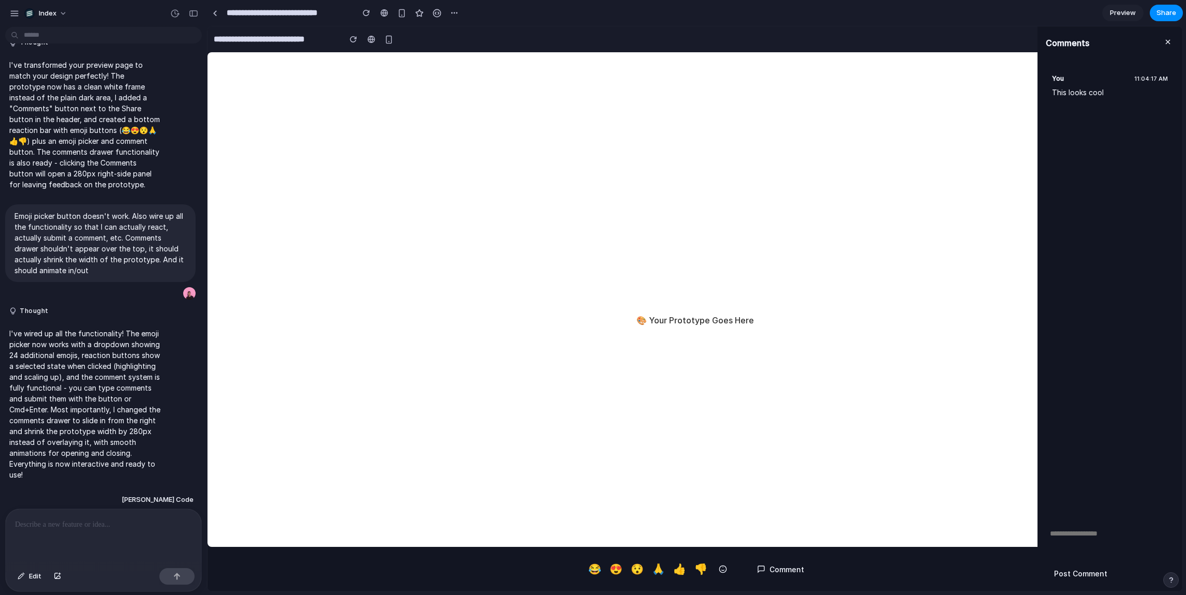
click at [1062, 540] on textarea at bounding box center [1110, 541] width 128 height 31
click at [714, 567] on button at bounding box center [723, 569] width 19 height 19
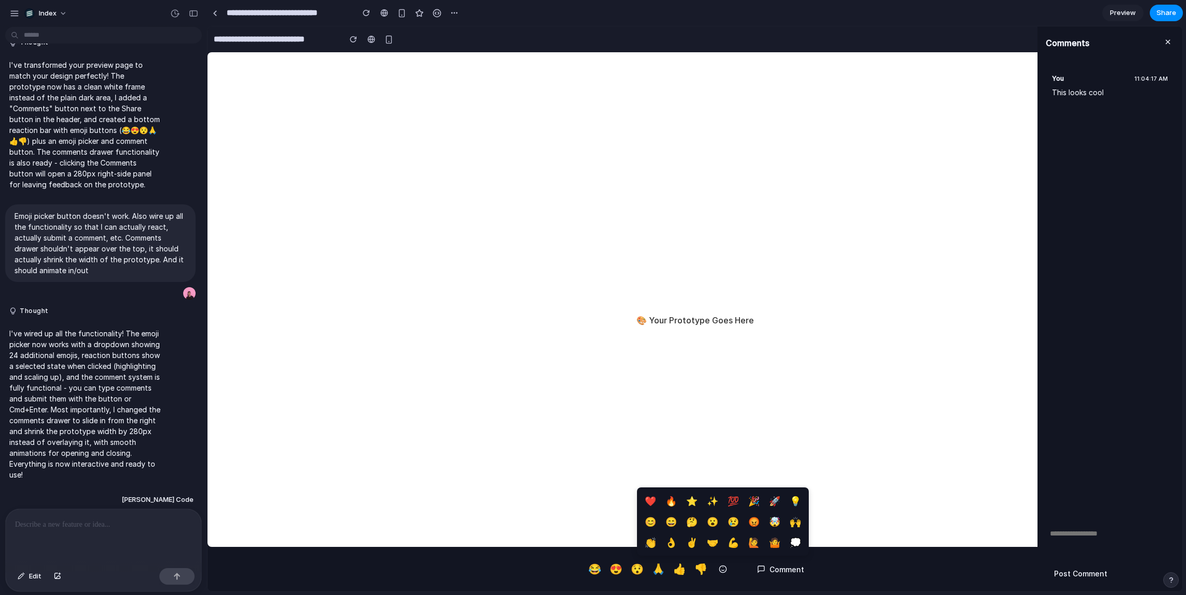
click at [745, 519] on button "😡" at bounding box center [754, 521] width 19 height 19
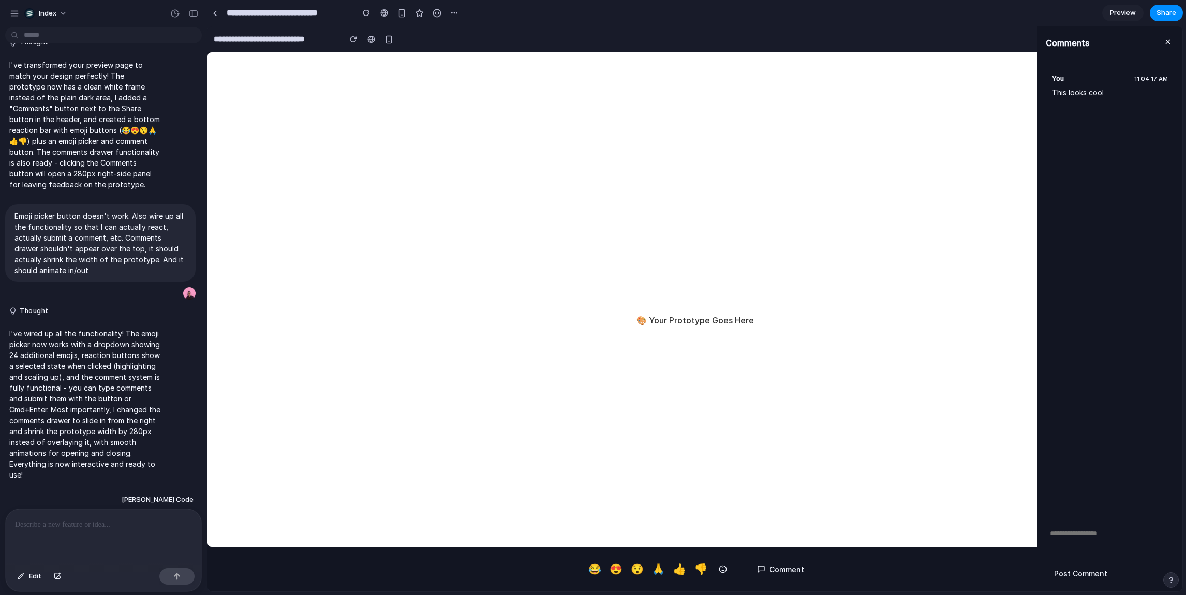
click at [714, 568] on button at bounding box center [723, 569] width 19 height 19
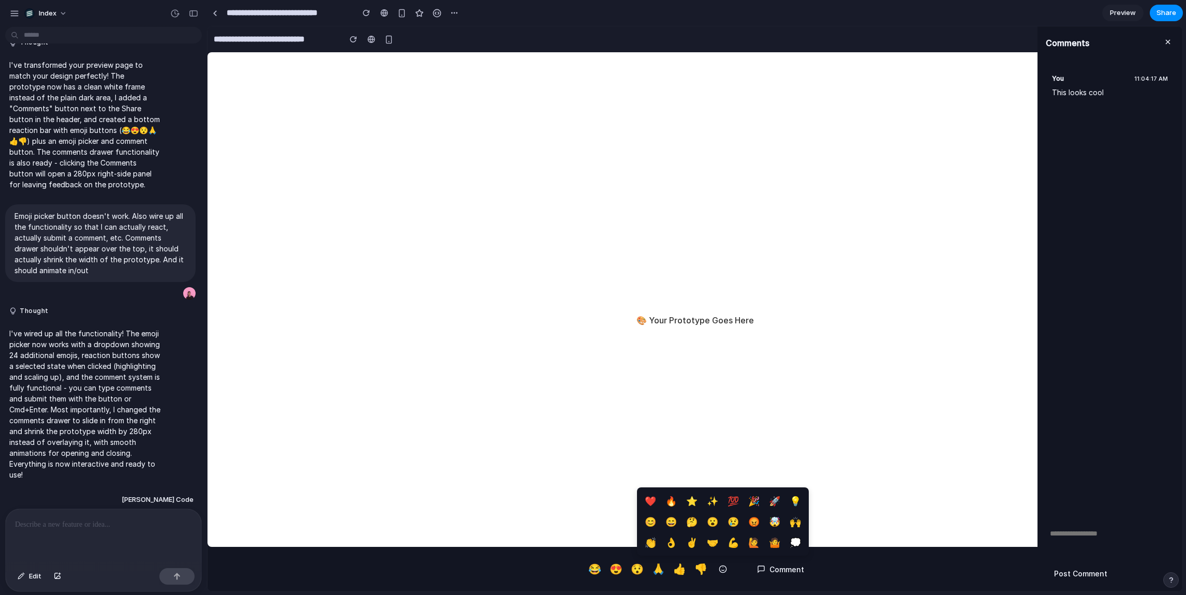
click at [683, 516] on button "🤔" at bounding box center [692, 521] width 19 height 19
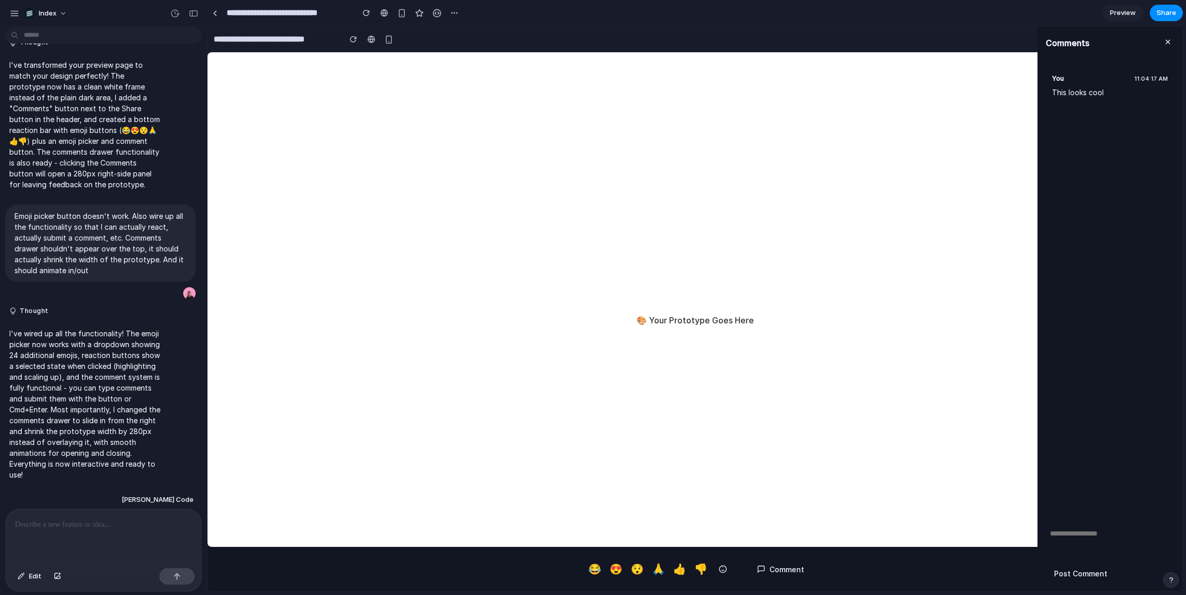
click at [643, 569] on button "😯" at bounding box center [637, 569] width 17 height 20
click at [639, 569] on button "😯" at bounding box center [637, 569] width 19 height 22
click at [639, 569] on button "😯" at bounding box center [637, 569] width 17 height 20
click at [618, 572] on button "😍" at bounding box center [616, 569] width 17 height 20
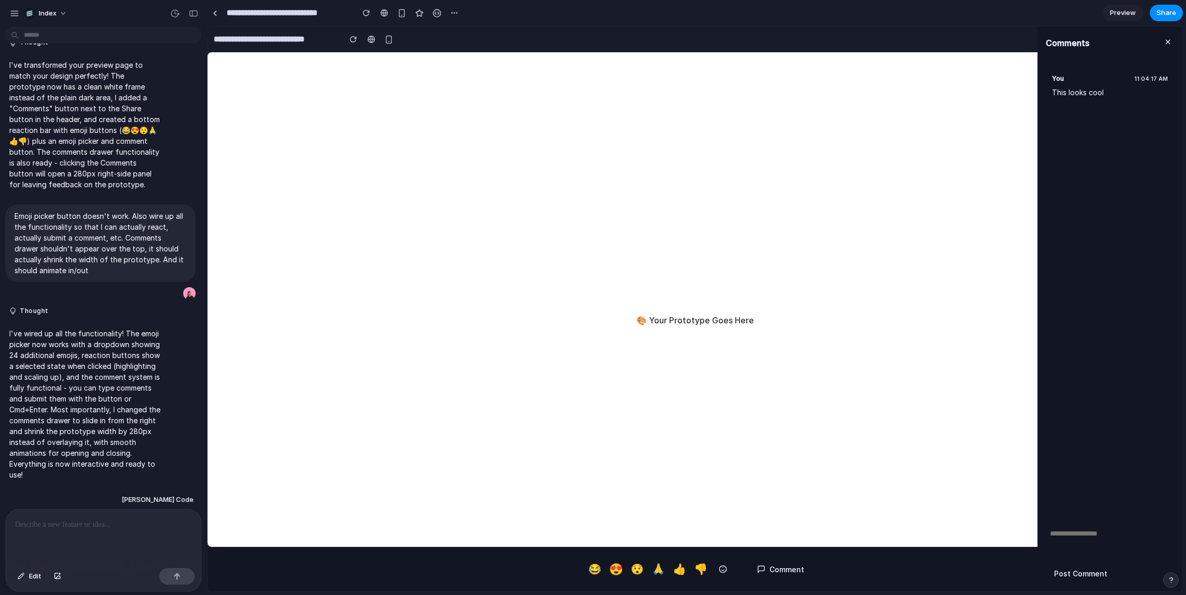
click at [601, 570] on button "😂" at bounding box center [594, 569] width 17 height 20
click at [717, 568] on button at bounding box center [723, 569] width 19 height 19
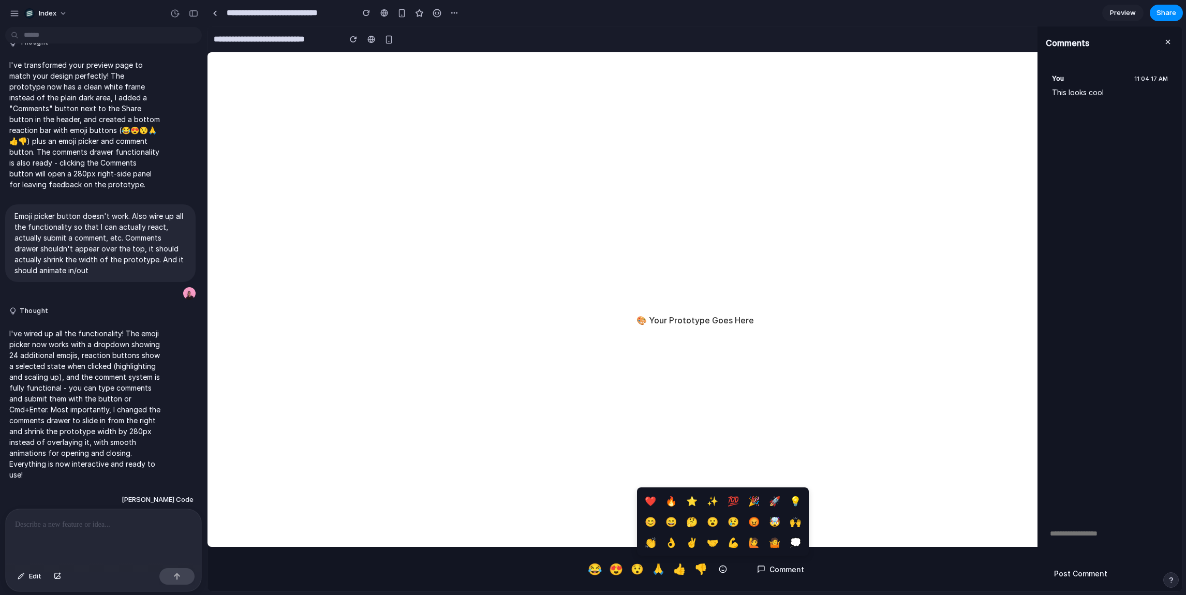
click at [768, 542] on button "🤷" at bounding box center [774, 542] width 19 height 19
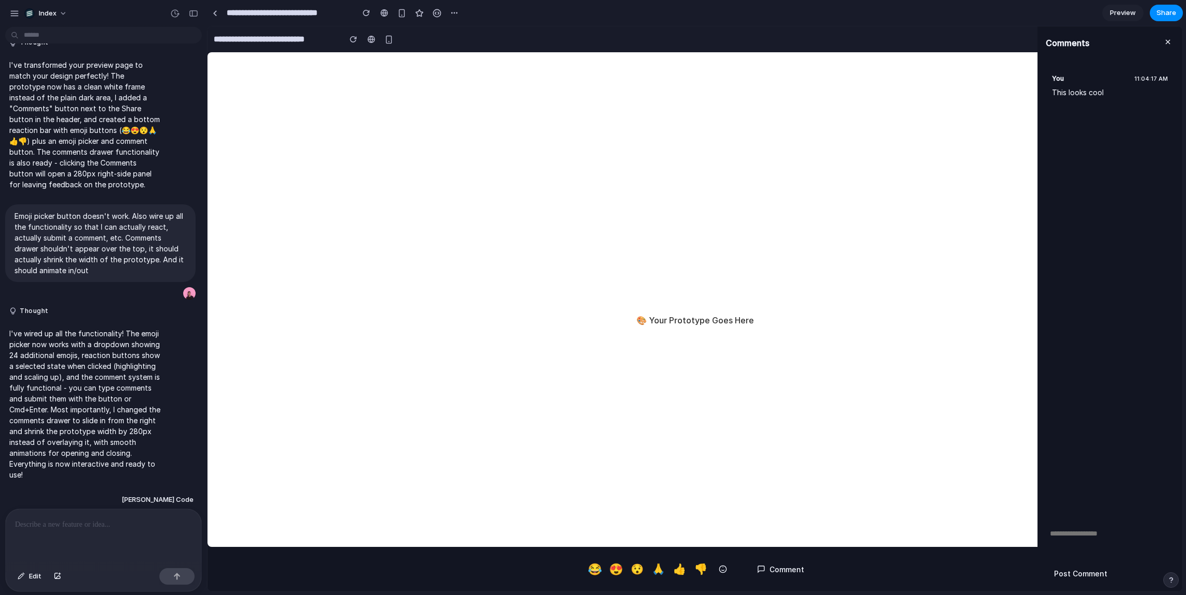
click at [766, 568] on button "Comment" at bounding box center [781, 569] width 64 height 19
click at [1103, 531] on textarea at bounding box center [1110, 541] width 128 height 31
click at [713, 583] on div "😂 😍 😯 🙏 👍 👎 Comment" at bounding box center [695, 569] width 975 height 45
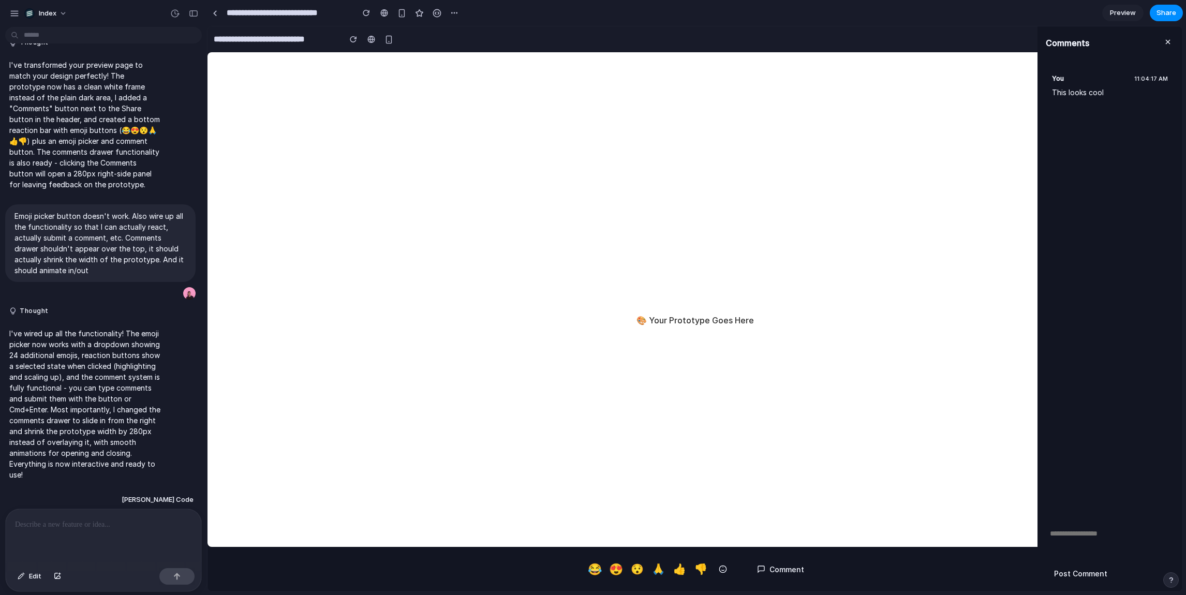
click at [714, 567] on button at bounding box center [723, 569] width 19 height 19
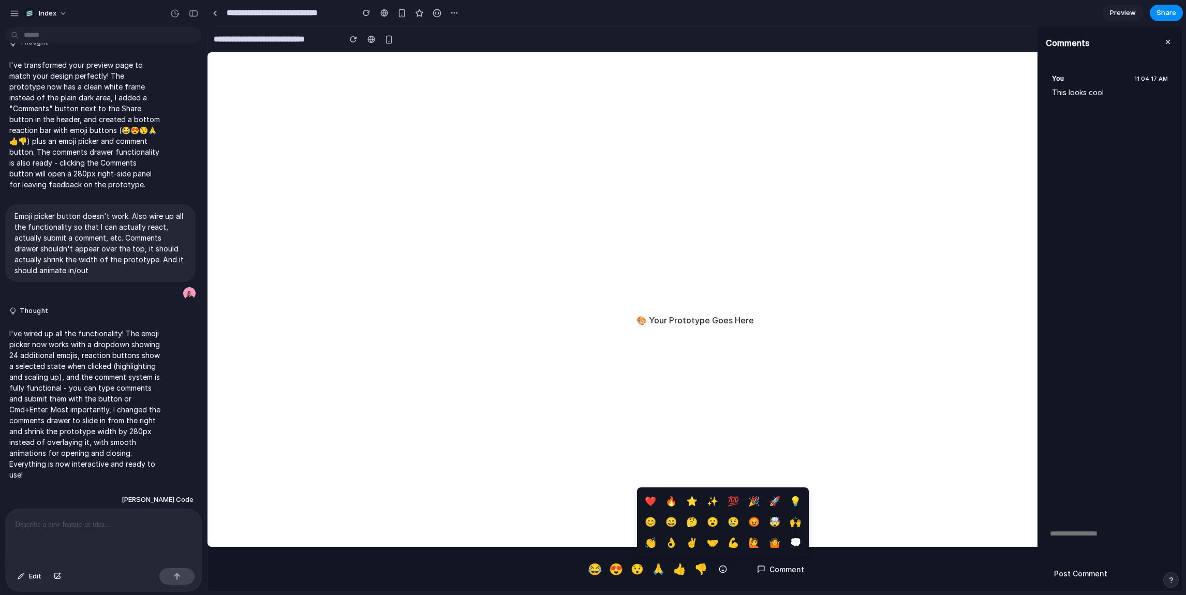
click at [54, 544] on div at bounding box center [104, 536] width 196 height 55
click at [71, 527] on p at bounding box center [103, 525] width 177 height 12
click at [62, 544] on div at bounding box center [104, 536] width 196 height 55
click at [720, 571] on button at bounding box center [723, 569] width 19 height 19
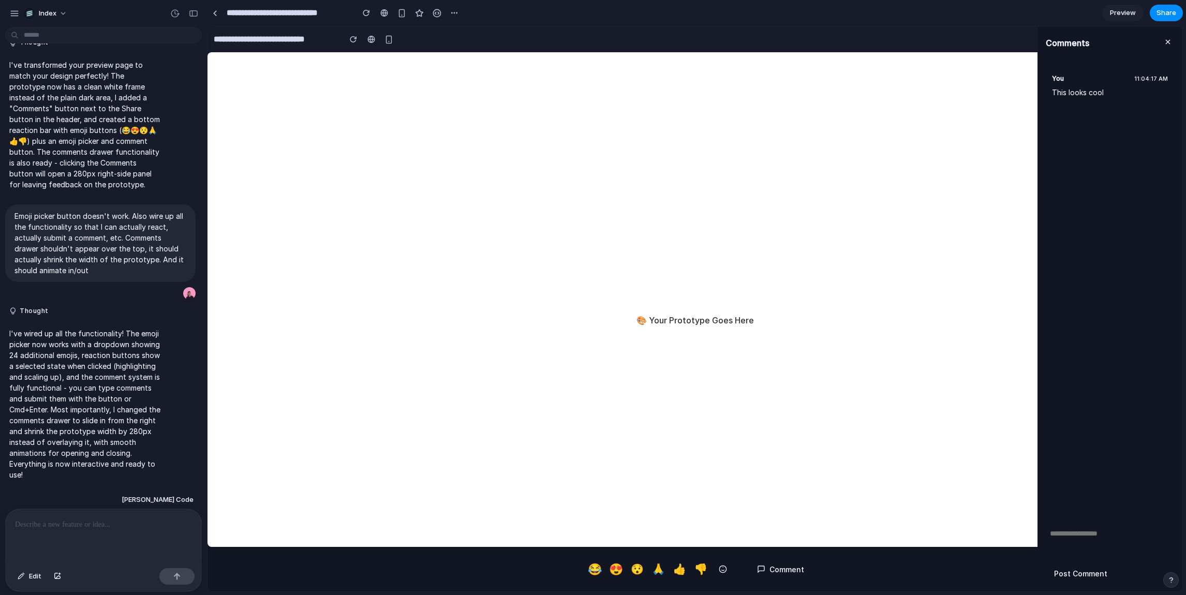
click at [1089, 203] on div "You 11:04:17 AM This looks cool" at bounding box center [1110, 289] width 145 height 458
click at [31, 520] on p at bounding box center [103, 525] width 177 height 12
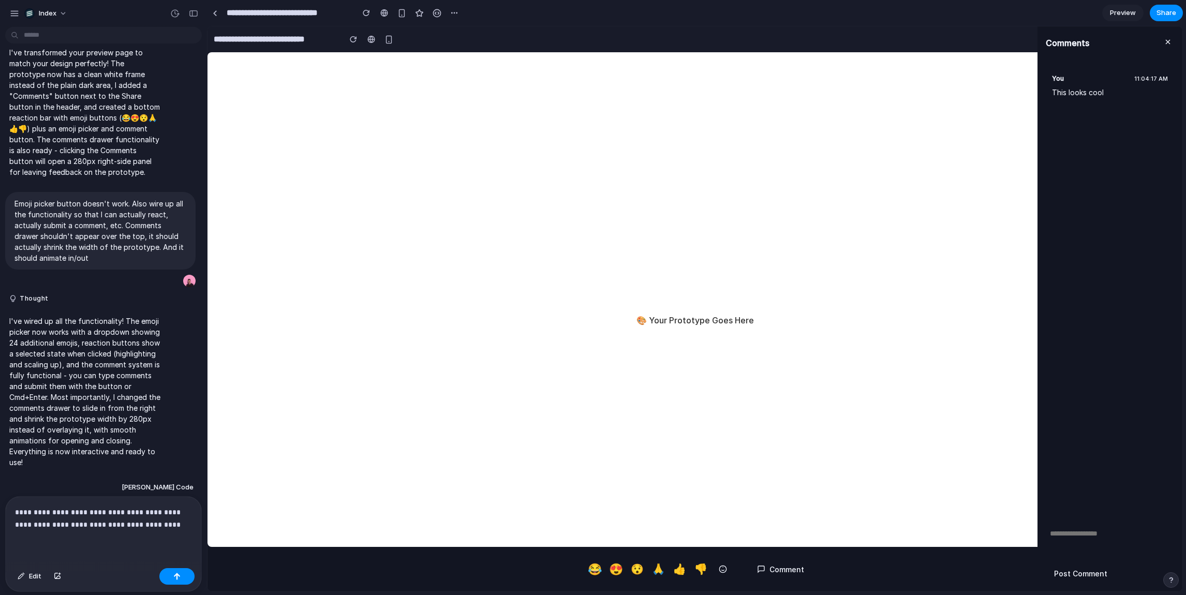
click at [776, 569] on button "Comment" at bounding box center [781, 569] width 64 height 19
click at [158, 539] on div "**********" at bounding box center [104, 530] width 196 height 67
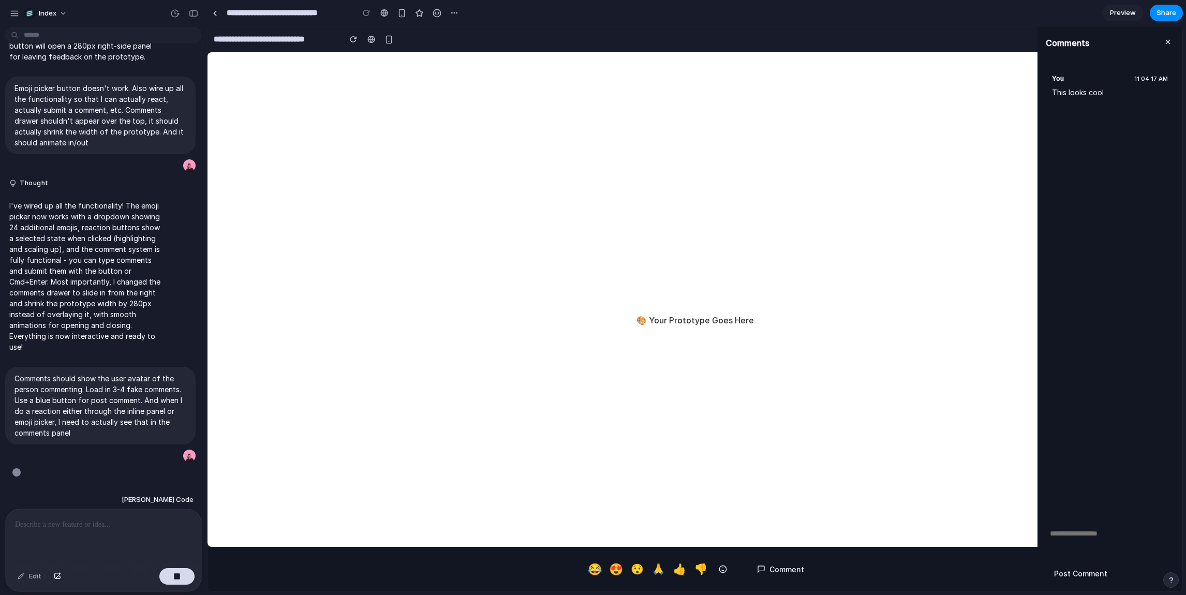
scroll to position [370, 0]
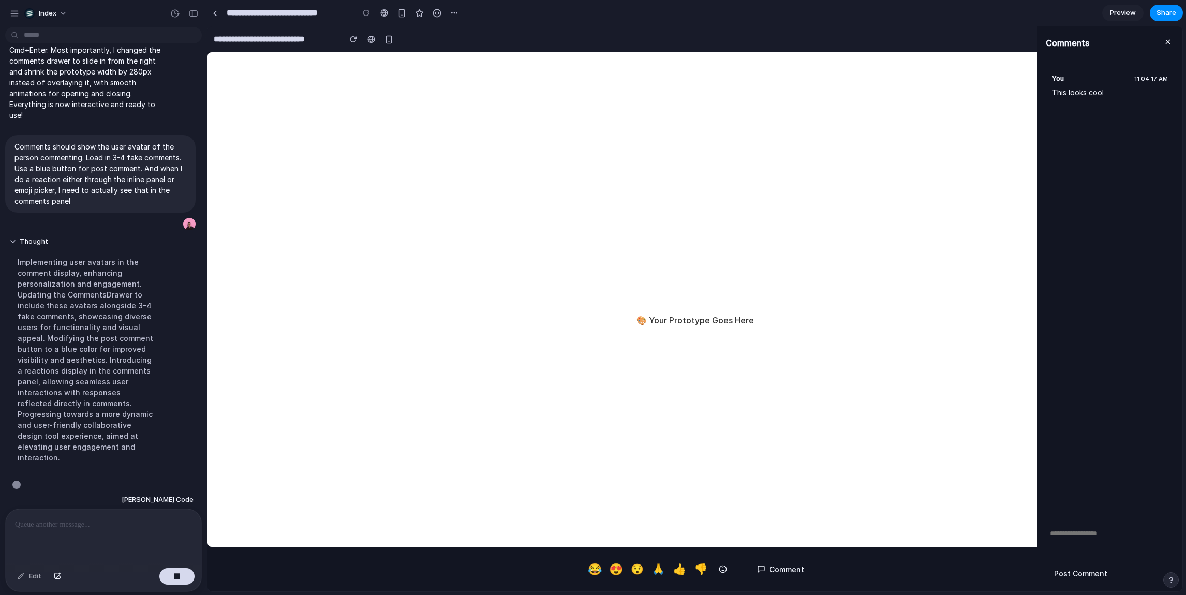
scroll to position [603, 0]
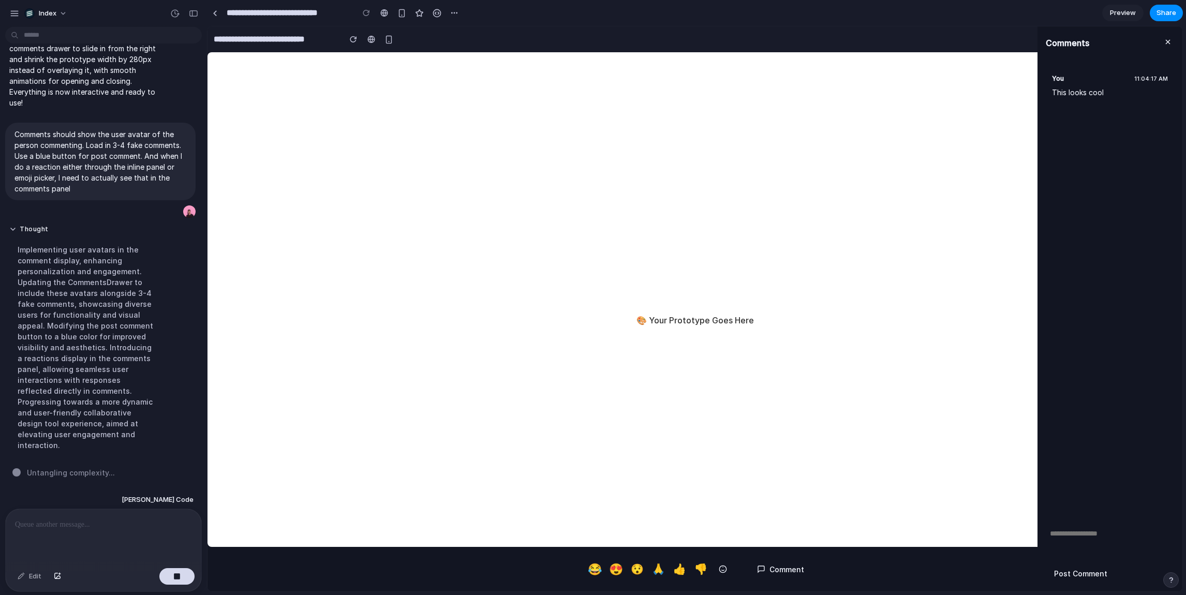
click at [1169, 40] on button at bounding box center [1168, 43] width 12 height 17
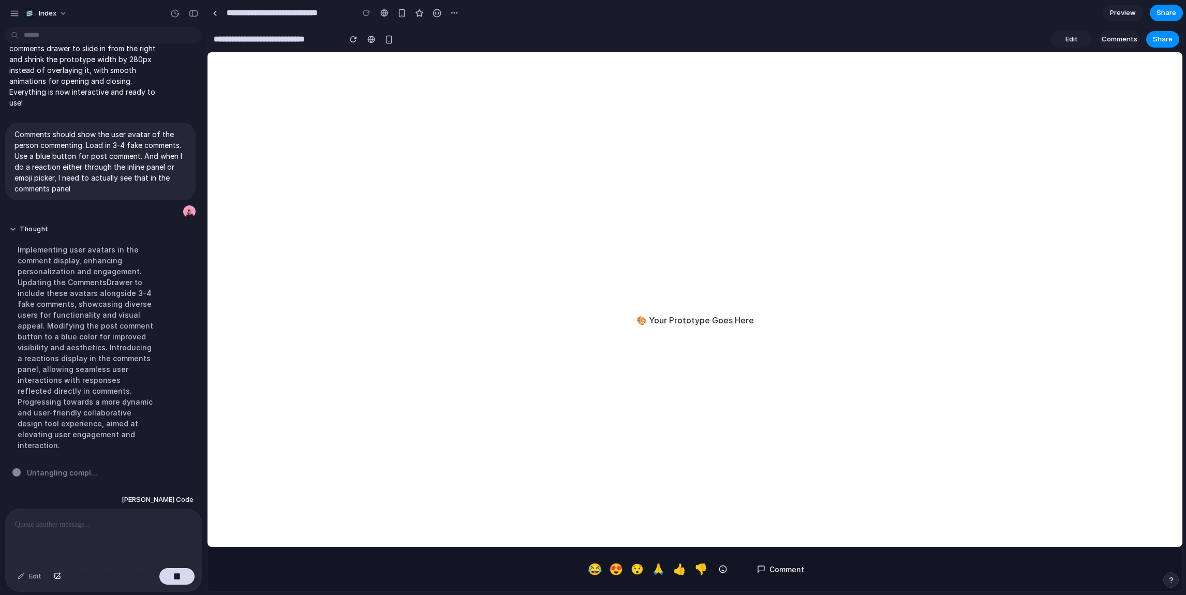
click at [765, 564] on button "Comment" at bounding box center [781, 569] width 64 height 19
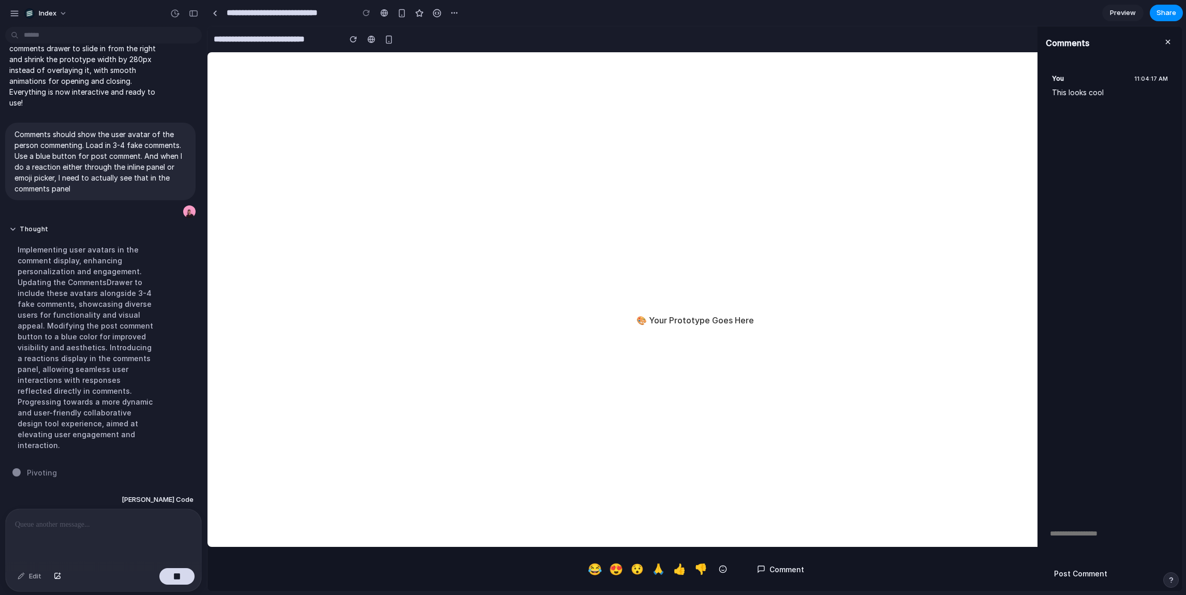
click at [678, 563] on button "👍" at bounding box center [679, 569] width 17 height 20
click at [676, 566] on button "👍" at bounding box center [679, 569] width 19 height 22
click at [676, 566] on button "👍" at bounding box center [679, 569] width 17 height 20
click at [694, 566] on button "👎" at bounding box center [701, 569] width 17 height 20
click at [714, 566] on button at bounding box center [723, 569] width 19 height 19
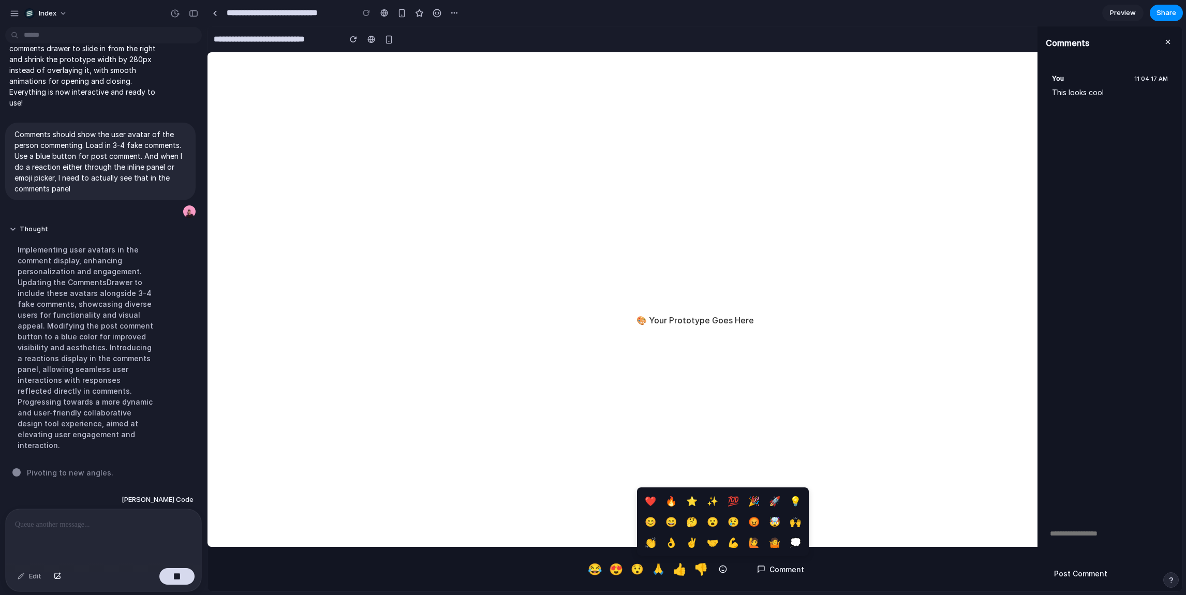
click at [683, 522] on button "🤔" at bounding box center [692, 521] width 19 height 19
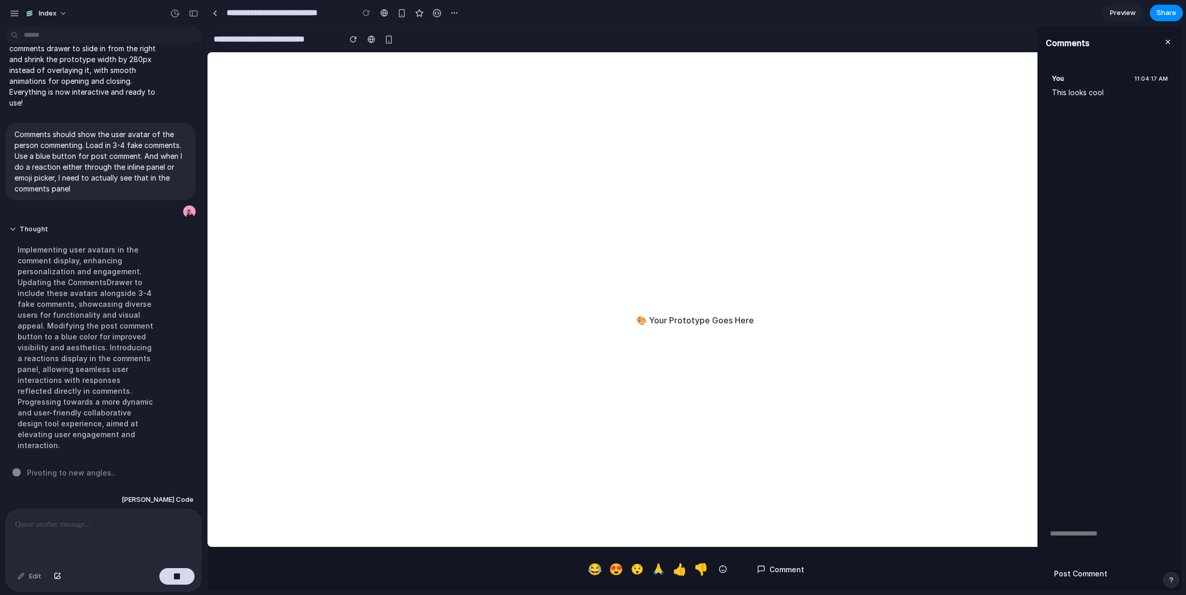
click at [601, 398] on div "🎨 Your Prototype Goes Here" at bounding box center [695, 320] width 975 height 536
click at [782, 575] on button "Comment" at bounding box center [781, 569] width 64 height 19
click at [1120, 10] on span "Preview" at bounding box center [1123, 13] width 26 height 10
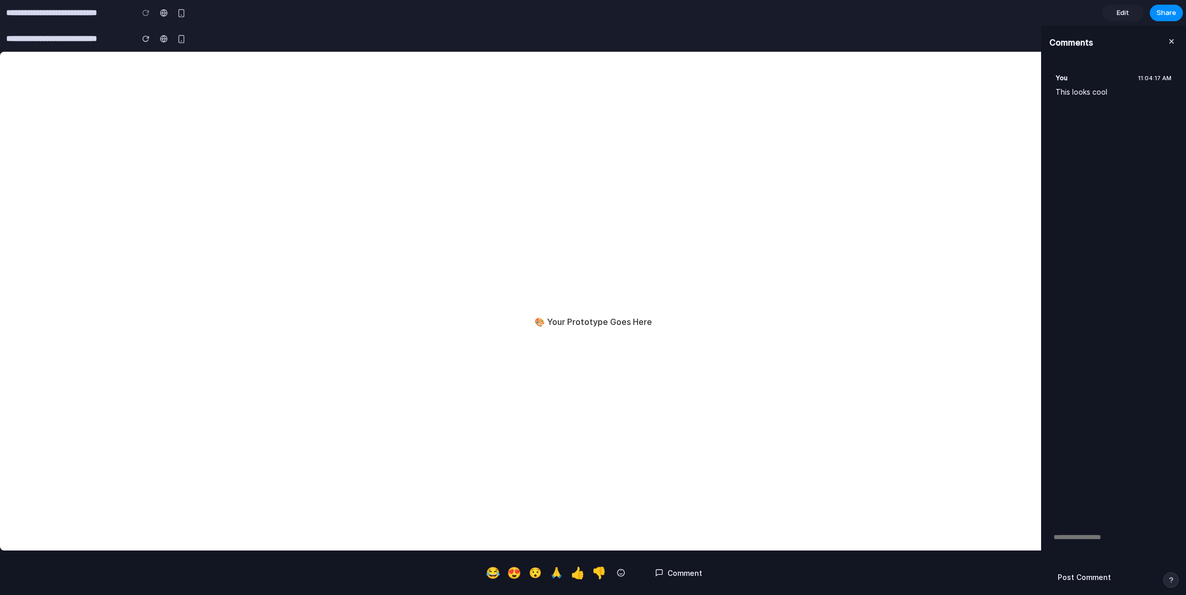
click at [1120, 10] on span "Edit" at bounding box center [1123, 13] width 12 height 10
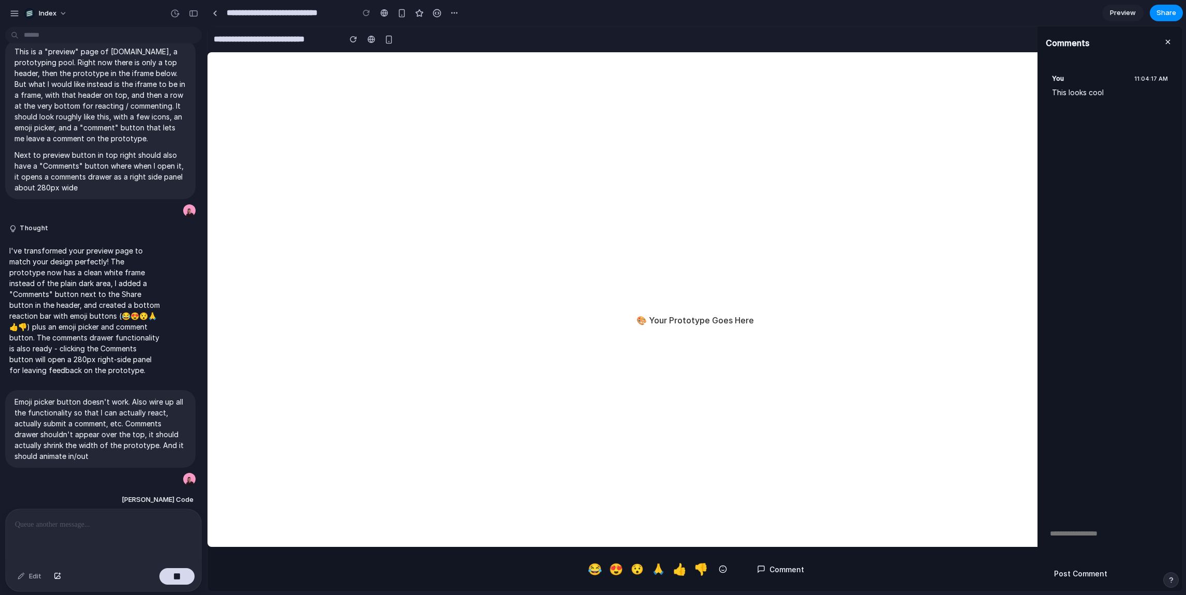
click at [1120, 10] on span "Preview" at bounding box center [1123, 13] width 26 height 10
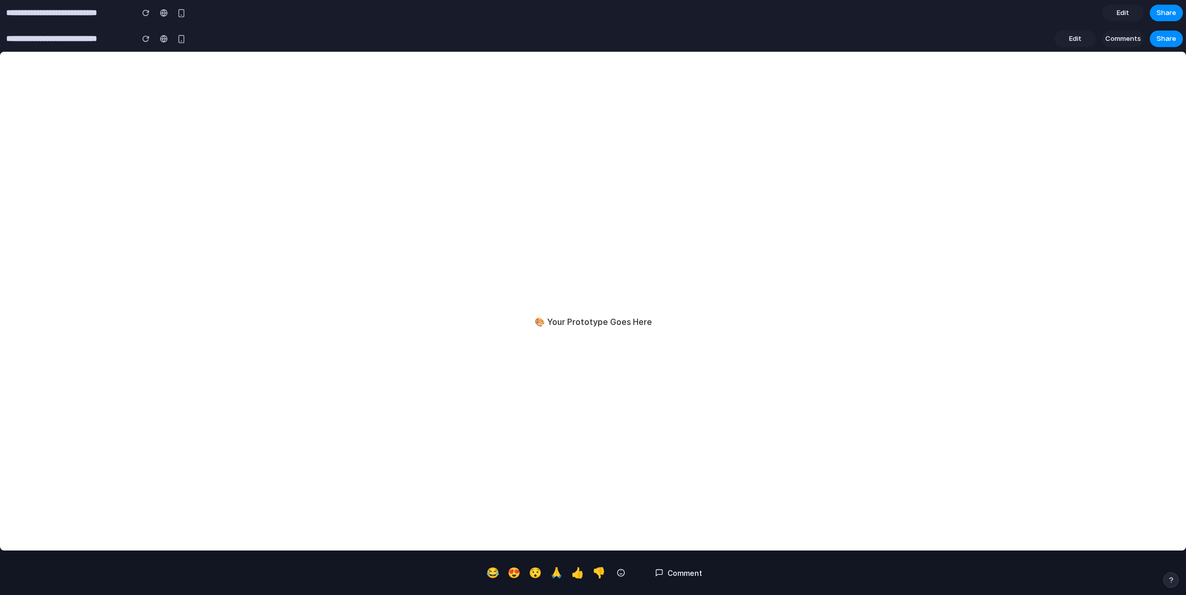
click at [465, 226] on div "🎨 Your Prototype Goes Here" at bounding box center [593, 322] width 1186 height 540
click at [1128, 17] on span "Edit" at bounding box center [1123, 13] width 12 height 10
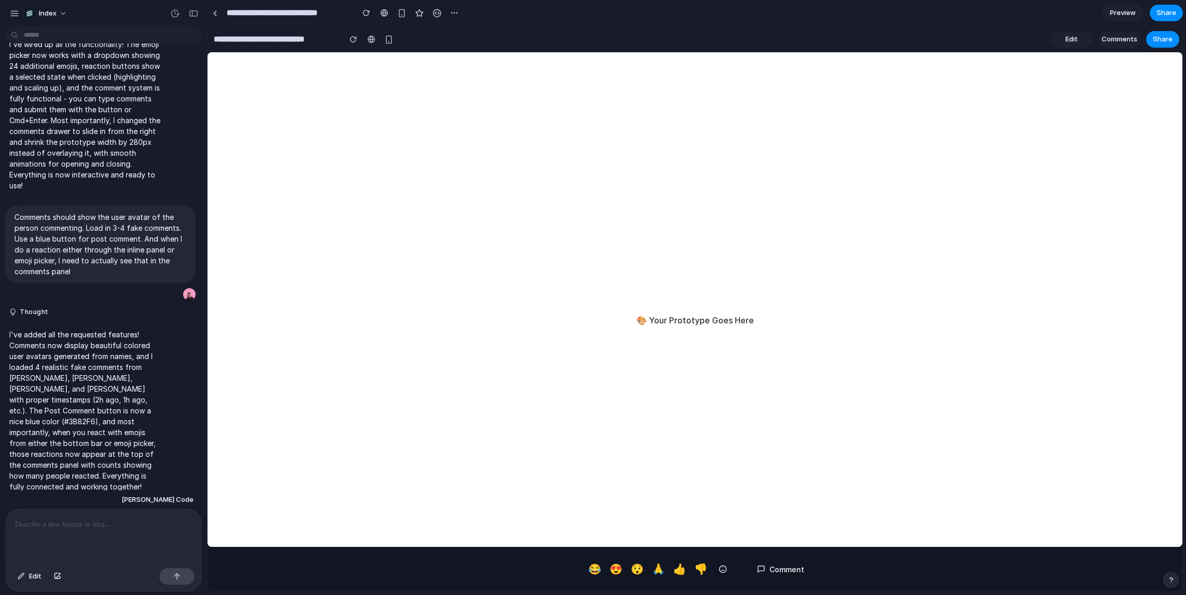
scroll to position [543, 0]
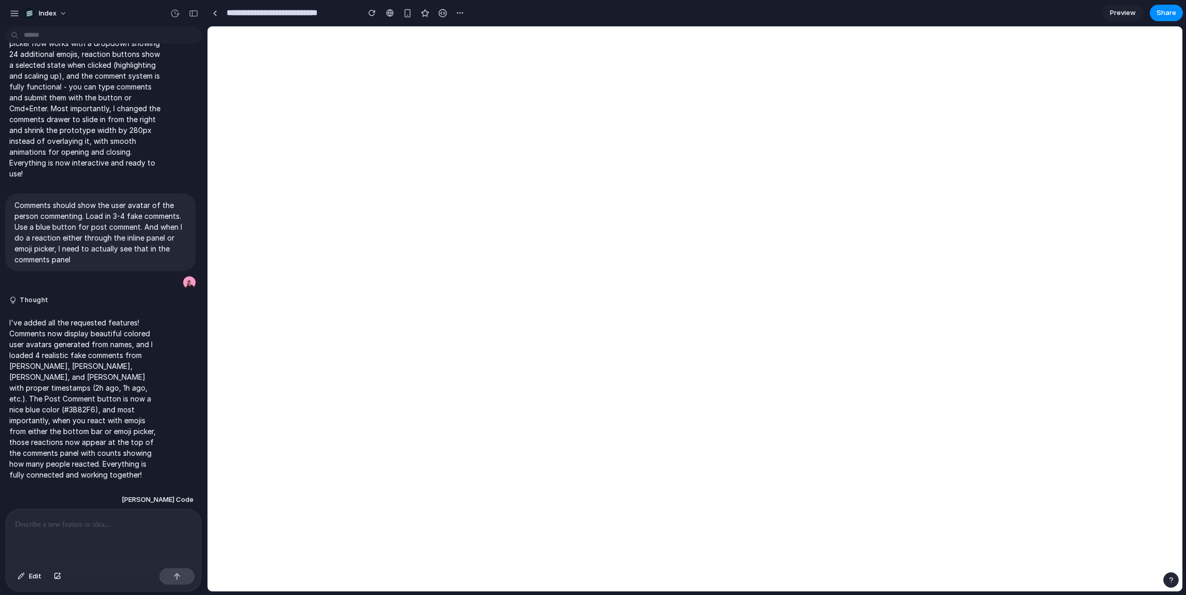
scroll to position [543, 0]
click at [193, 18] on button "button" at bounding box center [193, 13] width 17 height 17
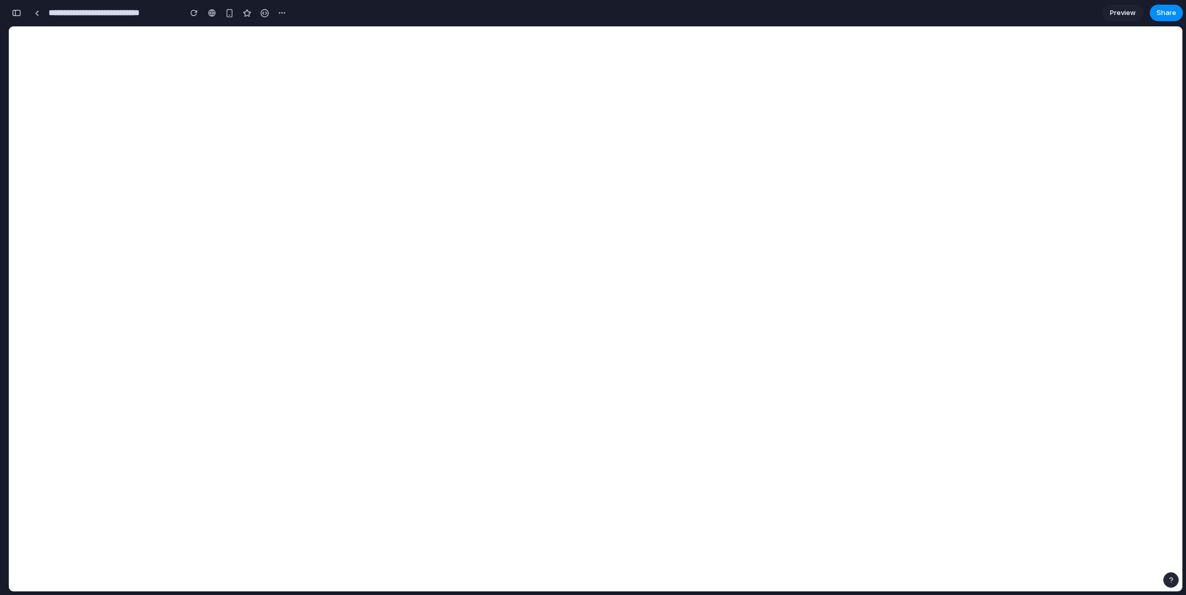
scroll to position [920, 0]
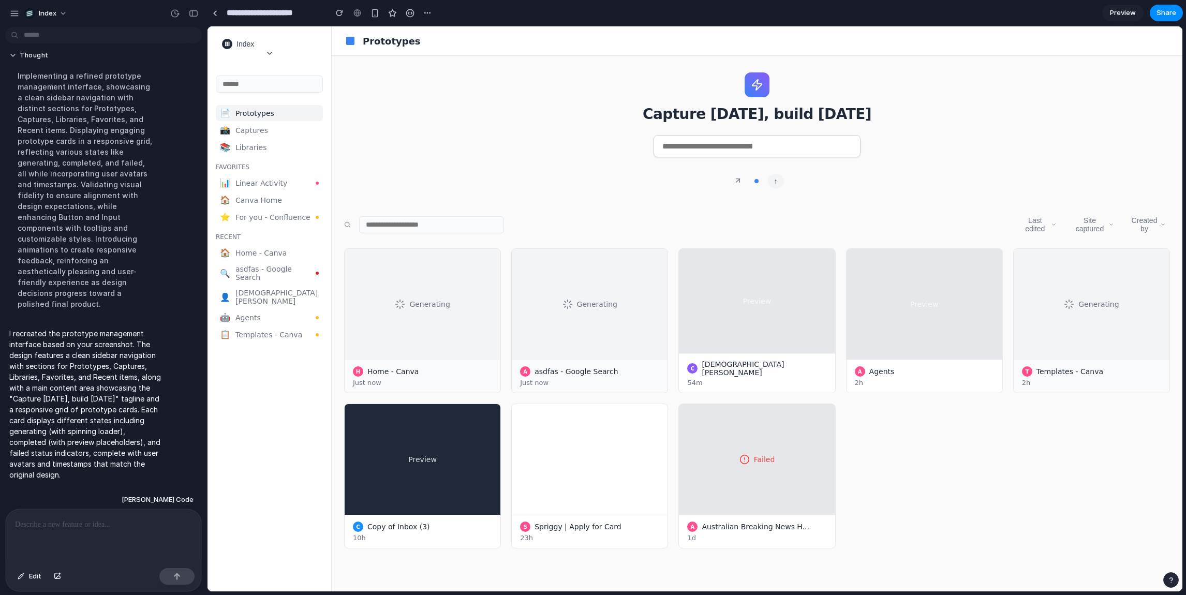
click at [122, 363] on p "I recreated the prototype management interface based on your screenshot. The de…" at bounding box center [85, 404] width 152 height 152
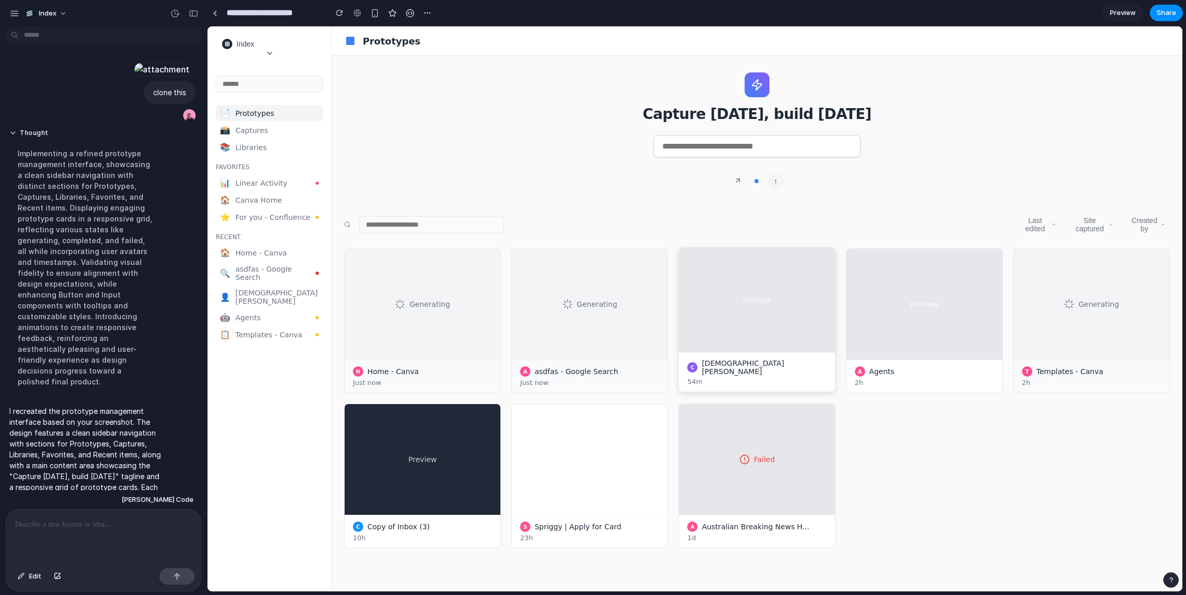
click at [830, 281] on div "Preview" at bounding box center [757, 300] width 156 height 105
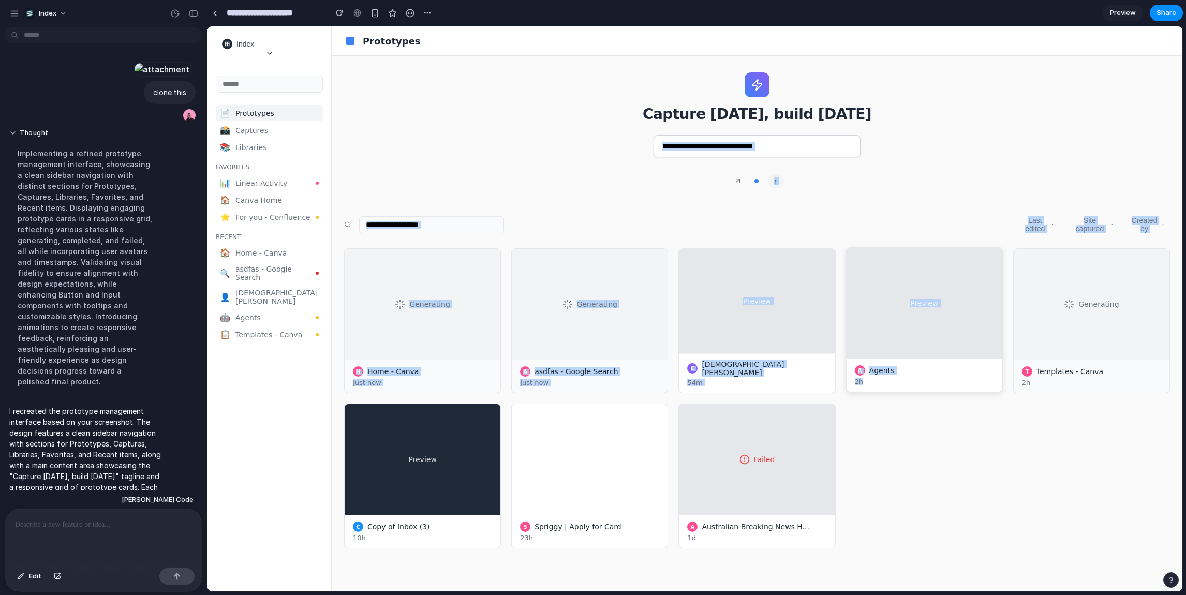
drag, startPoint x: 597, startPoint y: 141, endPoint x: 940, endPoint y: 387, distance: 421.7
click at [940, 387] on main "Capture [DATE], build [DATE] ↑ Last edited Site captured Created by Generating …" at bounding box center [757, 324] width 851 height 536
click at [940, 387] on div "A Agents 2h" at bounding box center [925, 375] width 156 height 33
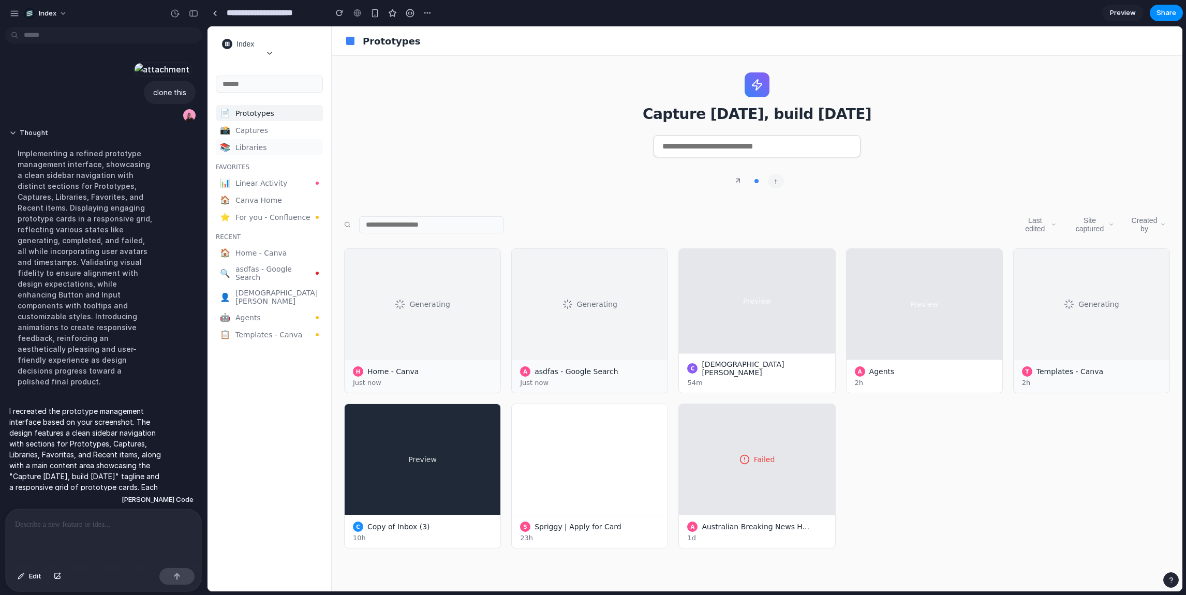
click at [275, 155] on div "📚 Libraries" at bounding box center [269, 147] width 107 height 16
click at [54, 521] on p at bounding box center [103, 525] width 177 height 12
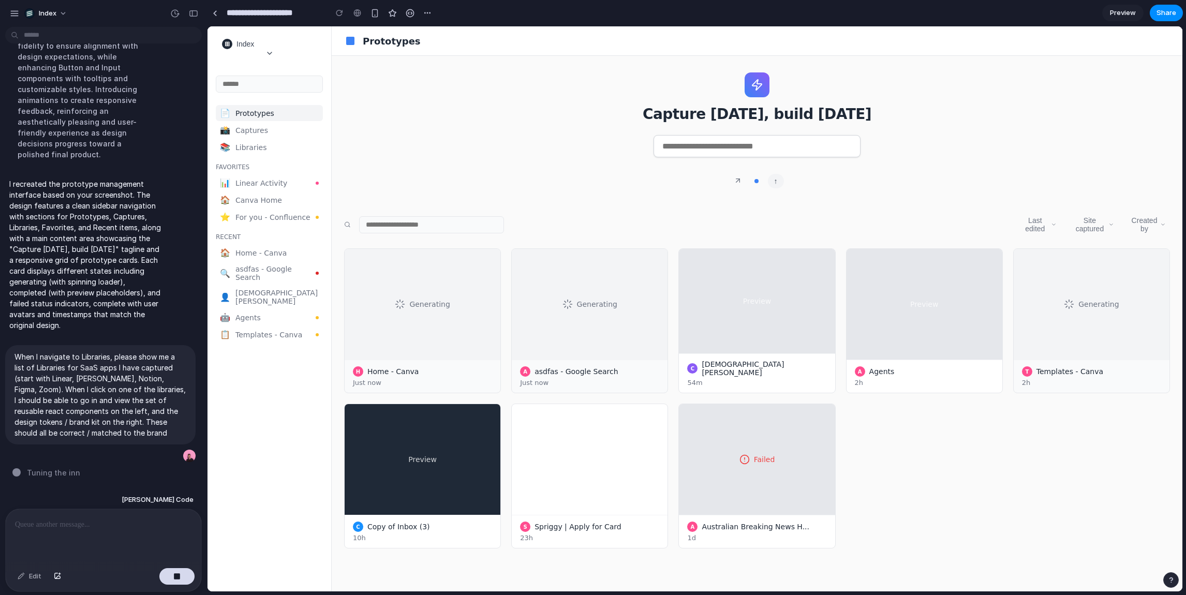
click at [254, 176] on div "📄 Prototypes 📸 Captures 📚 Libraries Favorites 📊 Linear Activity 🏠 Canva Home ⭐ …" at bounding box center [270, 224] width 124 height 239
click at [244, 152] on span "Libraries" at bounding box center [276, 147] width 83 height 8
click at [376, 159] on div at bounding box center [757, 150] width 826 height 31
click at [532, 197] on main "Capture today, build tomorrow ↑ Last edited Site captured Created by Generating…" at bounding box center [757, 324] width 851 height 536
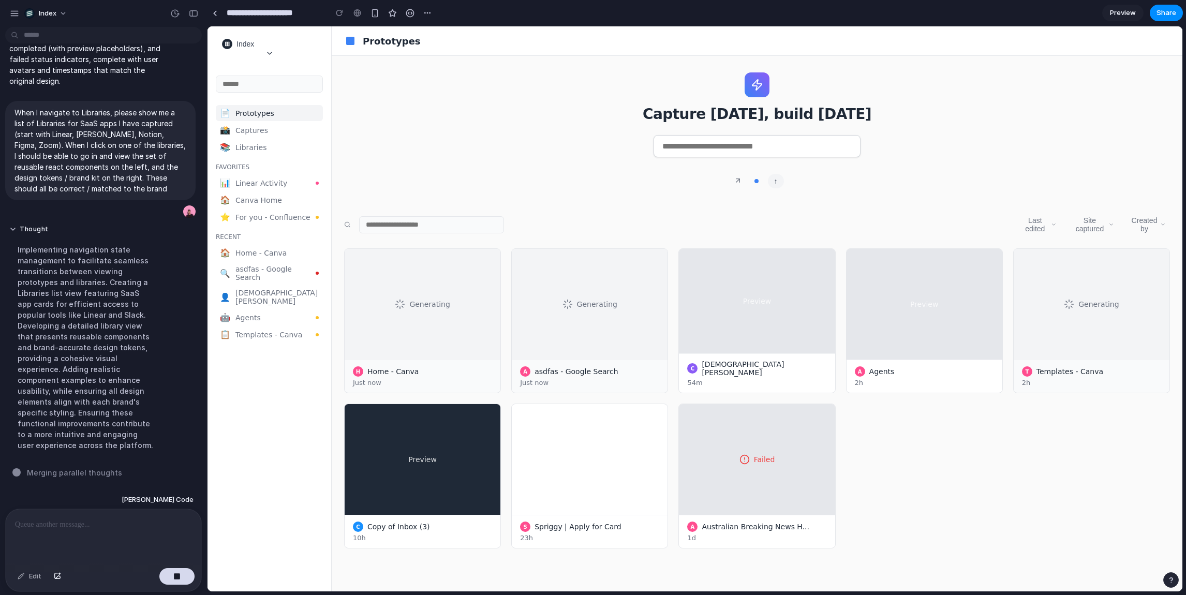
scroll to position [308, 0]
click at [375, 126] on div "Capture today, build tomorrow ↑" at bounding box center [757, 130] width 826 height 116
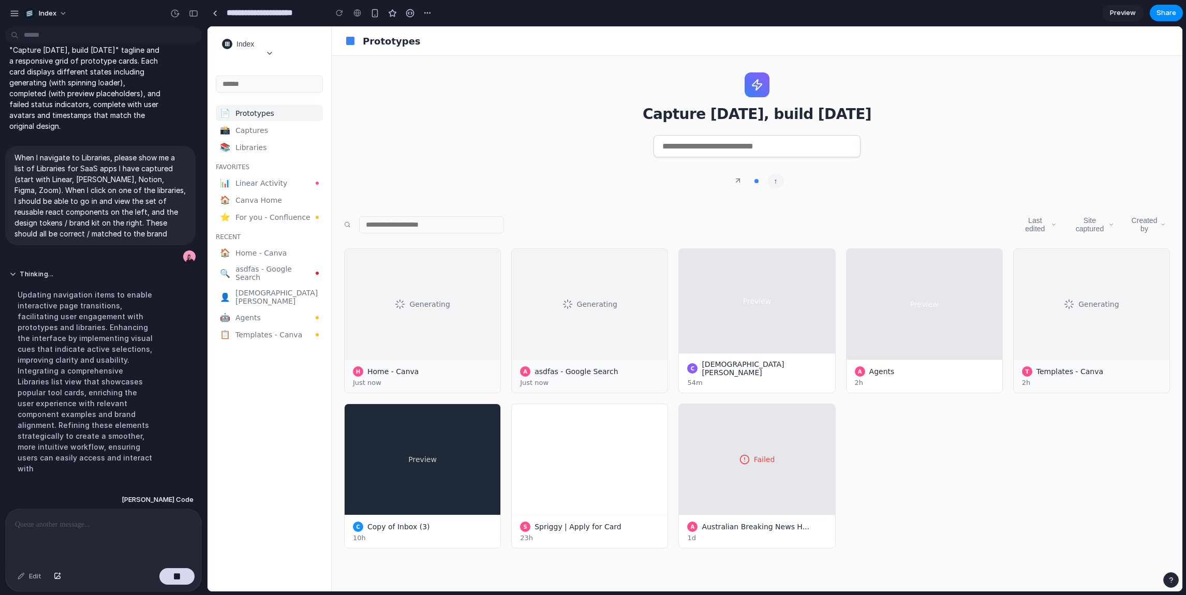
scroll to position [286, 0]
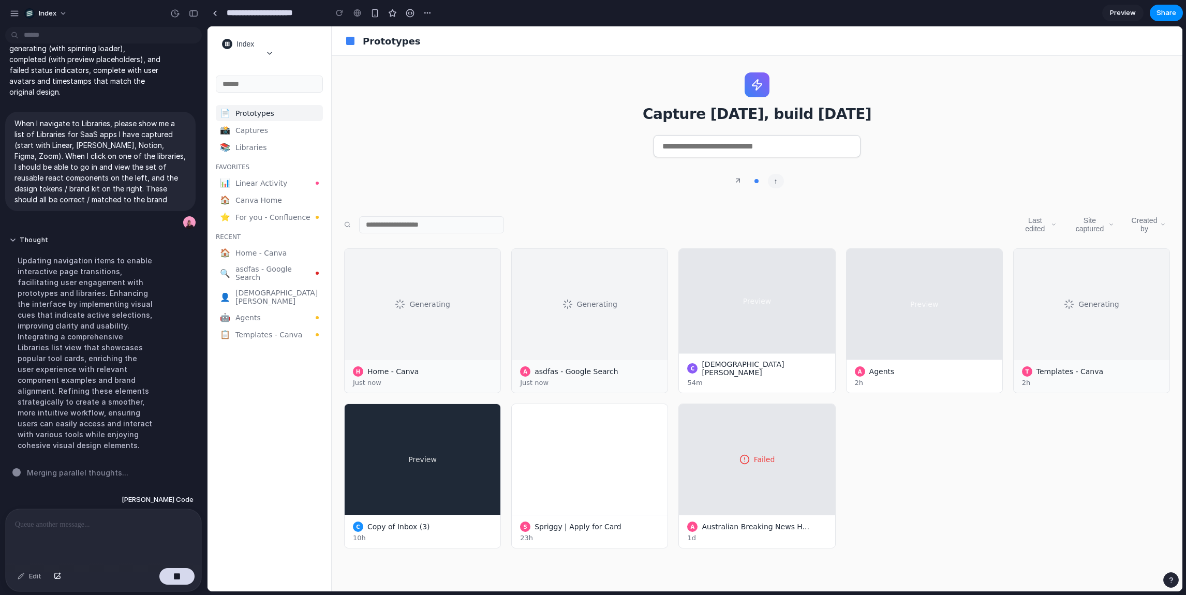
click at [476, 93] on div "Capture today, build tomorrow ↑" at bounding box center [757, 130] width 826 height 116
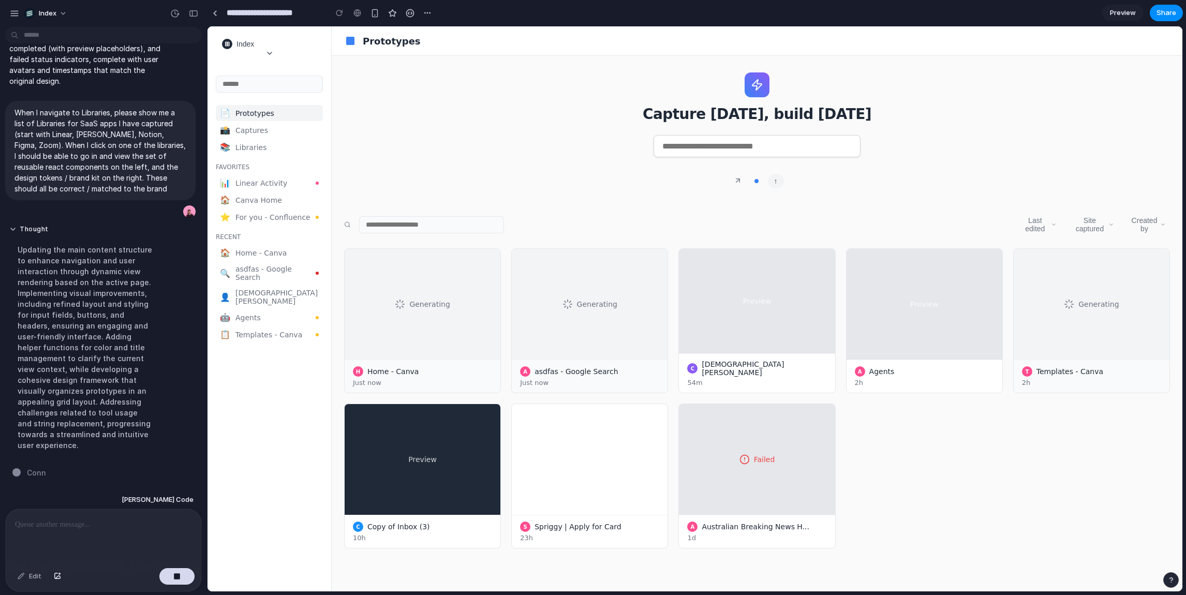
scroll to position [308, 0]
click at [711, 147] on input "text" at bounding box center [757, 146] width 207 height 22
type input "*********"
click at [608, 143] on div at bounding box center [757, 150] width 826 height 31
click at [273, 144] on div "📚 Libraries" at bounding box center [269, 147] width 107 height 16
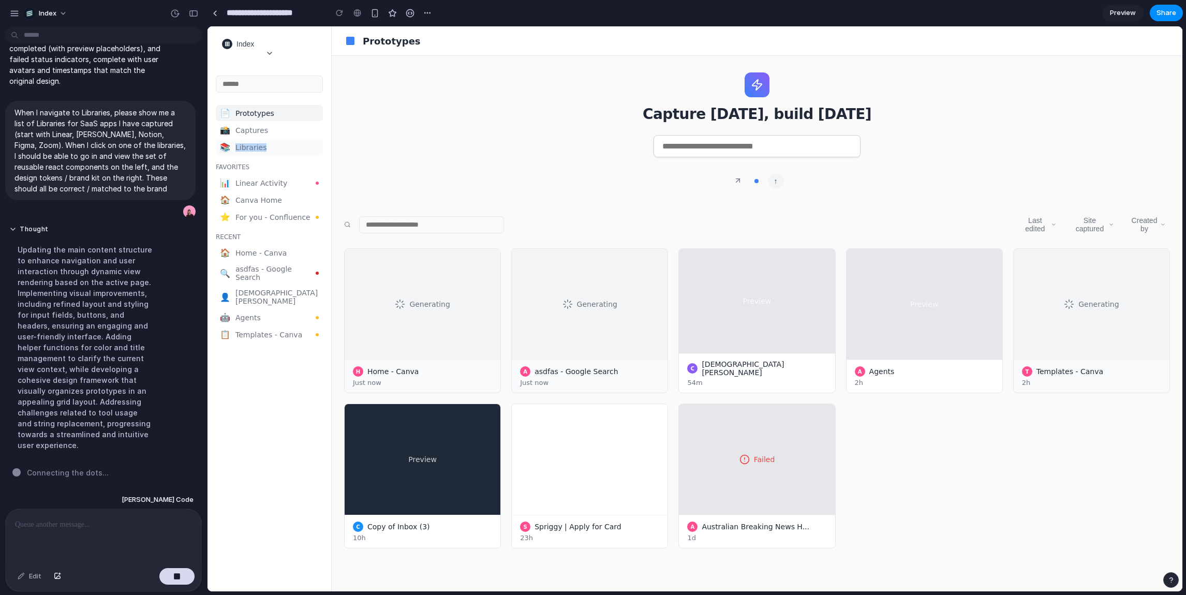
click at [273, 144] on div "📚 Libraries" at bounding box center [269, 147] width 107 height 16
click at [303, 144] on div "📚 Libraries" at bounding box center [269, 147] width 107 height 16
click at [262, 84] on input "text" at bounding box center [269, 84] width 107 height 17
type input "*******"
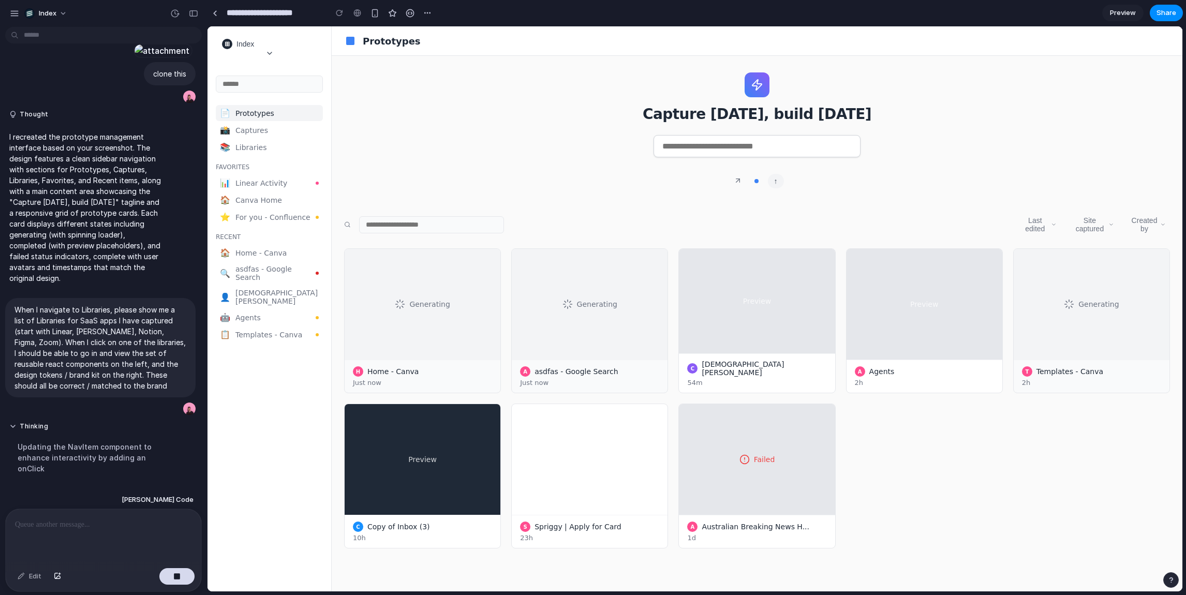
click at [471, 98] on div "Capture today, build tomorrow ↑" at bounding box center [757, 130] width 826 height 116
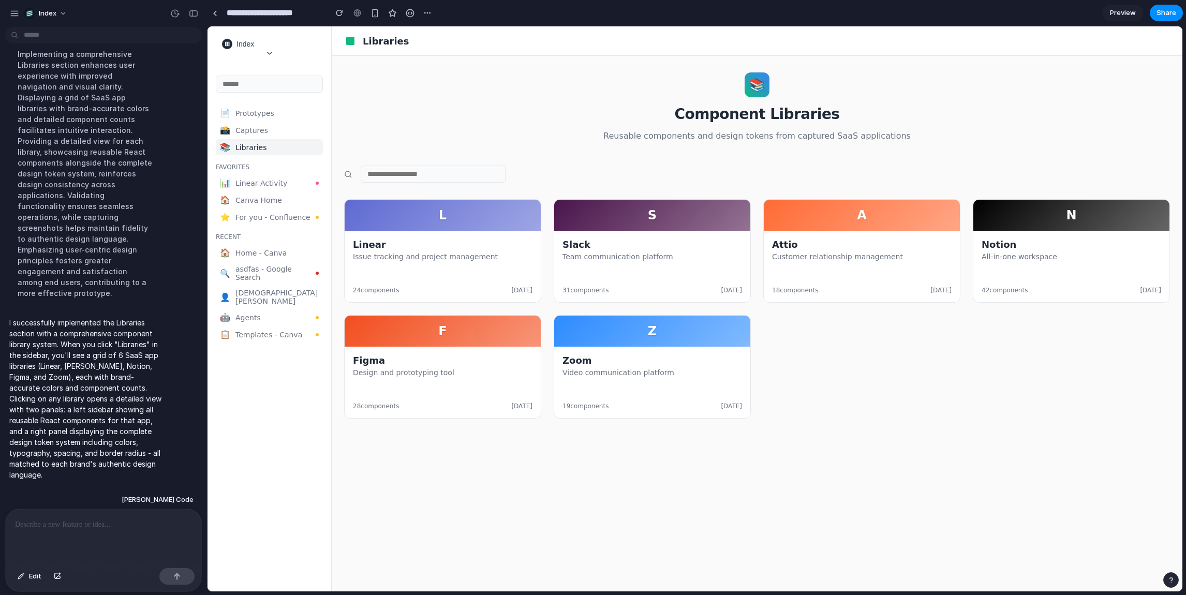
scroll to position [0, 0]
click at [502, 139] on p "Reusable components and design tokens from captured SaaS applications" at bounding box center [757, 136] width 826 height 10
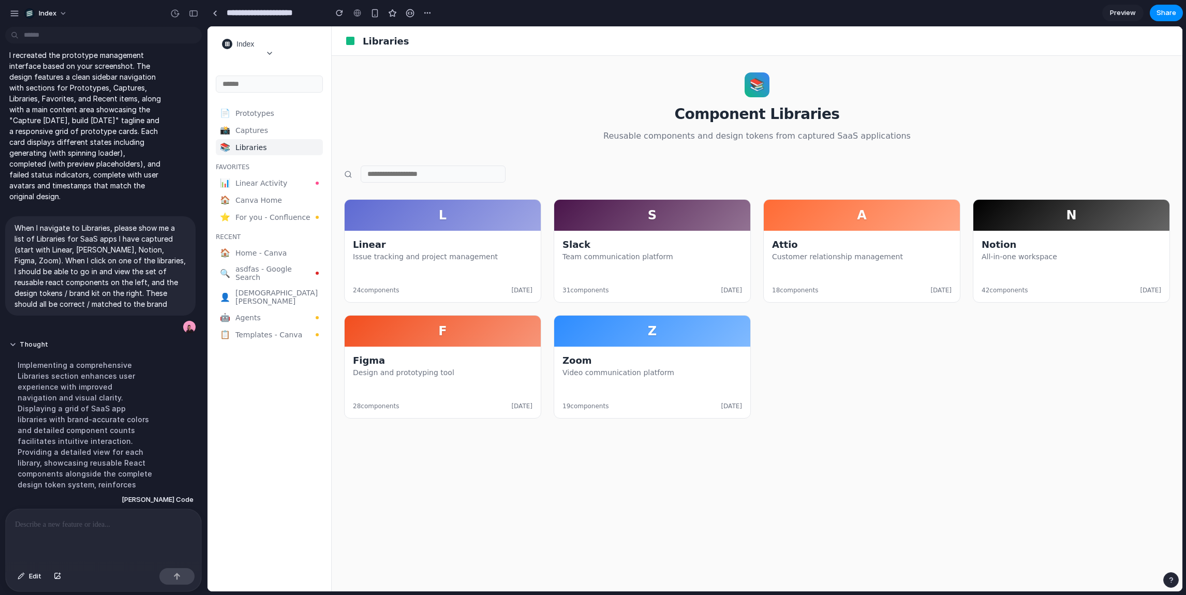
click at [456, 129] on div "📚 Component Libraries Reusable components and design tokens from captured SaaS …" at bounding box center [757, 106] width 826 height 68
click at [430, 228] on div "L" at bounding box center [443, 214] width 196 height 31
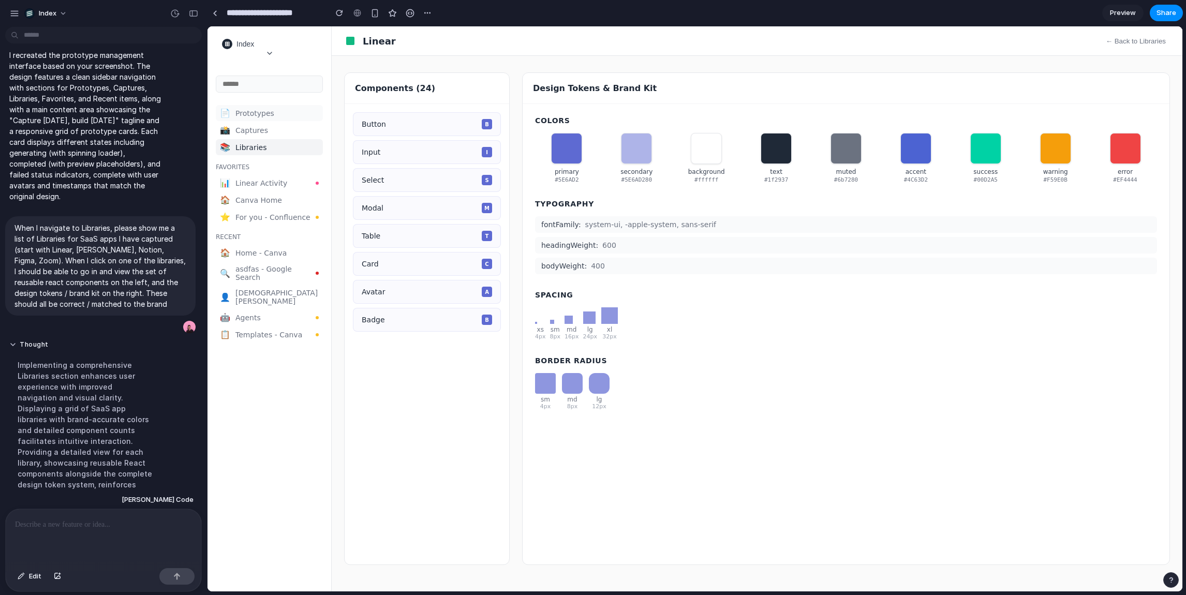
click at [248, 116] on span "Prototypes" at bounding box center [276, 113] width 83 height 8
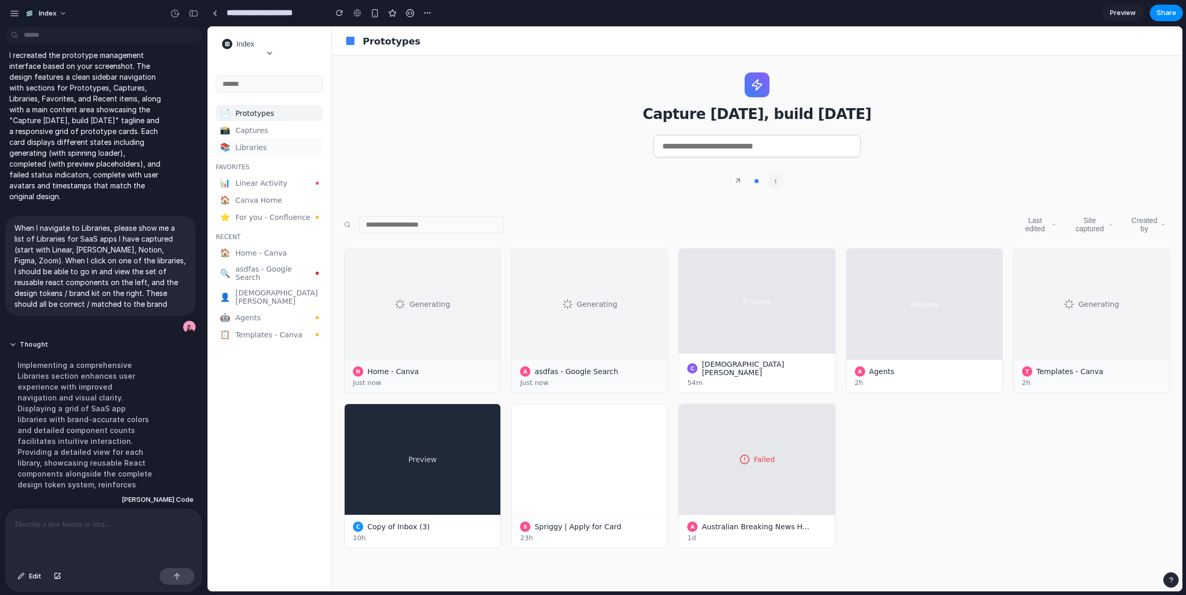
click at [264, 146] on span "Libraries" at bounding box center [276, 147] width 83 height 8
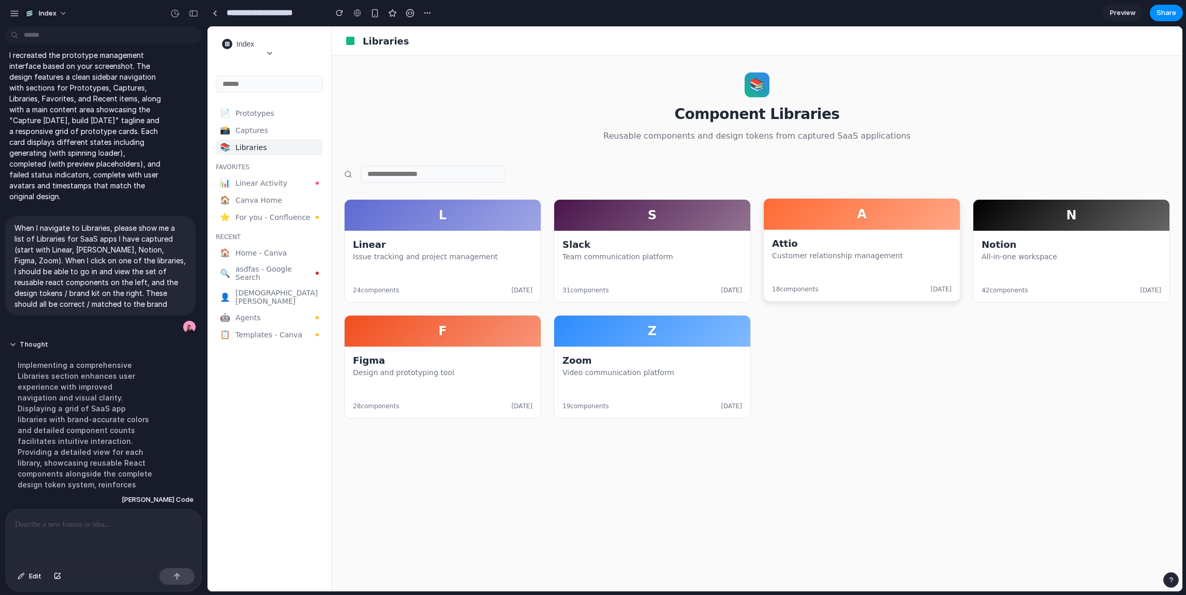
click at [809, 254] on p "Customer relationship management" at bounding box center [862, 256] width 180 height 10
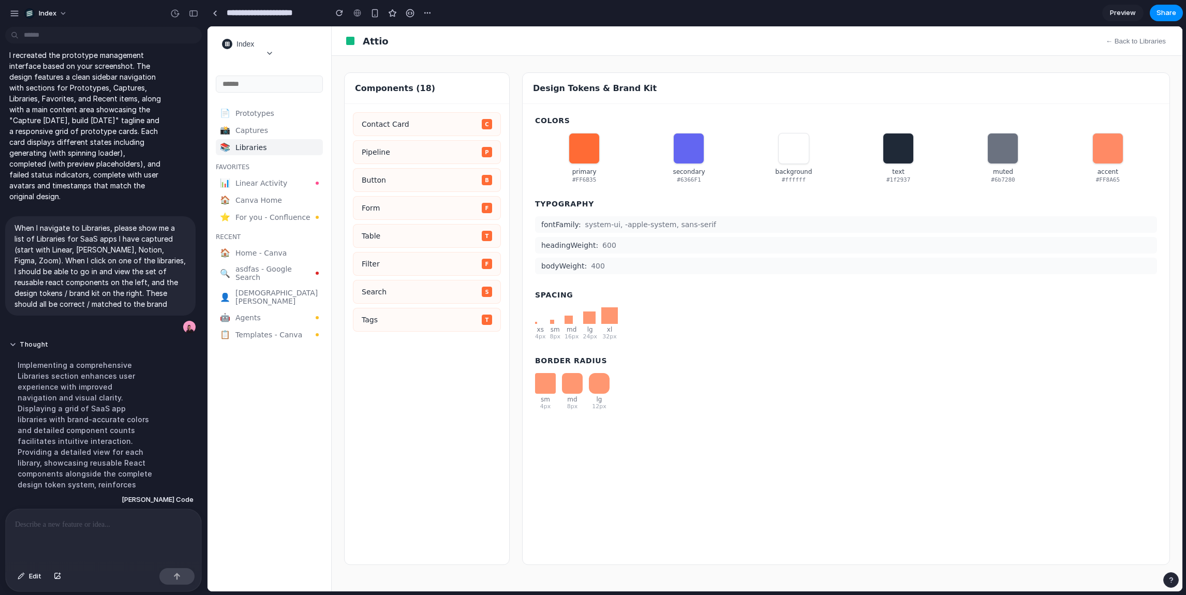
click at [382, 125] on span "Contact Card" at bounding box center [386, 124] width 48 height 8
click at [423, 167] on div "Contact Card C Pipeline P Button B Form F Table T Filter F Search S Tags T" at bounding box center [427, 334] width 165 height 461
click at [245, 116] on span "Prototypes" at bounding box center [276, 113] width 83 height 8
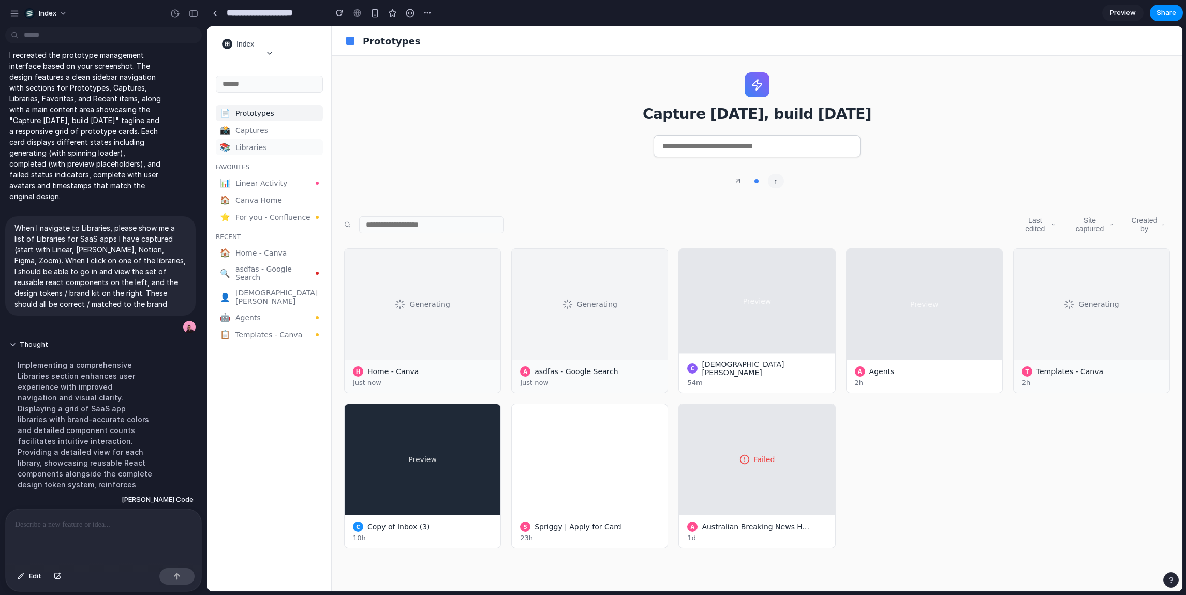
click at [260, 146] on span "Libraries" at bounding box center [276, 147] width 83 height 8
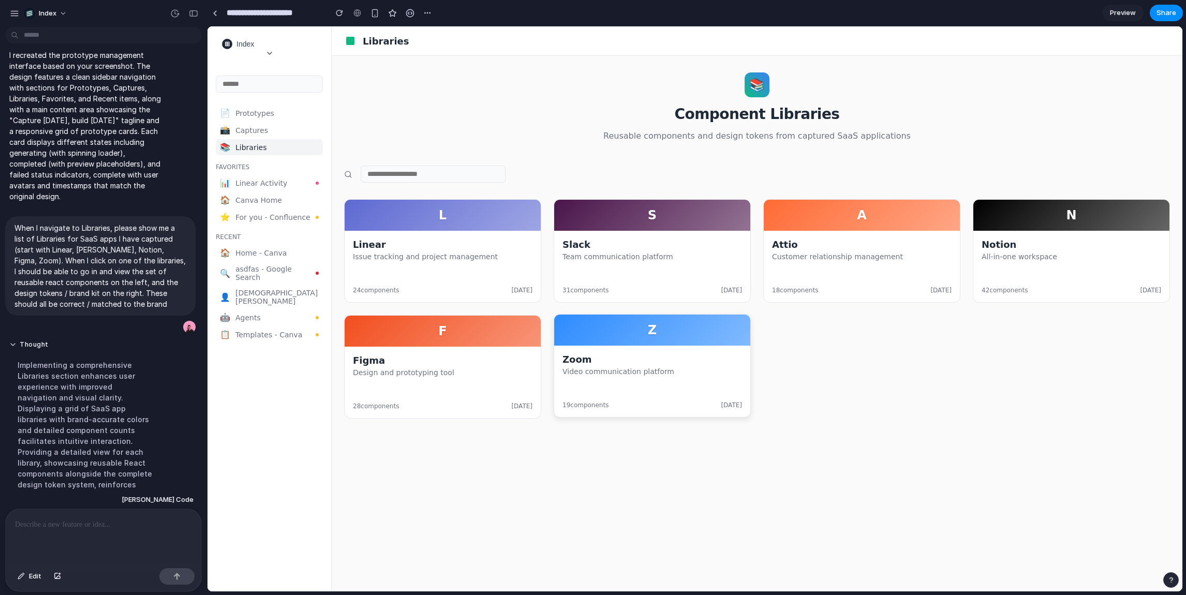
click at [615, 377] on p "Video communication platform" at bounding box center [653, 372] width 180 height 10
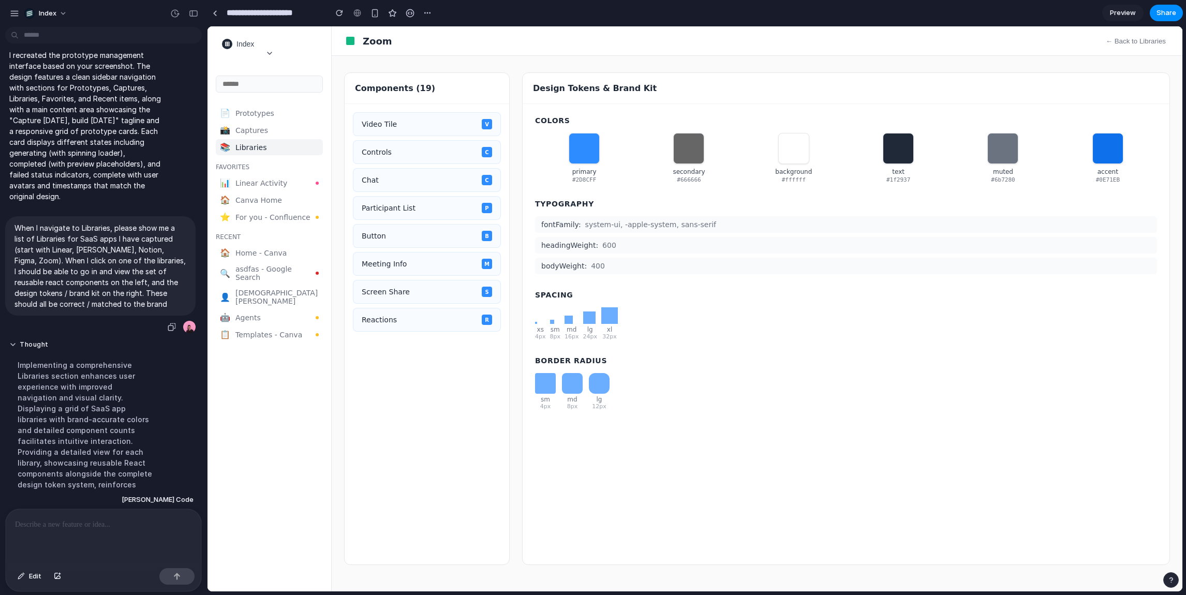
scroll to position [471, 0]
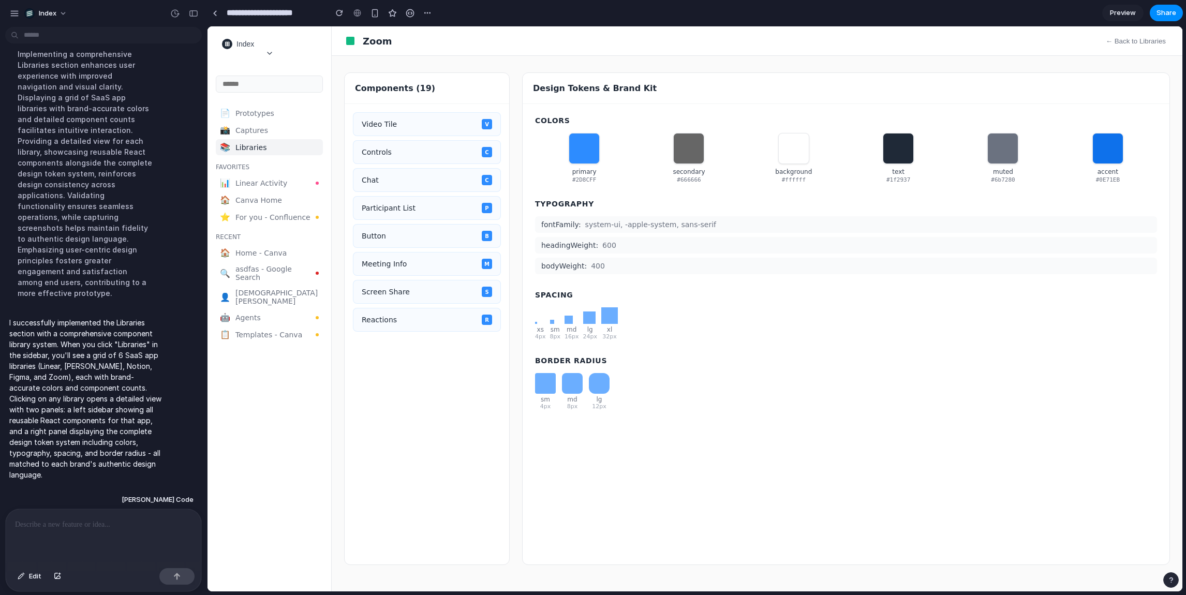
click at [388, 325] on div "Reactions R" at bounding box center [427, 320] width 130 height 10
click at [265, 115] on span "Prototypes" at bounding box center [276, 113] width 83 height 8
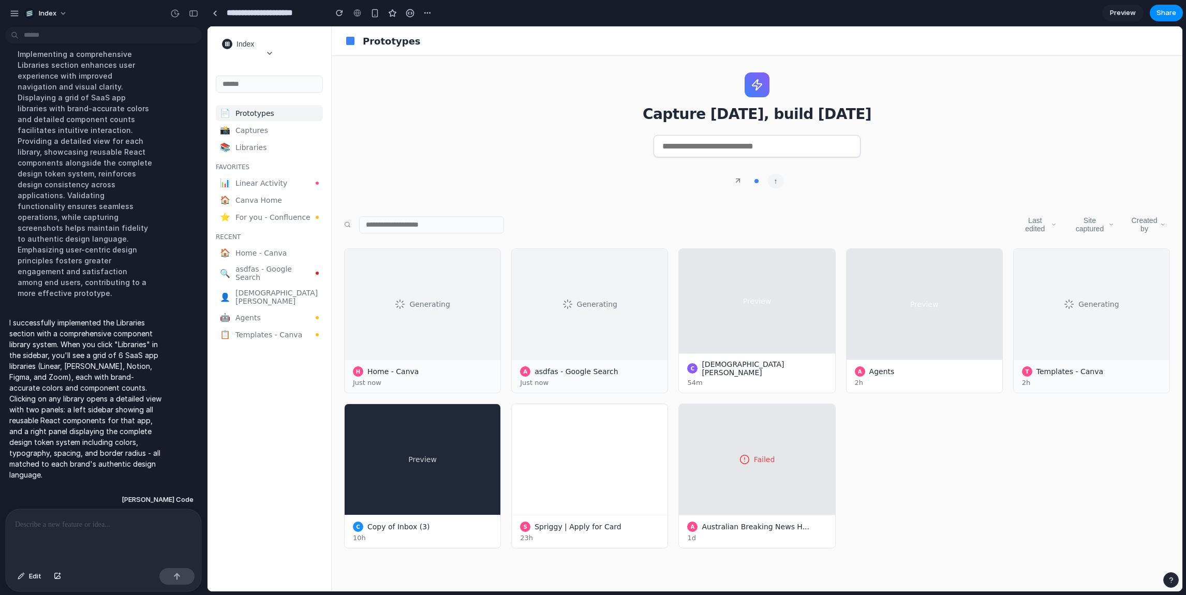
click at [431, 158] on div at bounding box center [757, 150] width 826 height 31
click at [395, 330] on div "Generating" at bounding box center [423, 303] width 156 height 111
click at [249, 144] on div "📚 Libraries" at bounding box center [269, 147] width 107 height 16
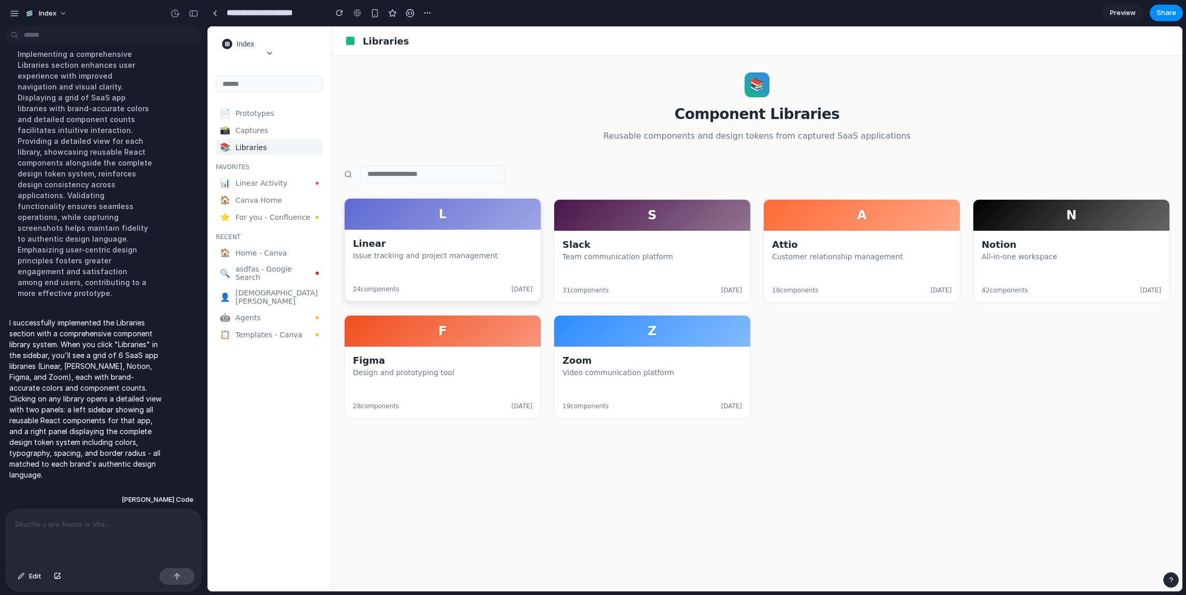
click at [456, 264] on div "Linear Issue tracking and project management 24 components 2 days ago" at bounding box center [443, 265] width 196 height 71
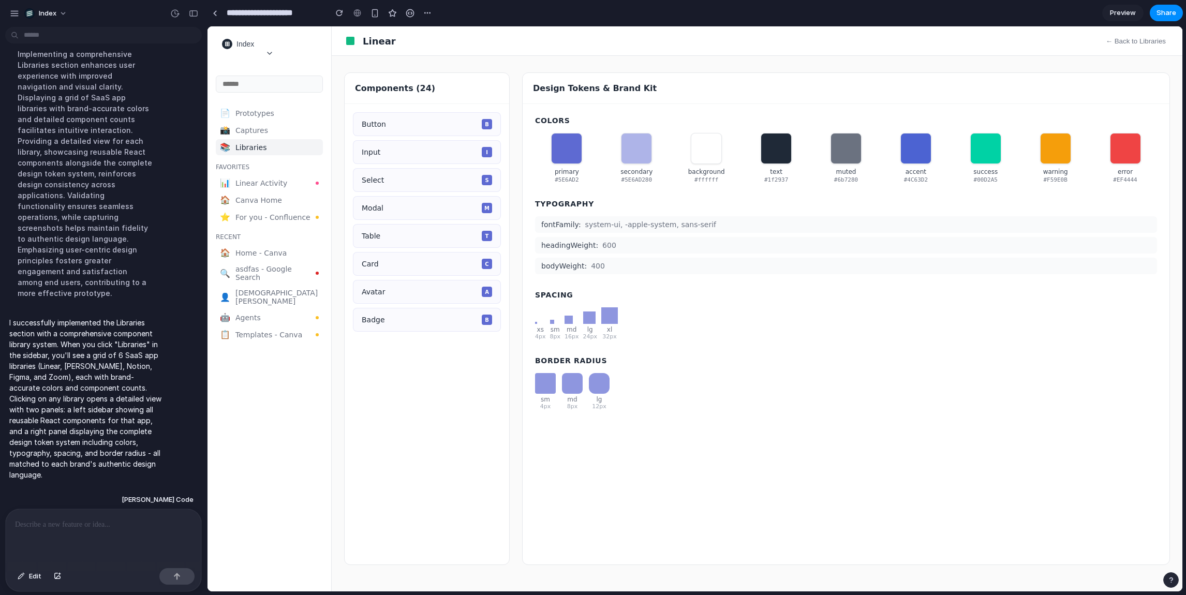
click at [695, 289] on div "Colors primary #5E6AD2 secondary #5E6AD280 background #ffffff text #1f2937 mute…" at bounding box center [846, 262] width 622 height 293
click at [1120, 38] on button "← Back to Libraries" at bounding box center [1136, 41] width 68 height 12
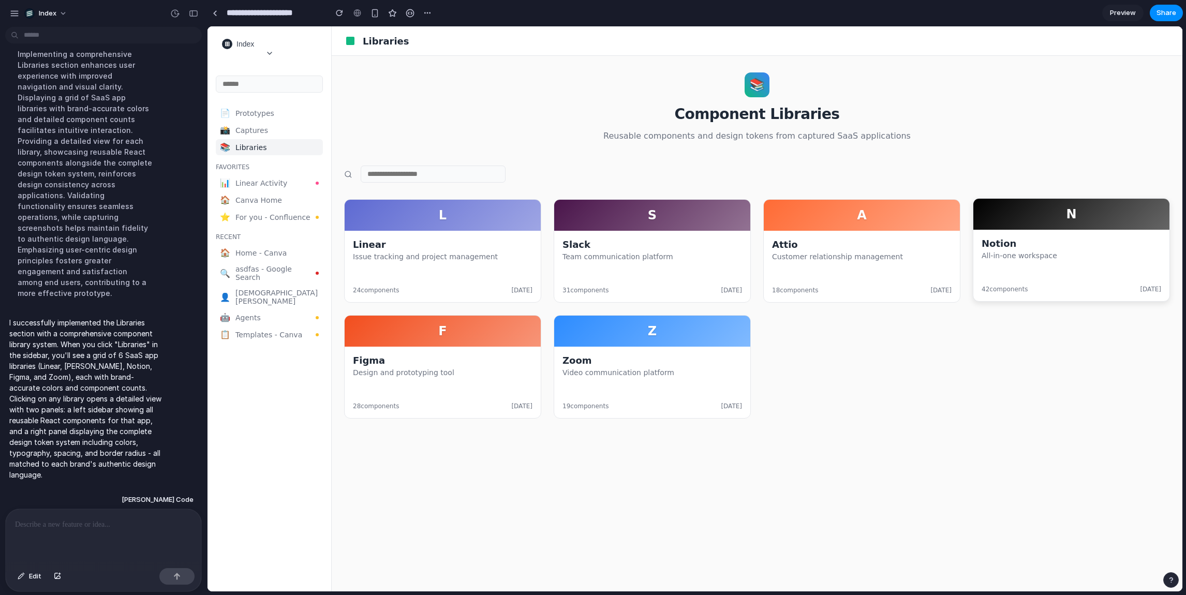
click at [1070, 251] on div "Notion All-in-one workspace" at bounding box center [1072, 249] width 180 height 23
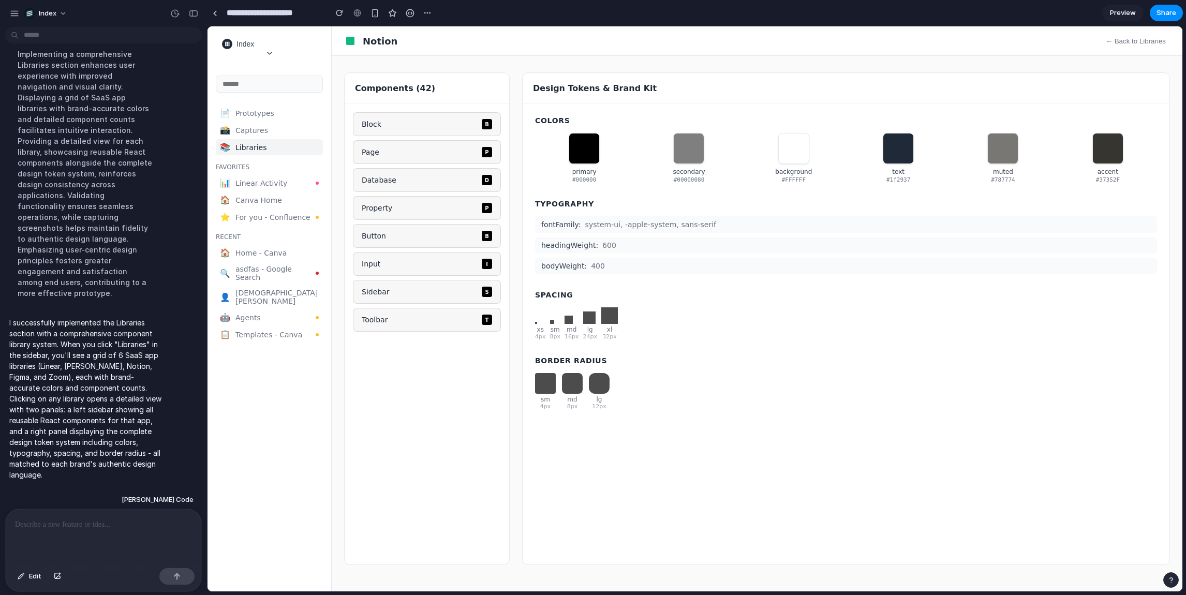
click at [1129, 41] on button "← Back to Libraries" at bounding box center [1136, 41] width 68 height 12
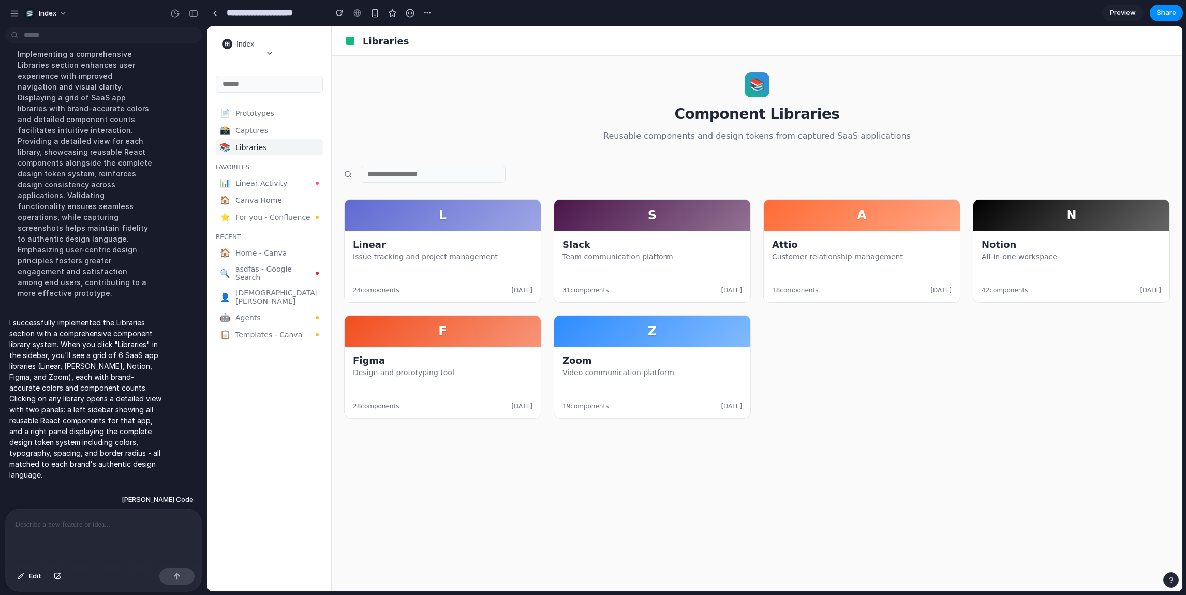
click at [502, 121] on h2 "Component Libraries" at bounding box center [757, 114] width 826 height 17
click at [564, 121] on h2 "Component Libraries" at bounding box center [757, 114] width 826 height 17
drag, startPoint x: 564, startPoint y: 121, endPoint x: 883, endPoint y: 425, distance: 441.1
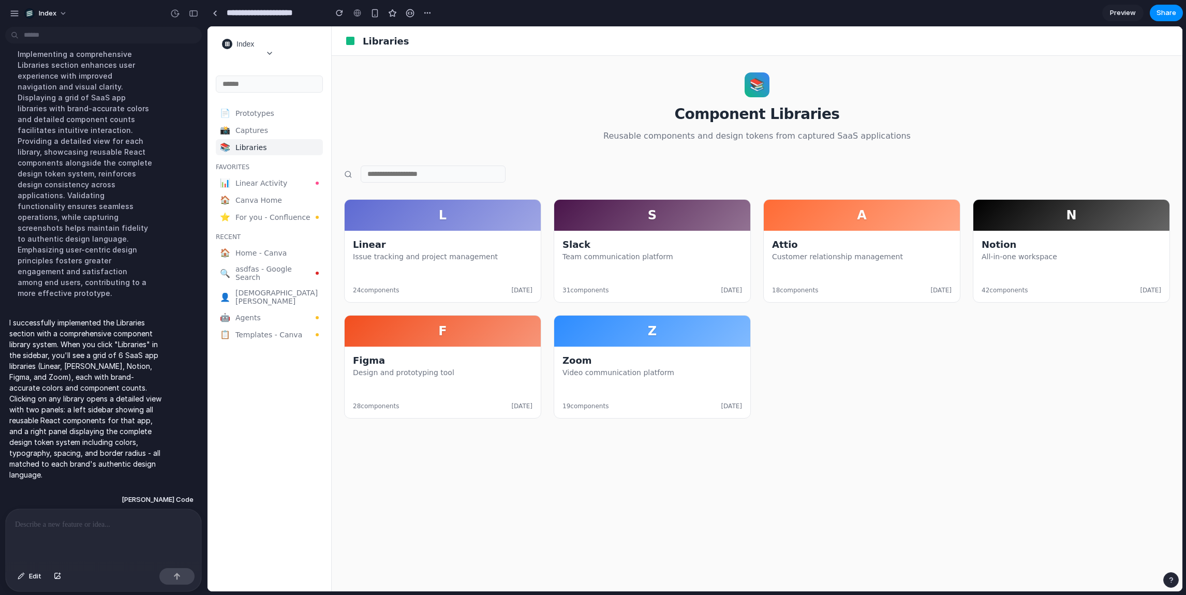
click at [883, 425] on main "📚 Component Libraries Reusable components and design tokens from captured SaaS …" at bounding box center [757, 324] width 851 height 536
click at [250, 203] on span "Canva Home" at bounding box center [276, 200] width 83 height 8
click at [365, 237] on div "Linear Issue tracking and project management 24 components 2 days ago" at bounding box center [443, 265] width 196 height 71
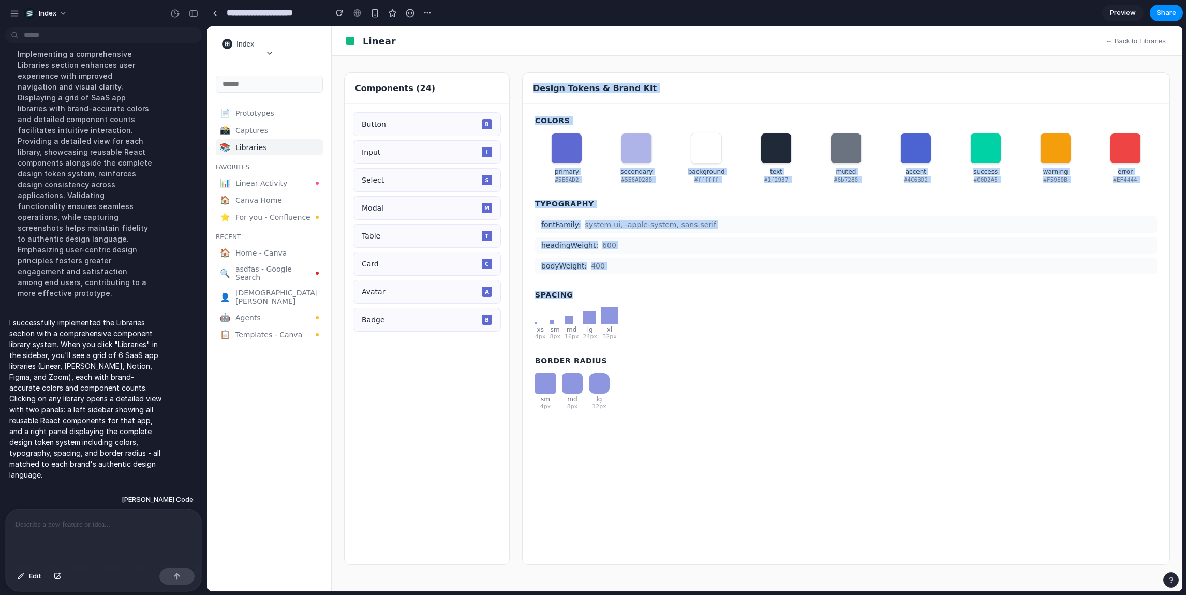
drag, startPoint x: 719, startPoint y: 293, endPoint x: 617, endPoint y: 73, distance: 242.2
click at [617, 73] on div "Design Tokens & Brand Kit Colors primary #5E6AD2 secondary #5E6AD280 background…" at bounding box center [846, 318] width 648 height 493
click at [617, 73] on div "Design Tokens & Brand Kit" at bounding box center [846, 88] width 647 height 31
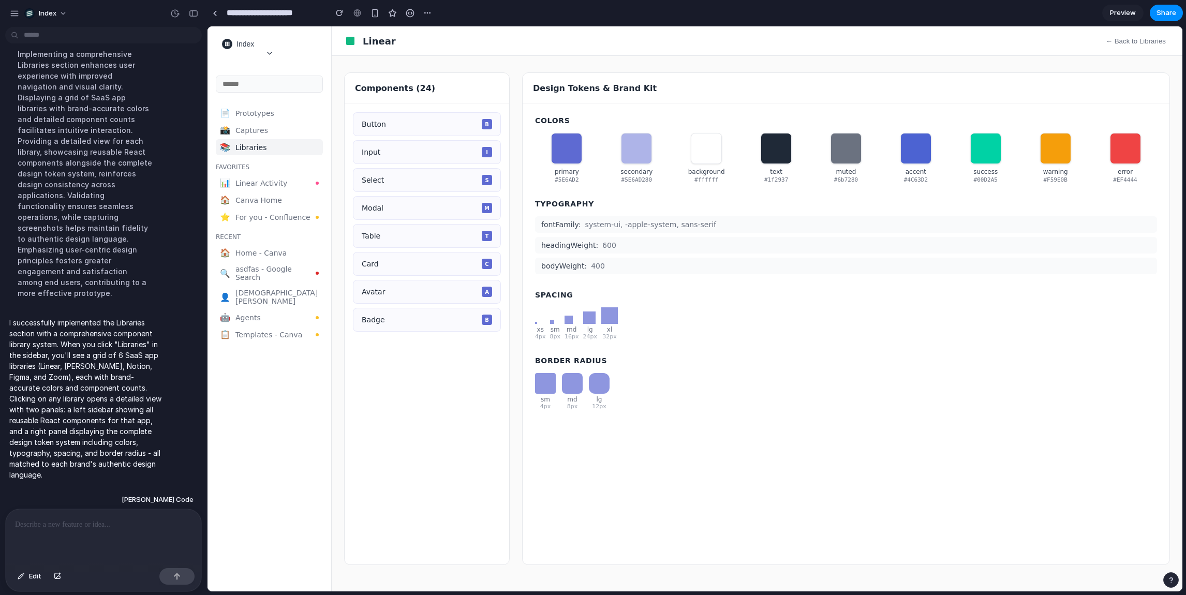
click at [617, 73] on div "Design Tokens & Brand Kit" at bounding box center [846, 88] width 647 height 31
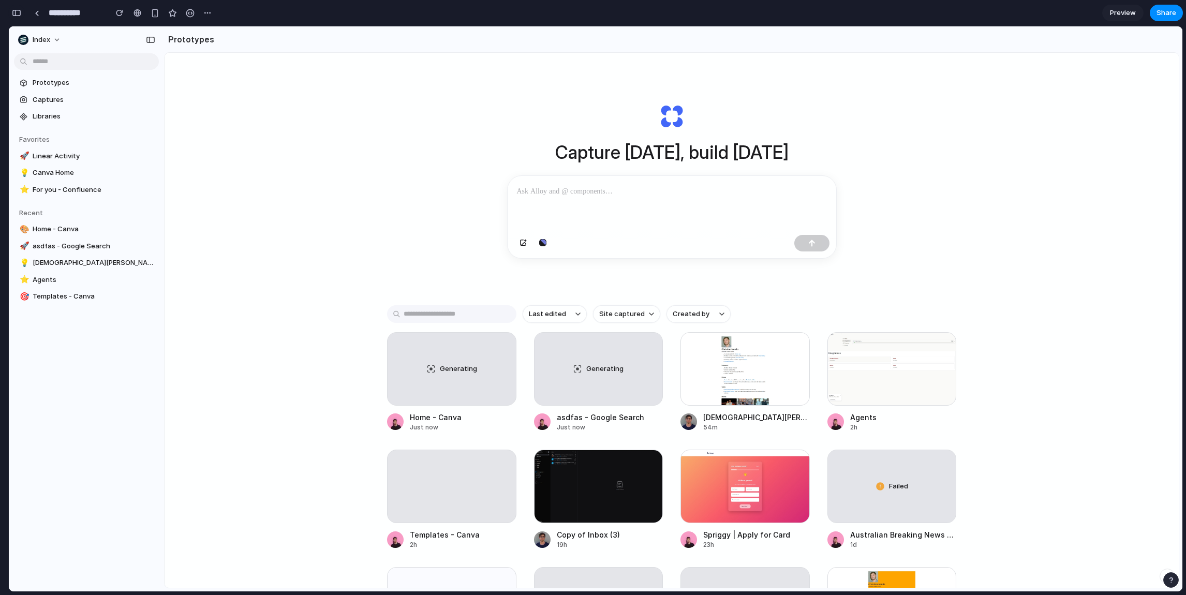
click at [13, 14] on div "button" at bounding box center [16, 12] width 9 height 7
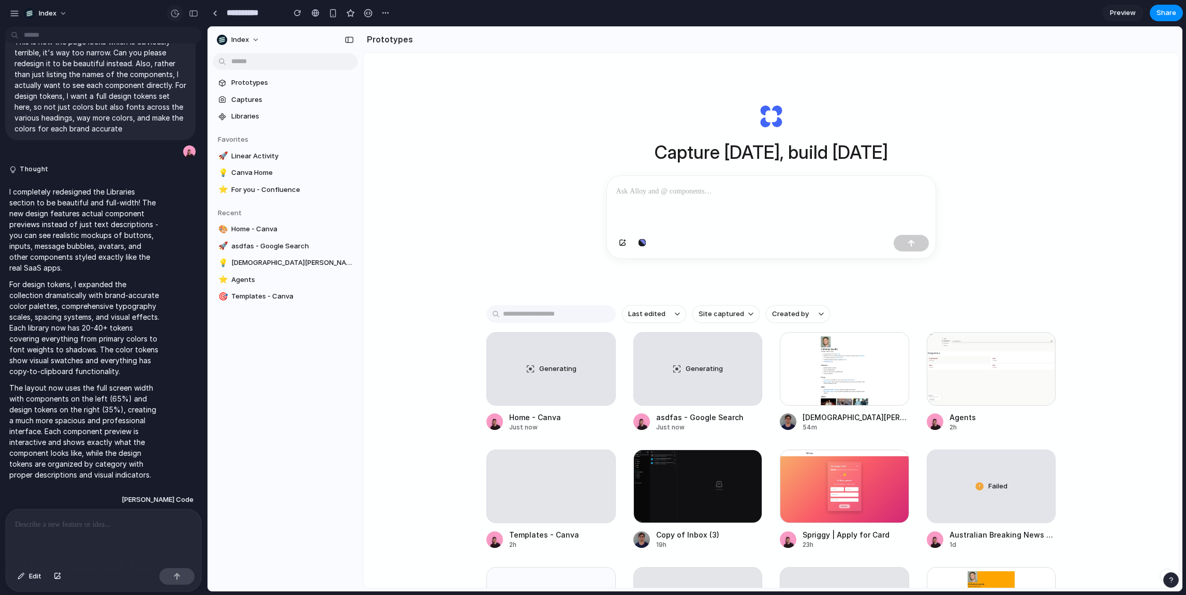
click at [175, 10] on div "button" at bounding box center [174, 13] width 9 height 9
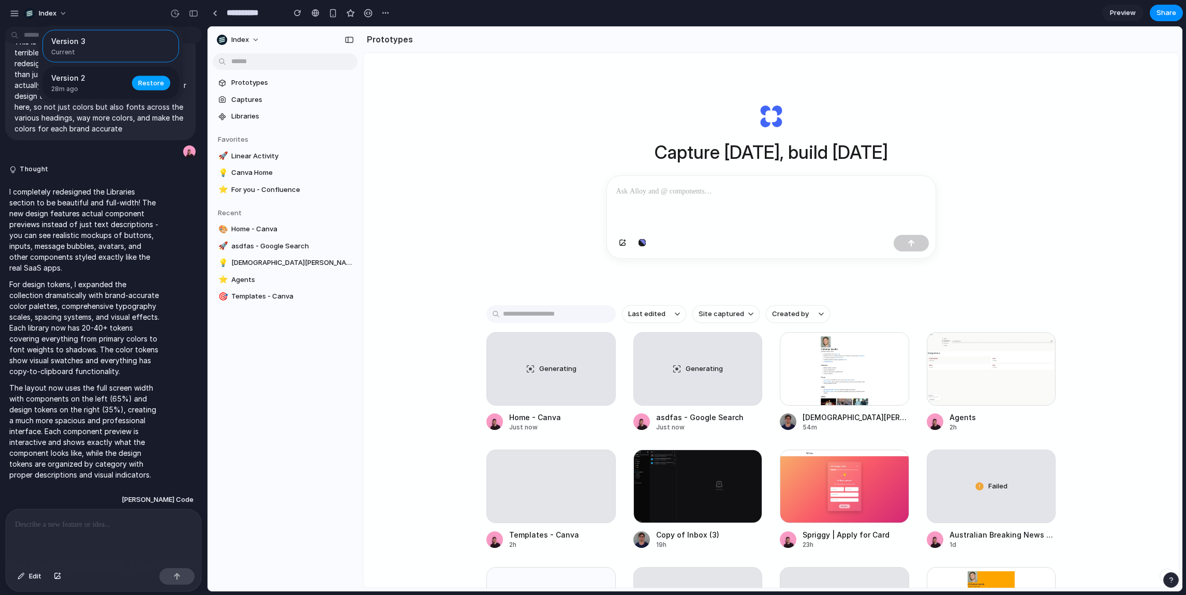
click at [154, 84] on span "Restore" at bounding box center [151, 83] width 26 height 10
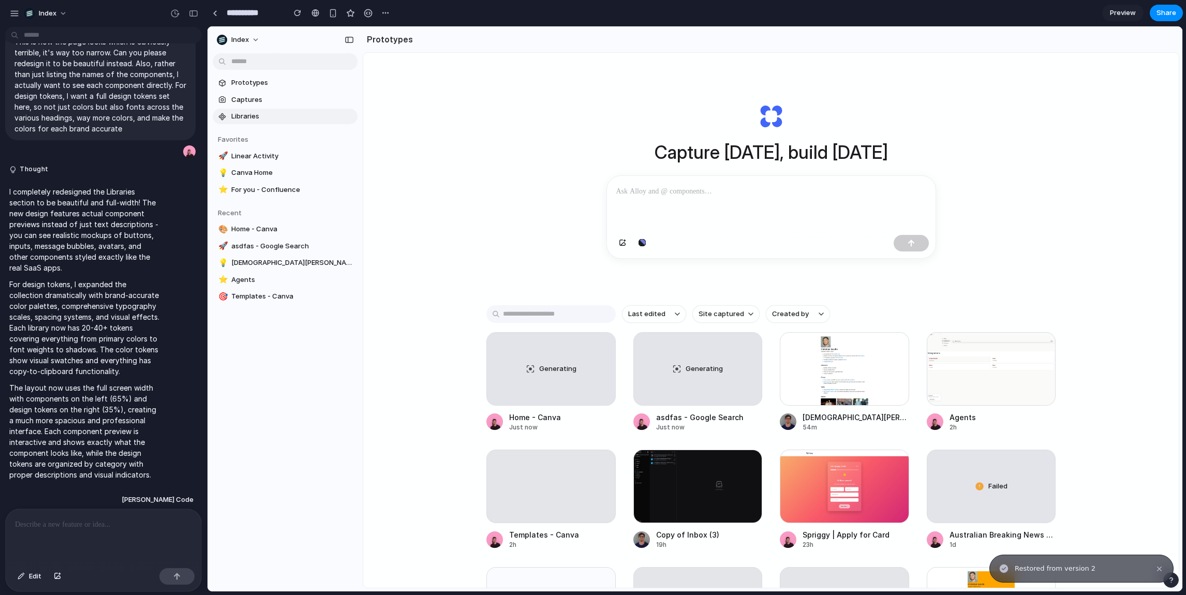
click at [266, 120] on span "Libraries" at bounding box center [292, 116] width 122 height 10
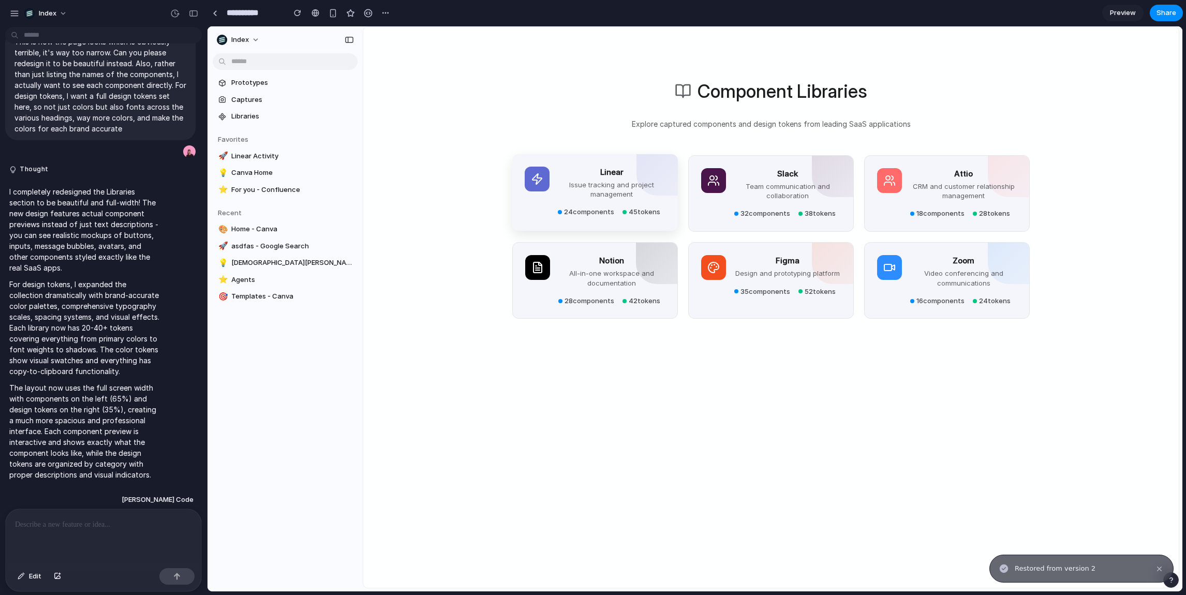
click at [567, 186] on p "Issue tracking and project management" at bounding box center [612, 189] width 108 height 19
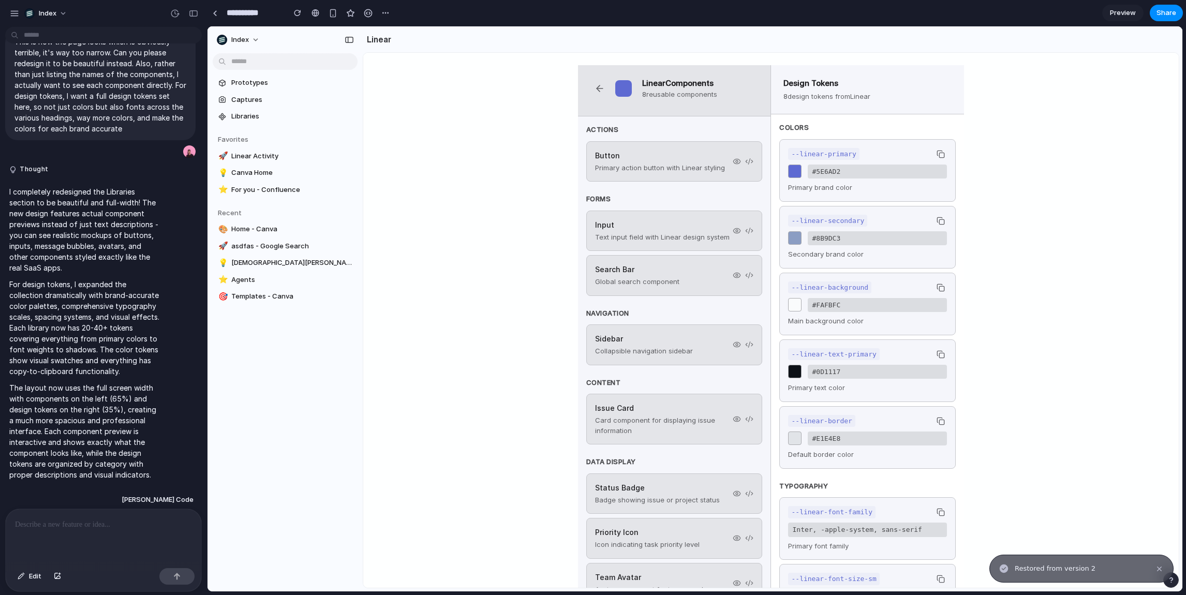
click at [567, 186] on div "Linear Components 8 reusable components Actions Button Primary action button wi…" at bounding box center [771, 348] width 816 height 590
click at [255, 118] on span "Libraries" at bounding box center [292, 116] width 122 height 10
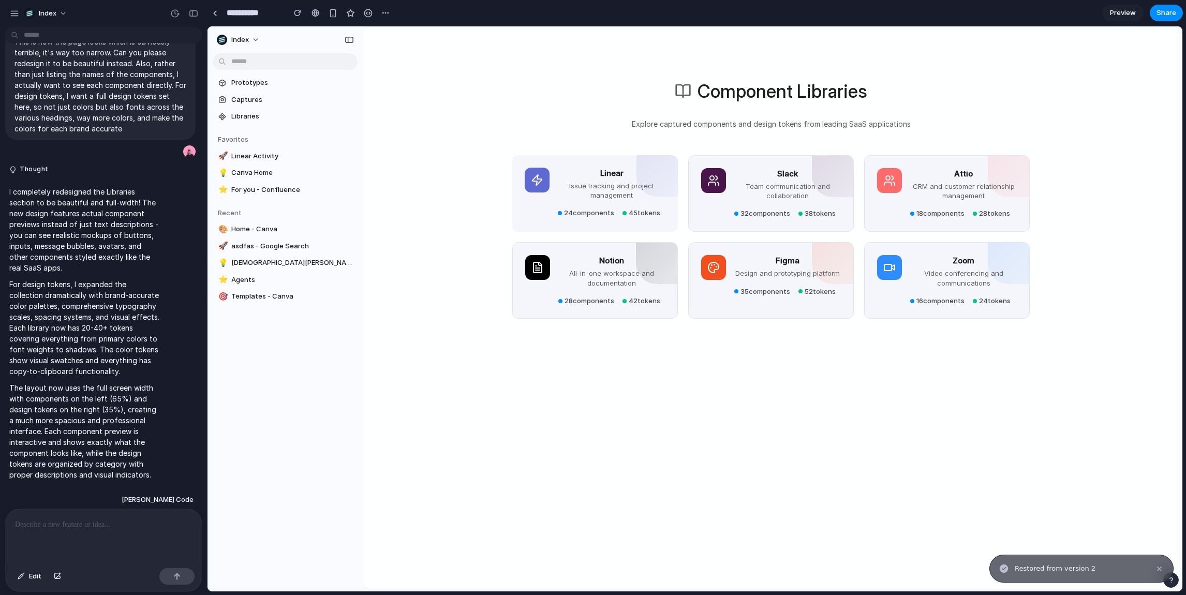
click at [432, 221] on div "Component Libraries Explore captured components and design tokens from leading …" at bounding box center [771, 322] width 816 height 590
click at [392, 128] on div "Component Libraries Explore captured components and design tokens from leading …" at bounding box center [771, 322] width 816 height 590
click at [258, 113] on span "Libraries" at bounding box center [292, 116] width 122 height 10
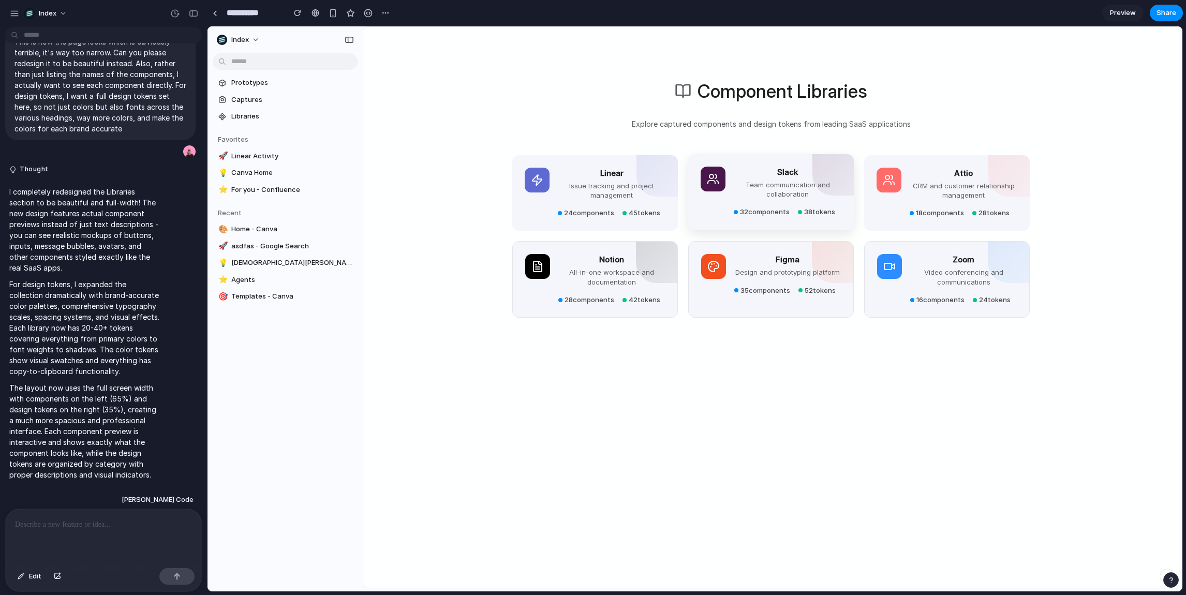
click at [771, 167] on h3 "Slack" at bounding box center [788, 173] width 108 height 12
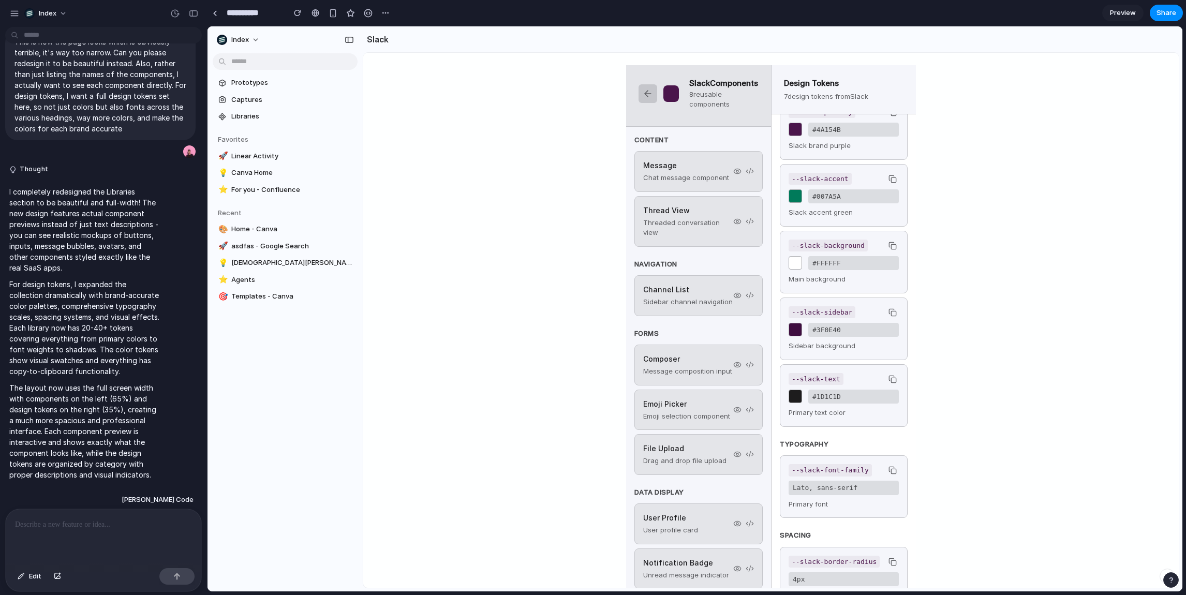
click at [640, 94] on button at bounding box center [648, 93] width 19 height 19
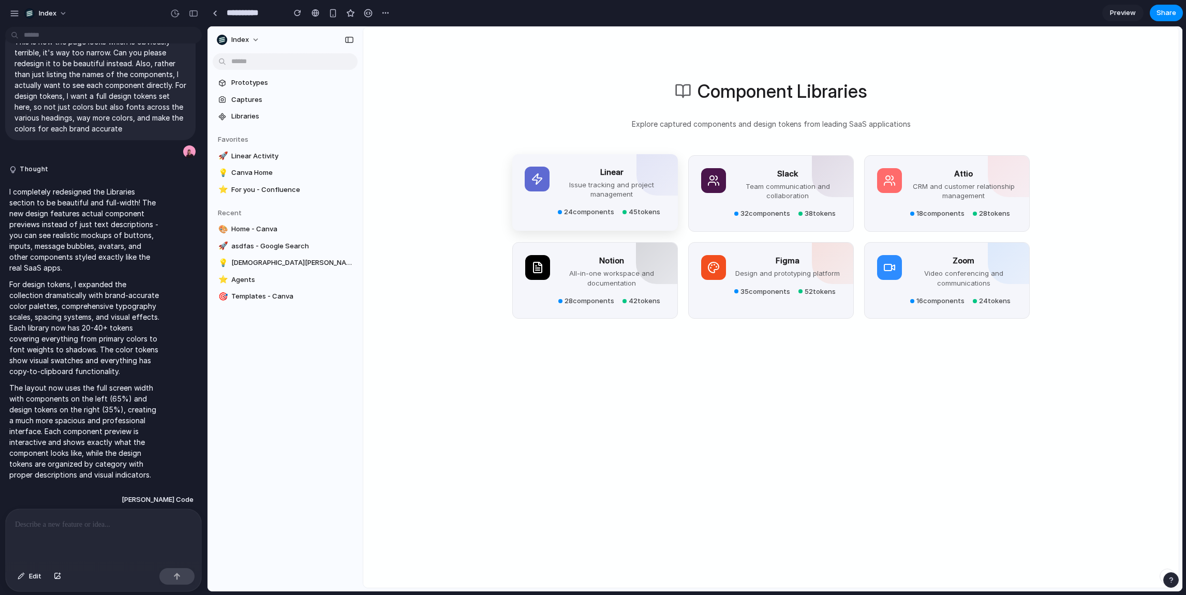
click at [571, 188] on p "Issue tracking and project management" at bounding box center [612, 189] width 108 height 19
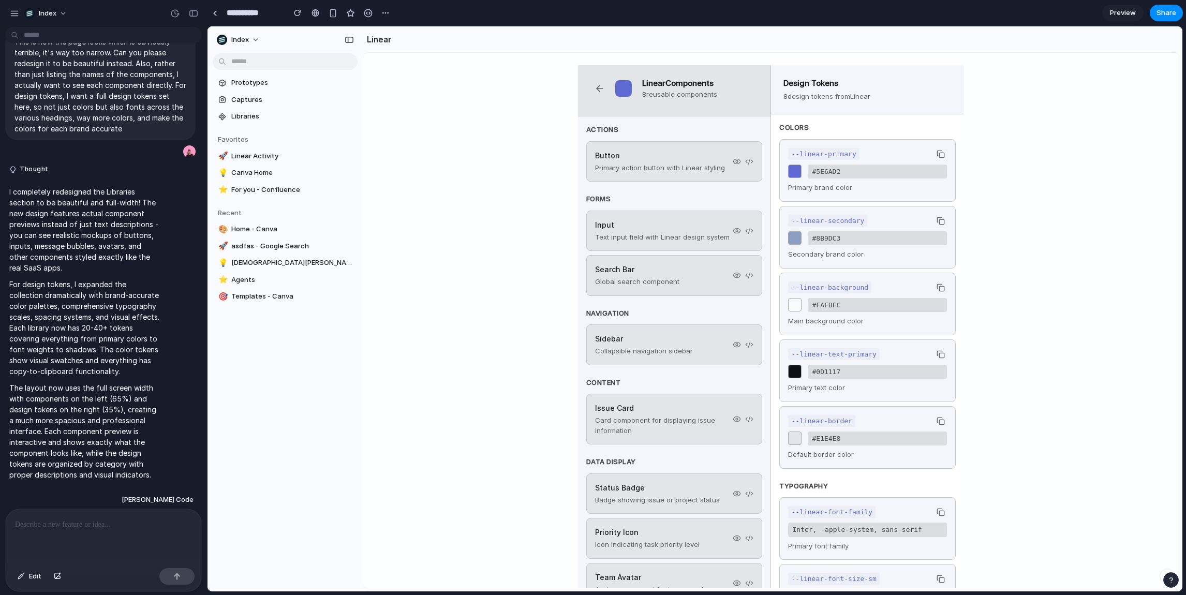
click at [601, 86] on button at bounding box center [600, 88] width 19 height 19
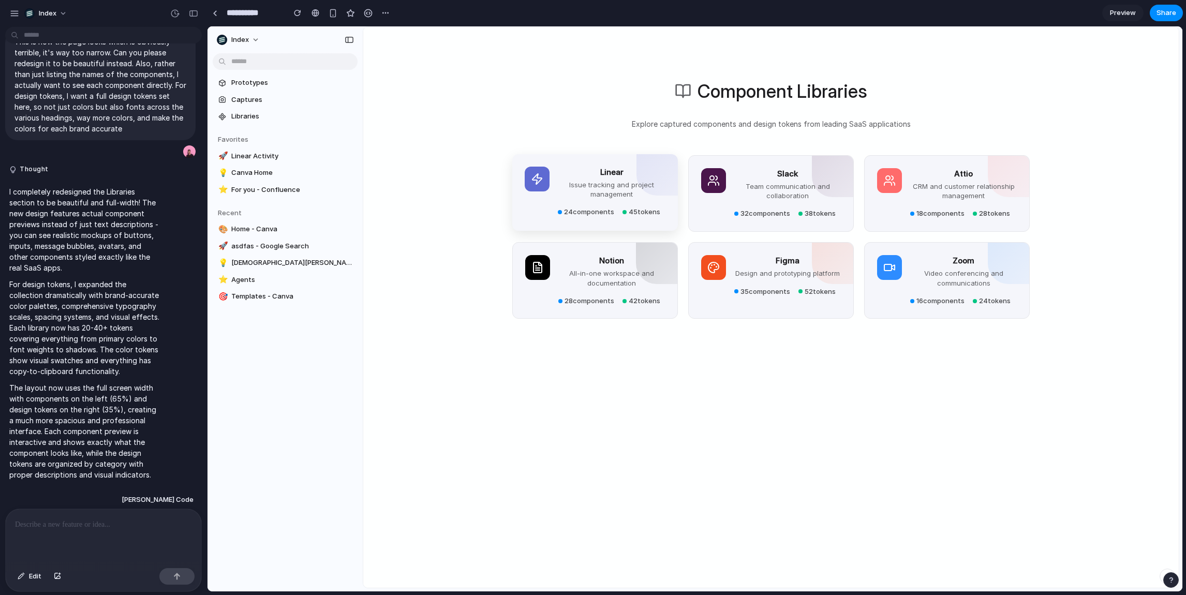
click at [541, 172] on div at bounding box center [537, 179] width 25 height 25
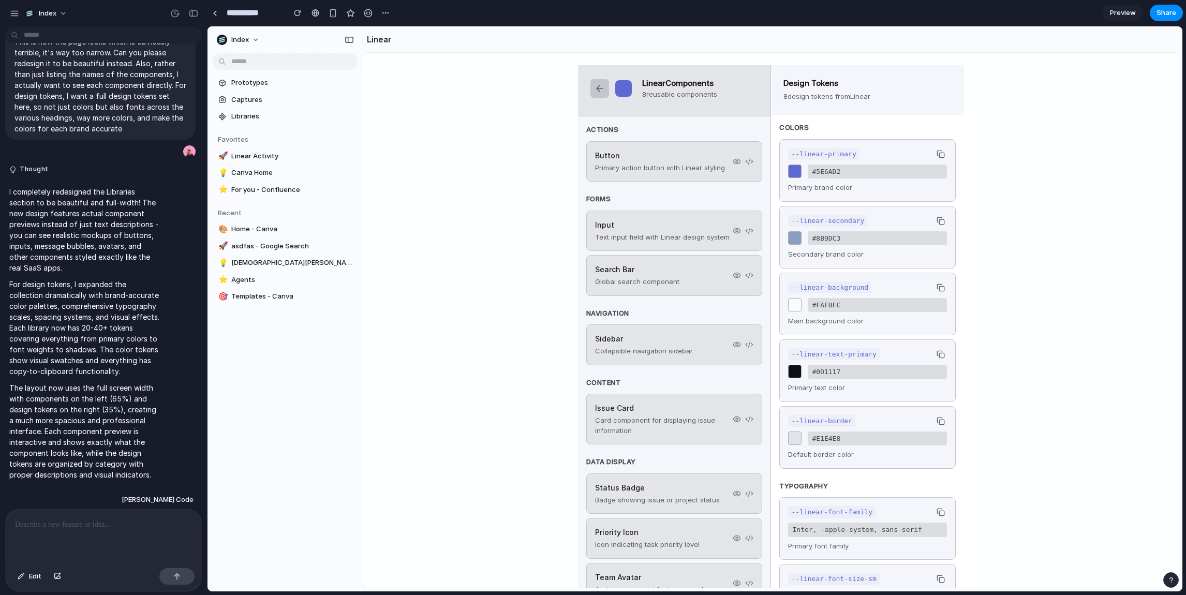
click at [600, 84] on button at bounding box center [600, 88] width 19 height 19
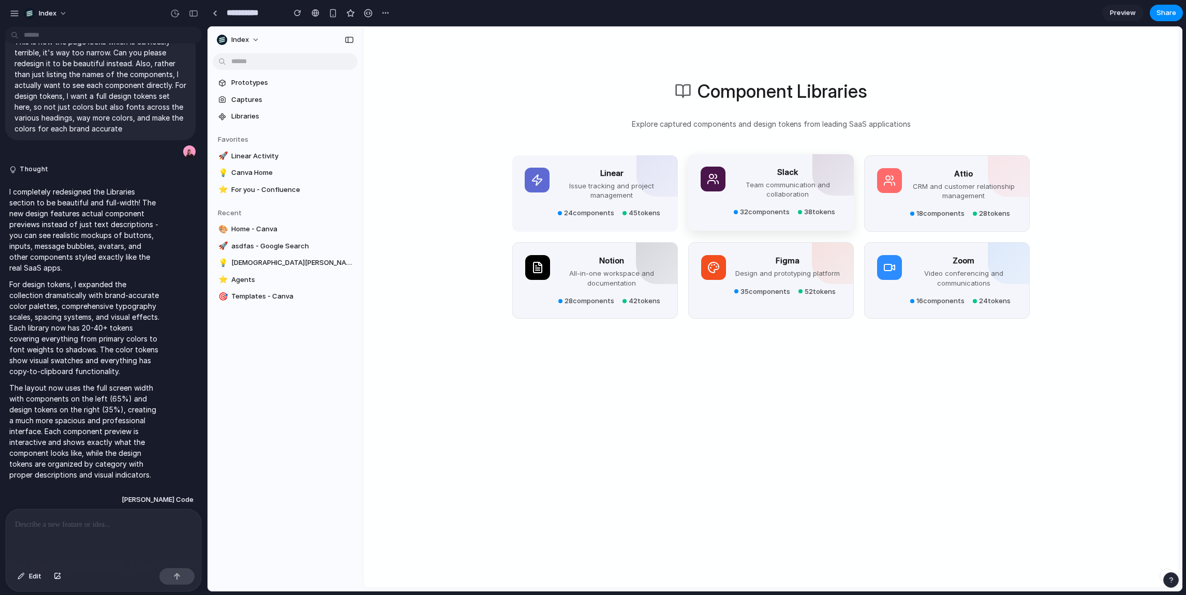
click at [738, 206] on div "Slack Team communication and collaboration 32 components 38 tokens" at bounding box center [788, 192] width 108 height 51
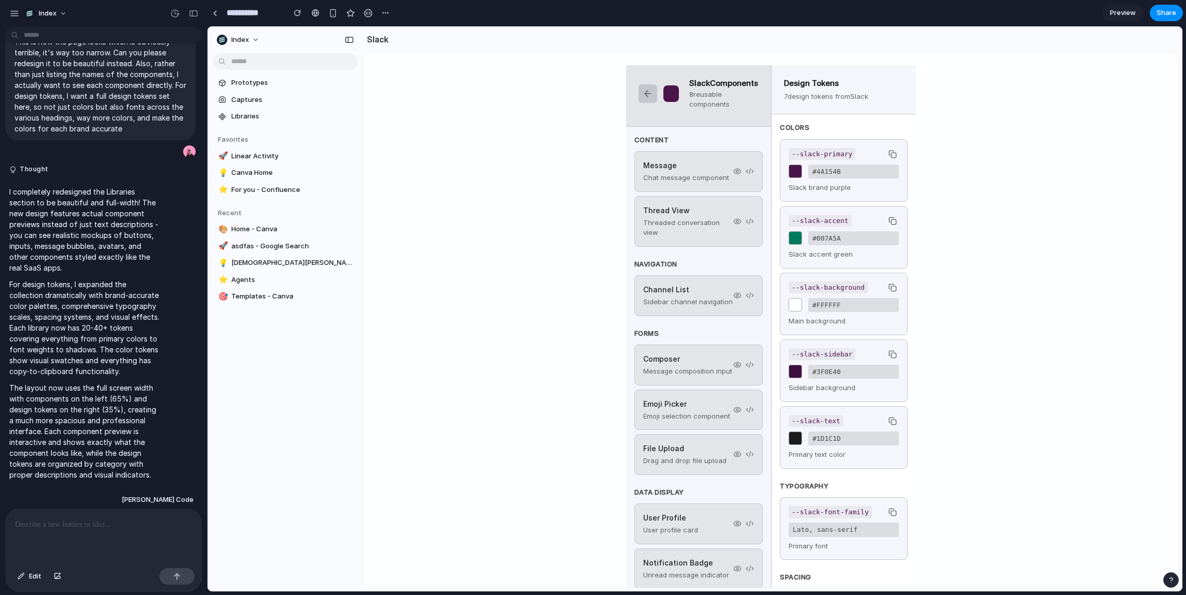
click at [648, 103] on button at bounding box center [648, 93] width 19 height 19
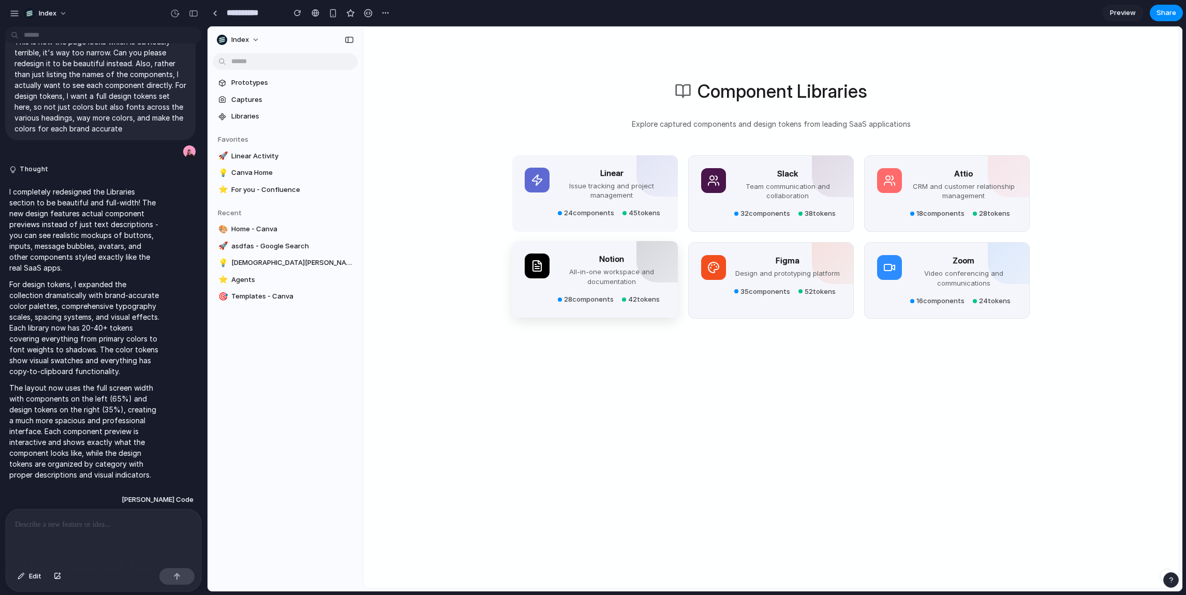
click at [568, 273] on p "All-in-one workspace and documentation" at bounding box center [612, 276] width 108 height 19
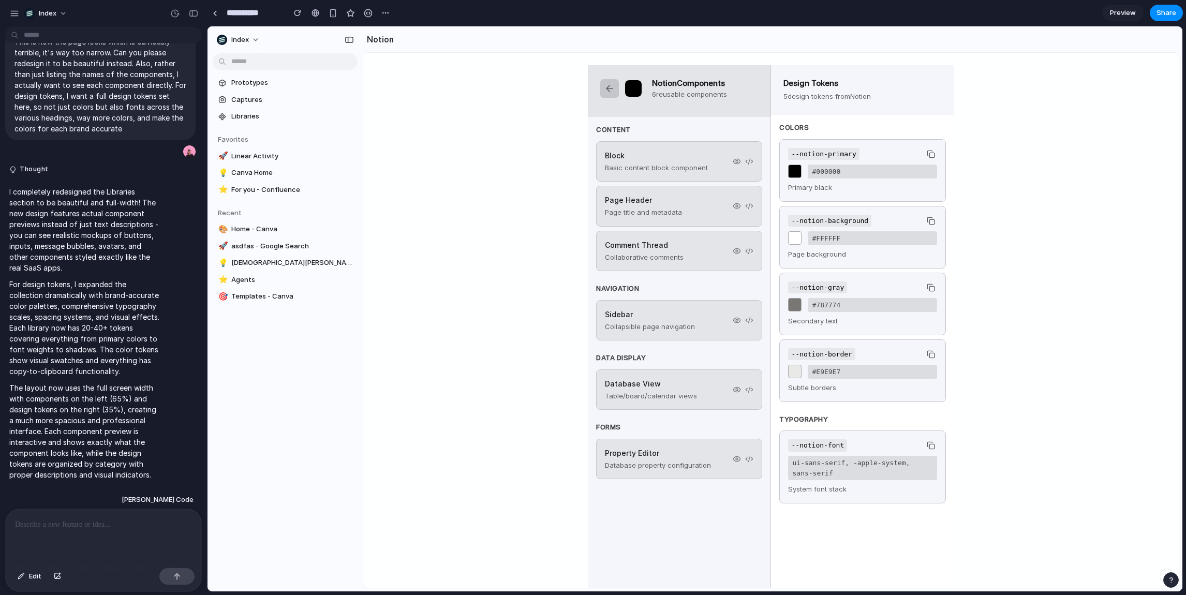
click at [614, 87] on button at bounding box center [609, 88] width 19 height 19
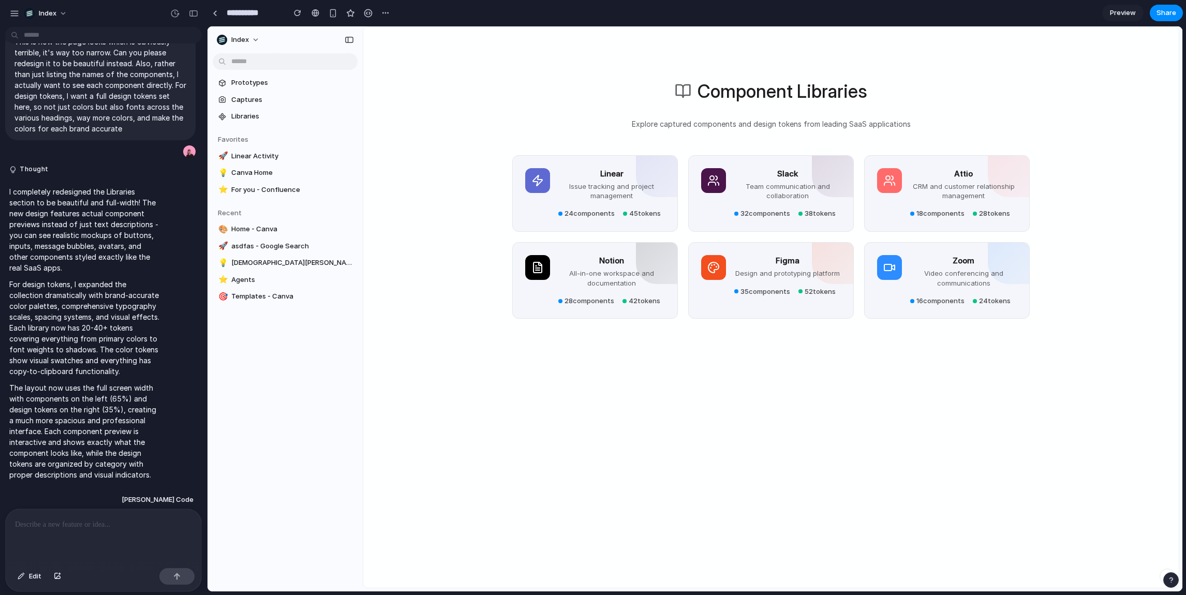
click at [481, 166] on div "Component Libraries Explore captured components and design tokens from leading …" at bounding box center [771, 322] width 816 height 590
click at [547, 173] on div at bounding box center [537, 179] width 25 height 25
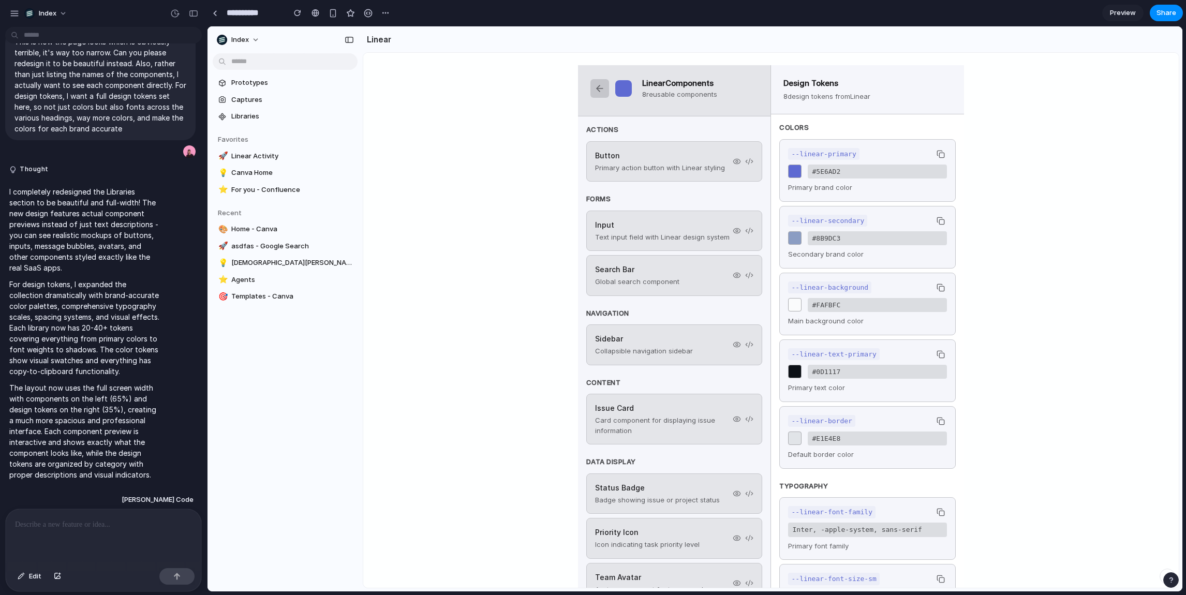
click at [595, 80] on button at bounding box center [600, 88] width 19 height 19
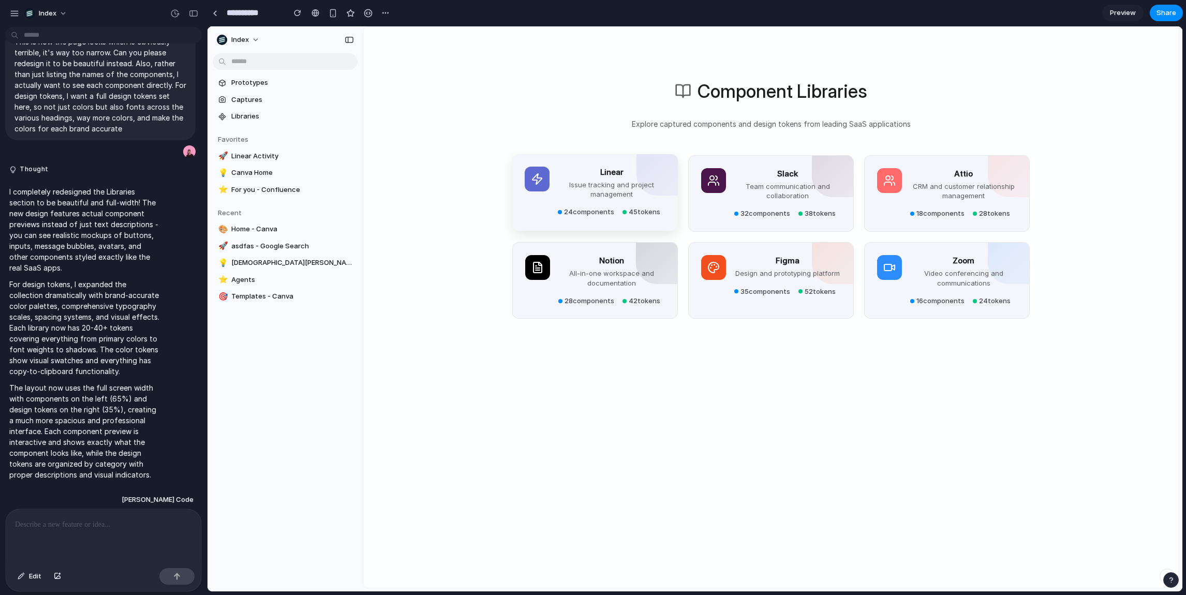
click at [584, 197] on p "Issue tracking and project management" at bounding box center [612, 189] width 108 height 19
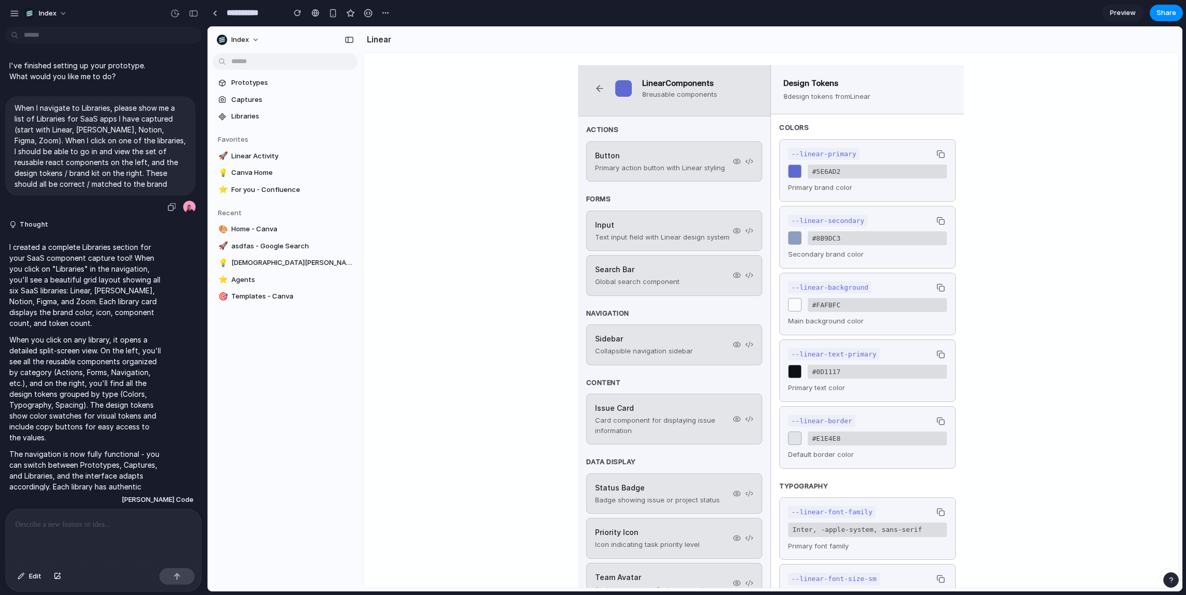
click at [109, 124] on p "When I navigate to Libraries, please show me a list of Libraries for SaaS apps …" at bounding box center [100, 145] width 172 height 87
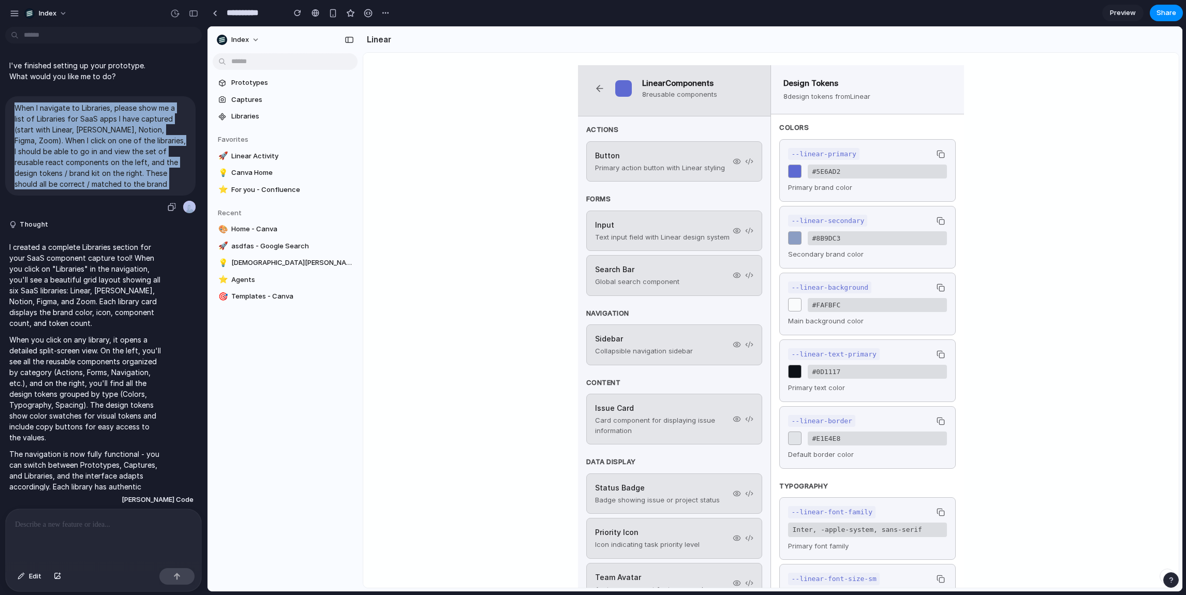
copy div "When I navigate to Libraries, please show me a list of Libraries for SaaS apps …"
click at [220, 12] on link at bounding box center [215, 13] width 16 height 16
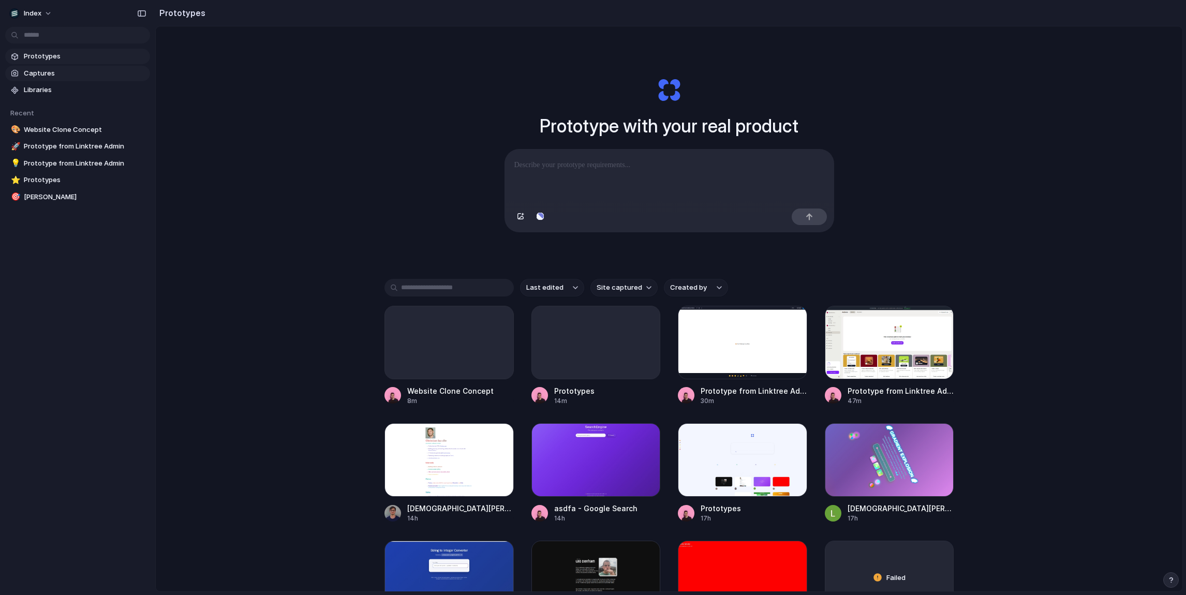
click at [62, 72] on span "Captures" at bounding box center [85, 73] width 122 height 10
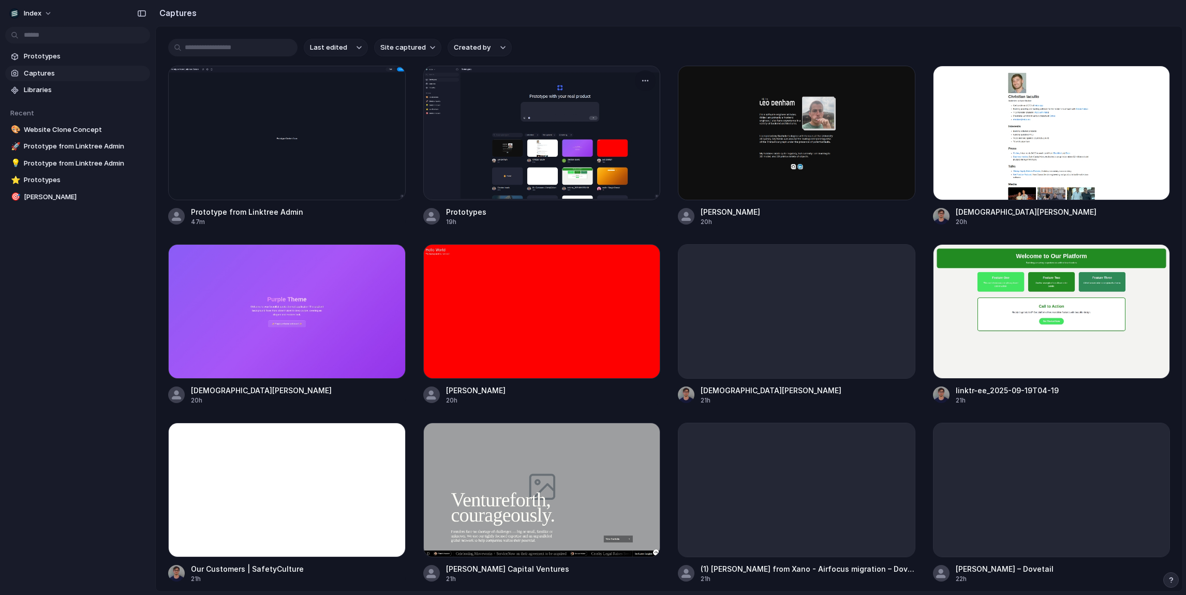
click at [509, 164] on div at bounding box center [542, 133] width 238 height 135
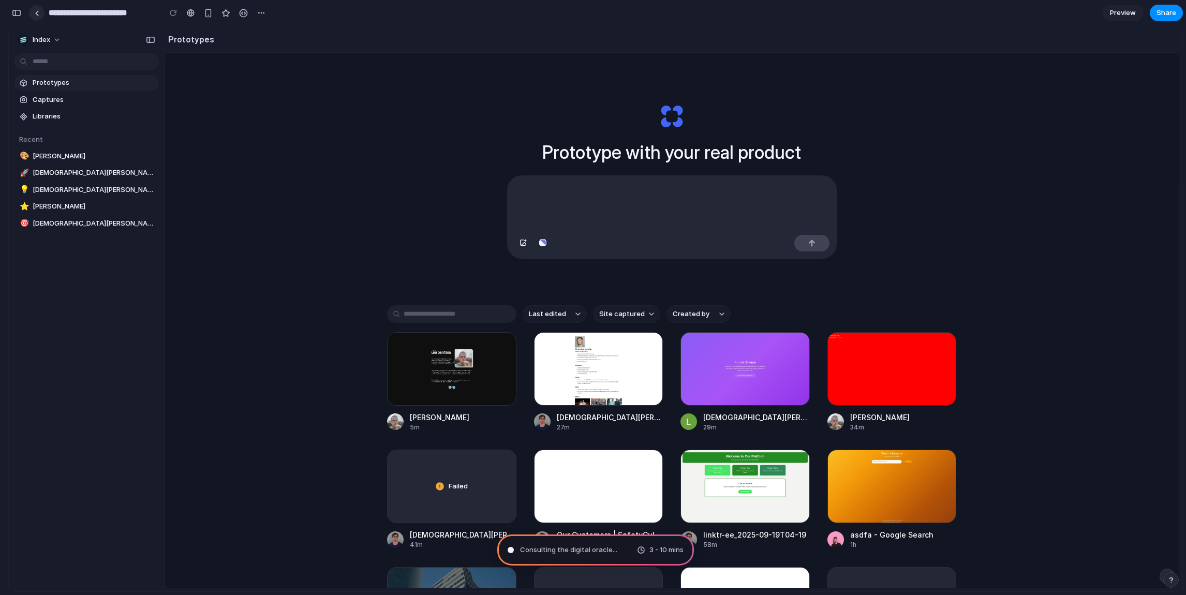
click at [37, 14] on div at bounding box center [37, 13] width 5 height 6
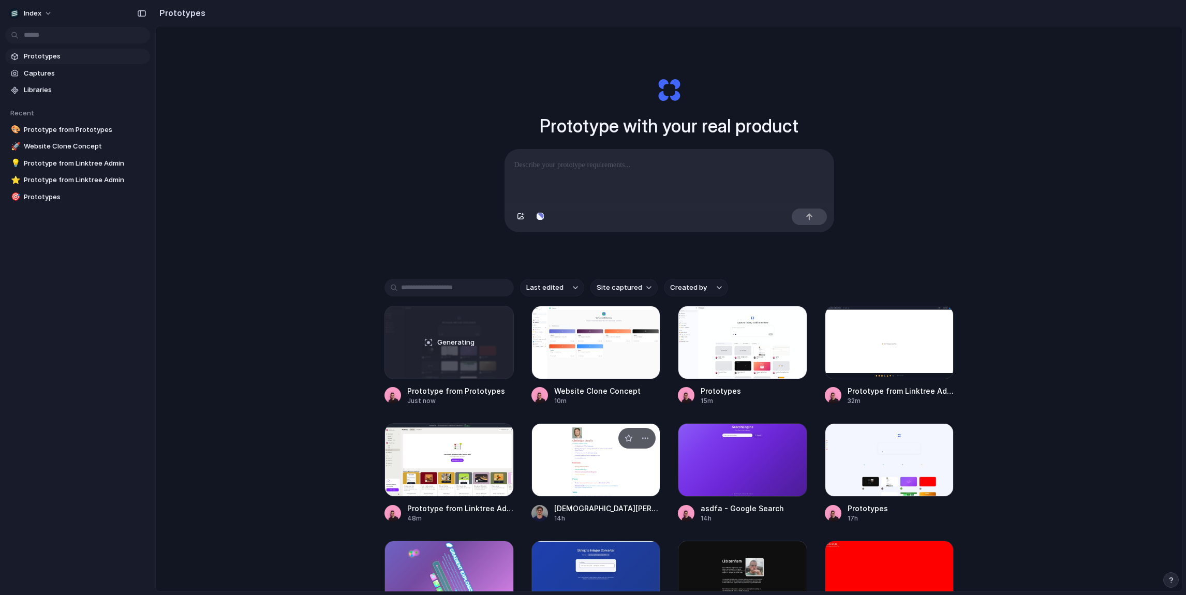
scroll to position [7, 0]
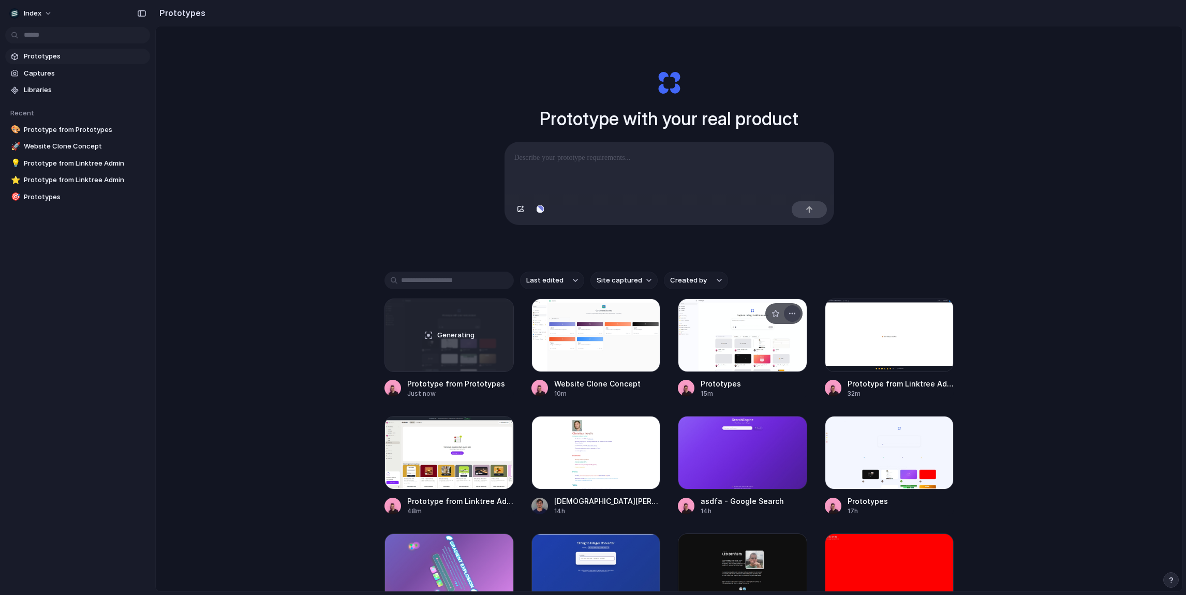
click at [788, 314] on div "button" at bounding box center [792, 314] width 8 height 8
click at [718, 287] on div "Open in new tab Copy link Delete" at bounding box center [593, 297] width 1186 height 595
click at [718, 327] on div at bounding box center [742, 335] width 129 height 73
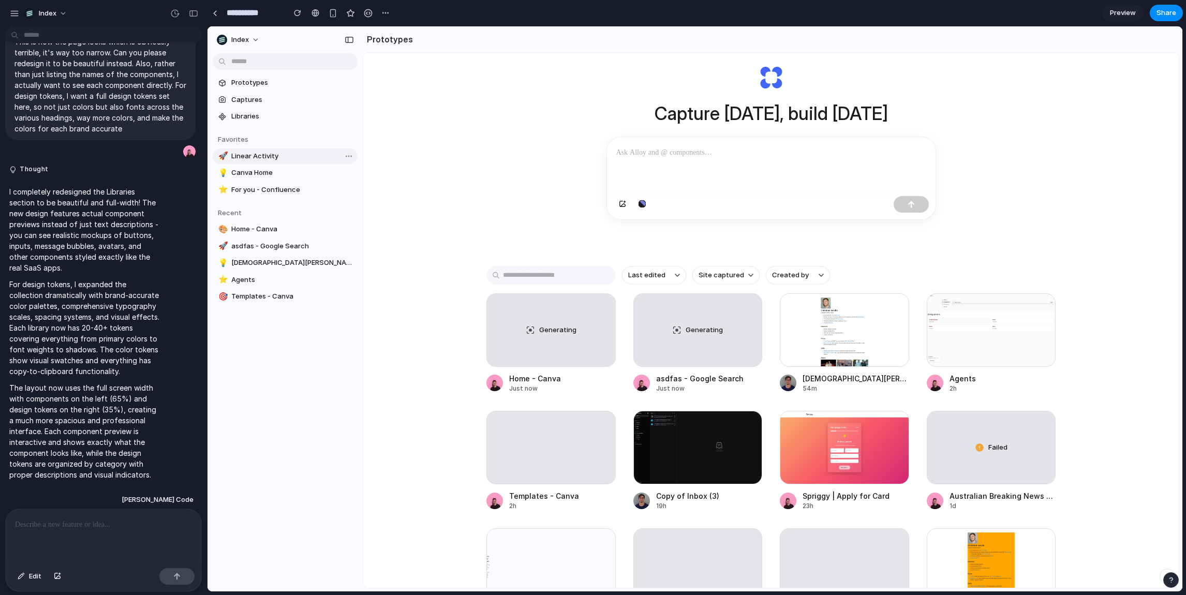
scroll to position [17, 0]
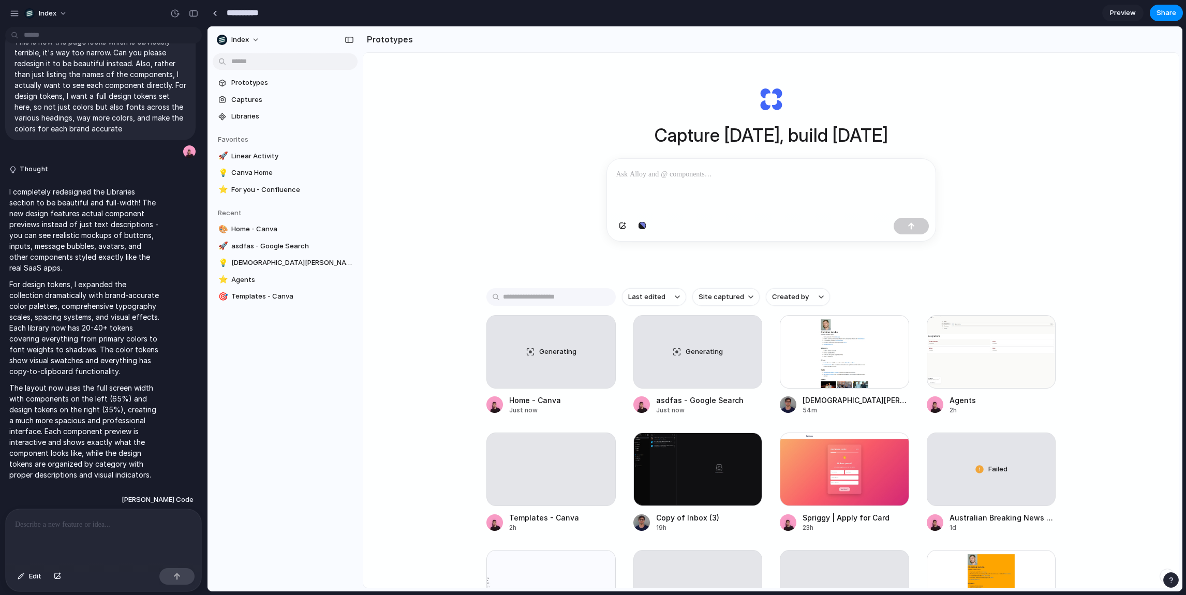
click at [241, 14] on input "**********" at bounding box center [253, 13] width 57 height 19
click at [254, 14] on input "**********" at bounding box center [253, 13] width 57 height 19
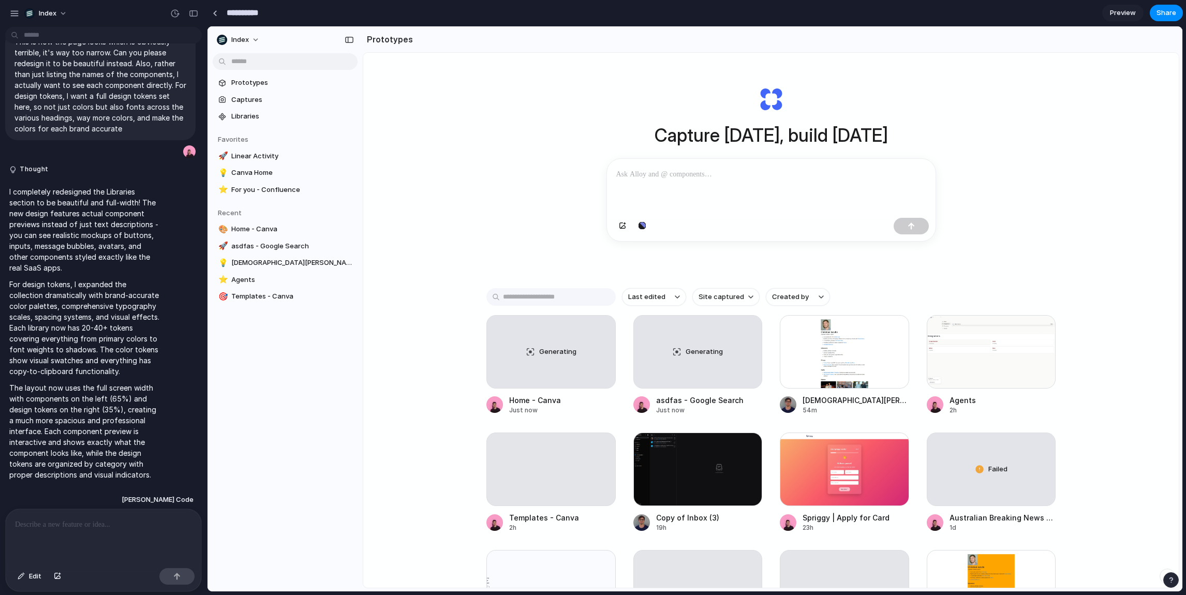
click at [254, 14] on input "**********" at bounding box center [253, 13] width 57 height 19
click at [262, 22] on div "**********" at bounding box center [319, 13] width 224 height 23
click at [263, 18] on input "**********" at bounding box center [272, 13] width 95 height 19
type input "**********"
click at [237, 109] on link "Libraries" at bounding box center [285, 117] width 145 height 16
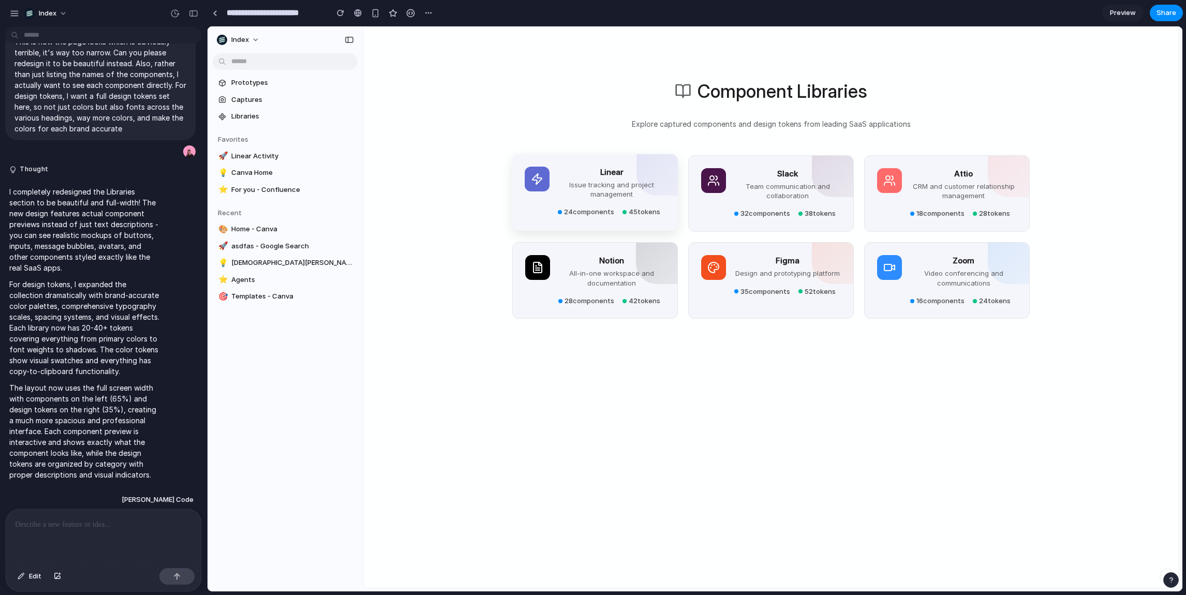
click at [548, 172] on div at bounding box center [537, 179] width 25 height 25
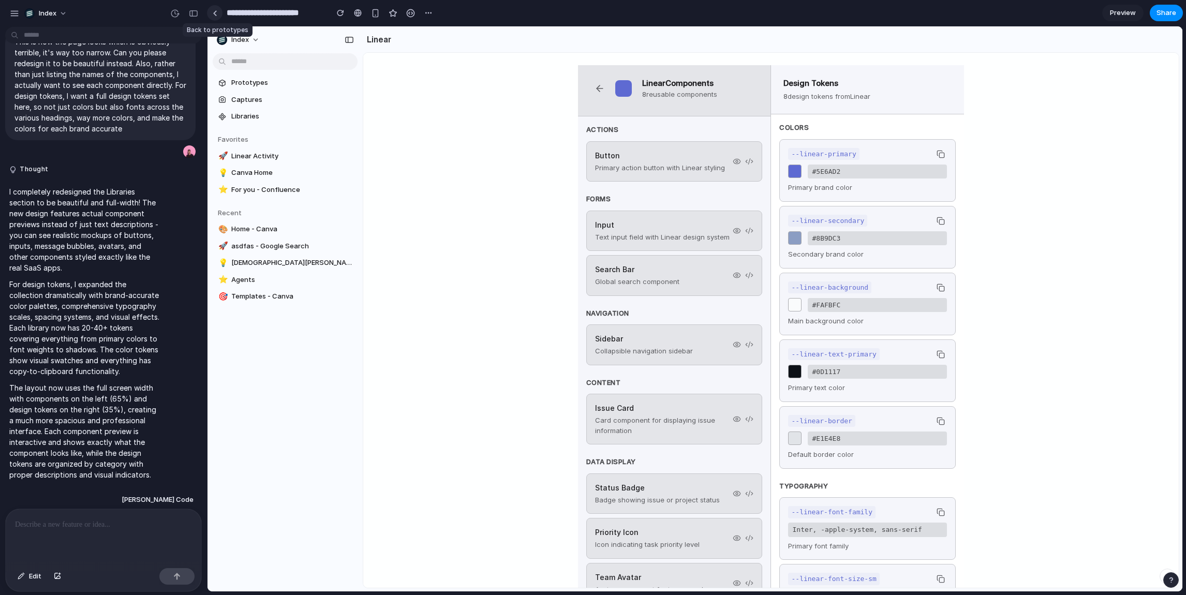
click at [214, 18] on link at bounding box center [215, 13] width 16 height 16
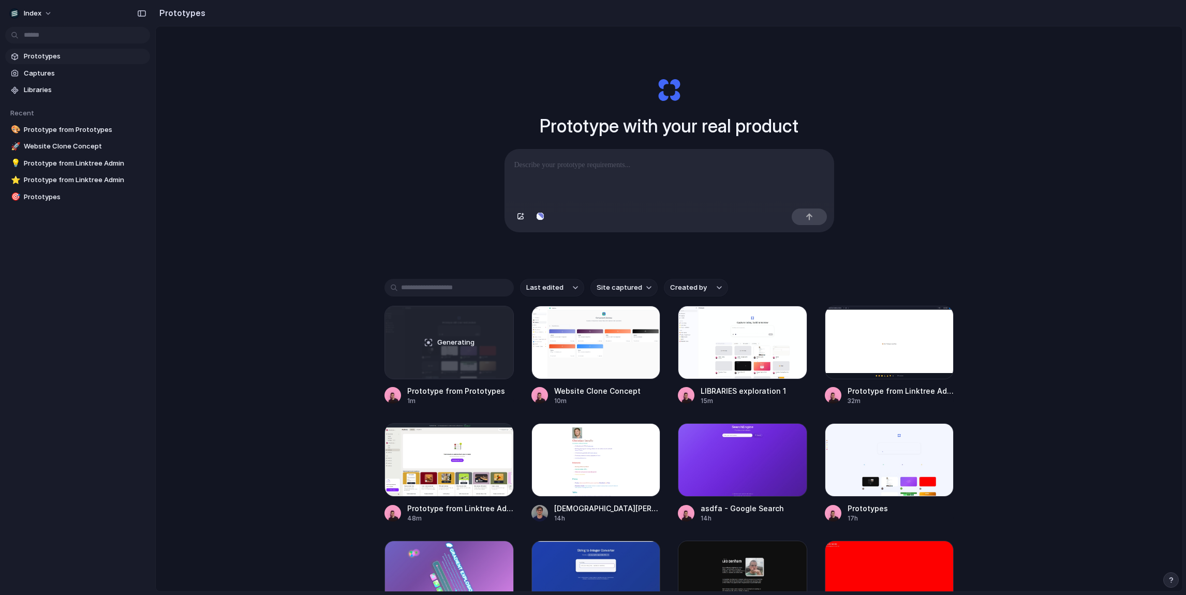
click at [271, 338] on div "Prototype with your real product Clone web app Clone screenshot Start from exis…" at bounding box center [669, 336] width 1027 height 620
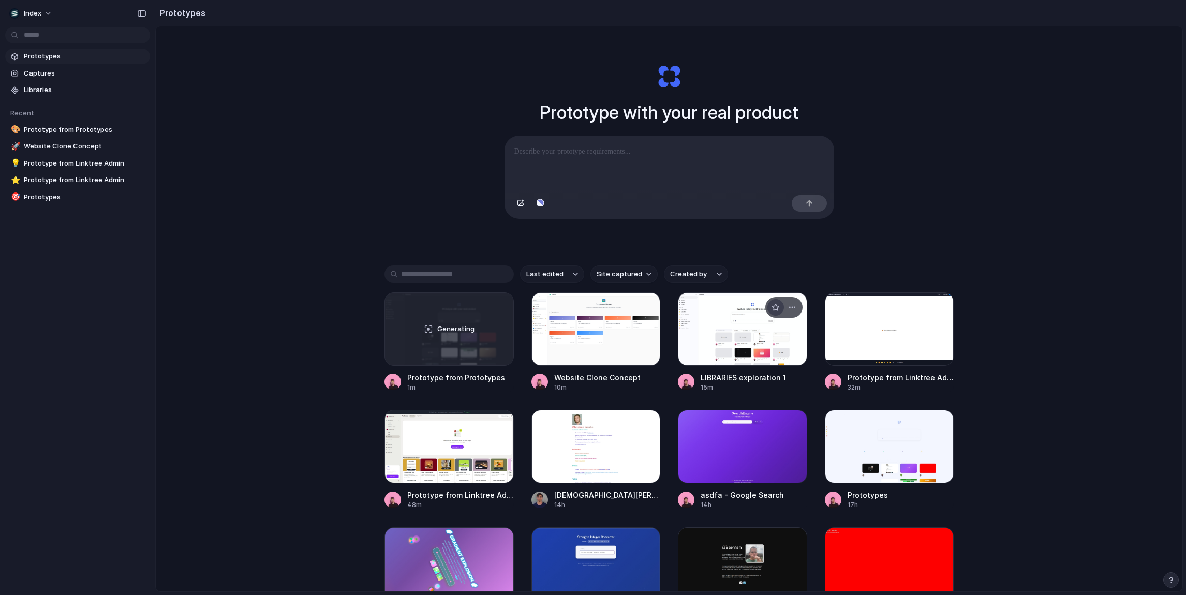
click at [773, 309] on div "button" at bounding box center [776, 307] width 8 height 8
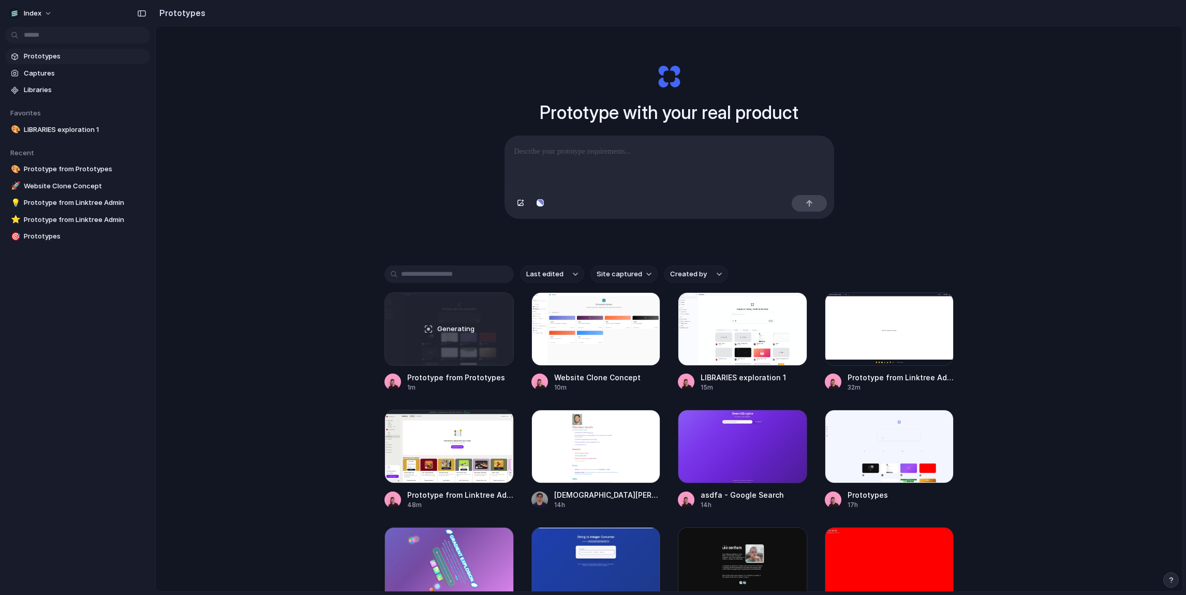
click at [358, 171] on div "Prototype with your real product Clone web app Clone screenshot Start from exis…" at bounding box center [669, 323] width 1027 height 620
click at [566, 351] on div at bounding box center [596, 328] width 129 height 73
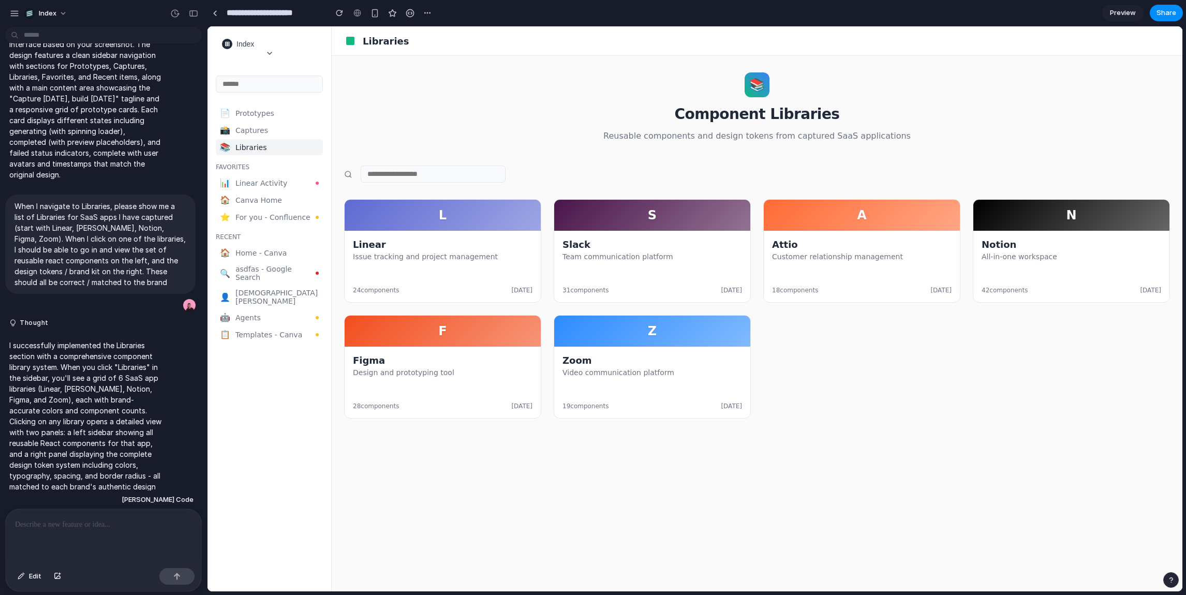
scroll to position [226, 0]
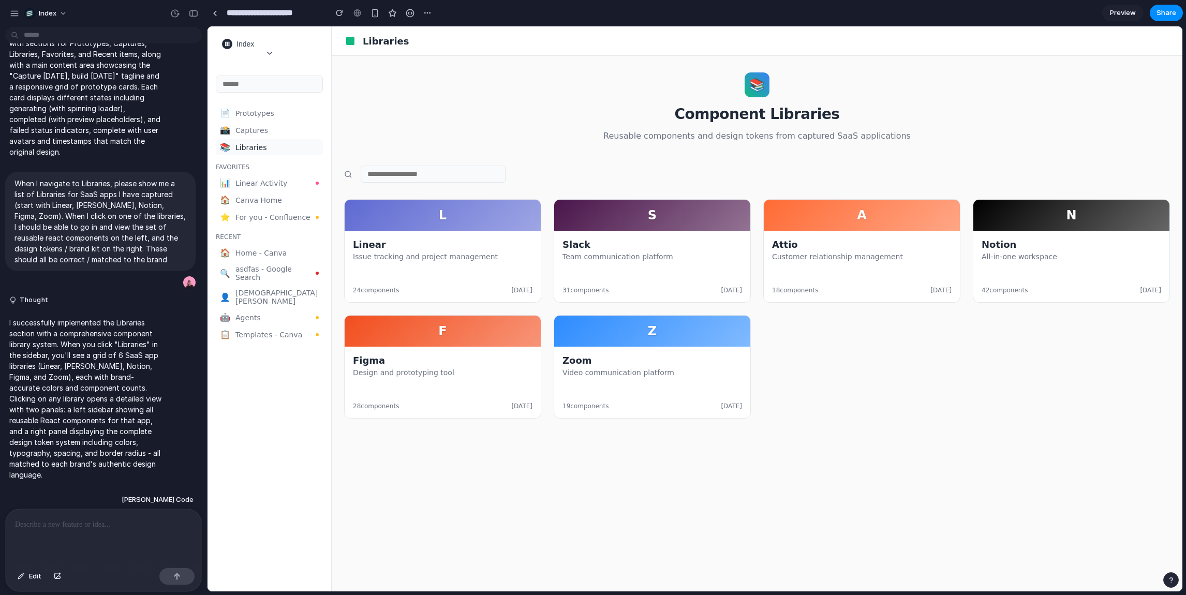
click at [246, 151] on span "Libraries" at bounding box center [276, 147] width 83 height 8
click at [273, 17] on input "**********" at bounding box center [274, 13] width 99 height 19
click at [365, 251] on div "Linear Issue tracking and project management" at bounding box center [443, 249] width 180 height 23
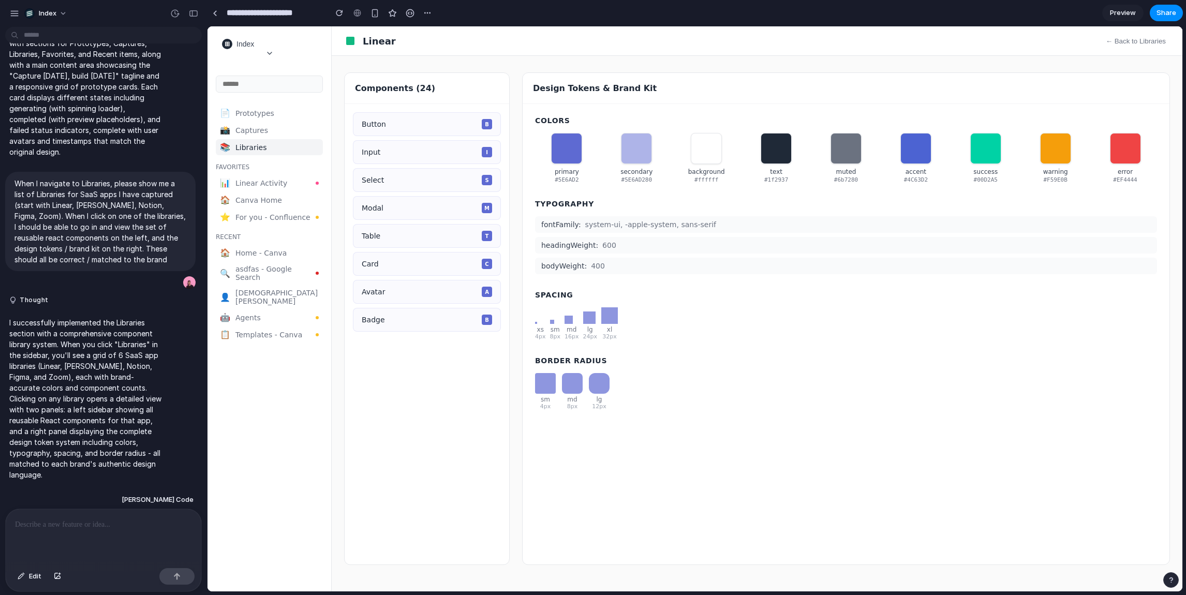
click at [798, 333] on div "xs 4px sm 8px md 16px lg 24px xl 32px" at bounding box center [846, 323] width 622 height 33
click at [214, 15] on div at bounding box center [215, 13] width 5 height 6
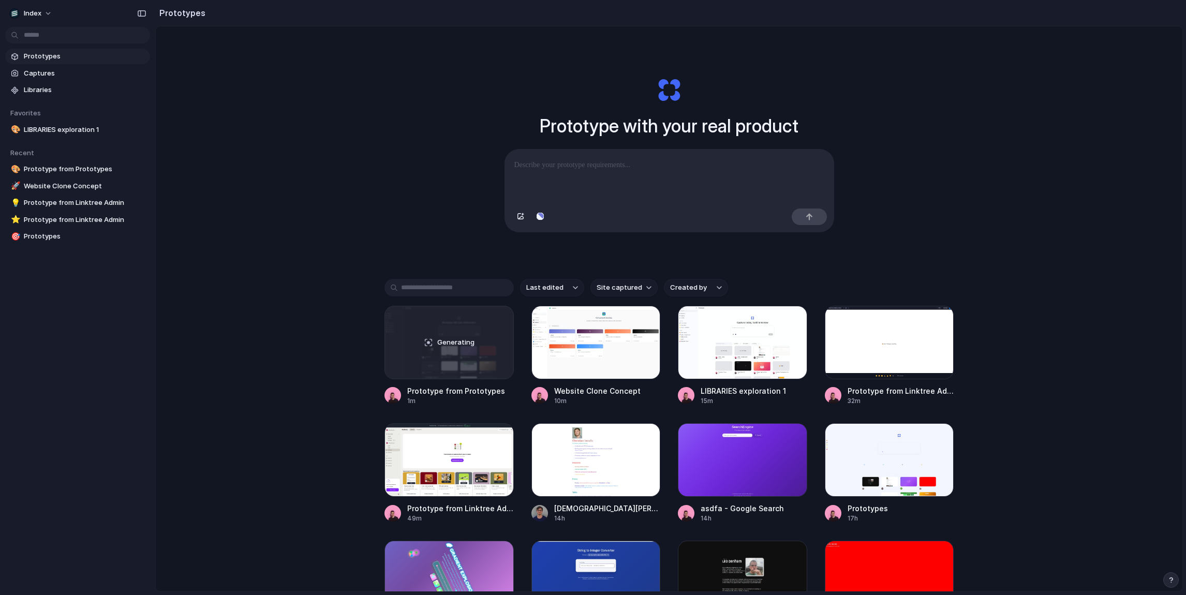
click at [402, 179] on div "Prototype with your real product Clone web app Clone screenshot Start from exis…" at bounding box center [669, 336] width 1027 height 620
click at [378, 145] on div "Prototype with your real product Clone web app Clone screenshot Start from exis…" at bounding box center [669, 336] width 1027 height 620
click at [1002, 188] on div "Prototype with your real product Clone web app Clone screenshot Start from exis…" at bounding box center [669, 336] width 1027 height 620
click at [443, 182] on div "Prototype with your real product Clone web app Clone screenshot Start from exis…" at bounding box center [669, 336] width 1027 height 620
click at [417, 385] on link "Generating Prototype from Prototypes 3m" at bounding box center [449, 356] width 129 height 100
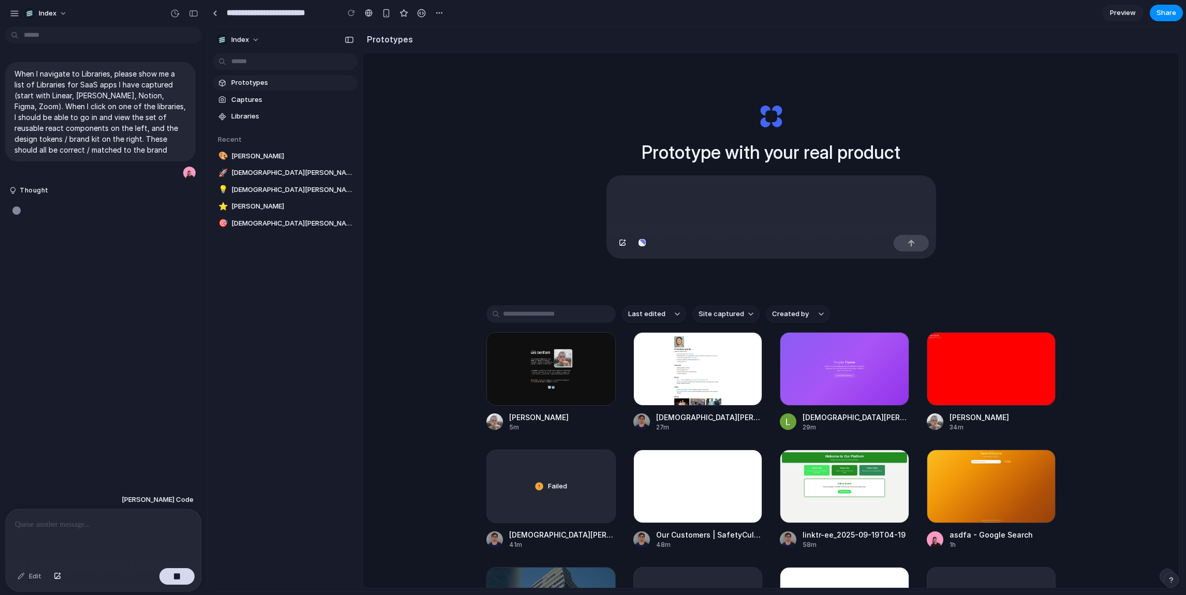
click at [272, 2] on div "**********" at bounding box center [327, 13] width 240 height 23
click at [269, 7] on input "**********" at bounding box center [280, 13] width 111 height 19
type input "**********"
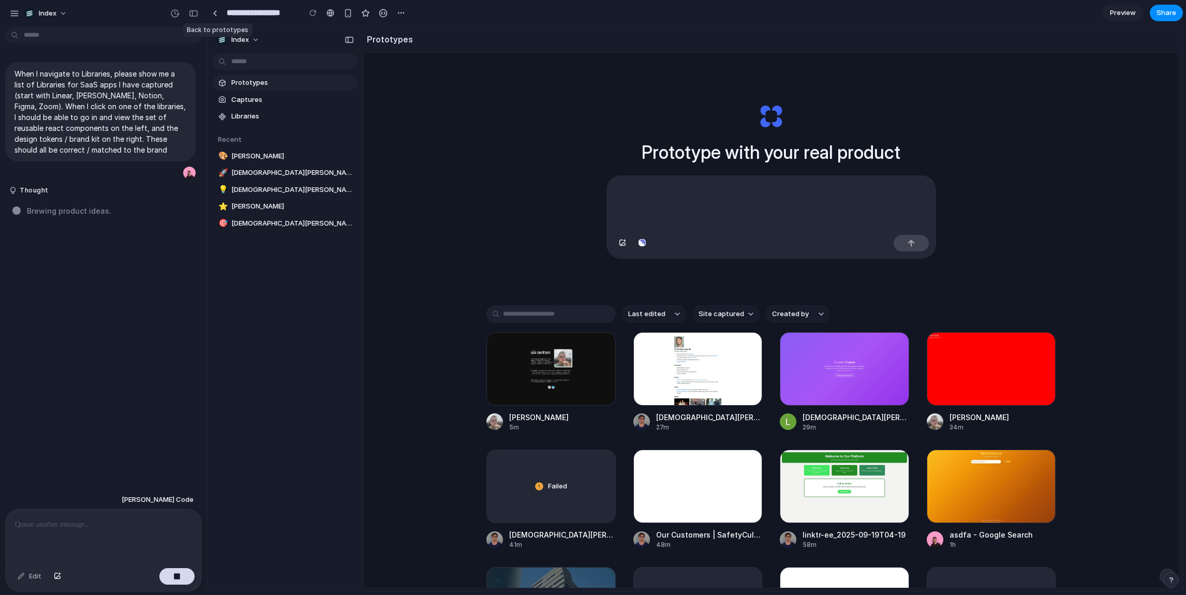
click at [208, 7] on div at bounding box center [215, 13] width 16 height 16
click at [212, 9] on link at bounding box center [215, 13] width 16 height 16
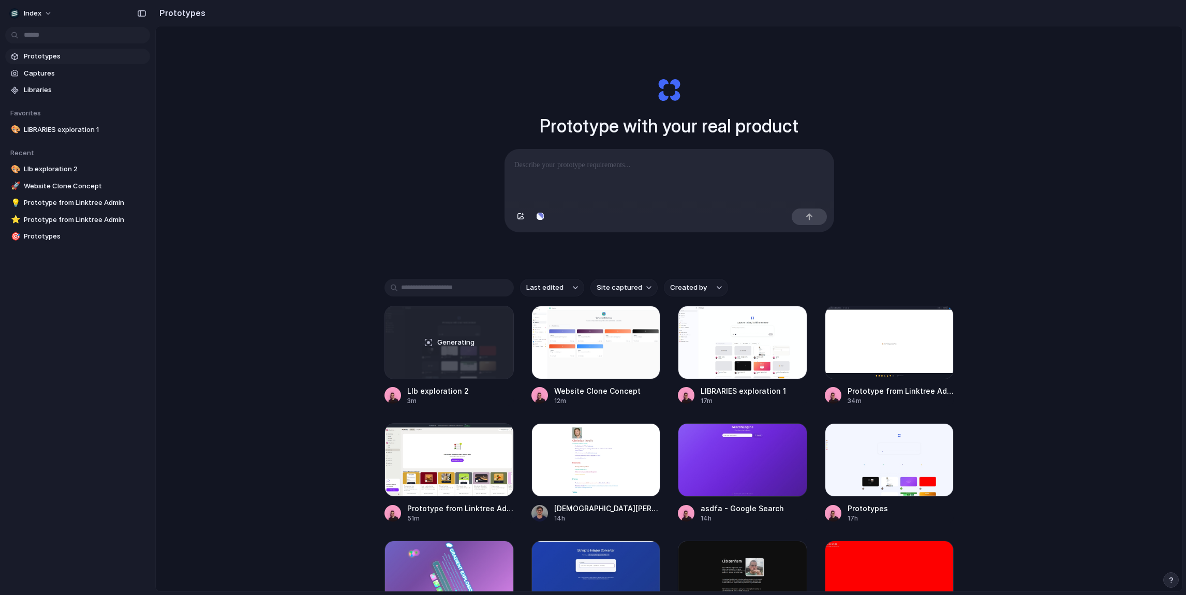
click at [378, 150] on div "Prototype with your real product Clone web app Clone screenshot Start from exis…" at bounding box center [669, 336] width 1027 height 620
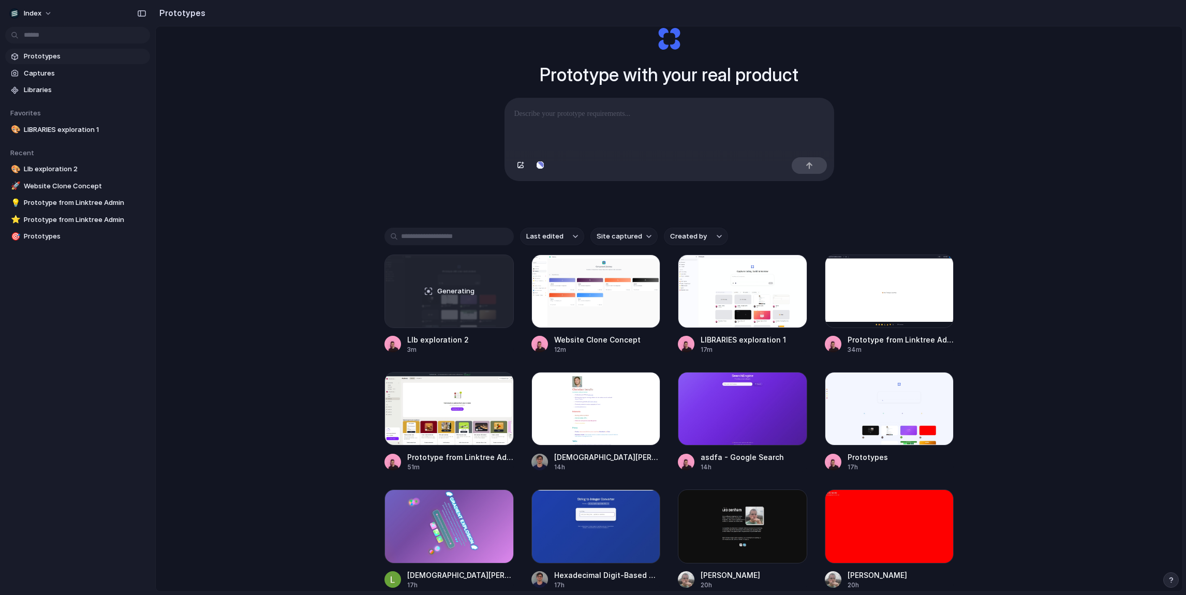
scroll to position [10, 0]
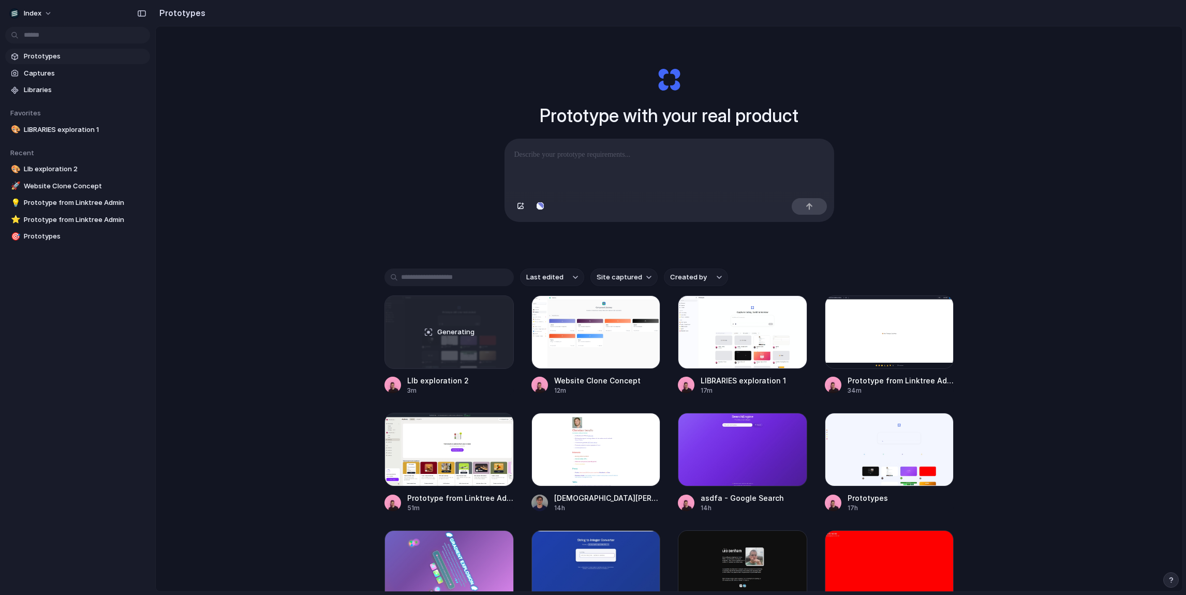
click at [178, 329] on div "Prototype with your real product Clone web app Clone screenshot Start from exis…" at bounding box center [669, 326] width 1027 height 620
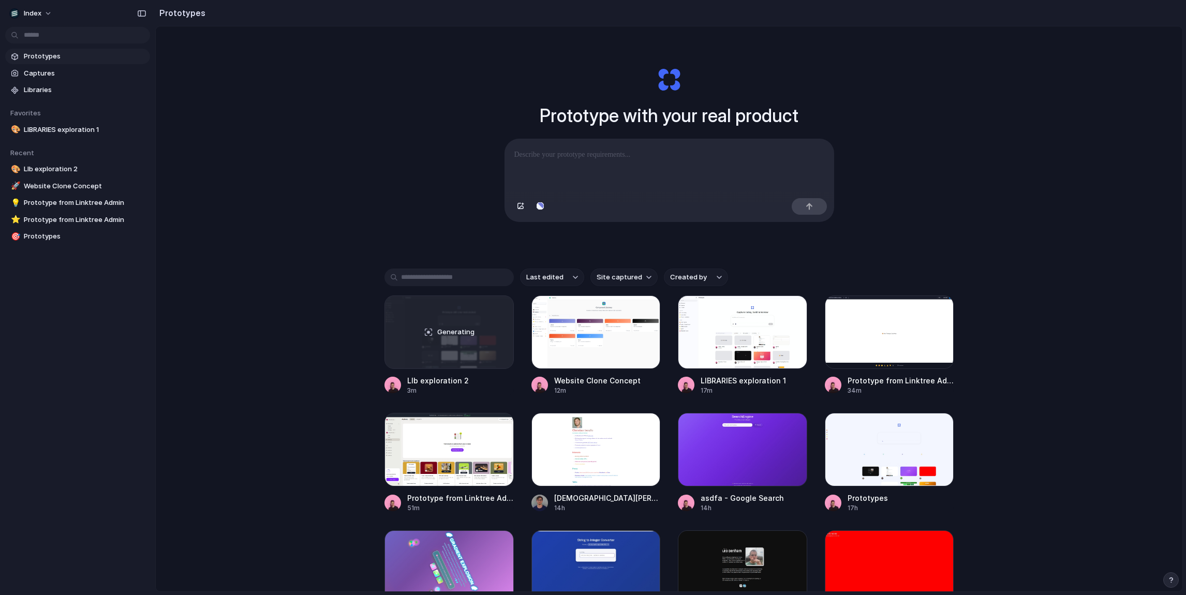
click at [178, 329] on div "Prototype with your real product Clone web app Clone screenshot Start from exis…" at bounding box center [669, 326] width 1027 height 620
click at [322, 215] on div "Prototype with your real product Clone web app Clone screenshot Start from exis…" at bounding box center [669, 326] width 1027 height 620
click at [311, 165] on div "Prototype with your real product Clone web app Clone screenshot Start from exis…" at bounding box center [669, 326] width 1027 height 620
